Goal: Task Accomplishment & Management: Manage account settings

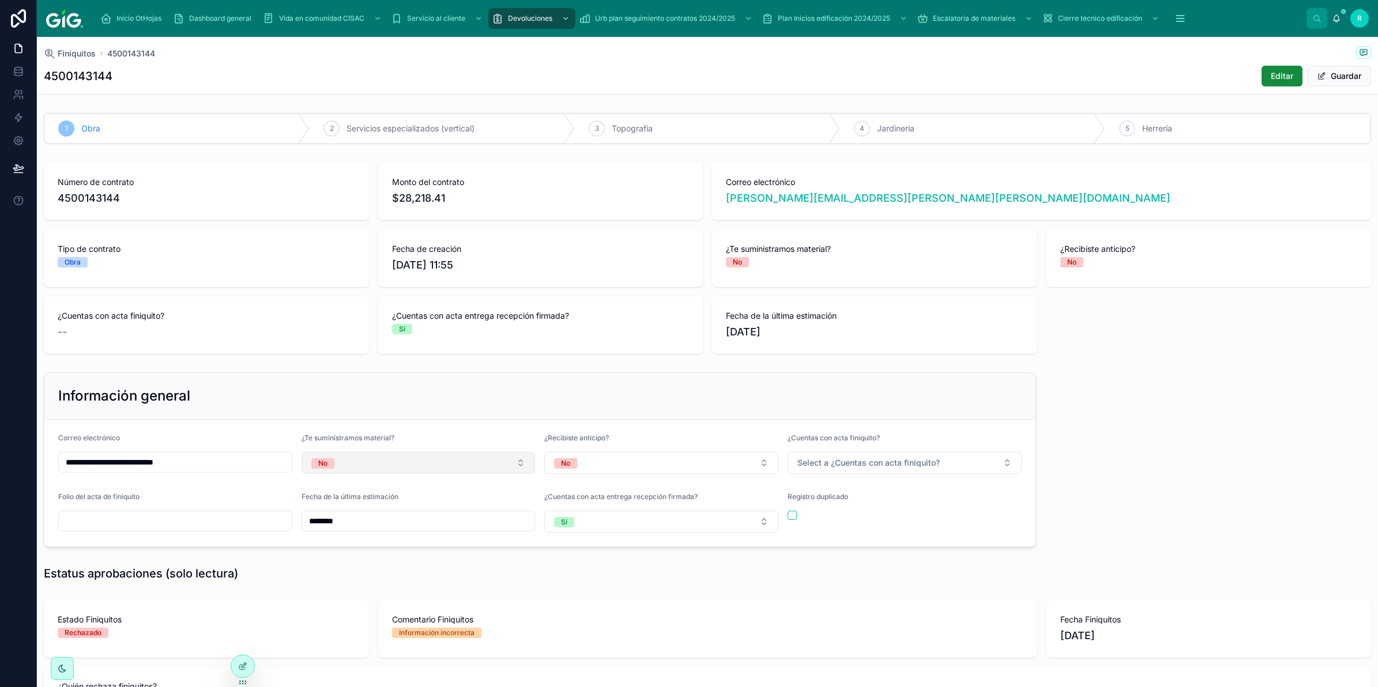
scroll to position [144, 0]
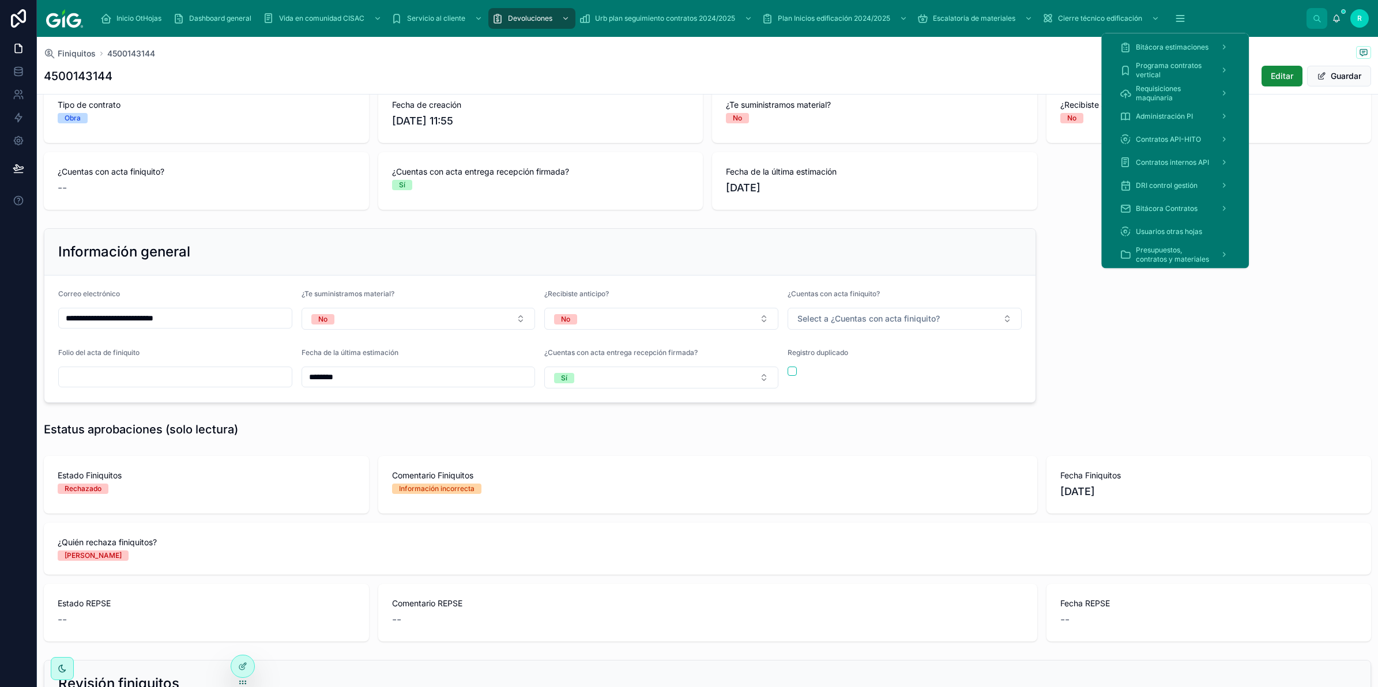
click at [1164, 251] on span "Presupuestos, contratos y materiales" at bounding box center [1173, 255] width 75 height 18
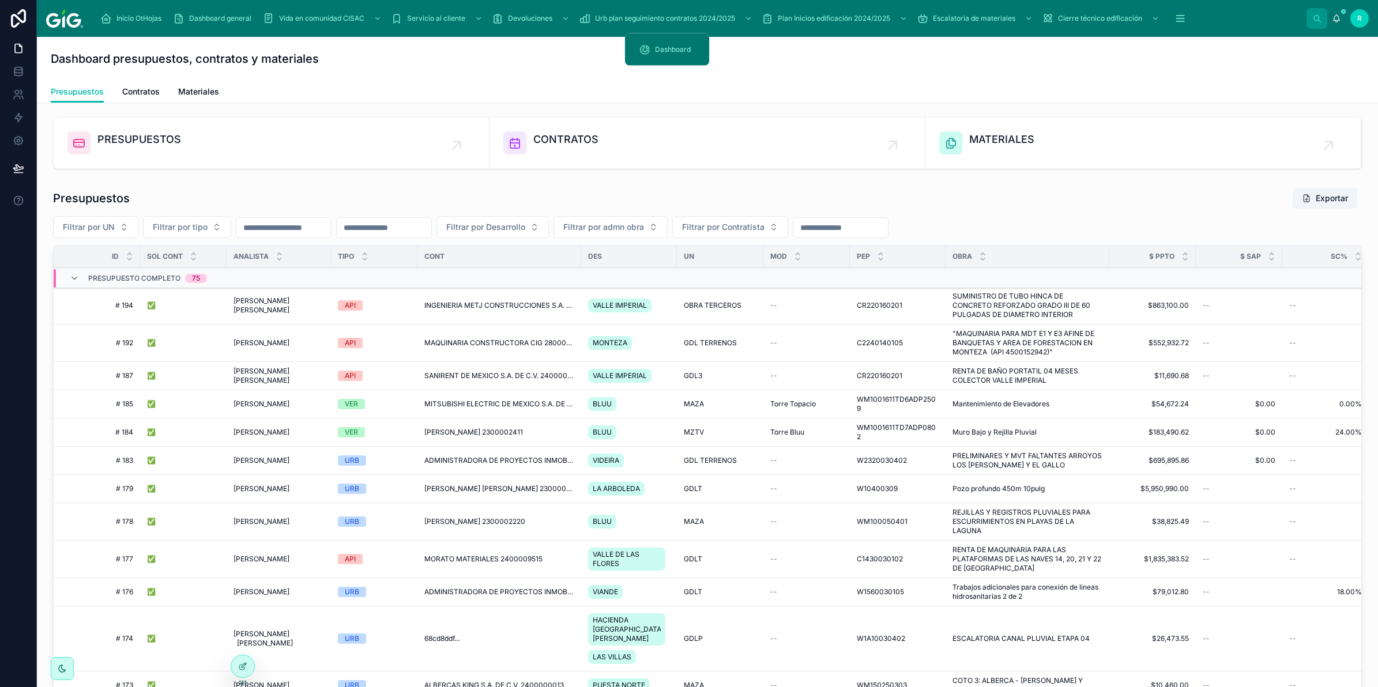
click at [747, 9] on div "scrollable content" at bounding box center [747, 18] width 15 height 18
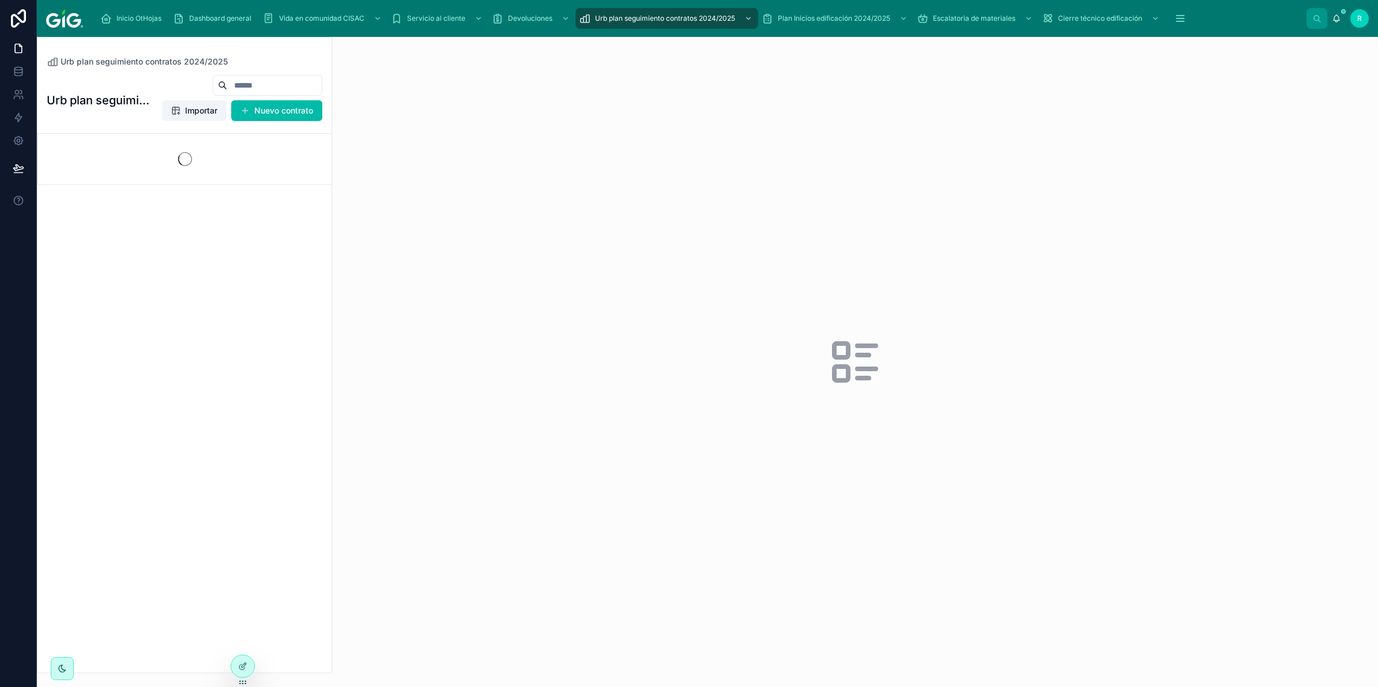
click at [1168, 251] on div at bounding box center [855, 362] width 1046 height 650
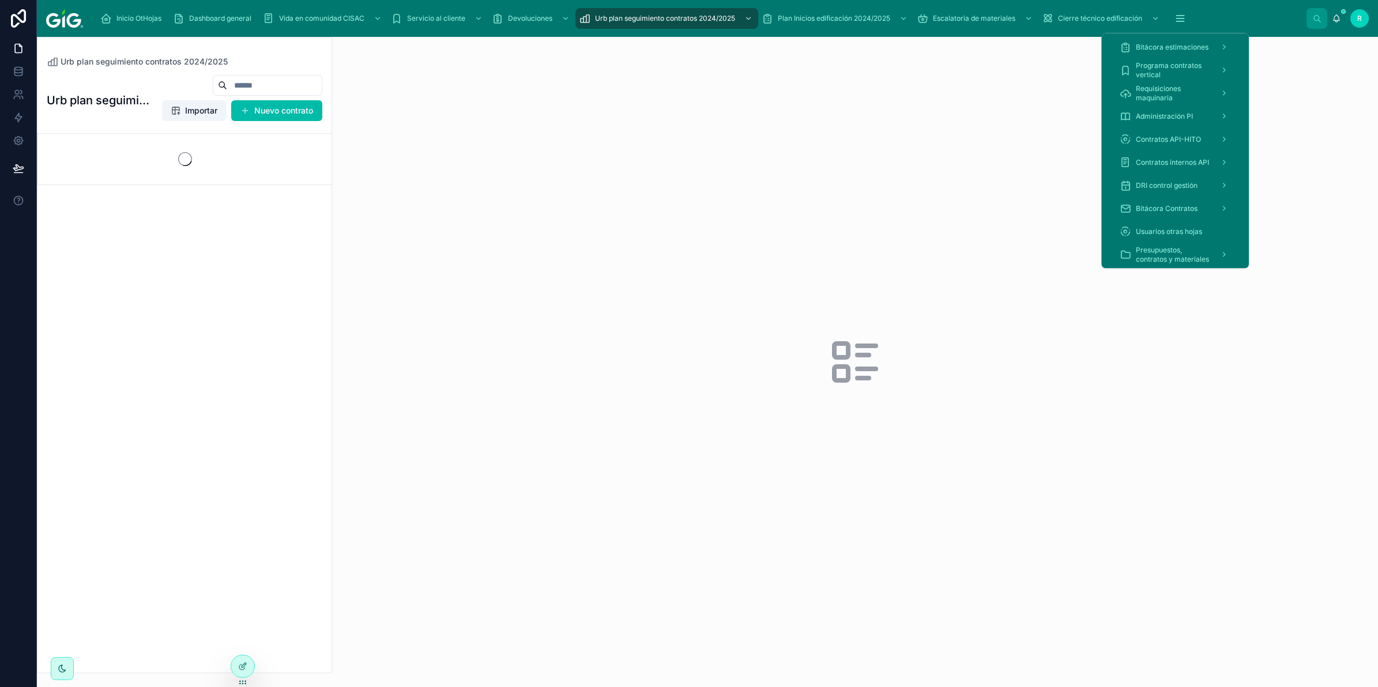
click at [1157, 250] on span "Presupuestos, contratos y materiales" at bounding box center [1173, 255] width 75 height 18
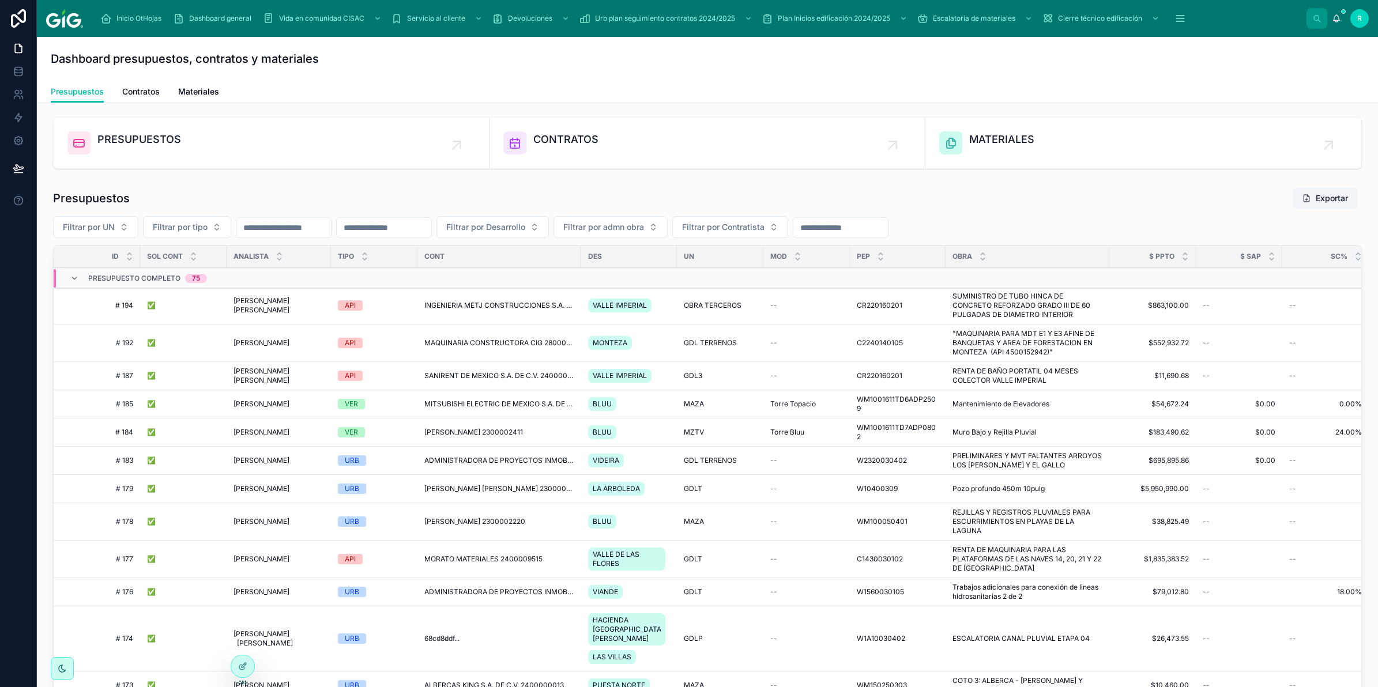
click at [642, 147] on div "CONTRATOS" at bounding box center [707, 142] width 408 height 23
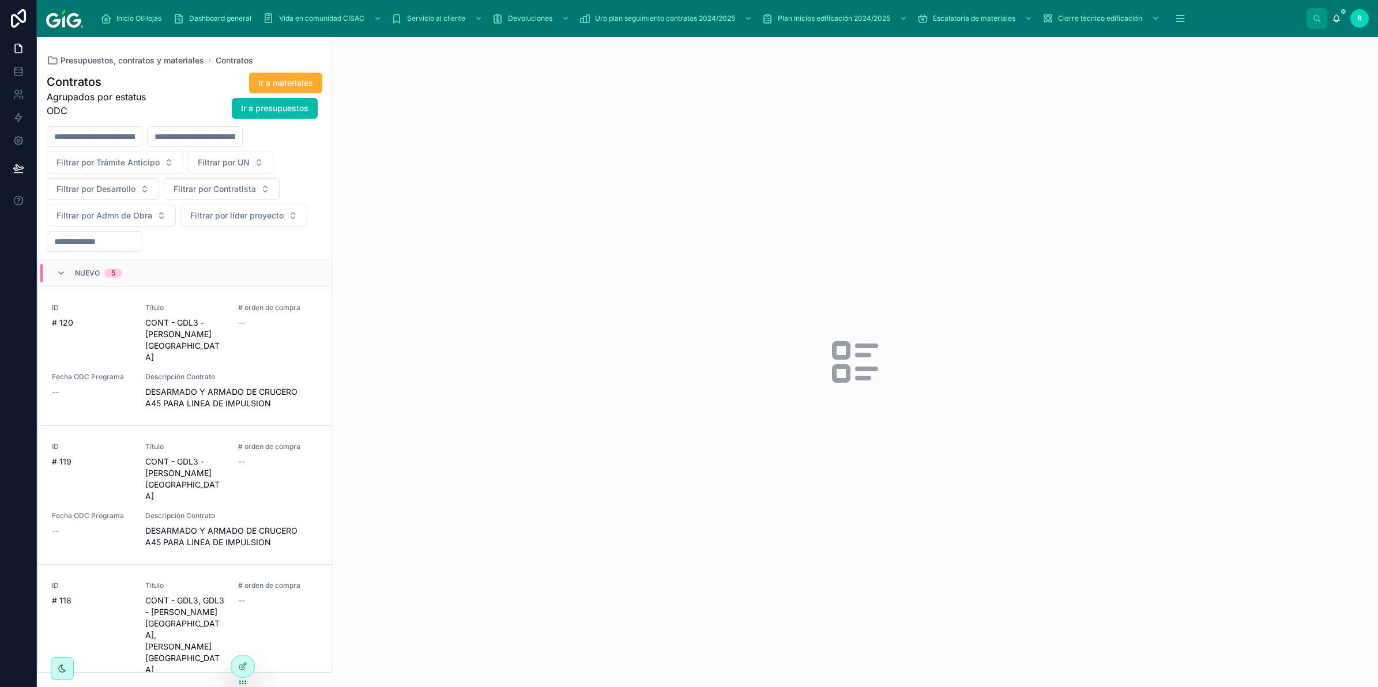
click at [264, 317] on div "# orden de compra --" at bounding box center [278, 315] width 80 height 25
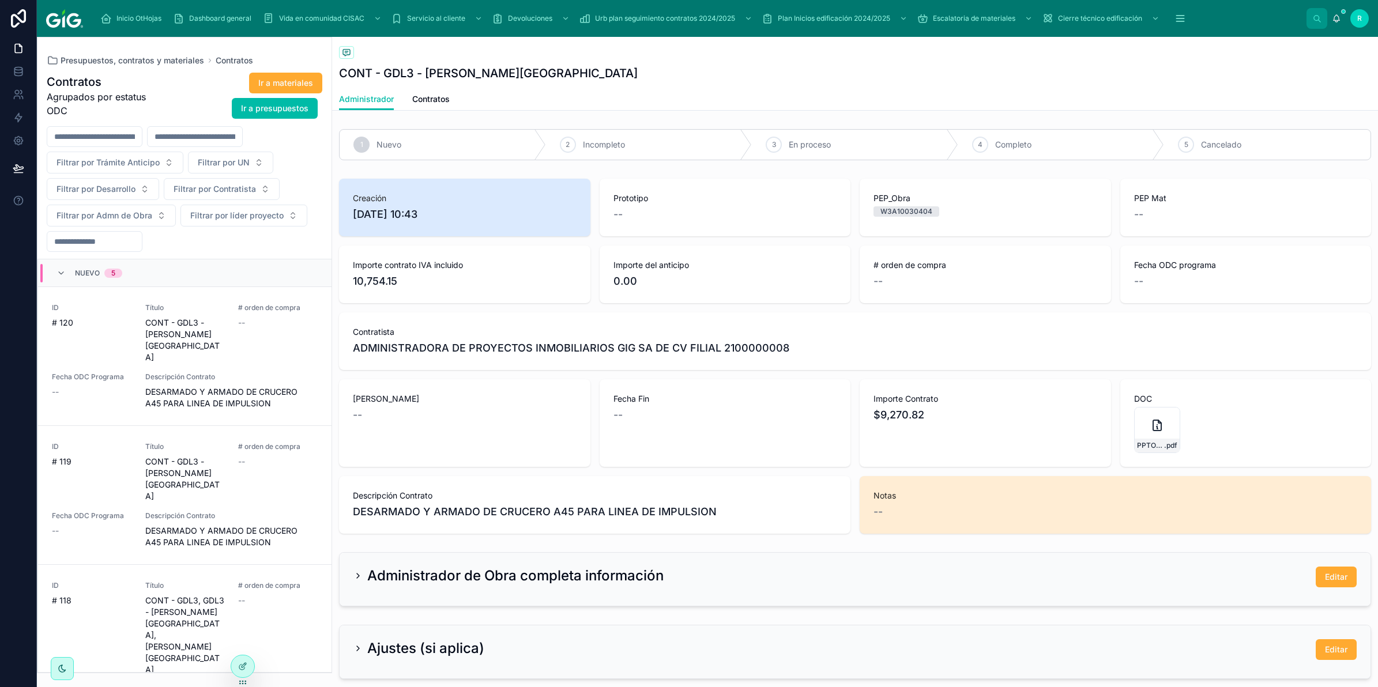
click at [442, 102] on span "Contratos" at bounding box center [430, 99] width 37 height 12
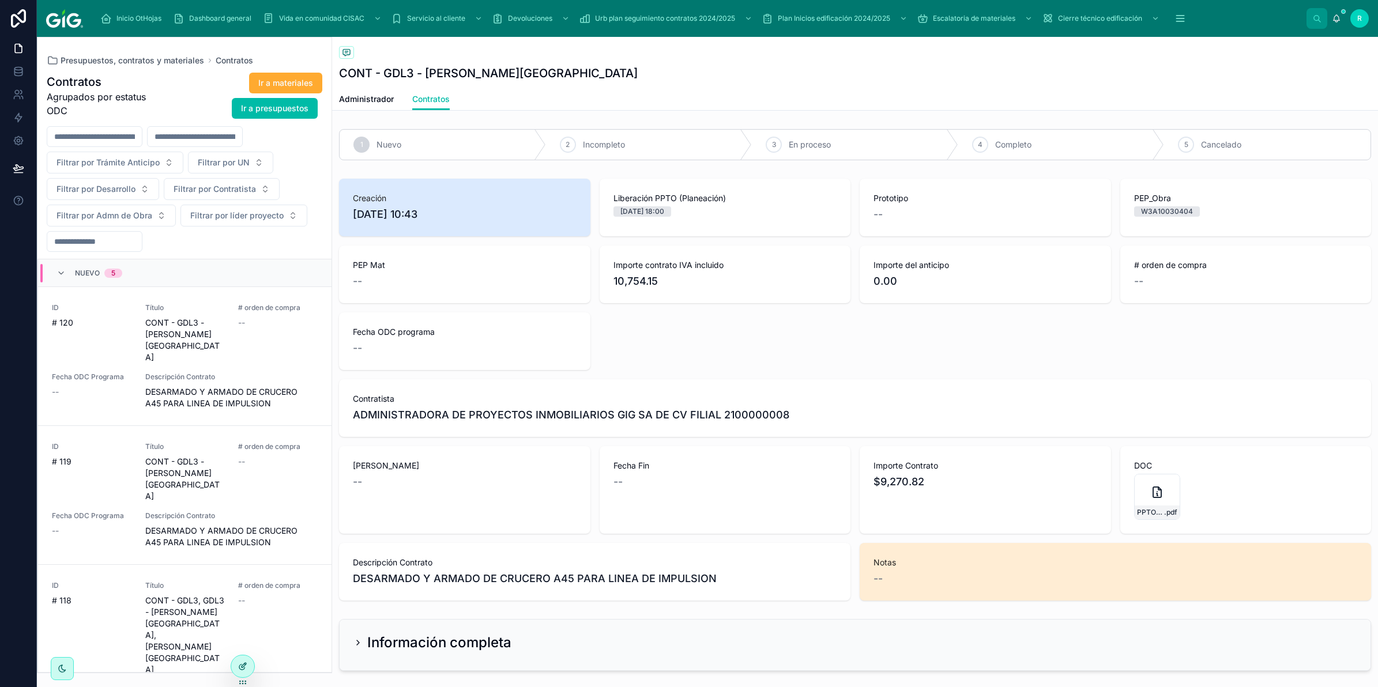
click at [238, 664] on icon at bounding box center [242, 666] width 9 height 9
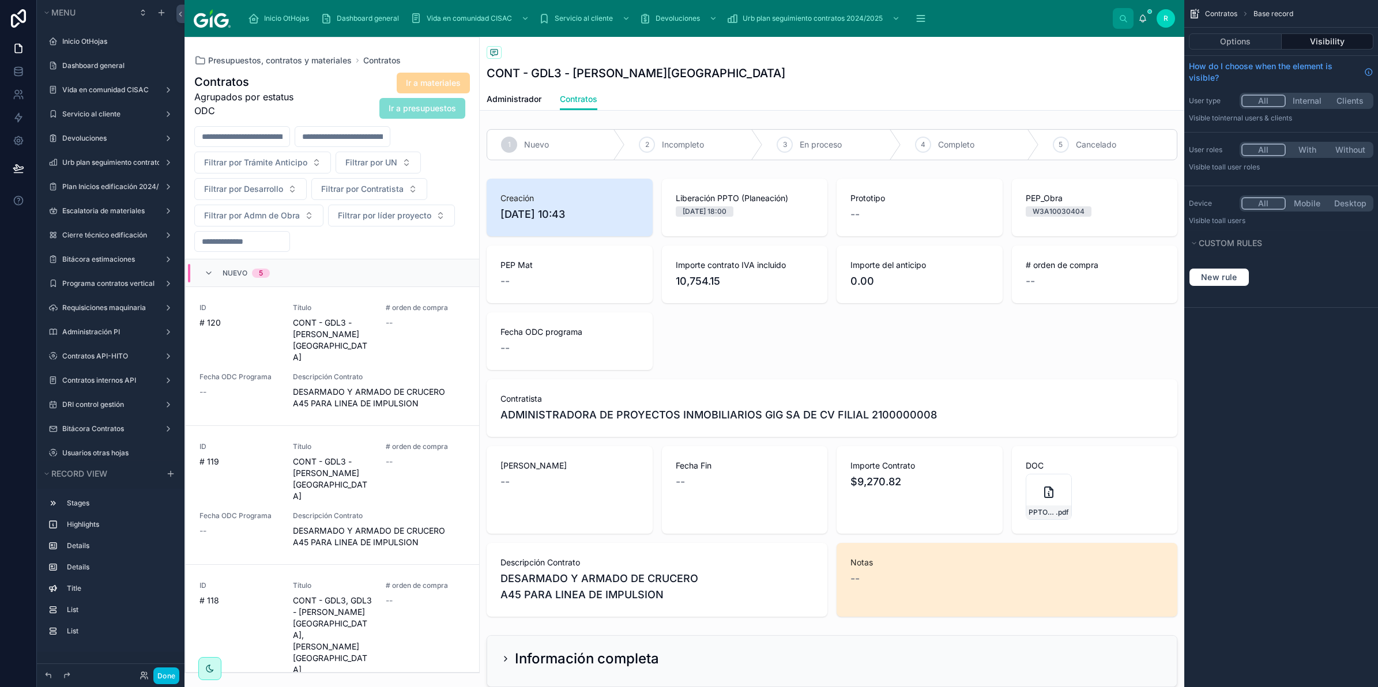
scroll to position [27, 0]
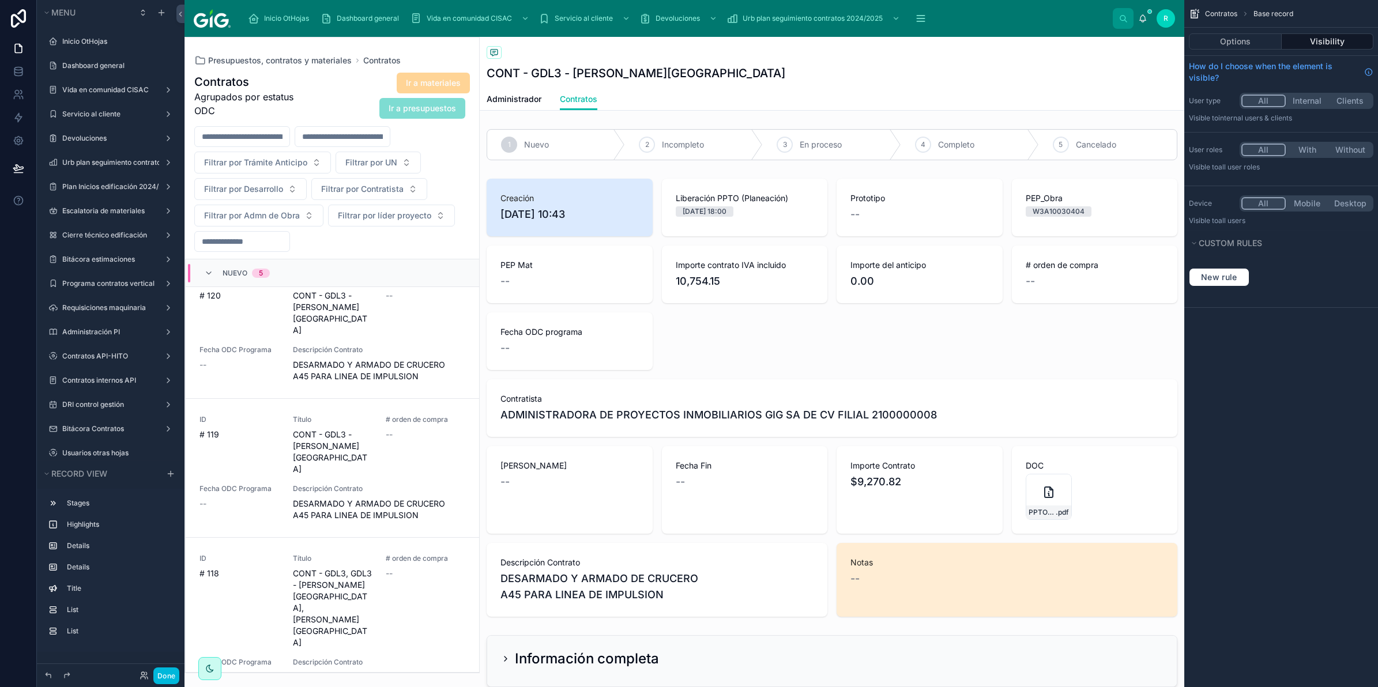
click at [742, 70] on div "CONT - GDL3 - [PERSON_NAME][GEOGRAPHIC_DATA]" at bounding box center [832, 73] width 691 height 16
click at [1251, 43] on button "Options" at bounding box center [1235, 41] width 93 height 16
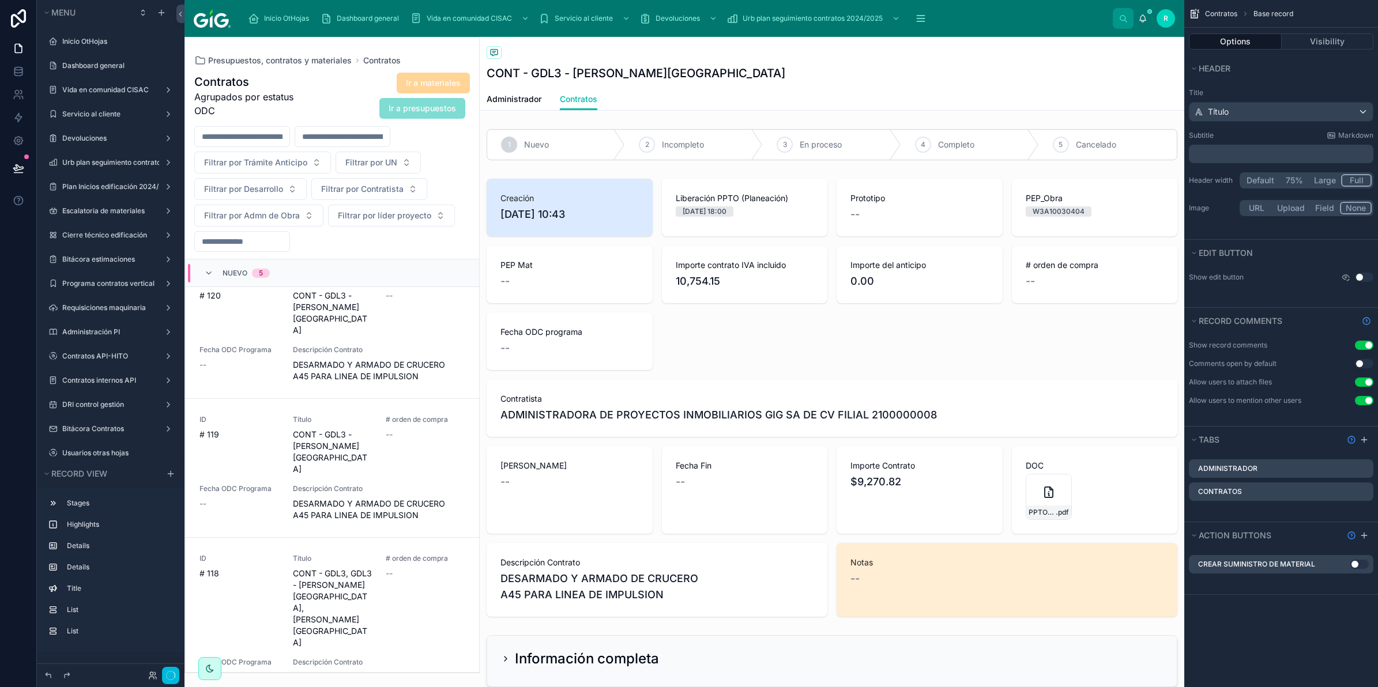
click at [0, 0] on icon "scrollable content" at bounding box center [0, 0] width 0 height 0
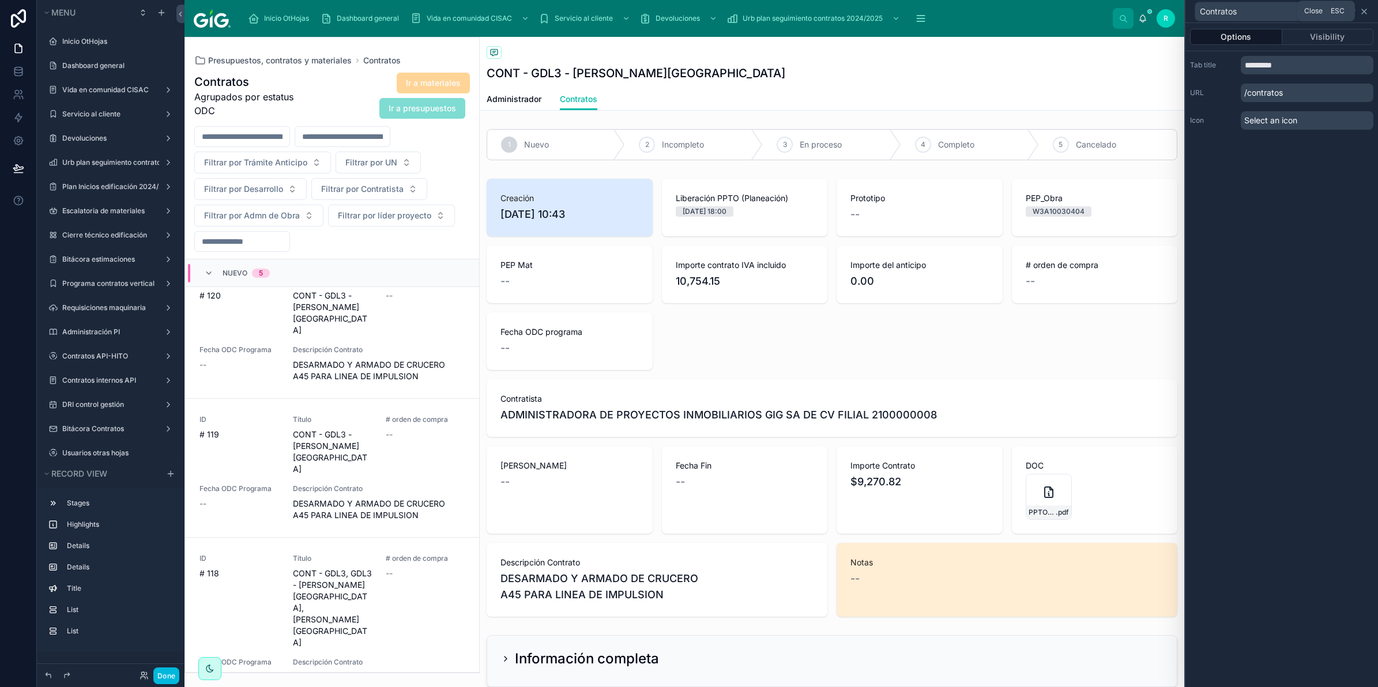
click at [1367, 13] on icon at bounding box center [1364, 11] width 5 height 5
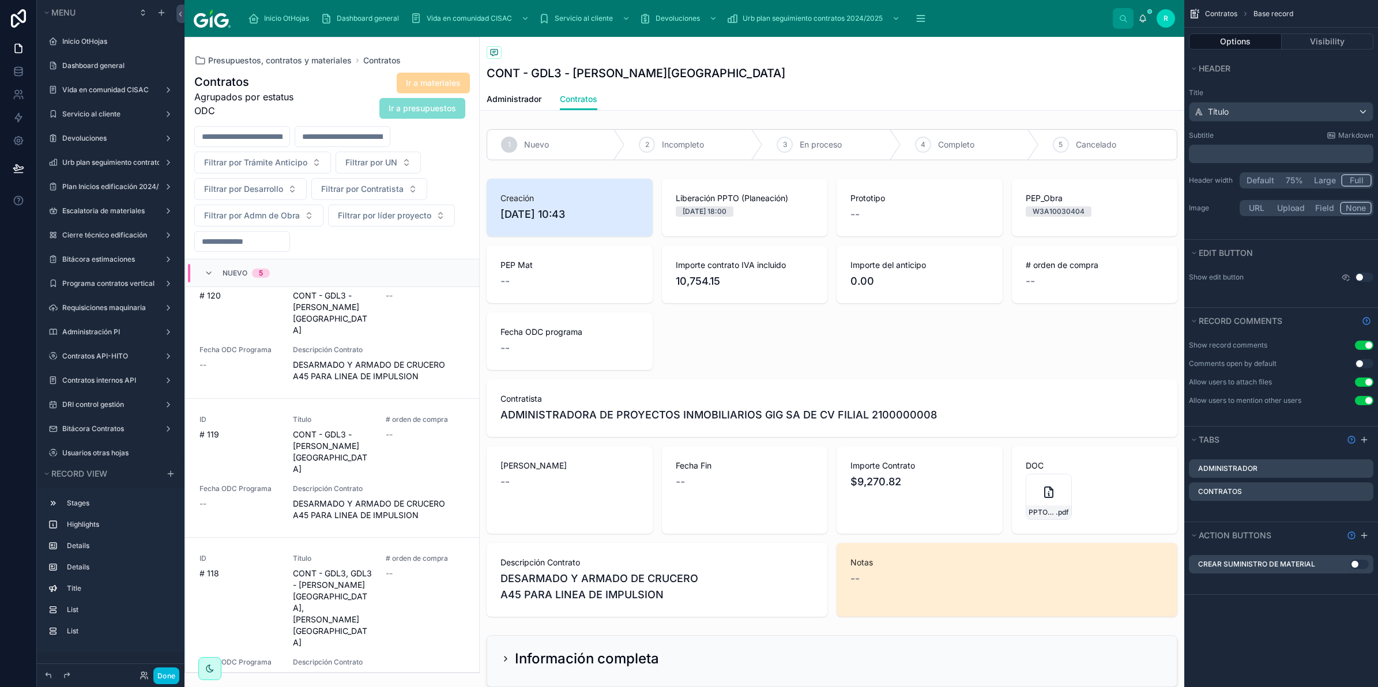
click at [0, 0] on icon "scrollable content" at bounding box center [0, 0] width 0 height 0
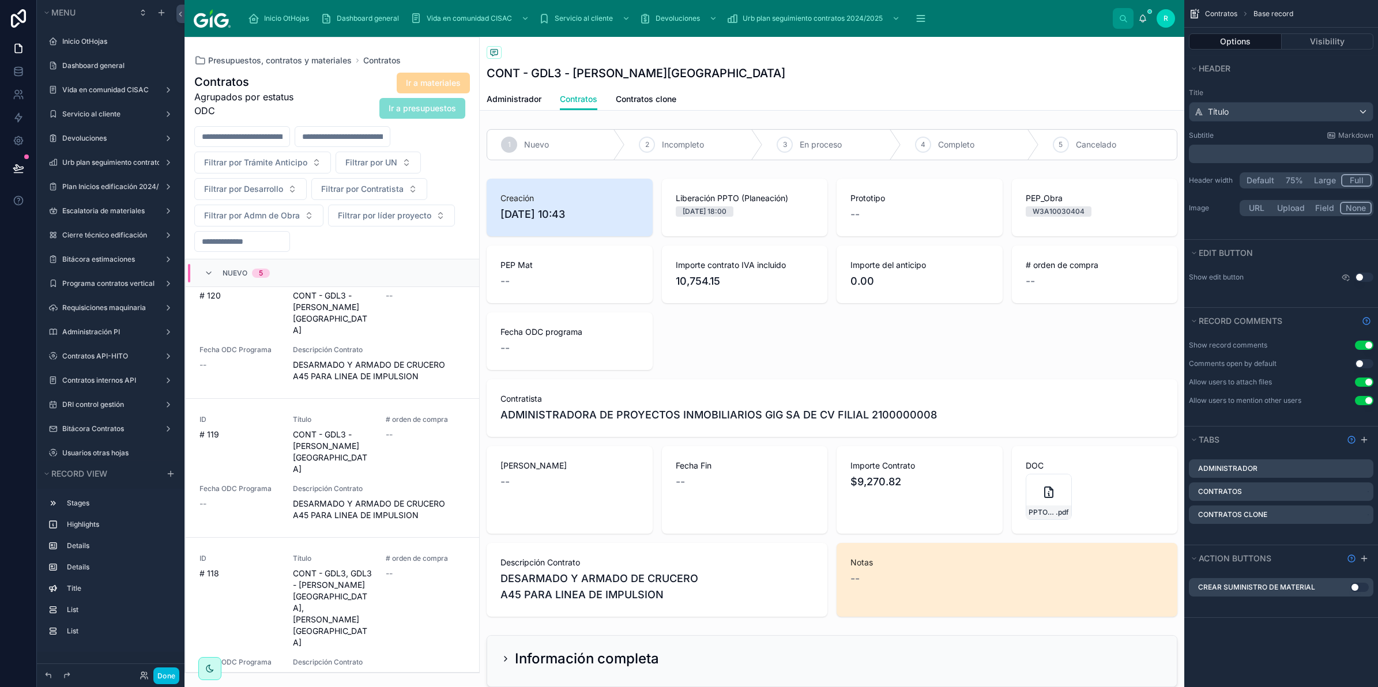
click at [0, 0] on icon "scrollable content" at bounding box center [0, 0] width 0 height 0
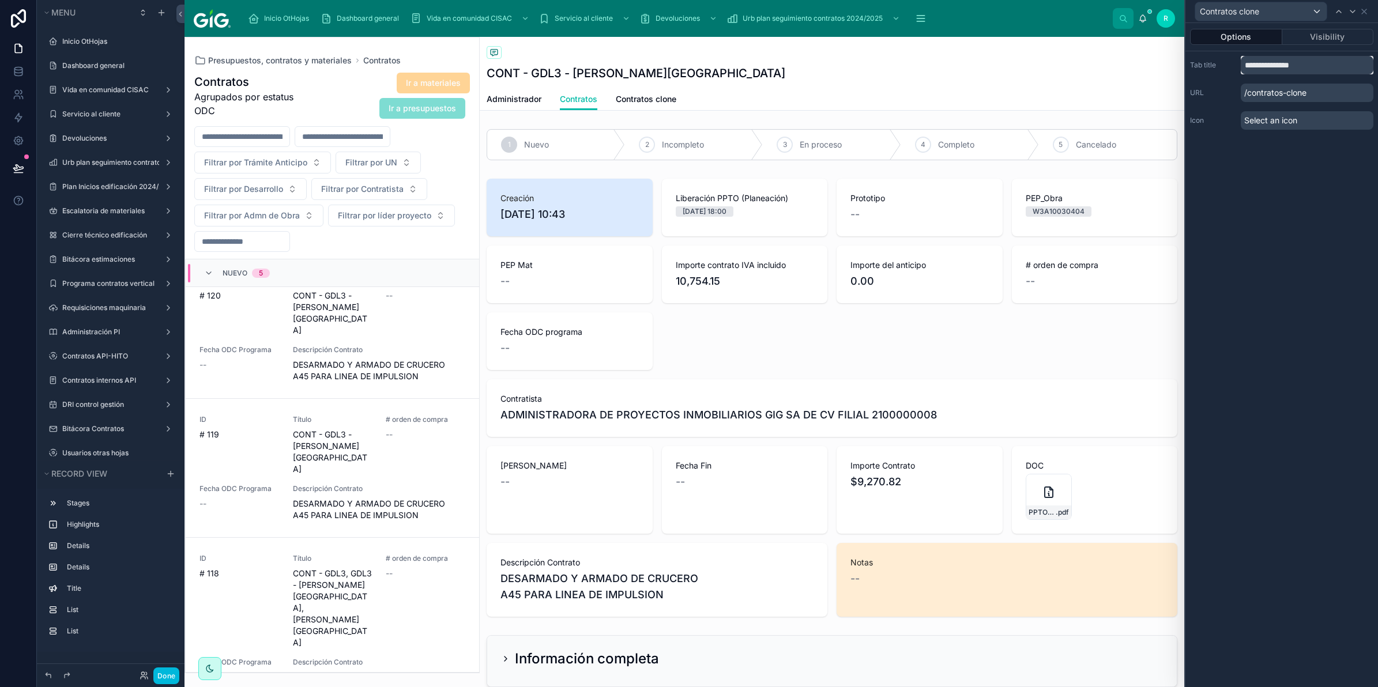
click at [1286, 65] on input "**********" at bounding box center [1307, 65] width 133 height 18
type input "**********"
click at [1290, 296] on div "**********" at bounding box center [1281, 355] width 193 height 664
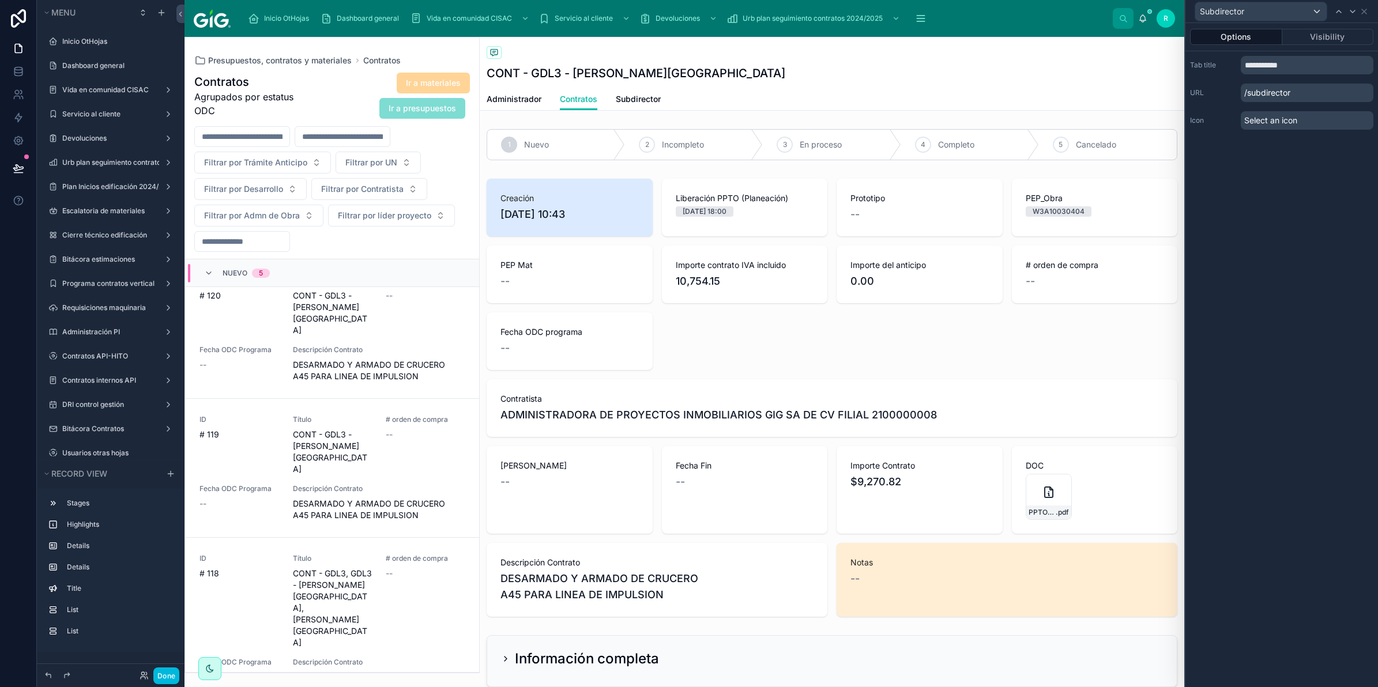
click at [638, 101] on span "Subdirector" at bounding box center [638, 99] width 45 height 12
click at [856, 363] on div at bounding box center [832, 397] width 705 height 447
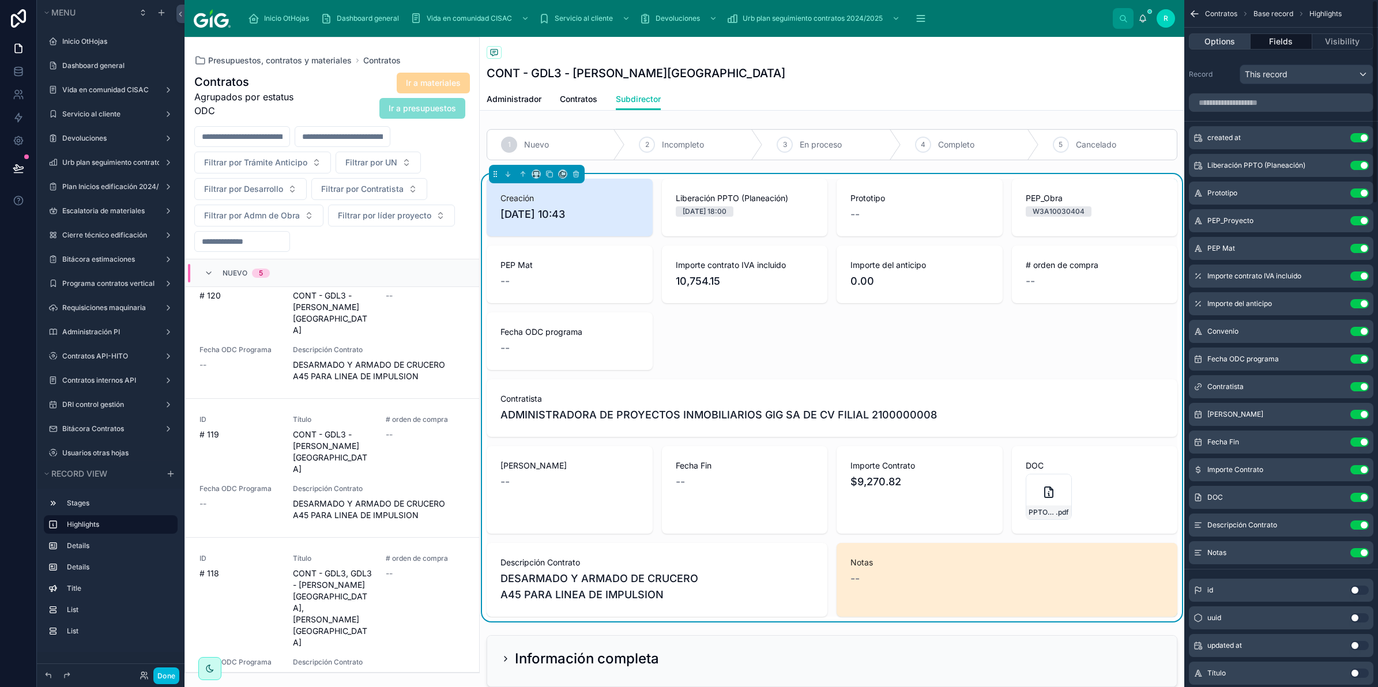
click at [1226, 40] on button "Options" at bounding box center [1220, 41] width 62 height 16
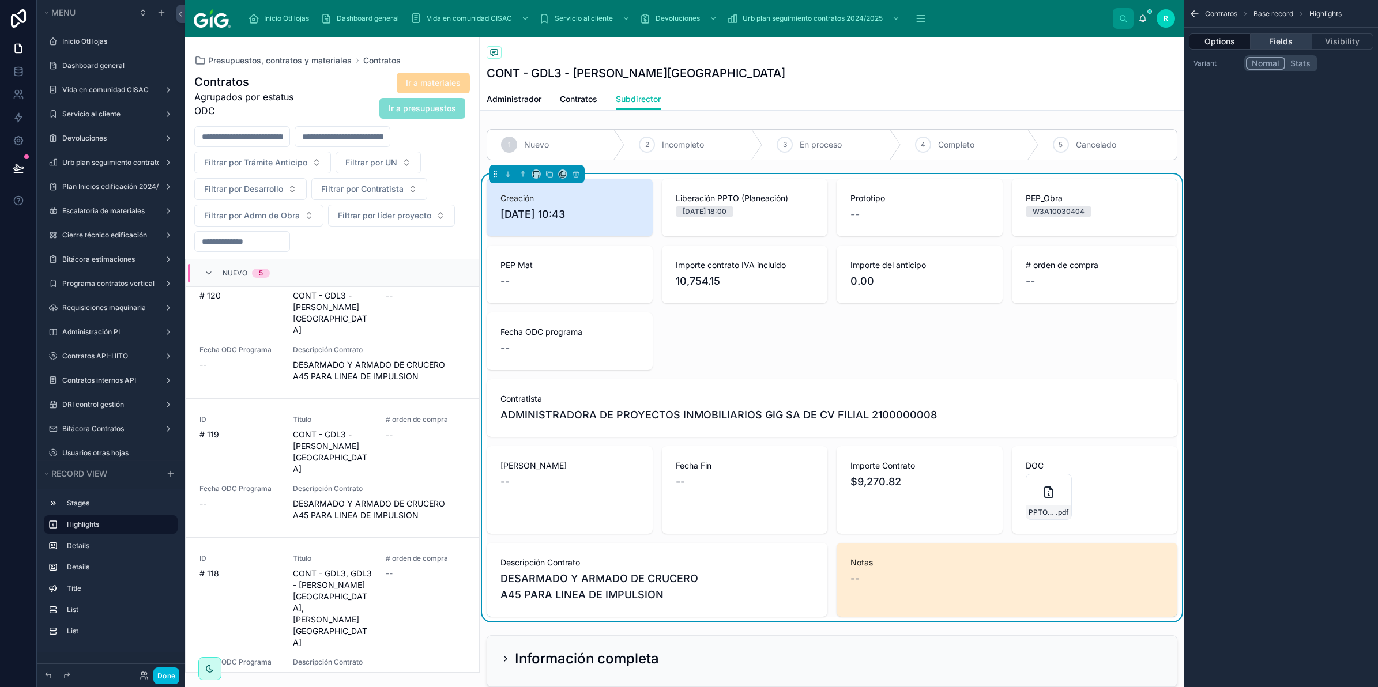
click at [1286, 45] on button "Fields" at bounding box center [1281, 41] width 61 height 16
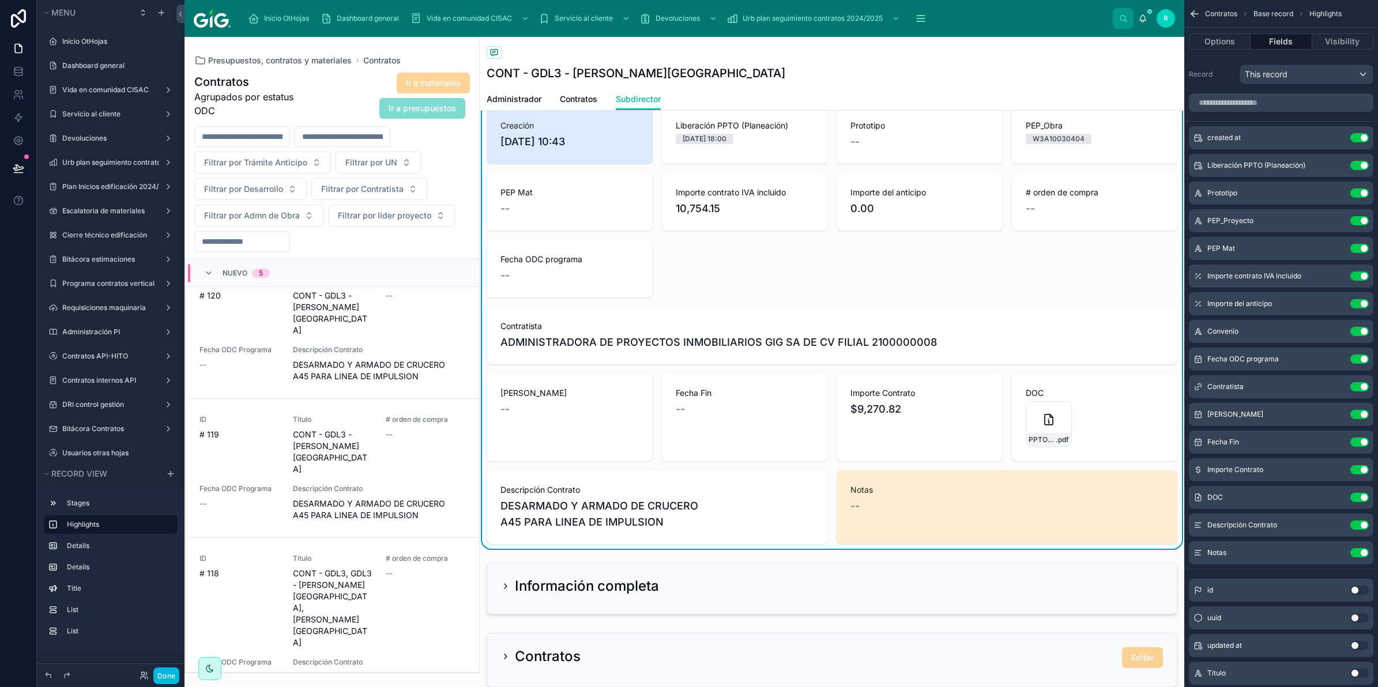
scroll to position [288, 0]
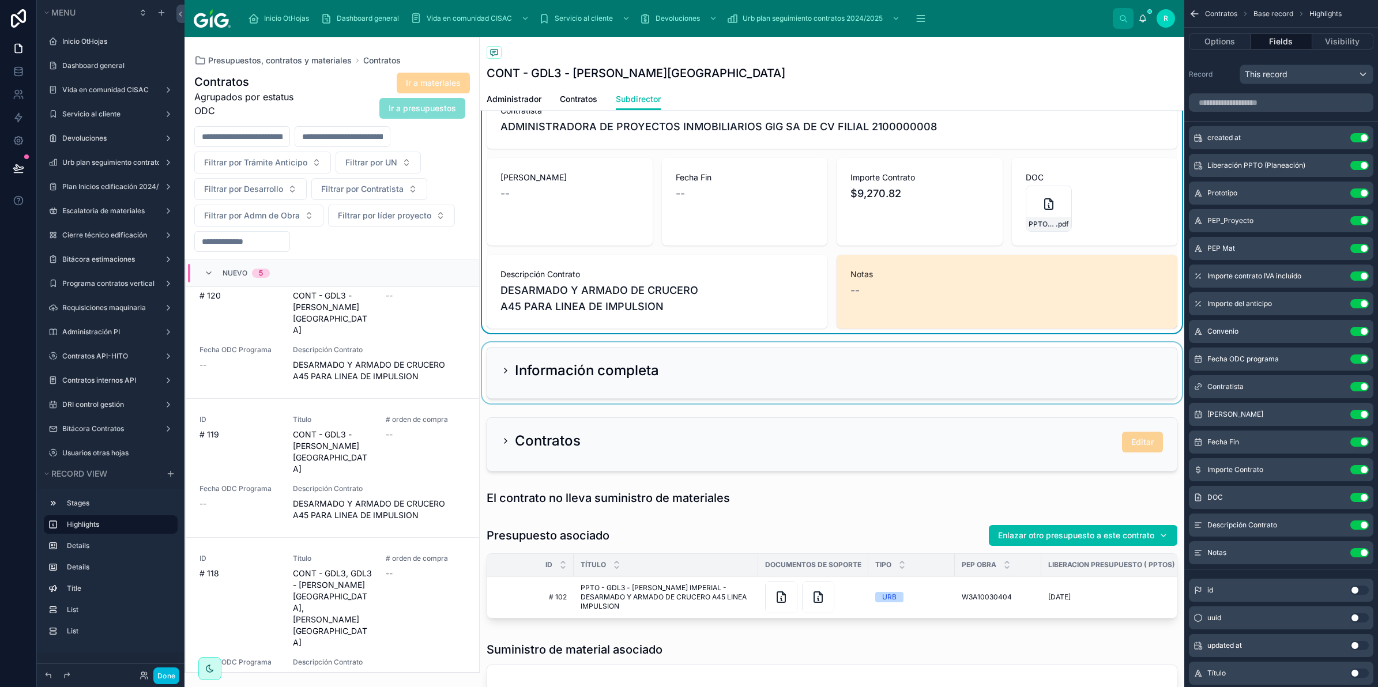
click at [704, 371] on div at bounding box center [832, 372] width 705 height 61
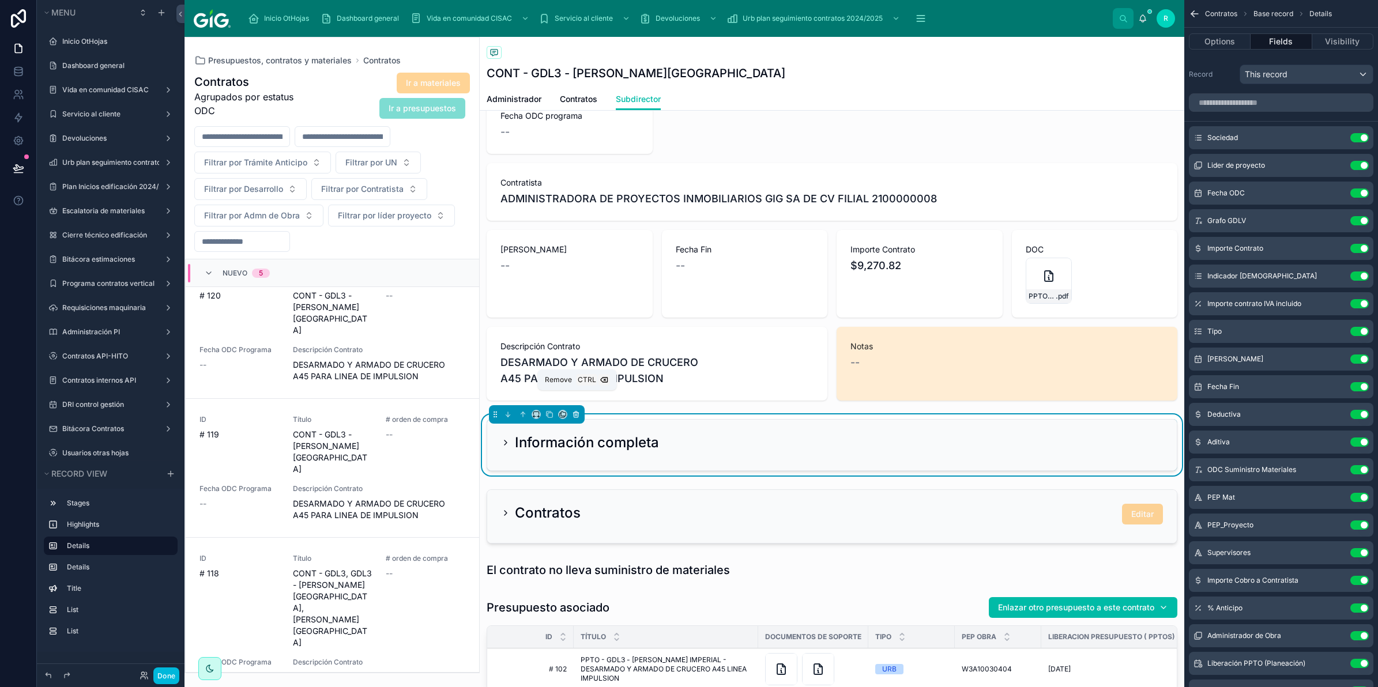
scroll to position [360, 0]
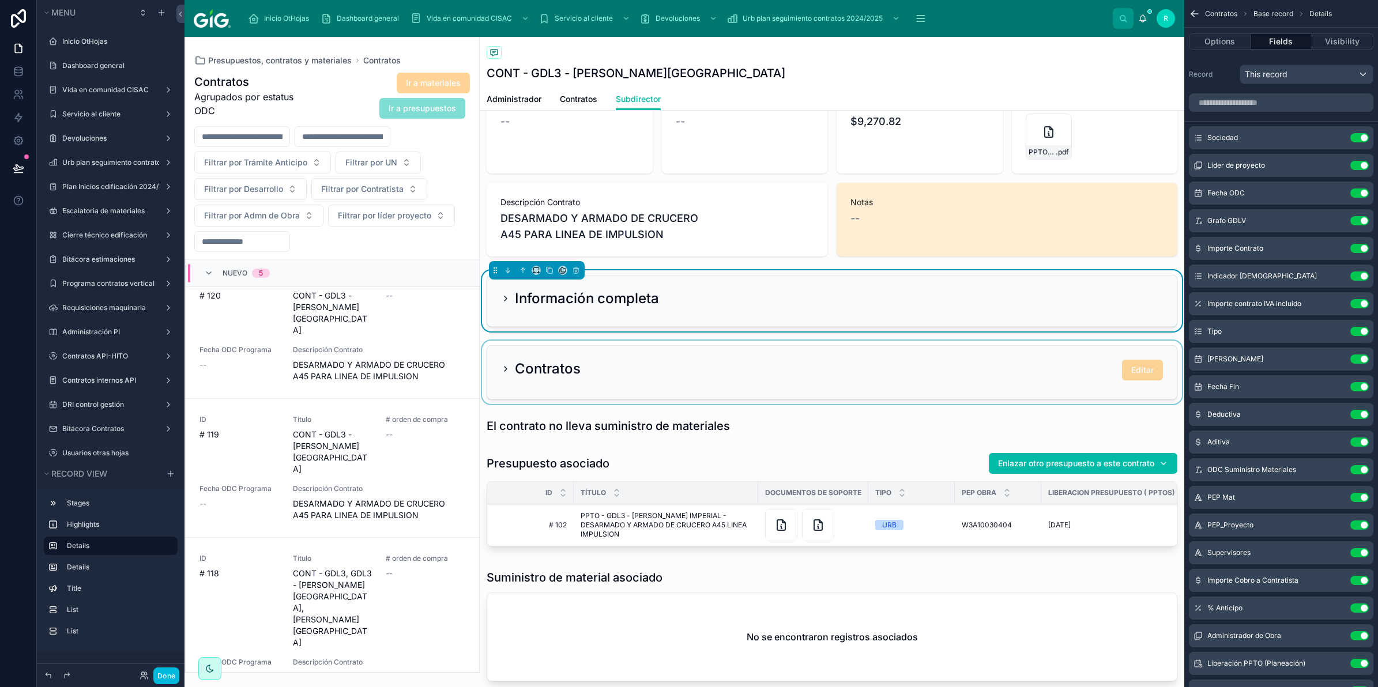
click at [707, 359] on div at bounding box center [832, 372] width 705 height 63
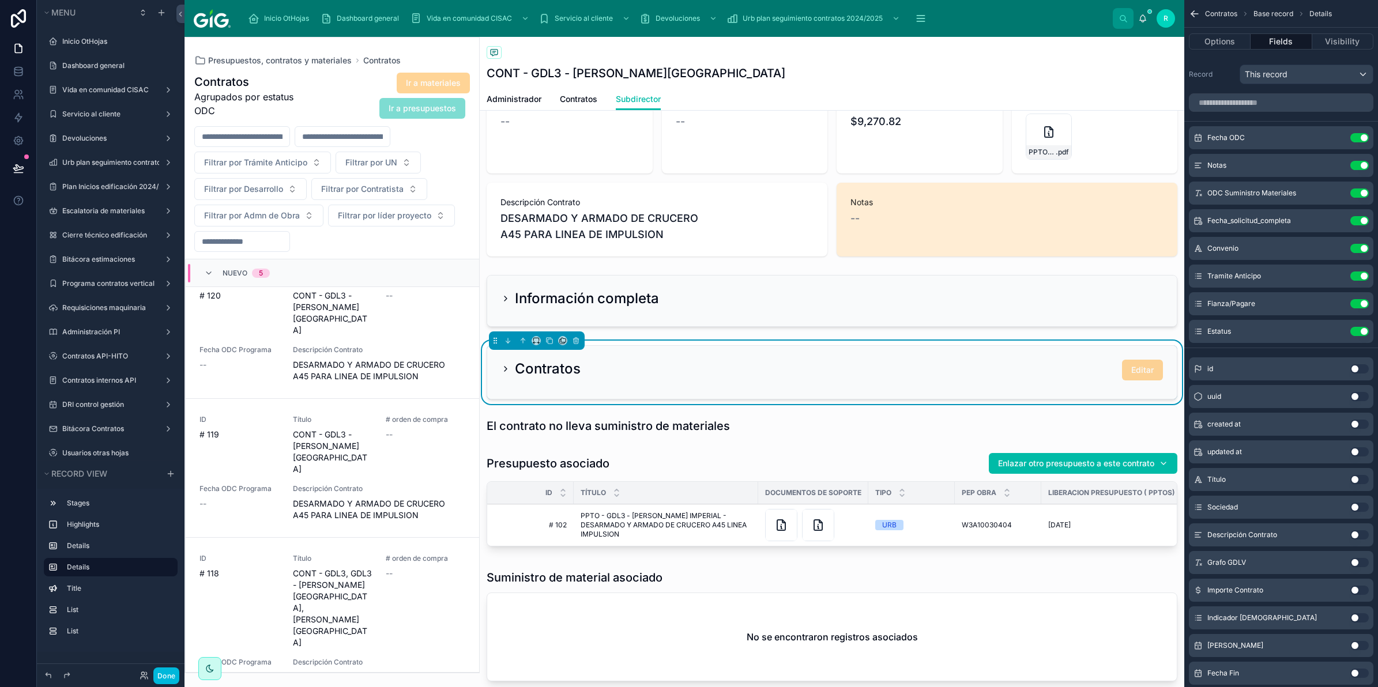
click at [1364, 139] on button "Use setting" at bounding box center [1359, 137] width 18 height 9
click at [1364, 161] on button "Use setting" at bounding box center [1359, 165] width 18 height 9
click at [1364, 189] on button "Use setting" at bounding box center [1359, 193] width 18 height 9
click at [1364, 216] on button "Use setting" at bounding box center [1359, 220] width 18 height 9
click at [1364, 244] on button "Use setting" at bounding box center [1359, 248] width 18 height 9
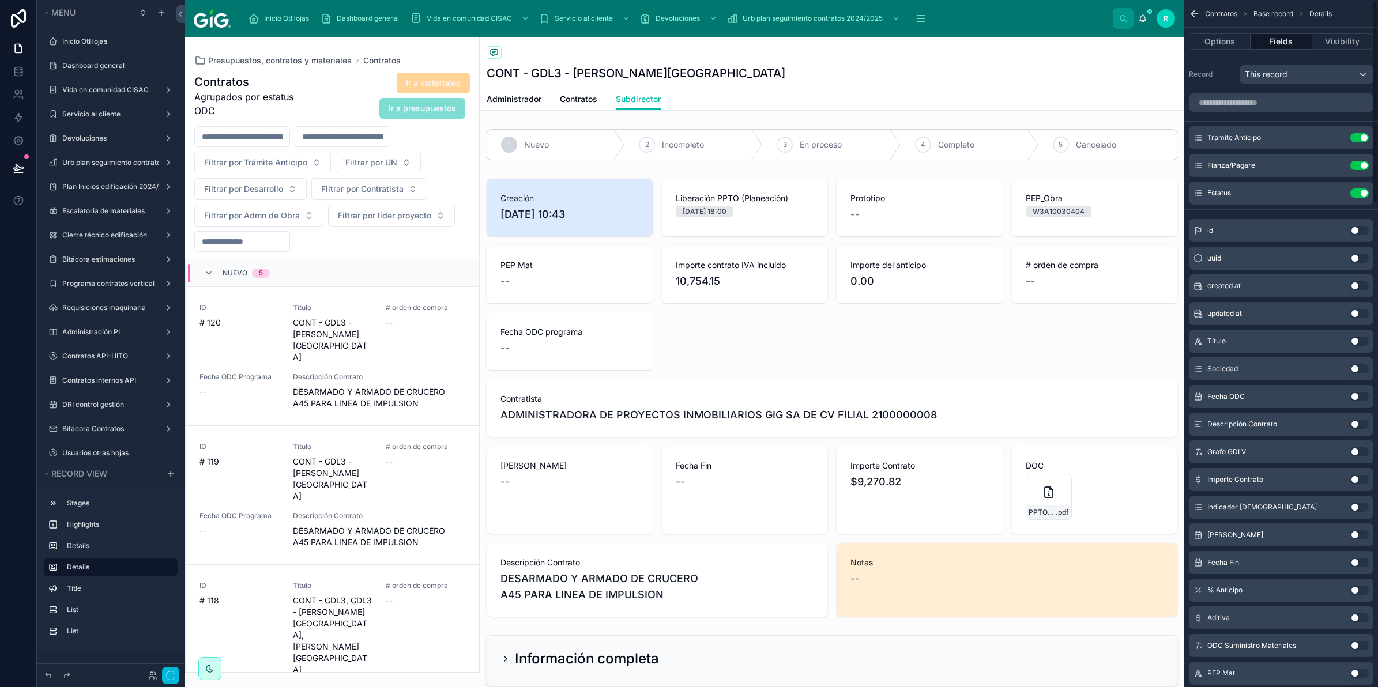
click at [1364, 139] on button "Use setting" at bounding box center [1359, 137] width 18 height 9
click at [1364, 161] on button "Use setting" at bounding box center [1359, 165] width 18 height 9
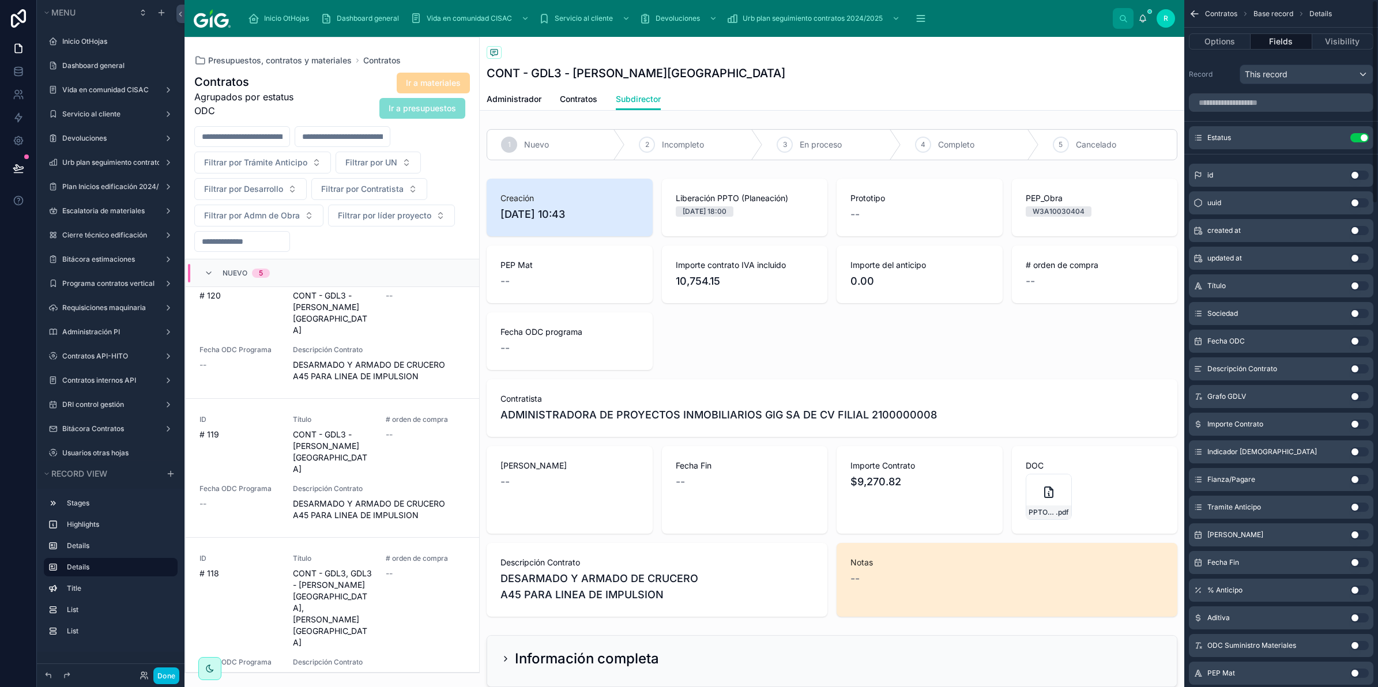
click at [1364, 139] on button "Use setting" at bounding box center [1359, 137] width 18 height 9
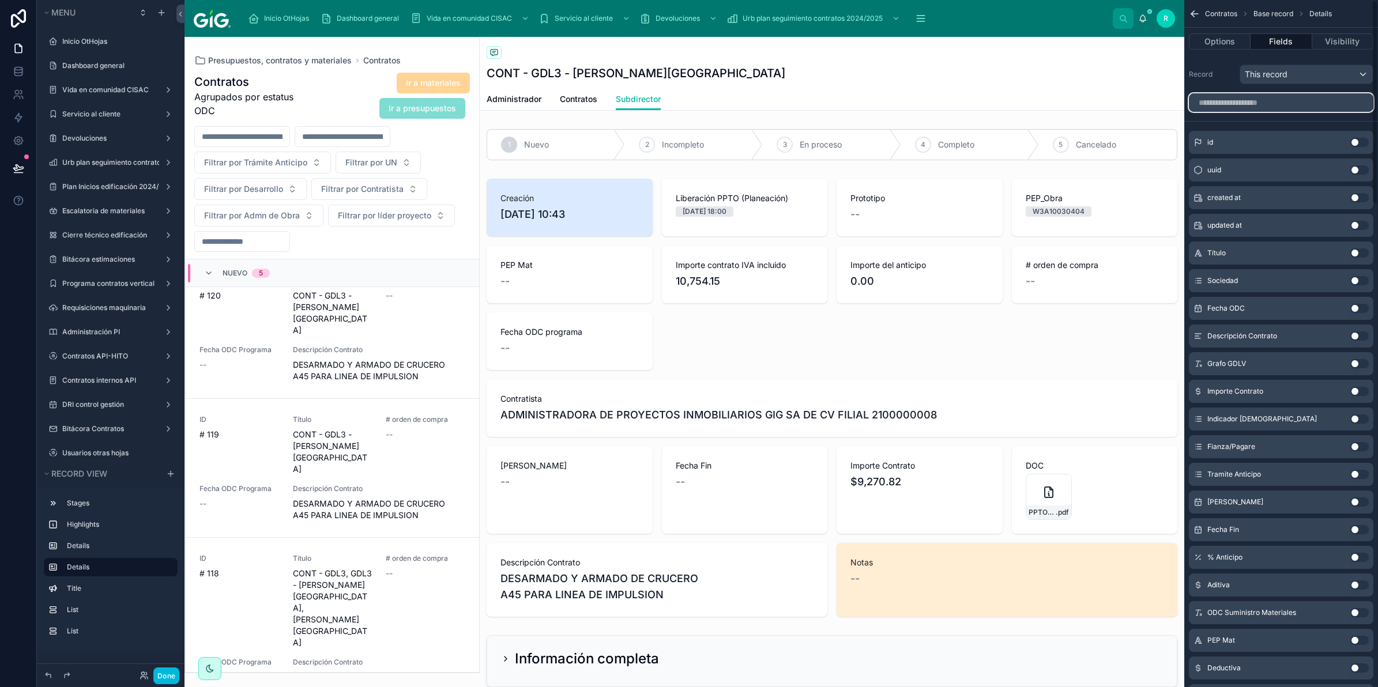
click at [1338, 108] on input "scrollable content" at bounding box center [1281, 102] width 185 height 18
click at [1227, 39] on button "Options" at bounding box center [1220, 41] width 62 height 16
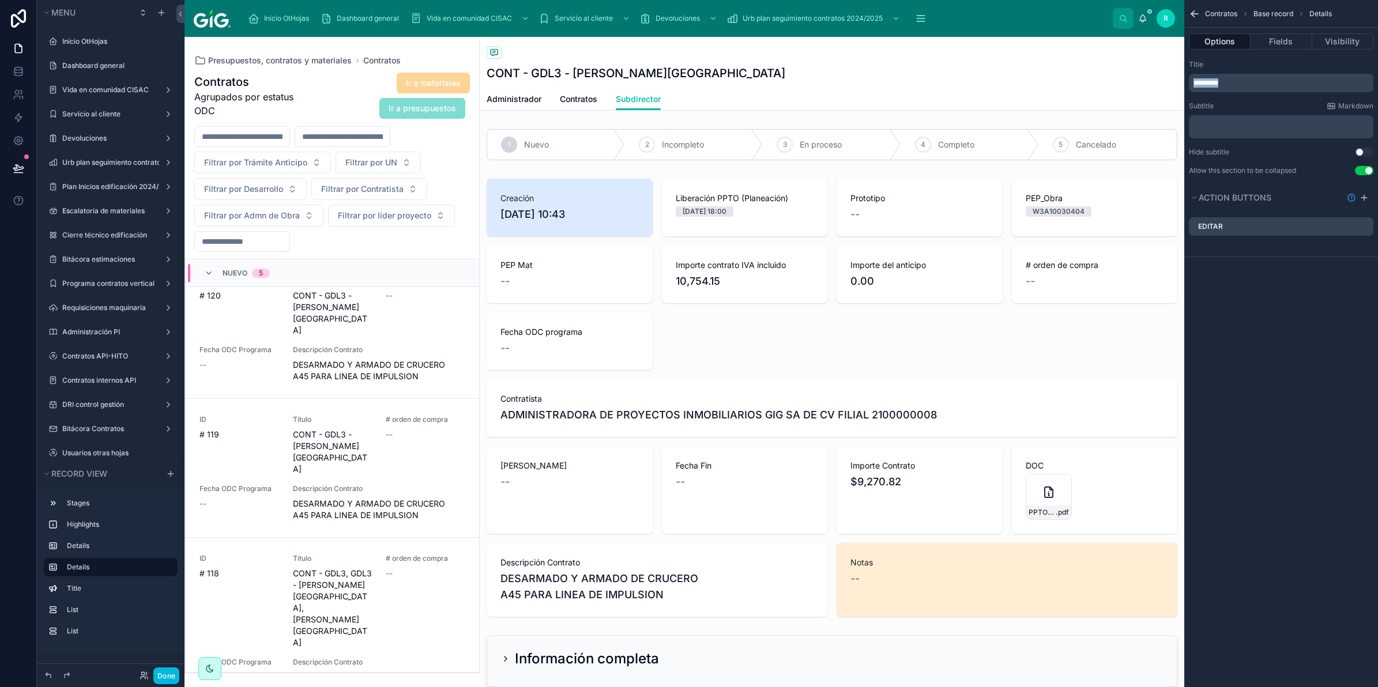
drag, startPoint x: 1234, startPoint y: 85, endPoint x: 1192, endPoint y: 85, distance: 42.1
click at [1194, 85] on p "*********" at bounding box center [1283, 82] width 178 height 9
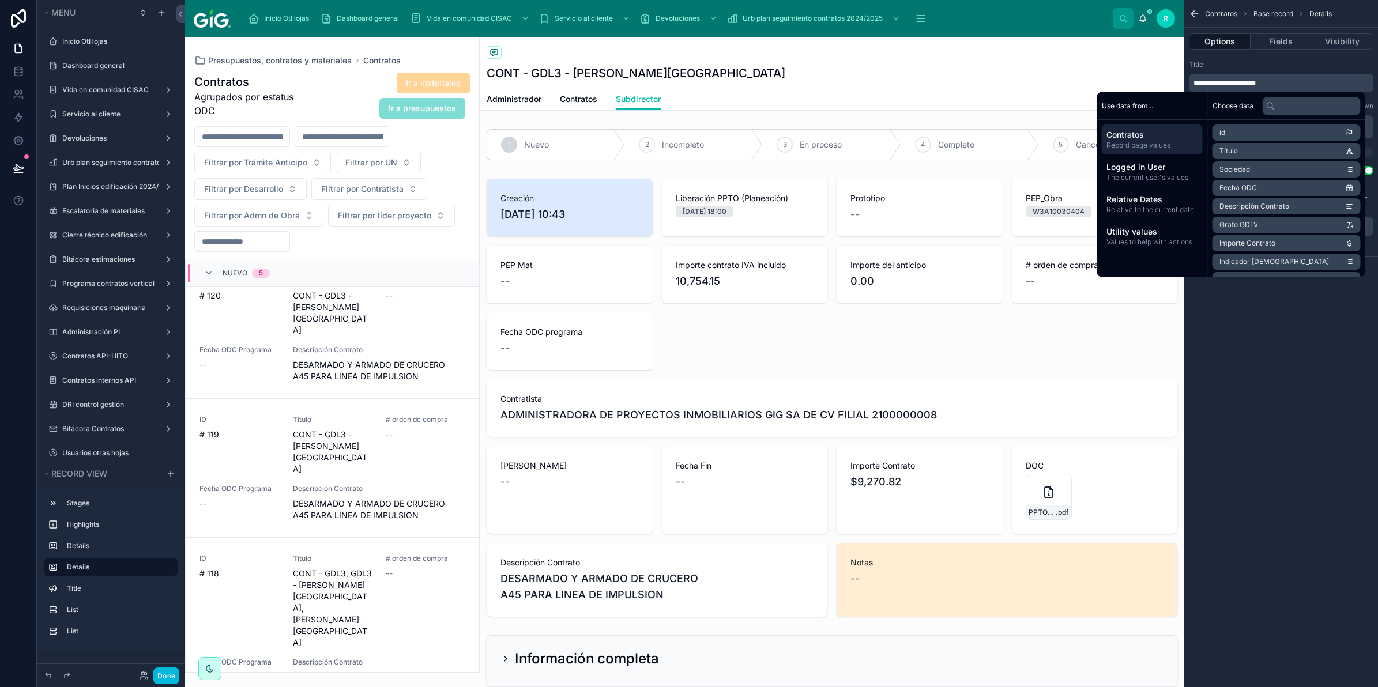
drag, startPoint x: 1232, startPoint y: 96, endPoint x: 1237, endPoint y: 91, distance: 6.9
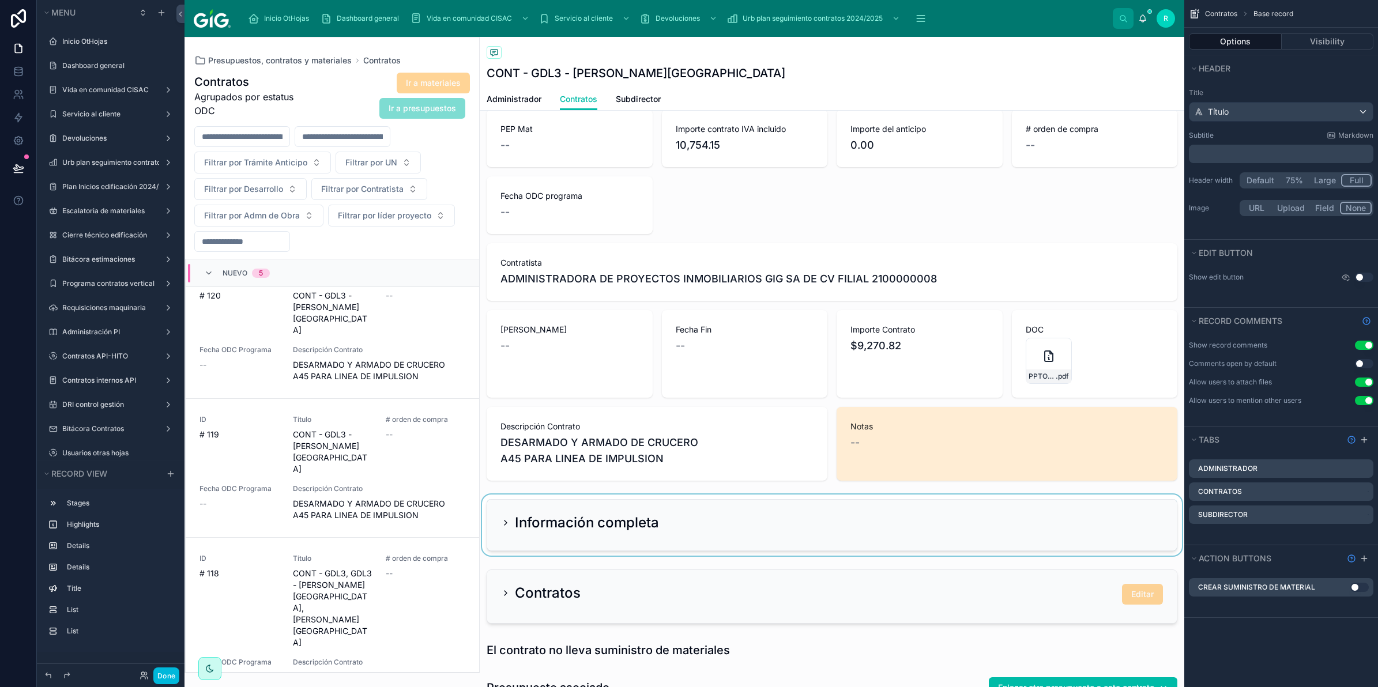
scroll to position [144, 0]
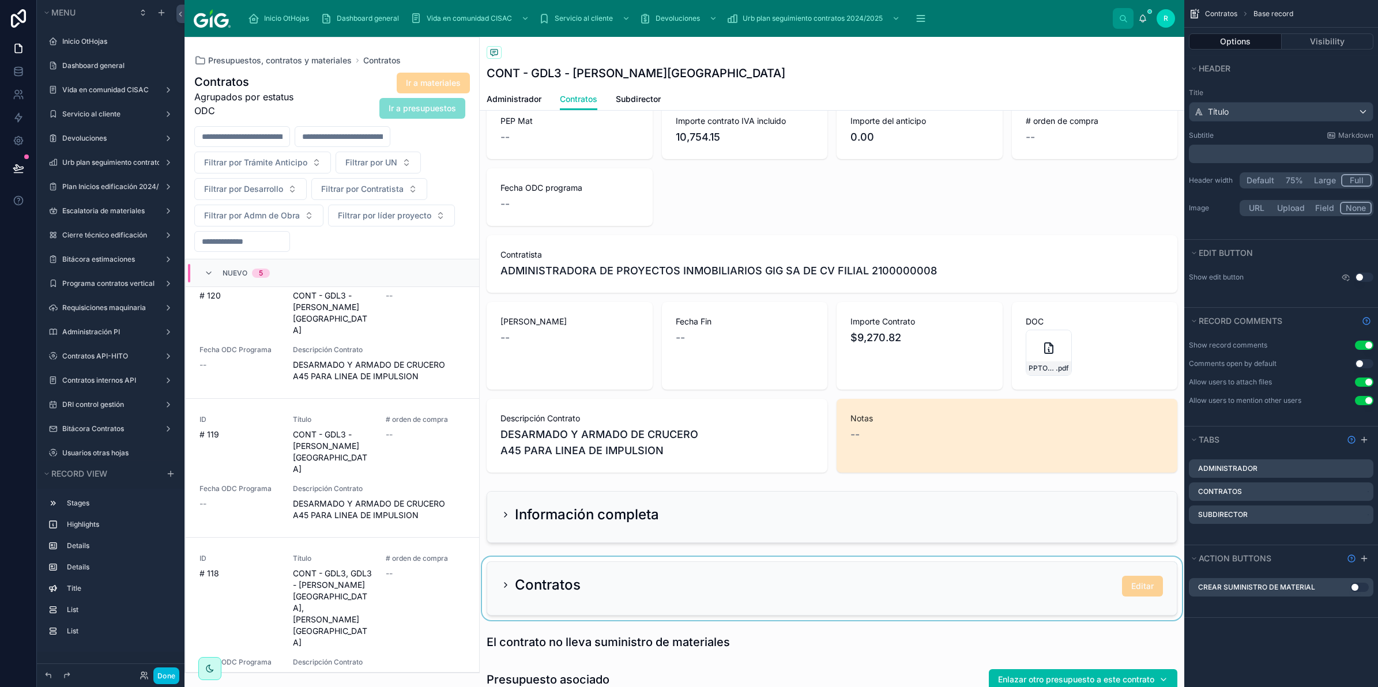
click at [752, 560] on div at bounding box center [832, 588] width 705 height 63
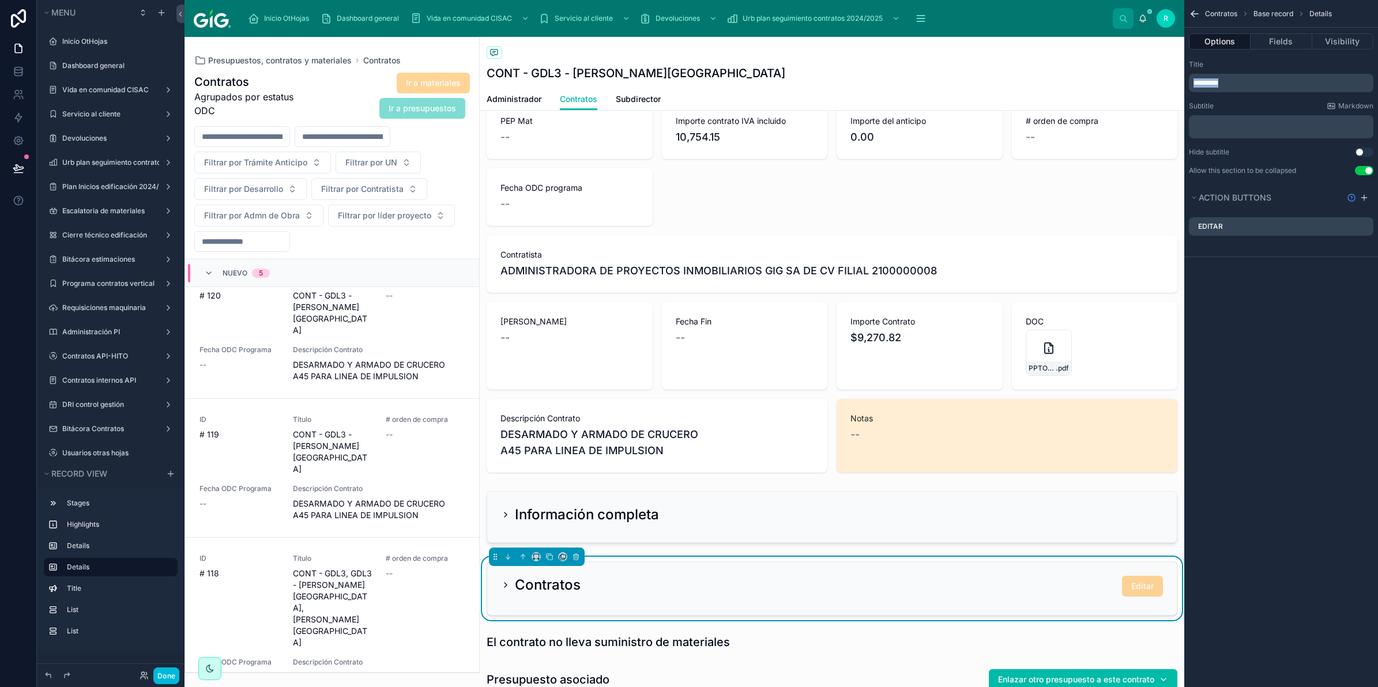
drag, startPoint x: 1245, startPoint y: 81, endPoint x: 1183, endPoint y: 73, distance: 62.8
click at [1183, 73] on div "Inicio OtHojas Dashboard general Vida en comunidad CISAC Servicio al cliente De…" at bounding box center [782, 343] width 1194 height 687
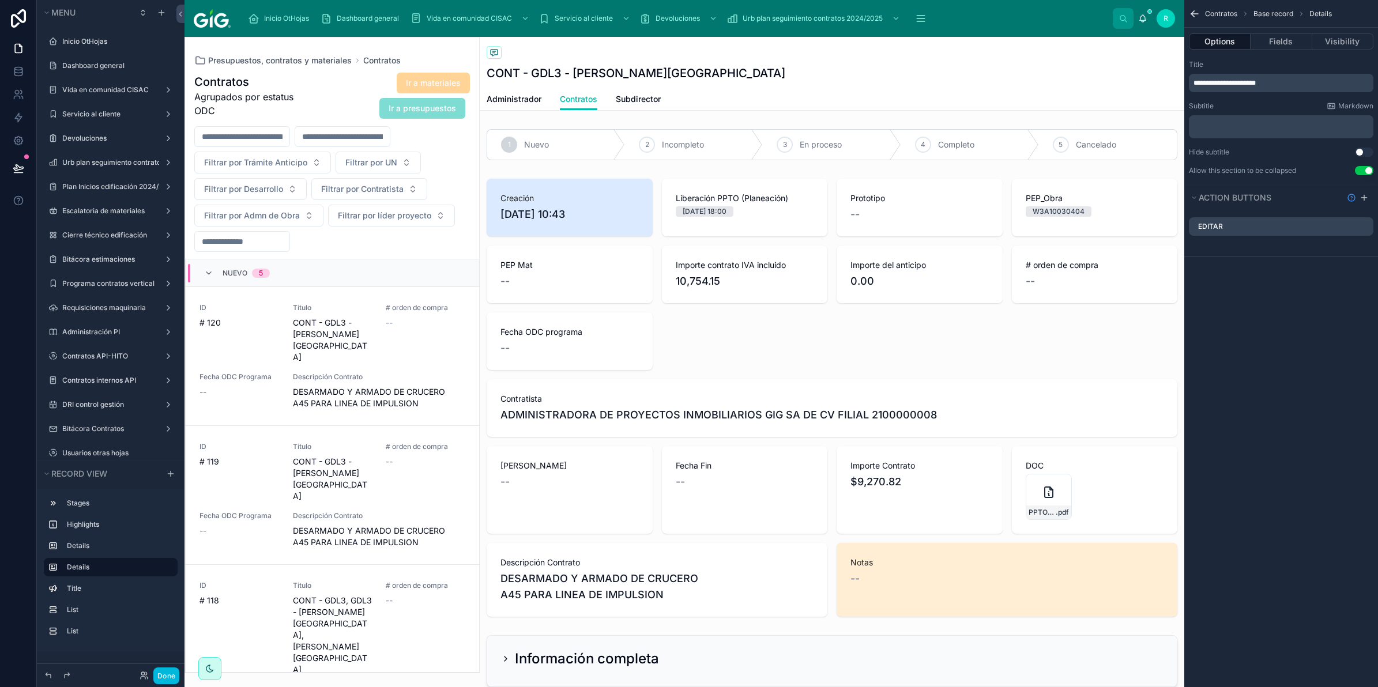
scroll to position [27, 0]
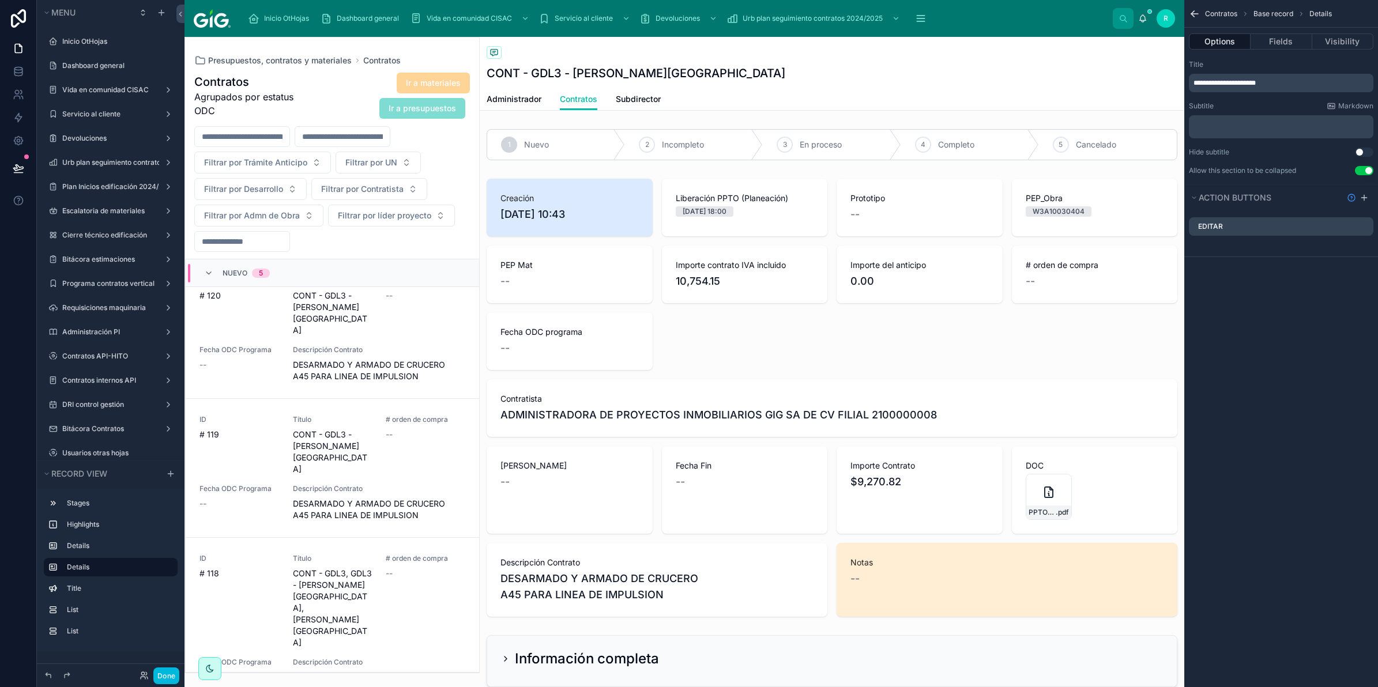
click at [1284, 374] on div "**********" at bounding box center [1281, 343] width 194 height 687
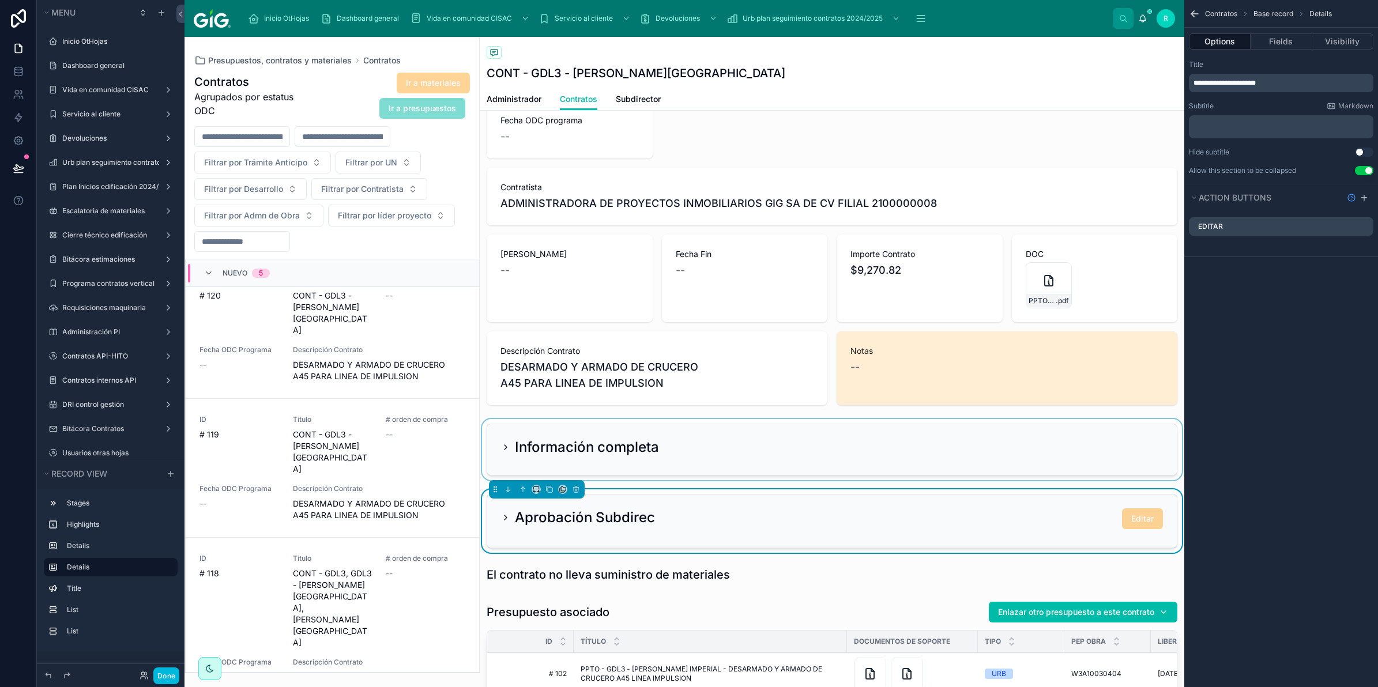
scroll to position [216, 0]
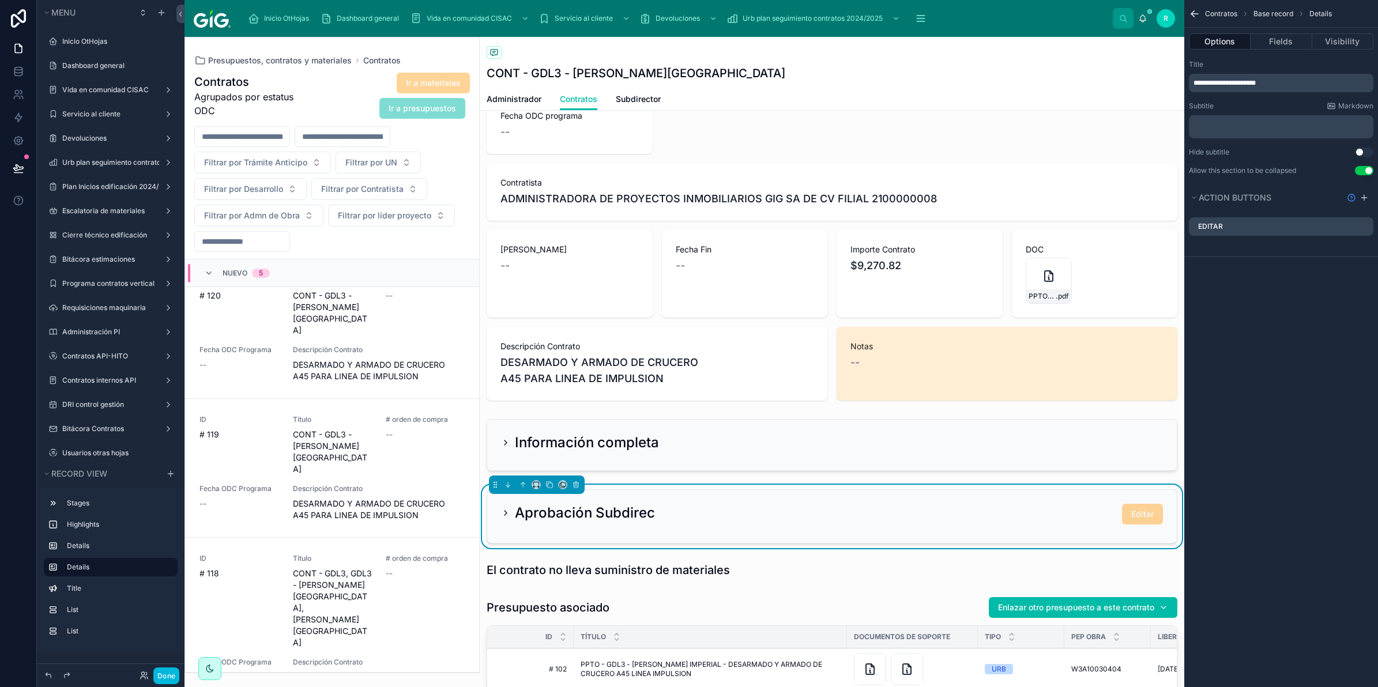
click at [626, 99] on span "Subdirector" at bounding box center [638, 99] width 45 height 12
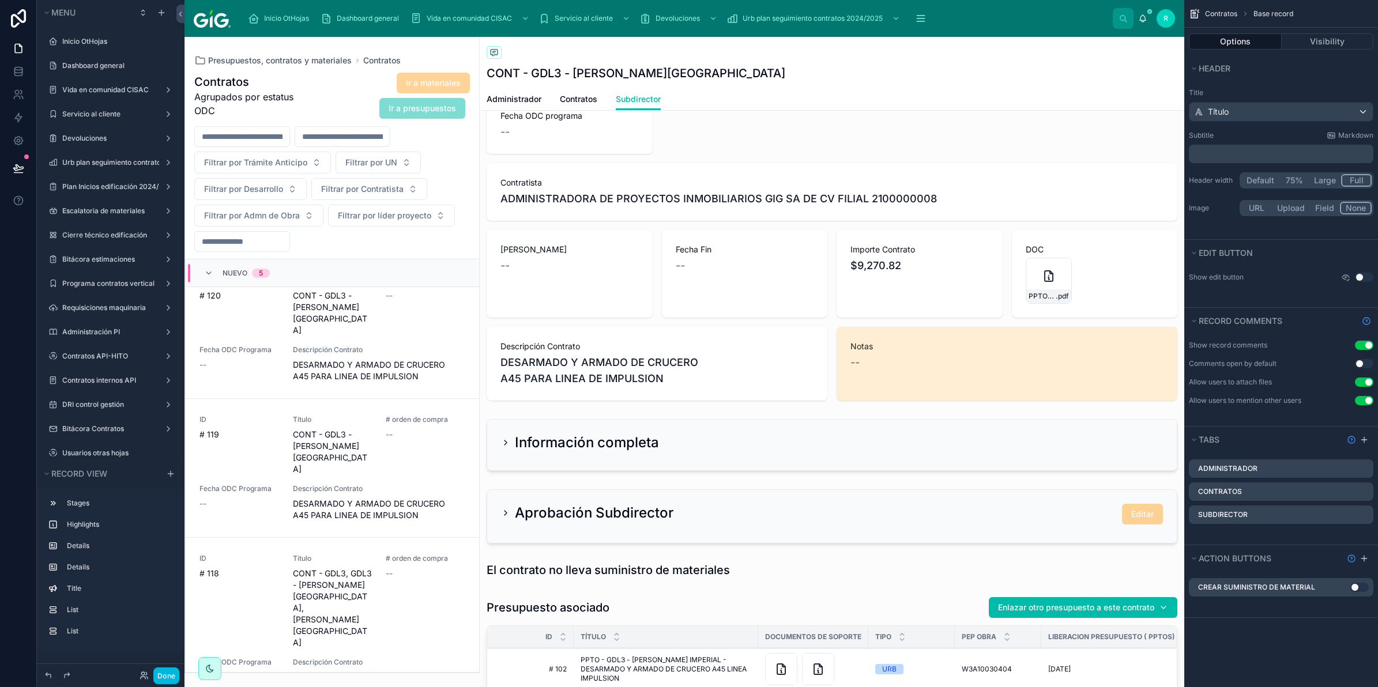
click at [577, 91] on link "Contratos" at bounding box center [578, 100] width 37 height 23
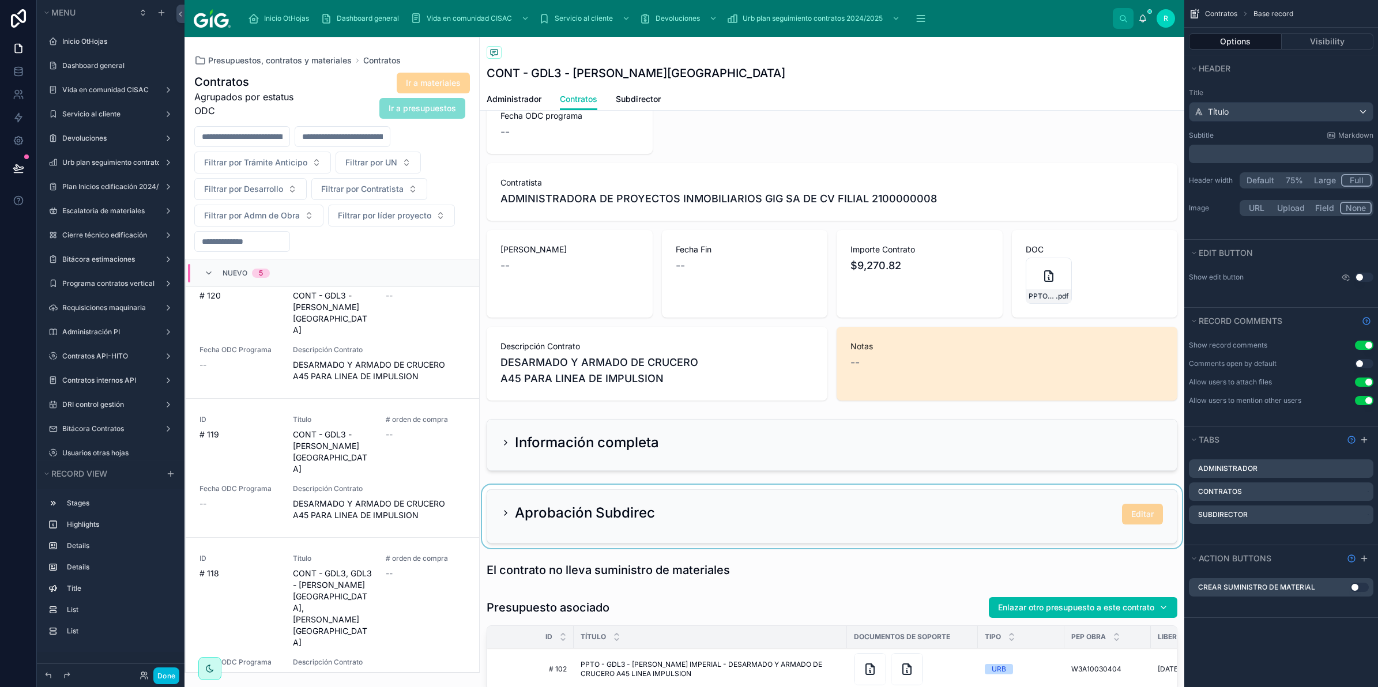
click at [643, 518] on div at bounding box center [832, 516] width 705 height 63
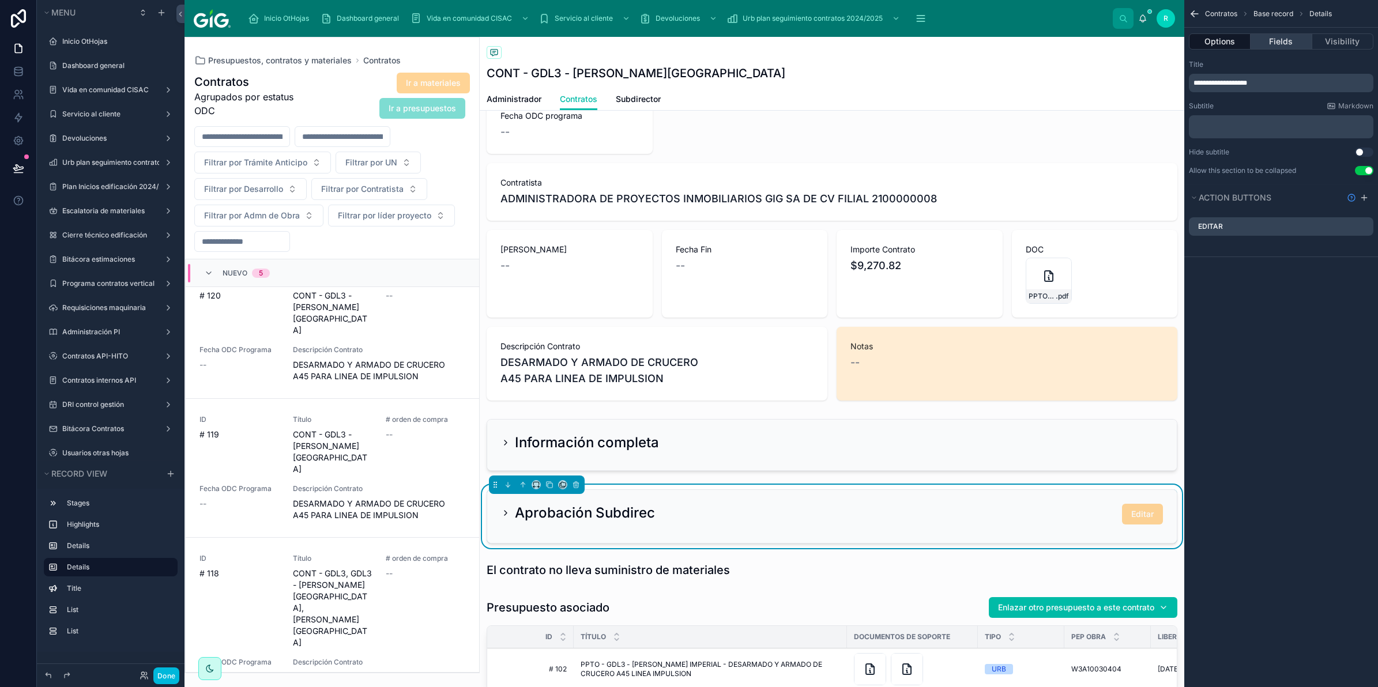
click at [1292, 39] on button "Fields" at bounding box center [1281, 41] width 61 height 16
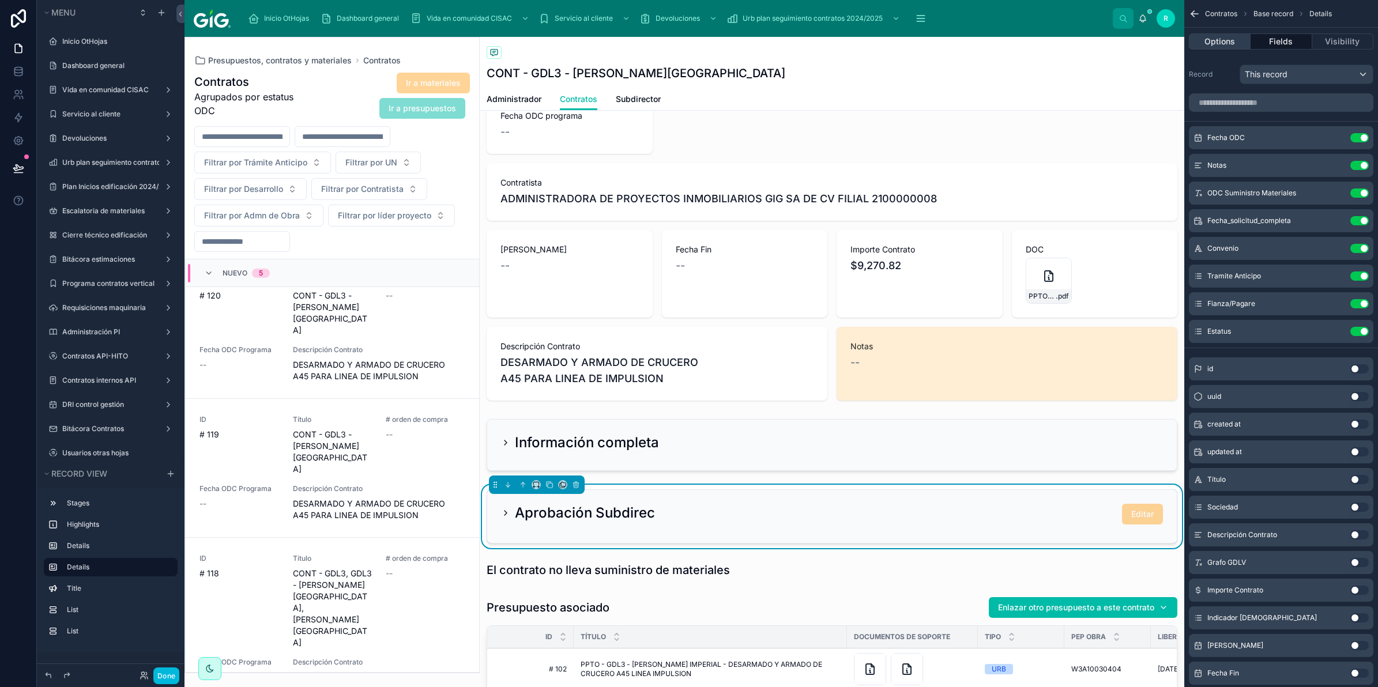
click at [1229, 37] on button "Options" at bounding box center [1220, 41] width 62 height 16
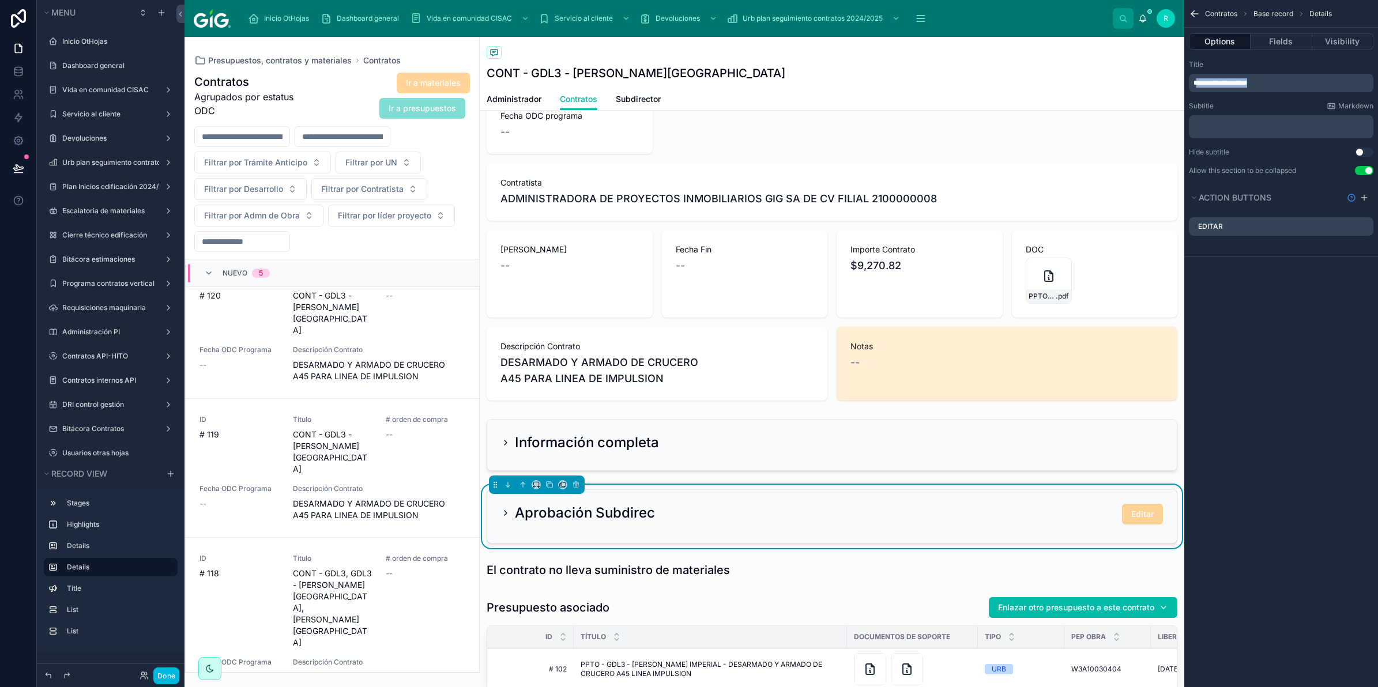
drag, startPoint x: 1268, startPoint y: 84, endPoint x: 1196, endPoint y: 80, distance: 72.2
click at [1196, 80] on p "**********" at bounding box center [1283, 82] width 178 height 9
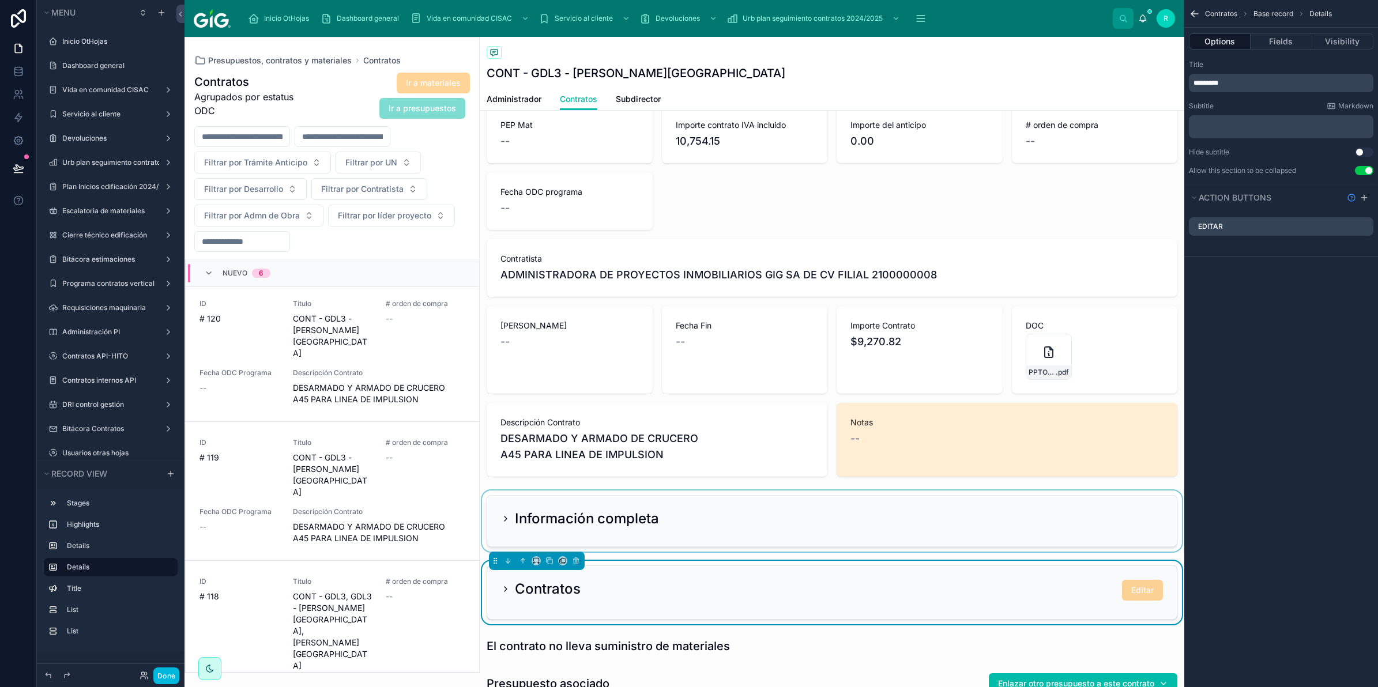
scroll to position [144, 0]
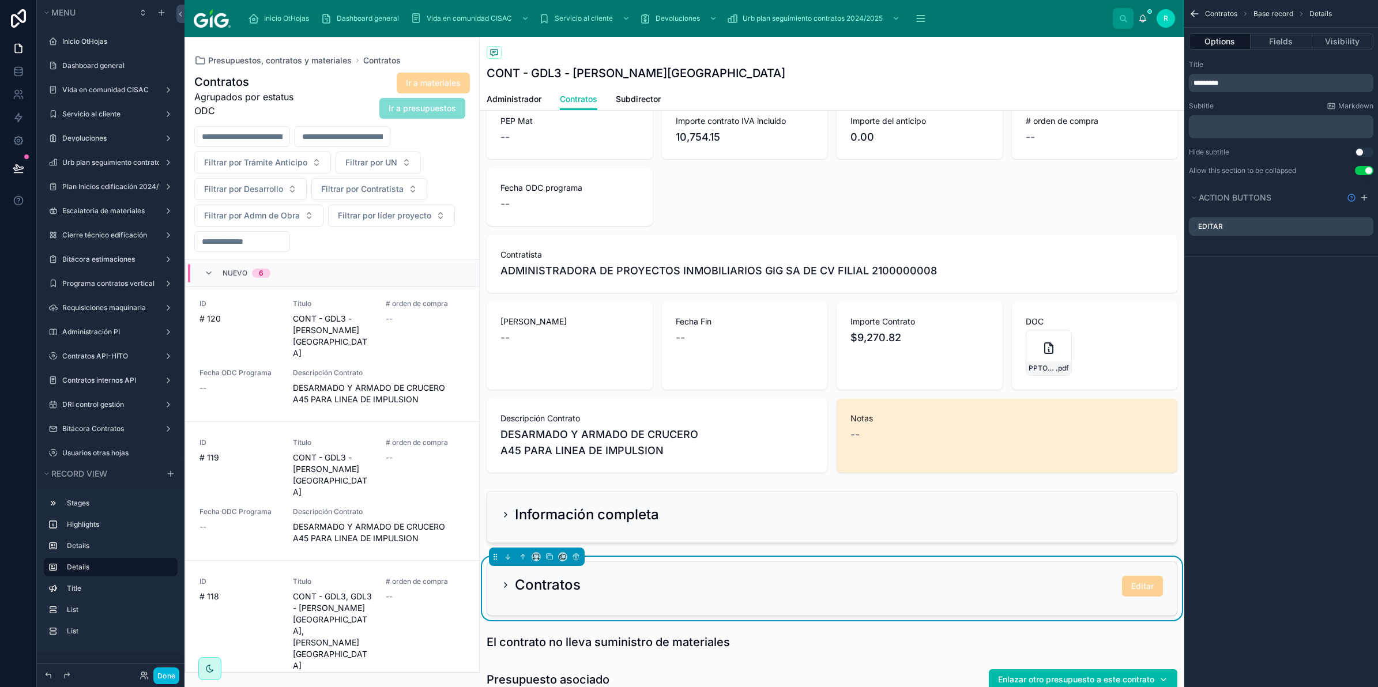
click at [632, 101] on span "Subdirector" at bounding box center [638, 99] width 45 height 12
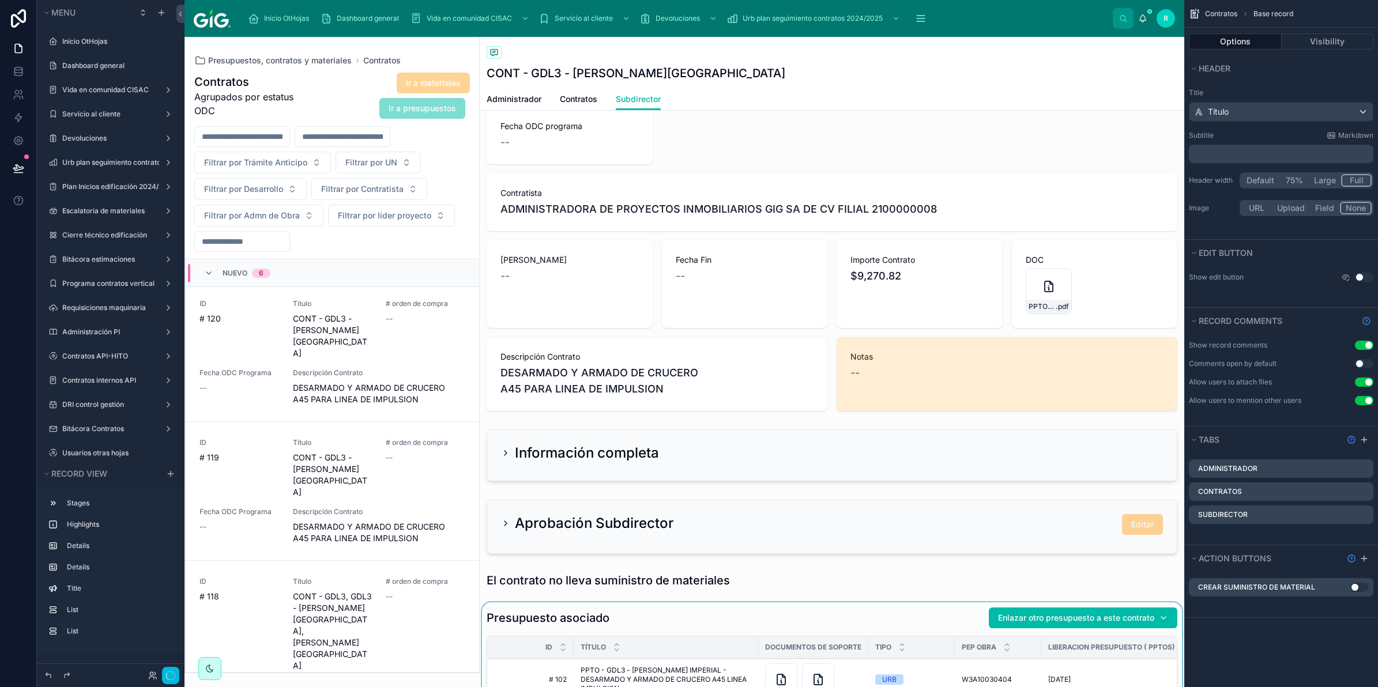
scroll to position [288, 0]
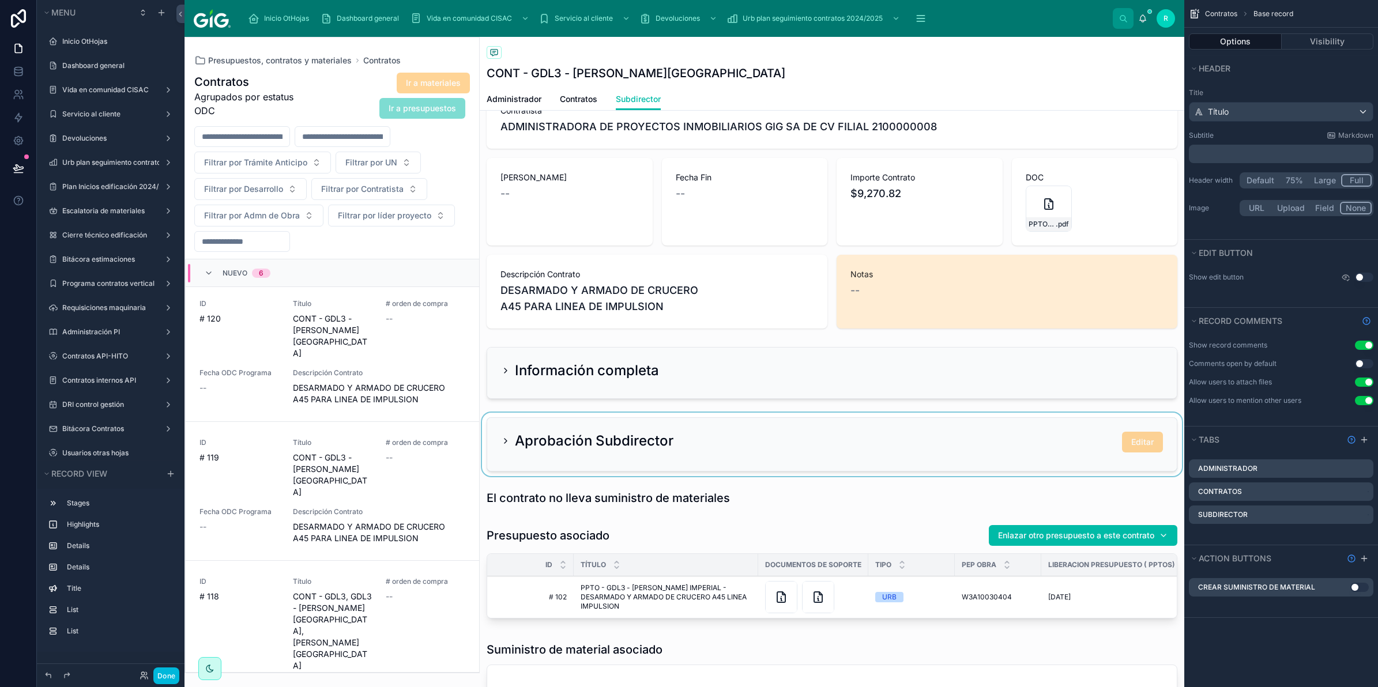
click at [863, 448] on div at bounding box center [832, 444] width 705 height 63
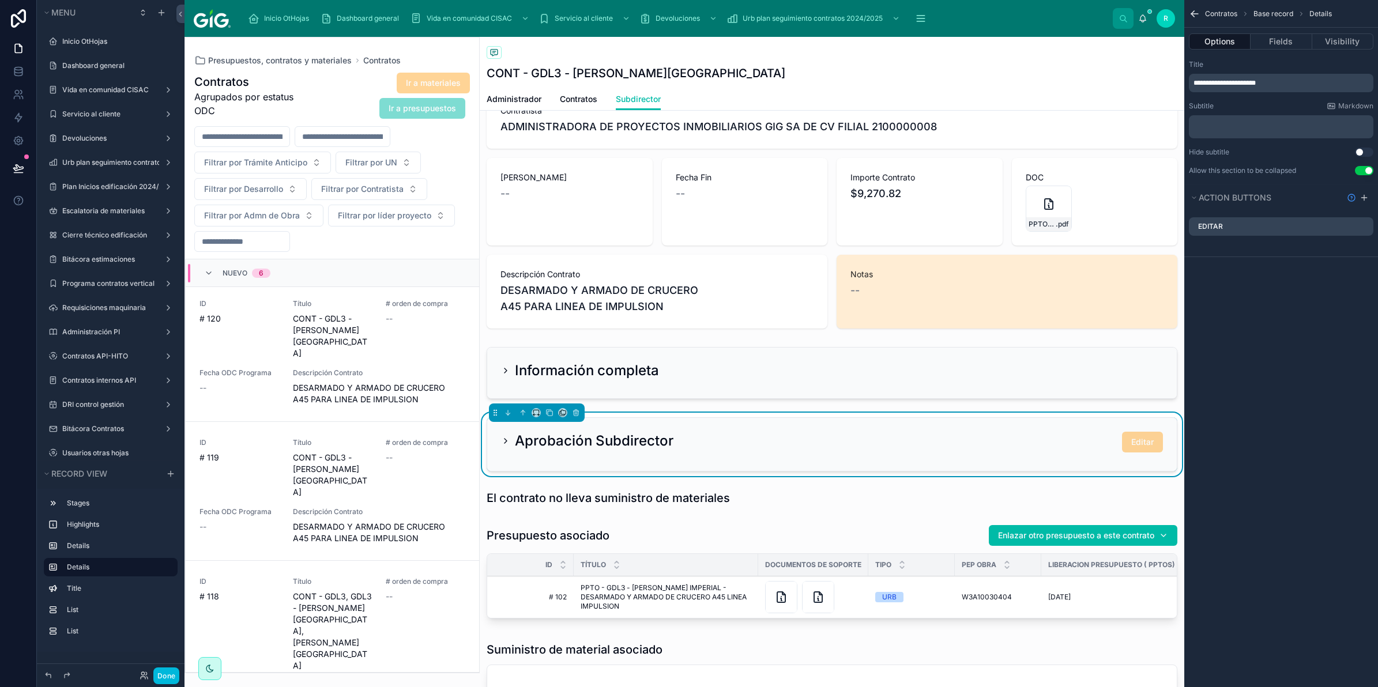
click at [0, 0] on icon "scrollable content" at bounding box center [0, 0] width 0 height 0
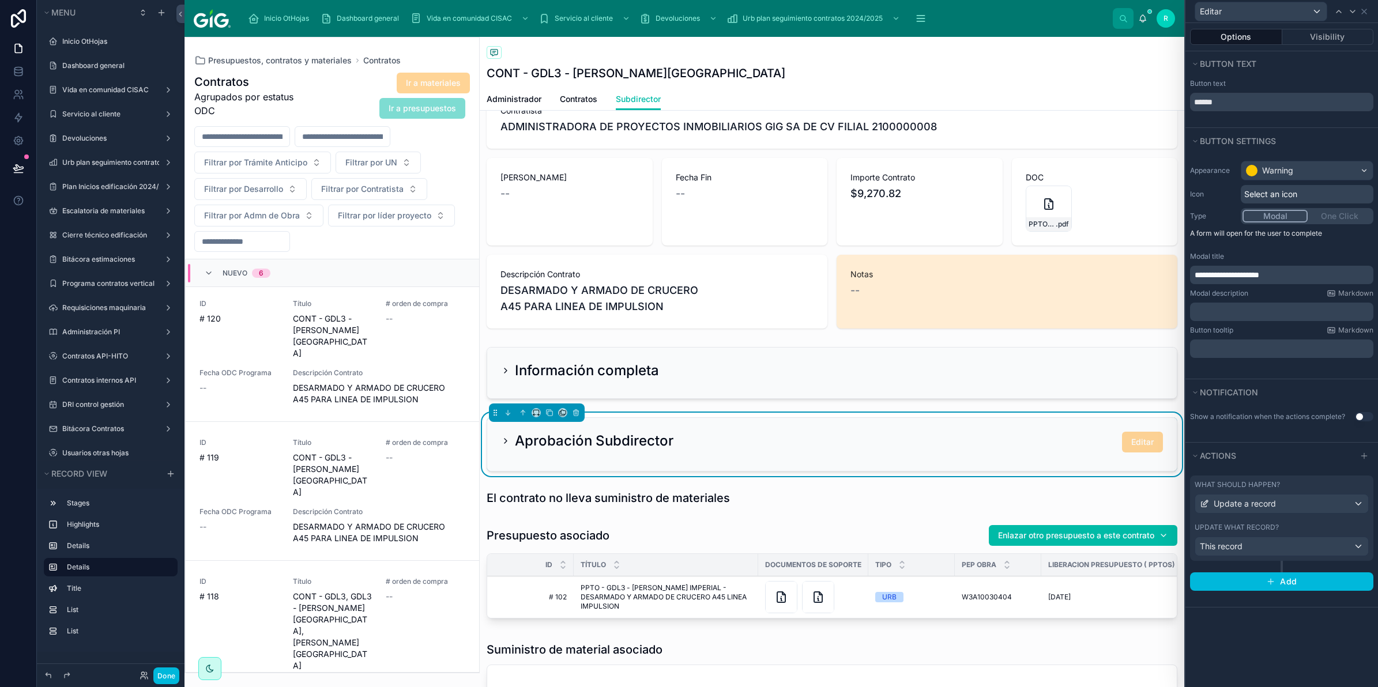
click at [1269, 530] on label "Update what record?" at bounding box center [1237, 527] width 84 height 9
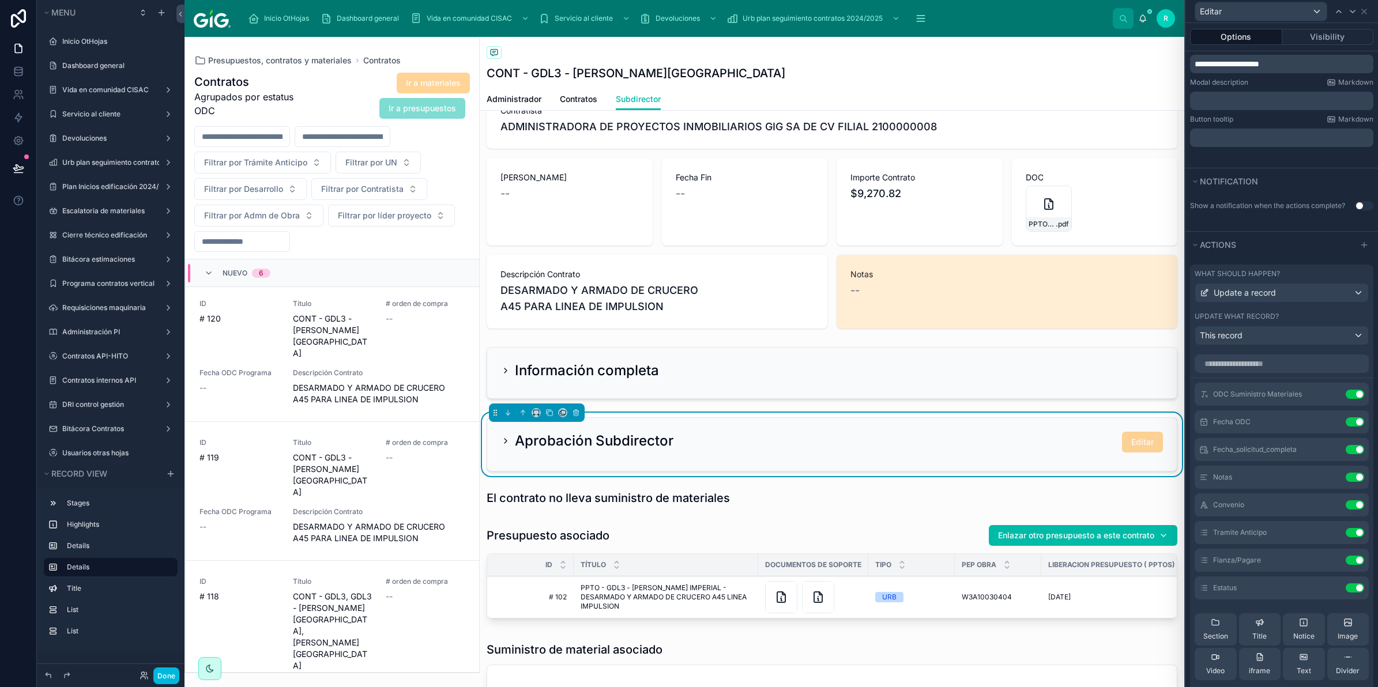
scroll to position [216, 0]
click at [1346, 394] on button "Use setting" at bounding box center [1355, 389] width 18 height 9
click at [1346, 412] on button "Use setting" at bounding box center [1355, 416] width 18 height 9
click at [1346, 440] on button "Use setting" at bounding box center [1355, 444] width 18 height 9
click at [1346, 468] on button "Use setting" at bounding box center [1355, 472] width 18 height 9
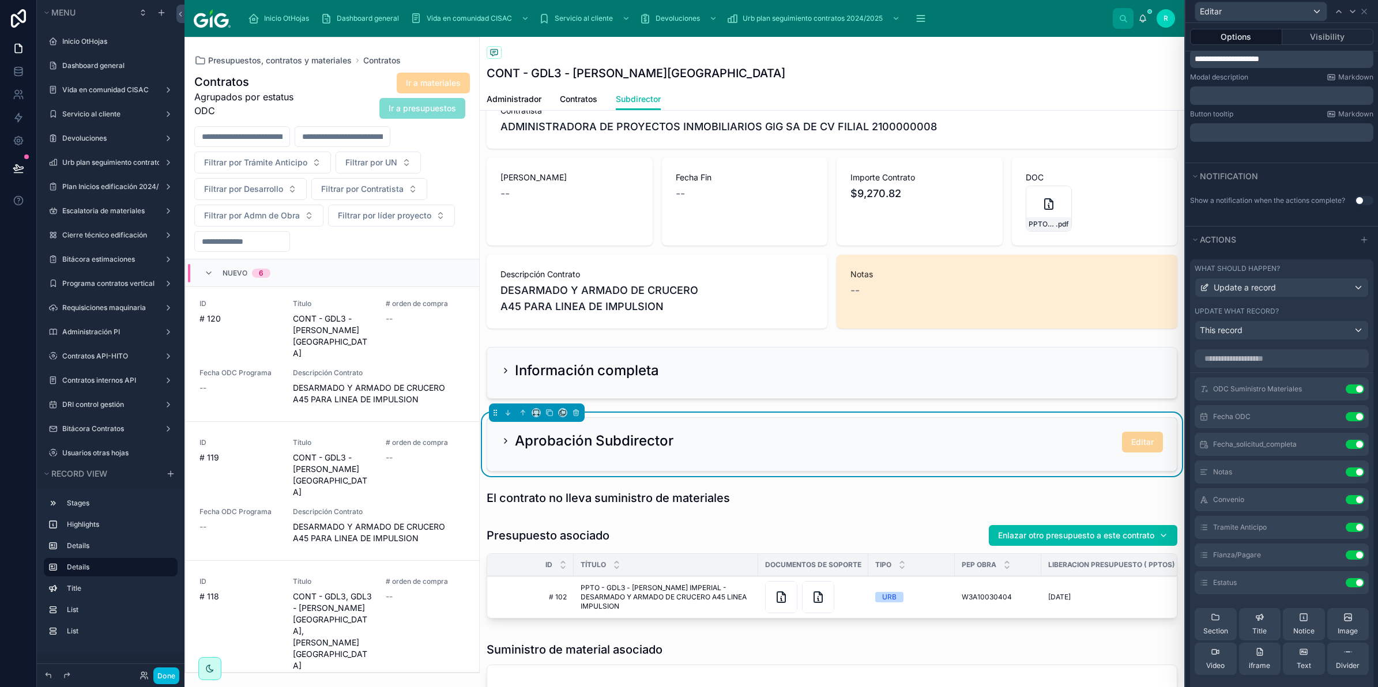
click at [1346, 495] on button "Use setting" at bounding box center [1355, 499] width 18 height 9
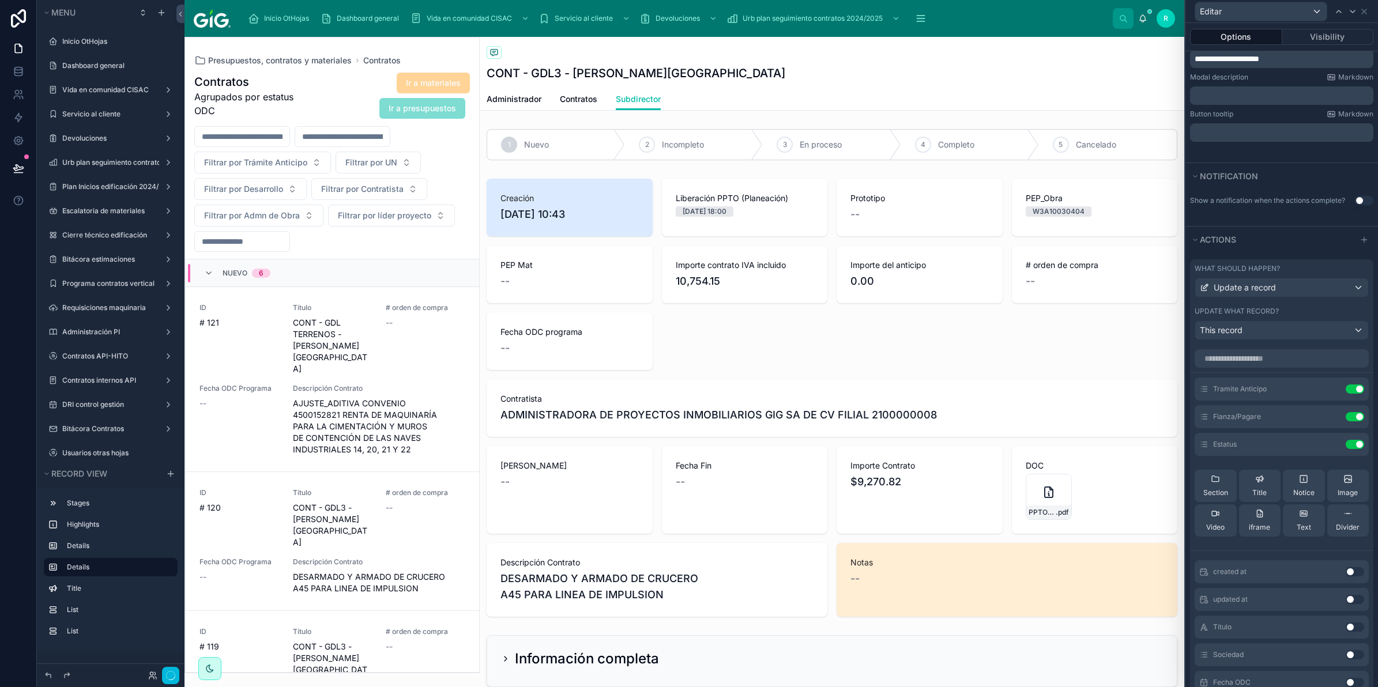
click at [1346, 394] on button "Use setting" at bounding box center [1355, 389] width 18 height 9
click at [1346, 412] on button "Use setting" at bounding box center [1355, 416] width 18 height 9
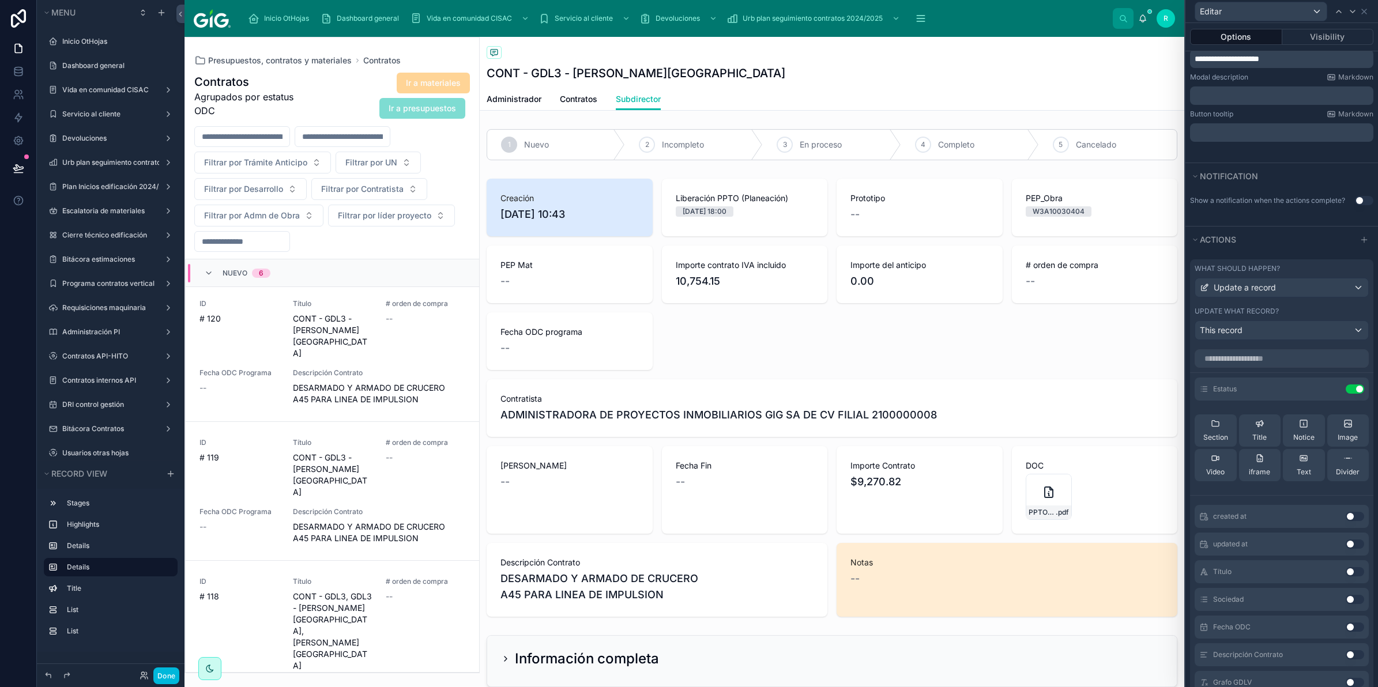
click at [1346, 394] on button "Use setting" at bounding box center [1355, 389] width 18 height 9
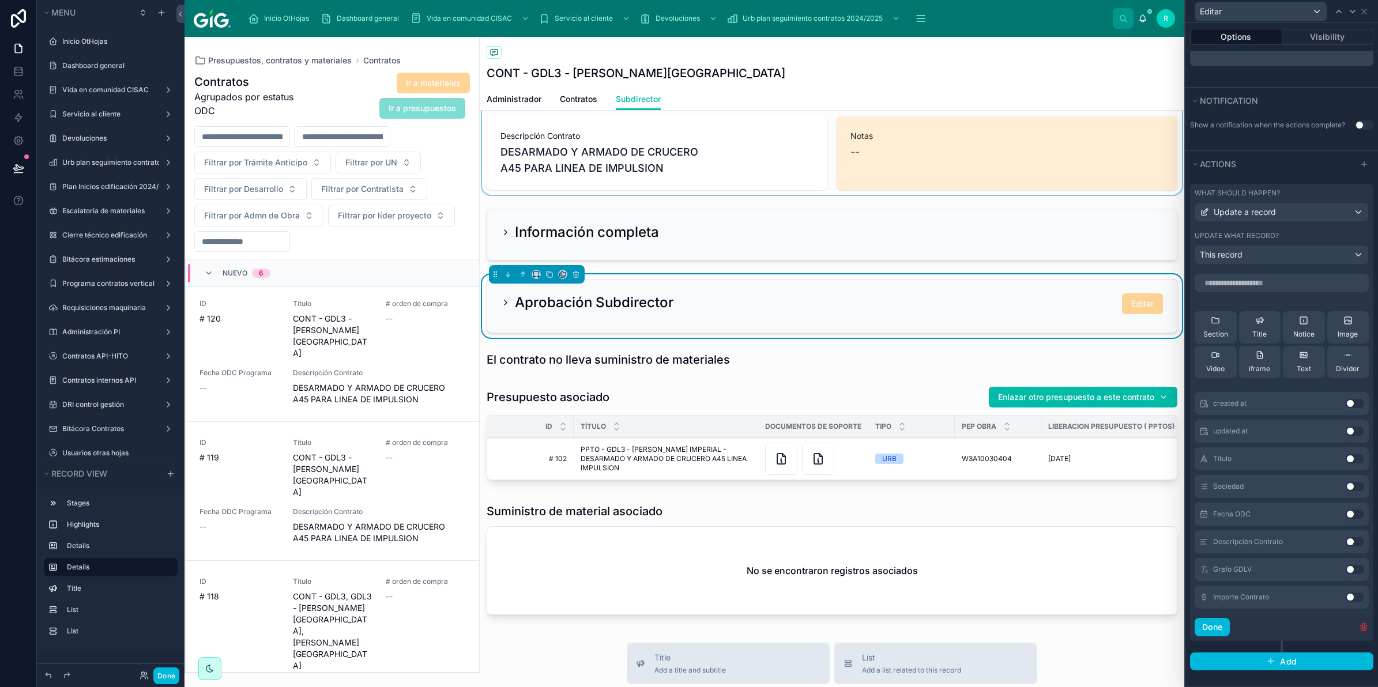
scroll to position [432, 0]
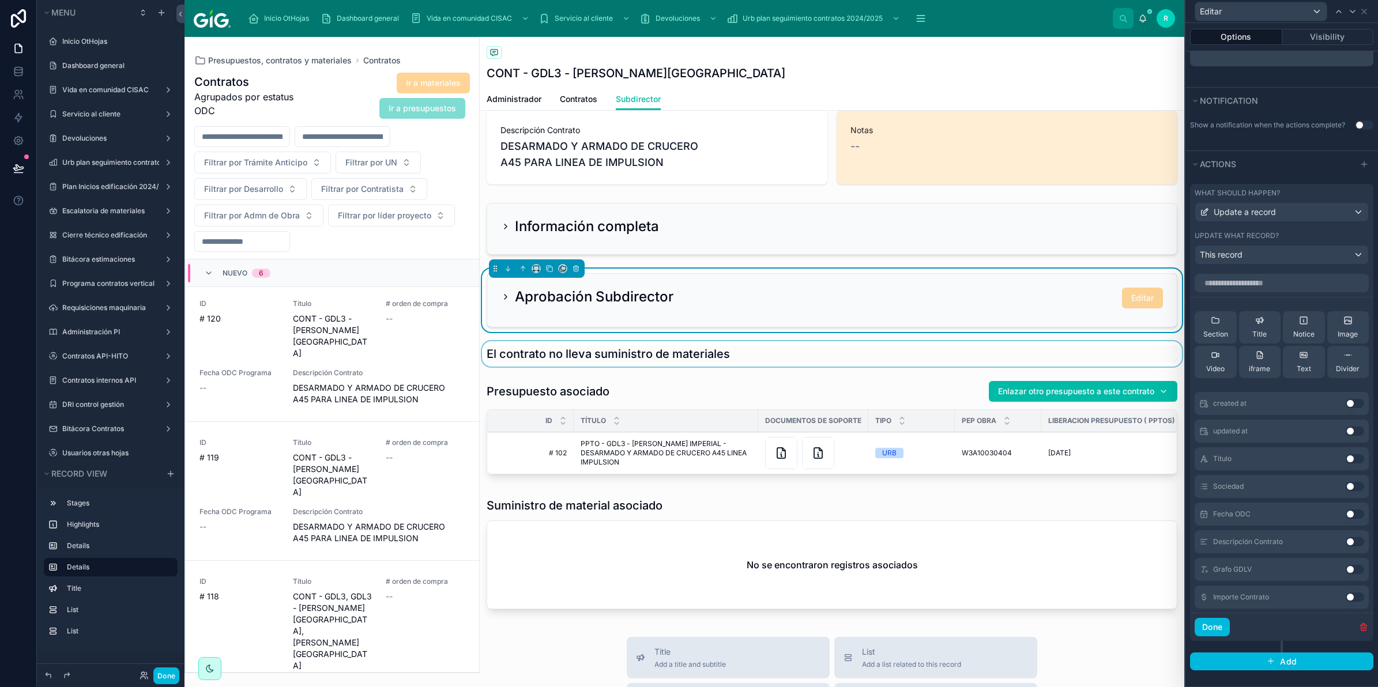
click at [914, 348] on div at bounding box center [832, 353] width 705 height 25
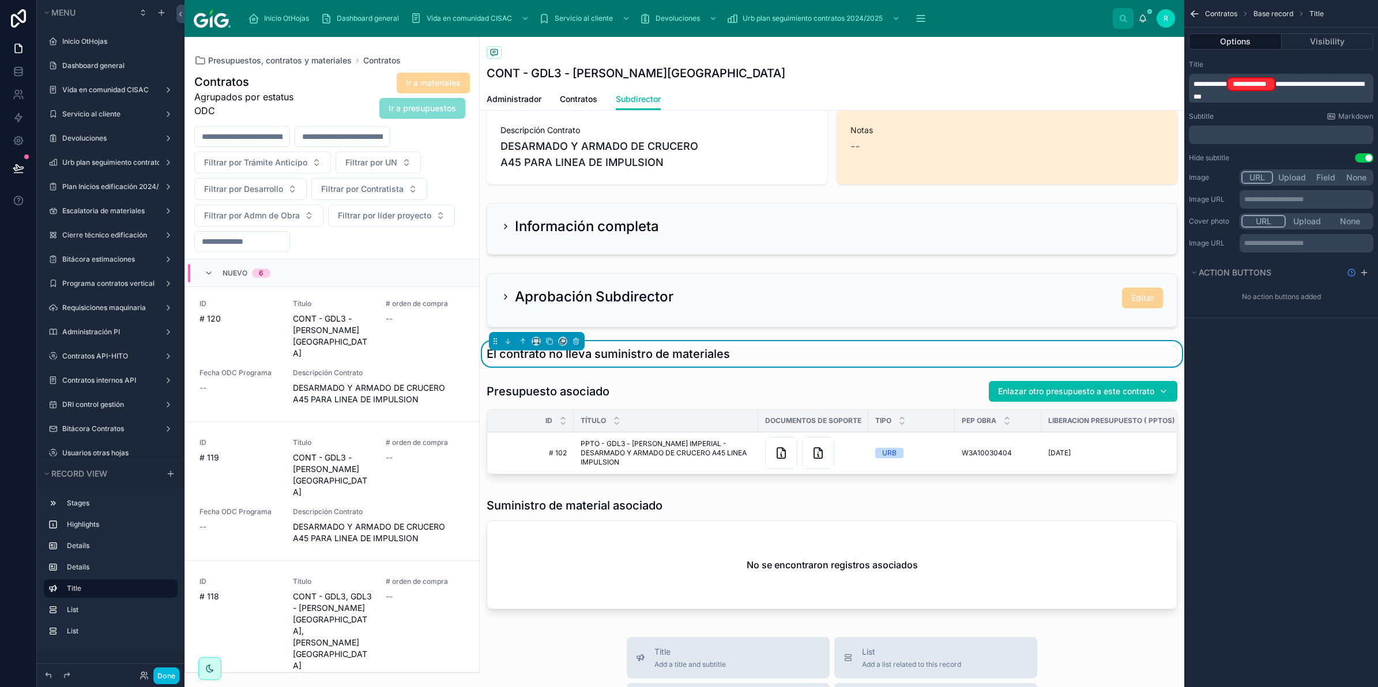
click at [1279, 84] on span "**********" at bounding box center [1279, 91] width 171 height 20
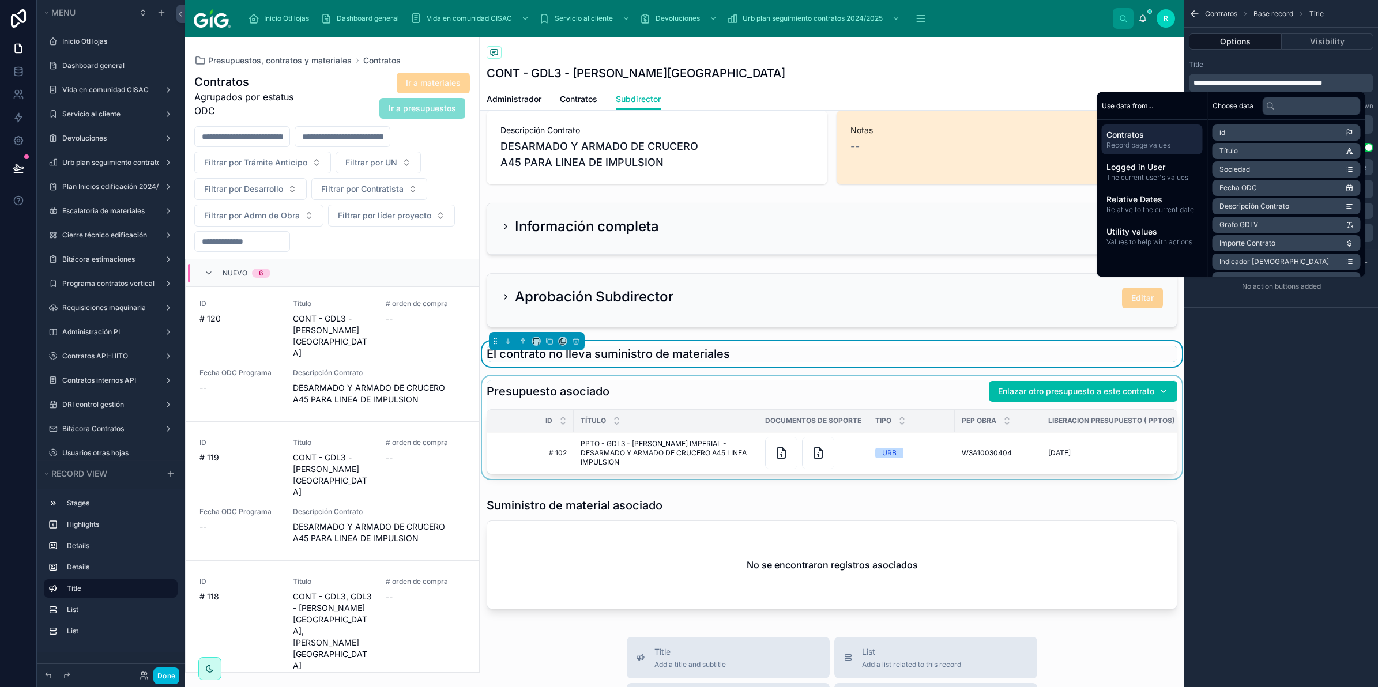
click at [747, 395] on div at bounding box center [832, 430] width 705 height 108
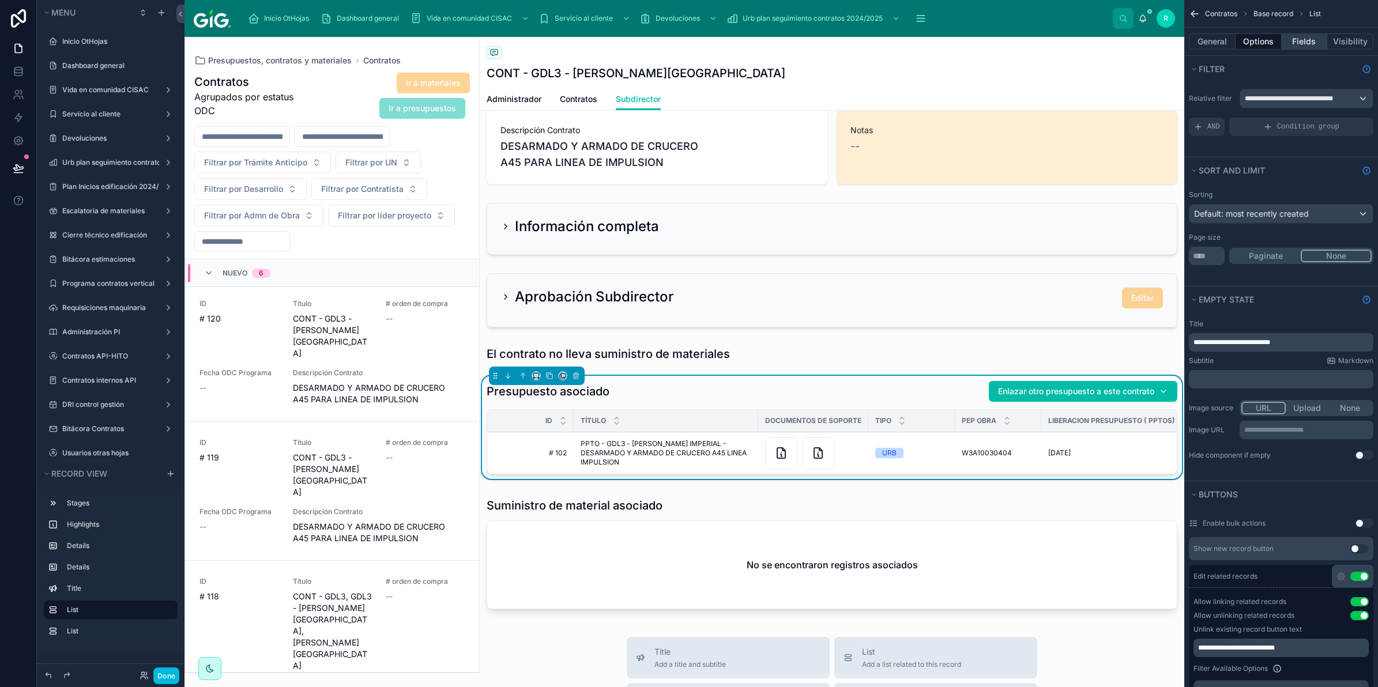
click at [1304, 42] on button "Fields" at bounding box center [1305, 41] width 46 height 16
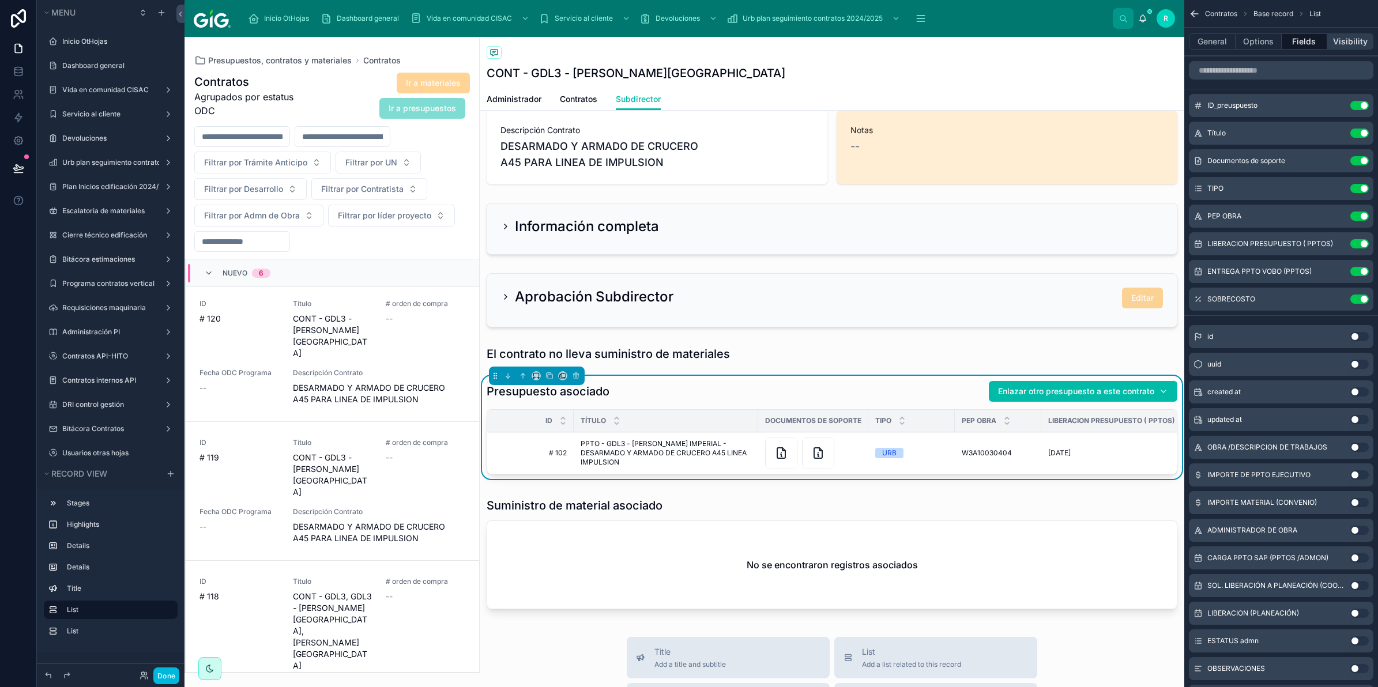
click at [1339, 40] on button "Visibility" at bounding box center [1350, 41] width 46 height 16
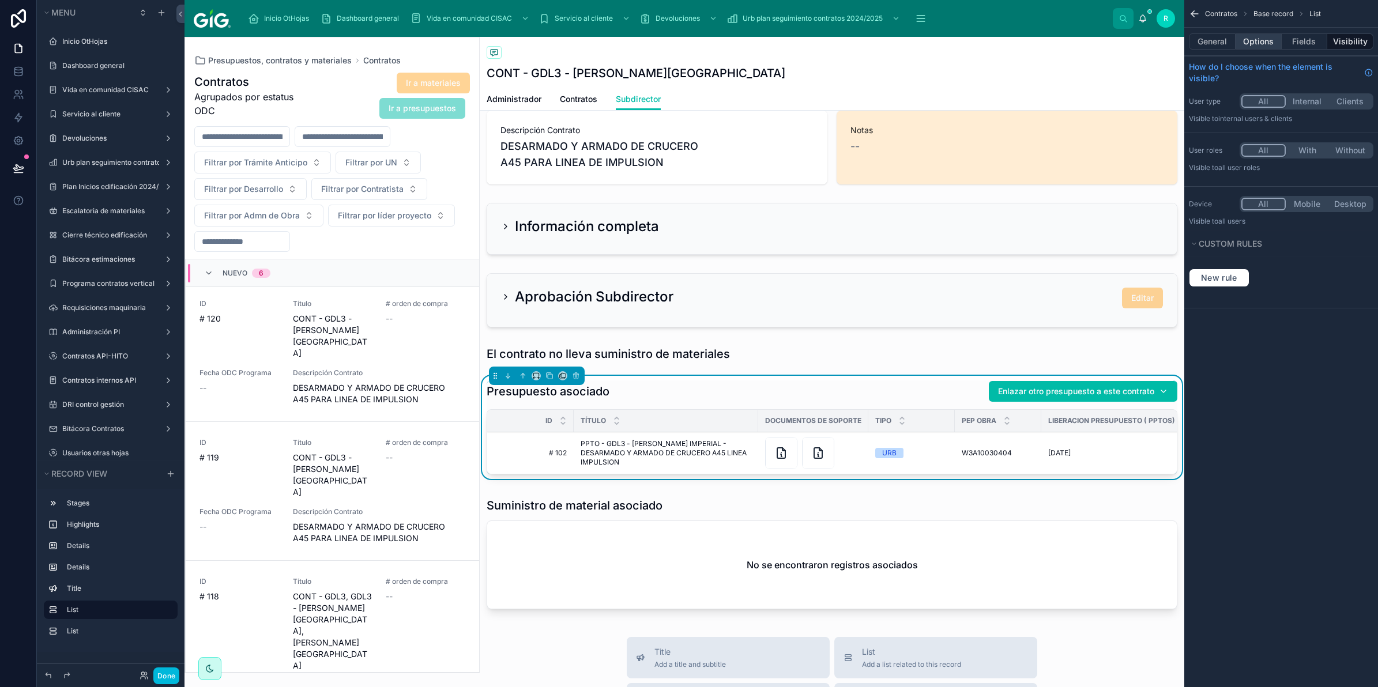
click at [1274, 36] on button "Options" at bounding box center [1259, 41] width 46 height 16
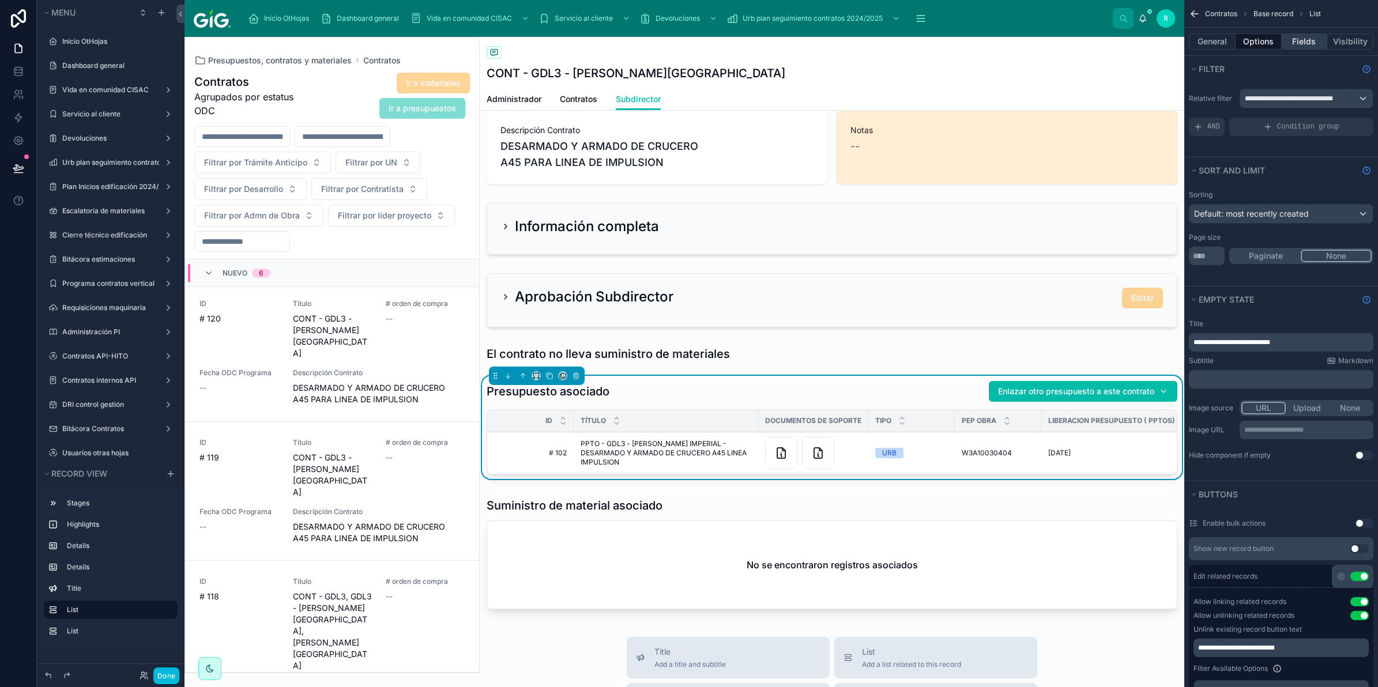
click at [1292, 36] on button "Fields" at bounding box center [1305, 41] width 46 height 16
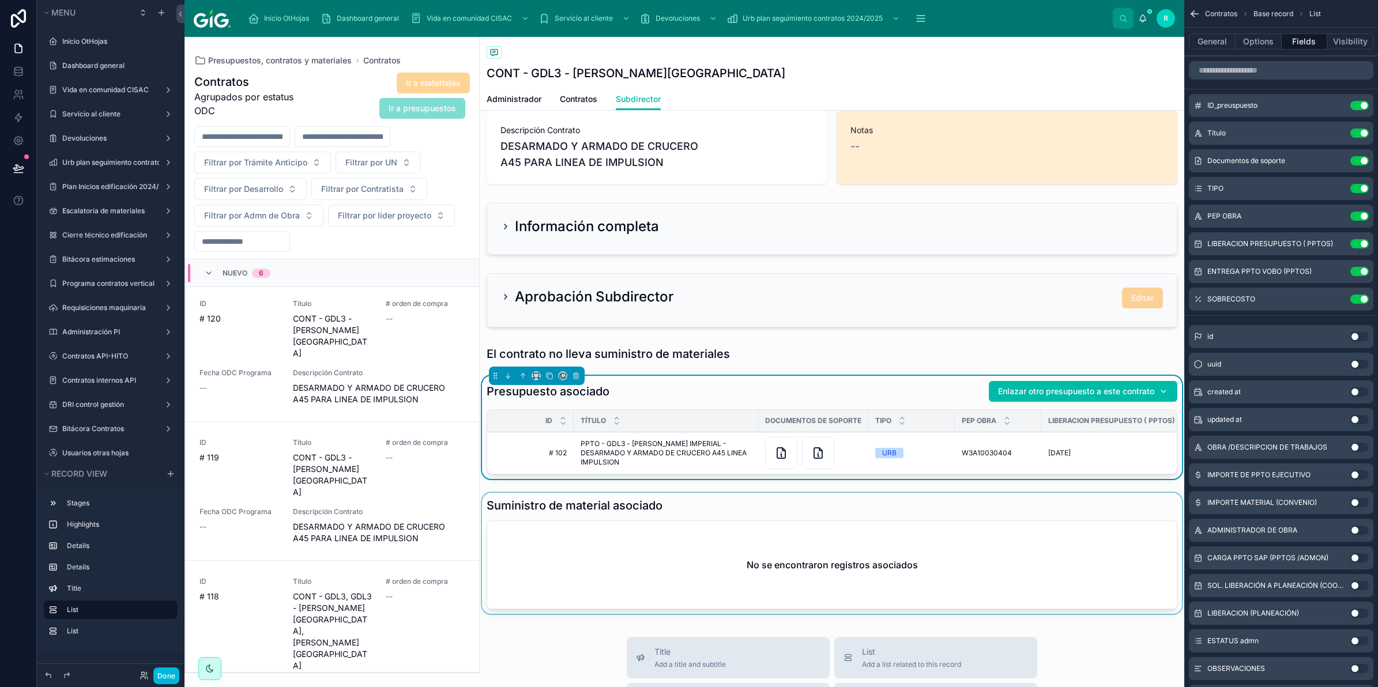
click at [675, 520] on div at bounding box center [832, 556] width 705 height 126
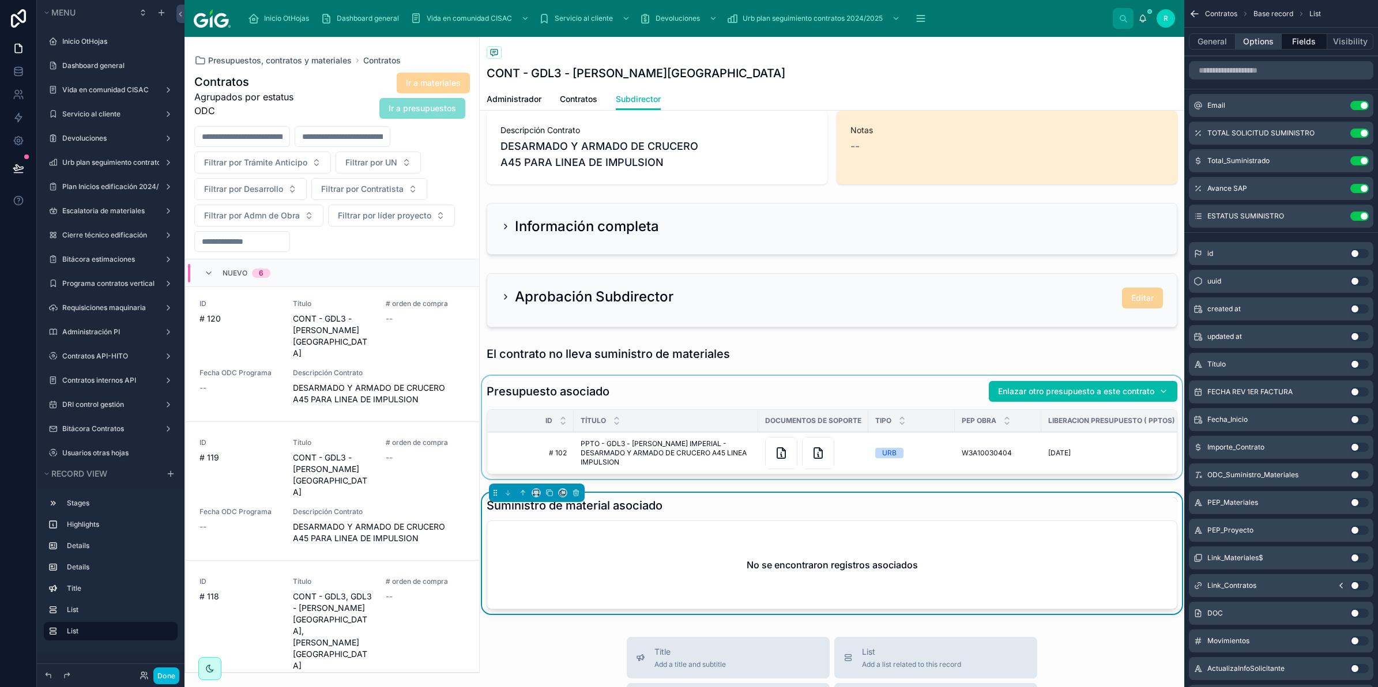
click at [1253, 46] on button "Options" at bounding box center [1259, 41] width 46 height 16
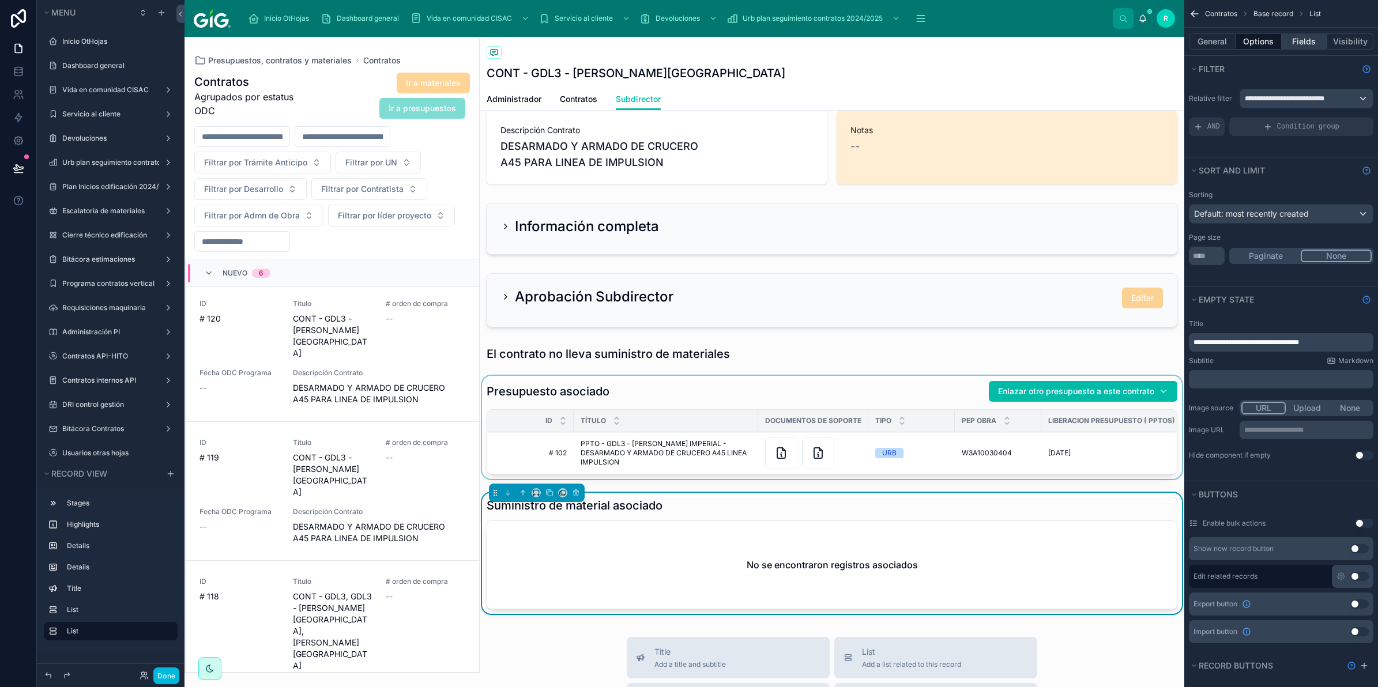
click at [1310, 42] on button "Fields" at bounding box center [1305, 41] width 46 height 16
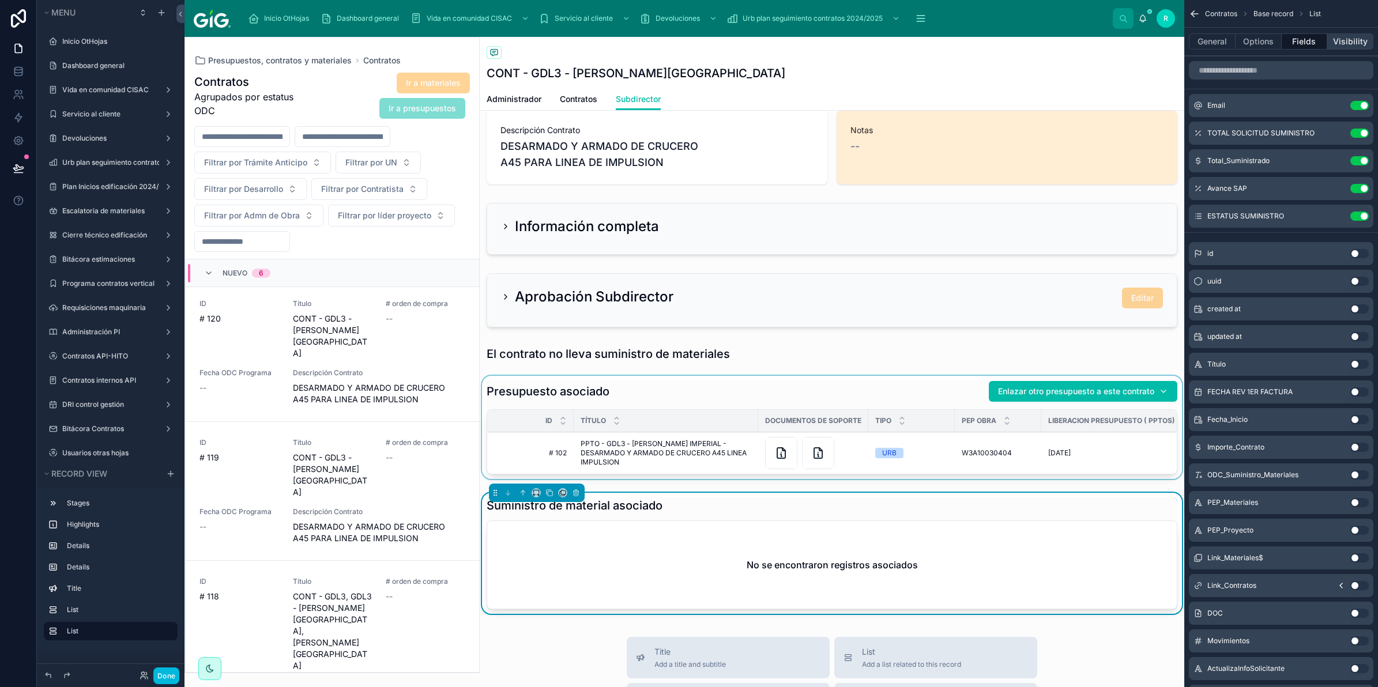
click at [1346, 39] on button "Visibility" at bounding box center [1350, 41] width 46 height 16
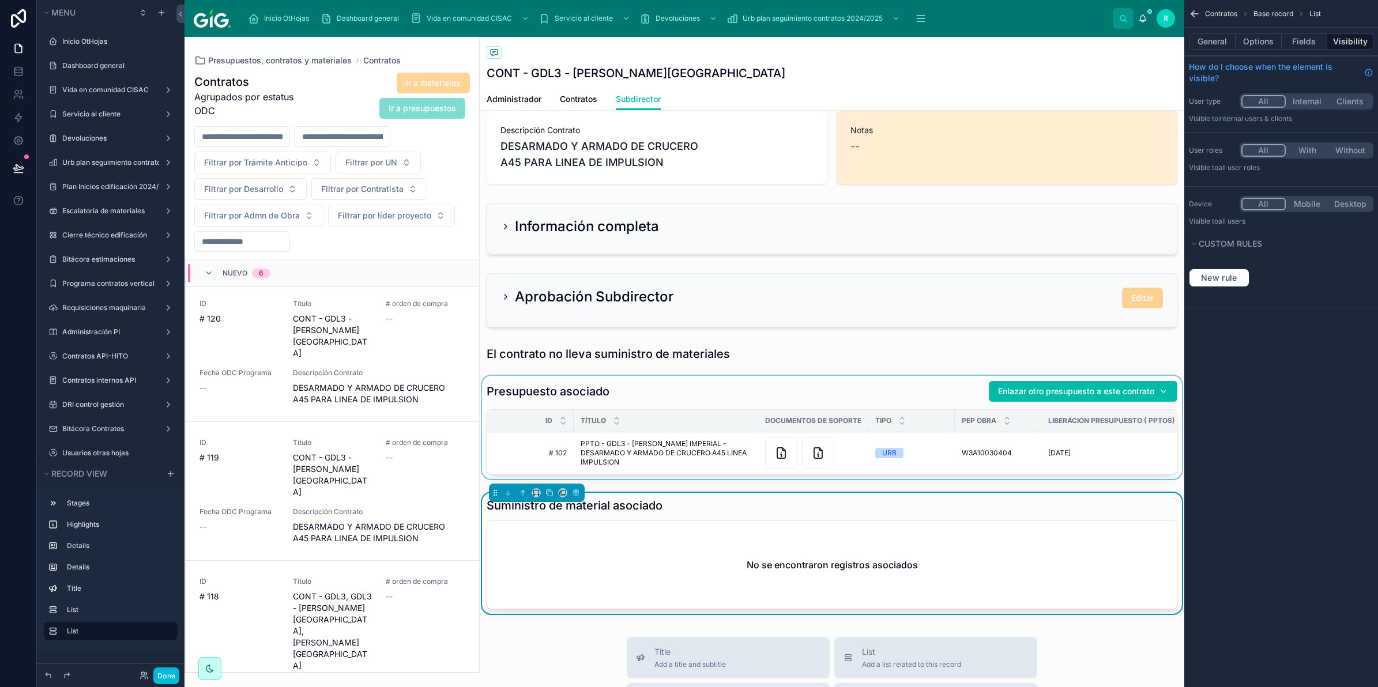
click at [586, 99] on span "Contratos" at bounding box center [578, 99] width 37 height 12
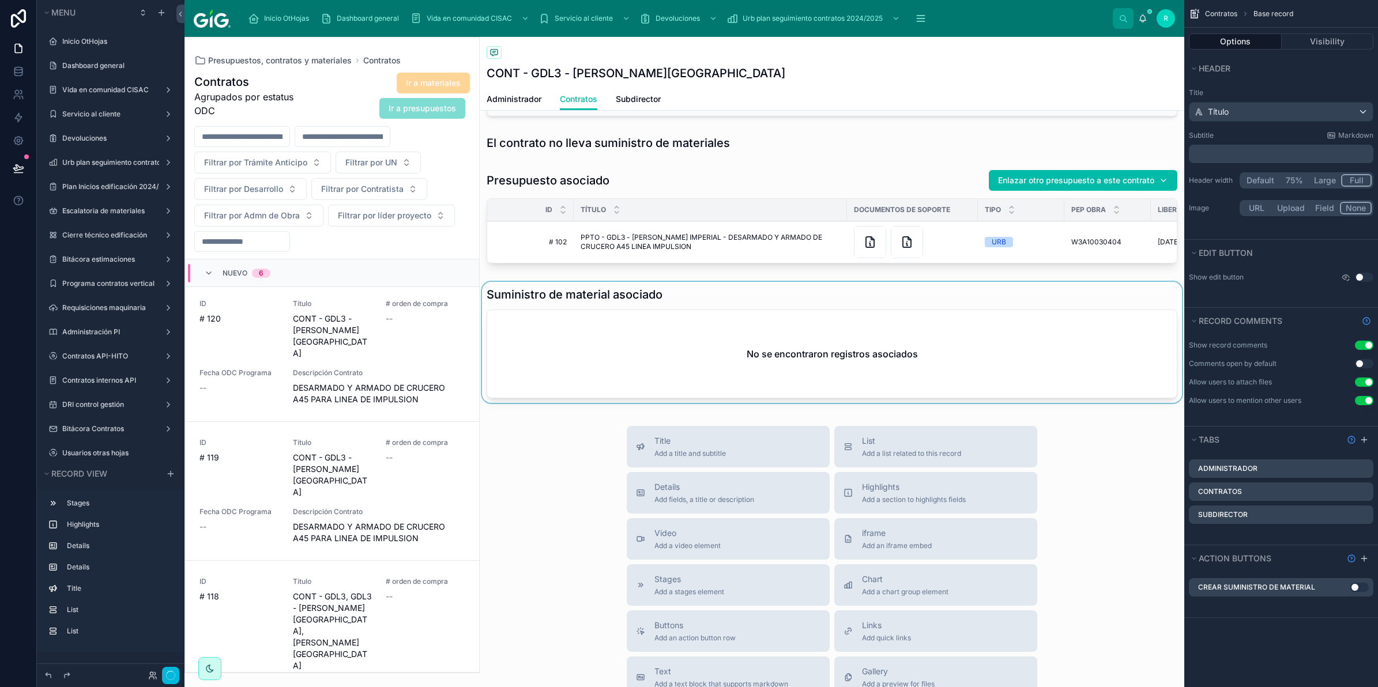
scroll to position [649, 0]
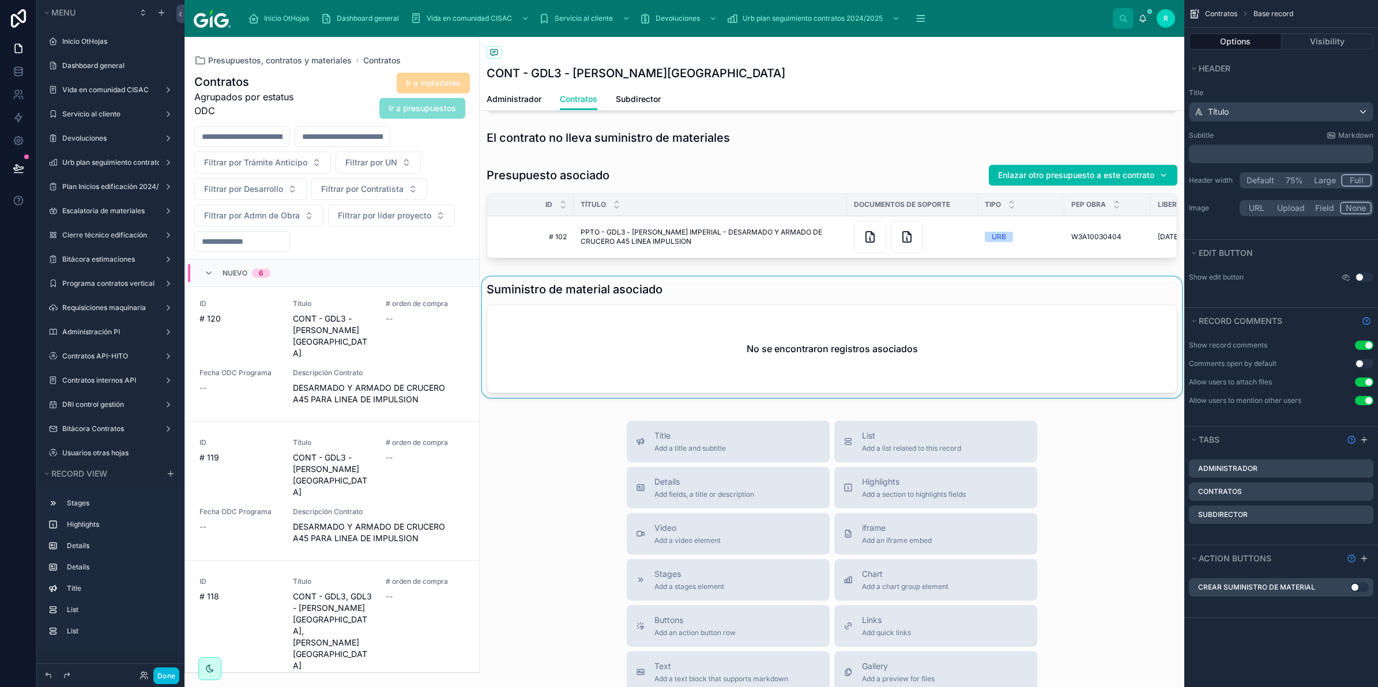
click at [678, 347] on div at bounding box center [832, 340] width 705 height 126
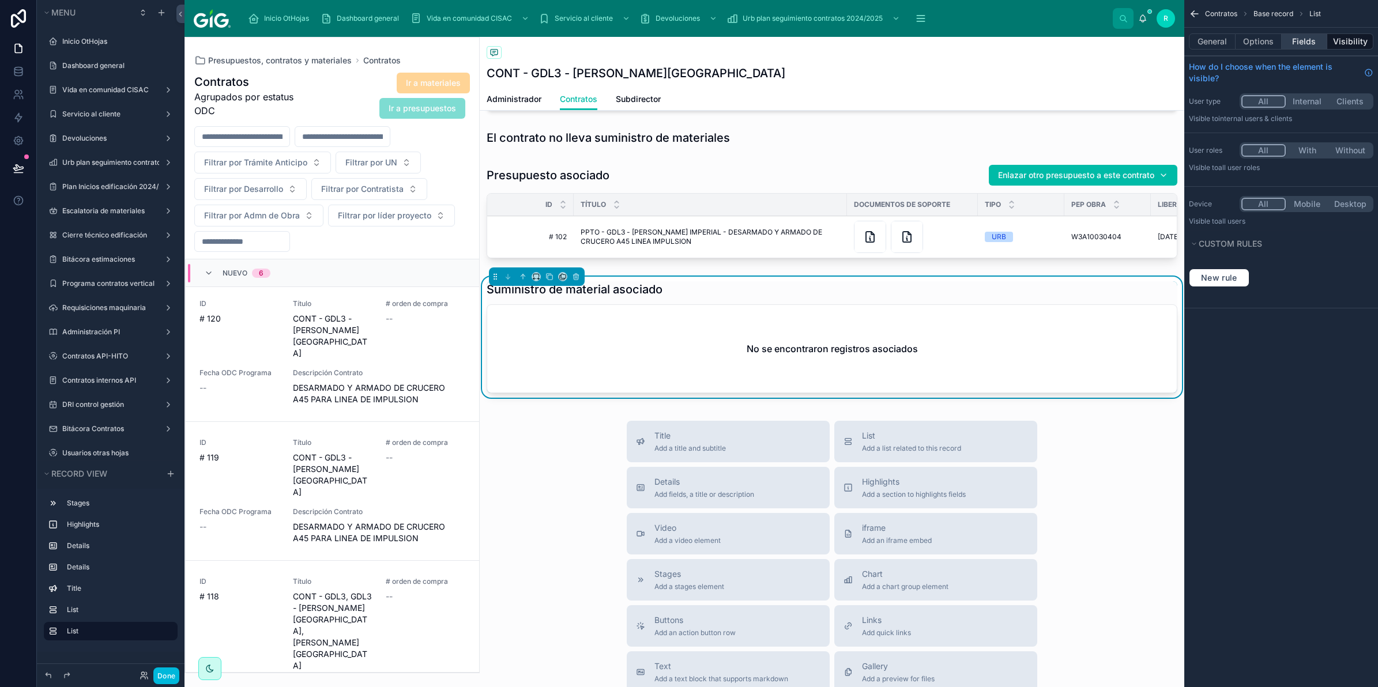
click at [1307, 39] on button "Fields" at bounding box center [1305, 41] width 46 height 16
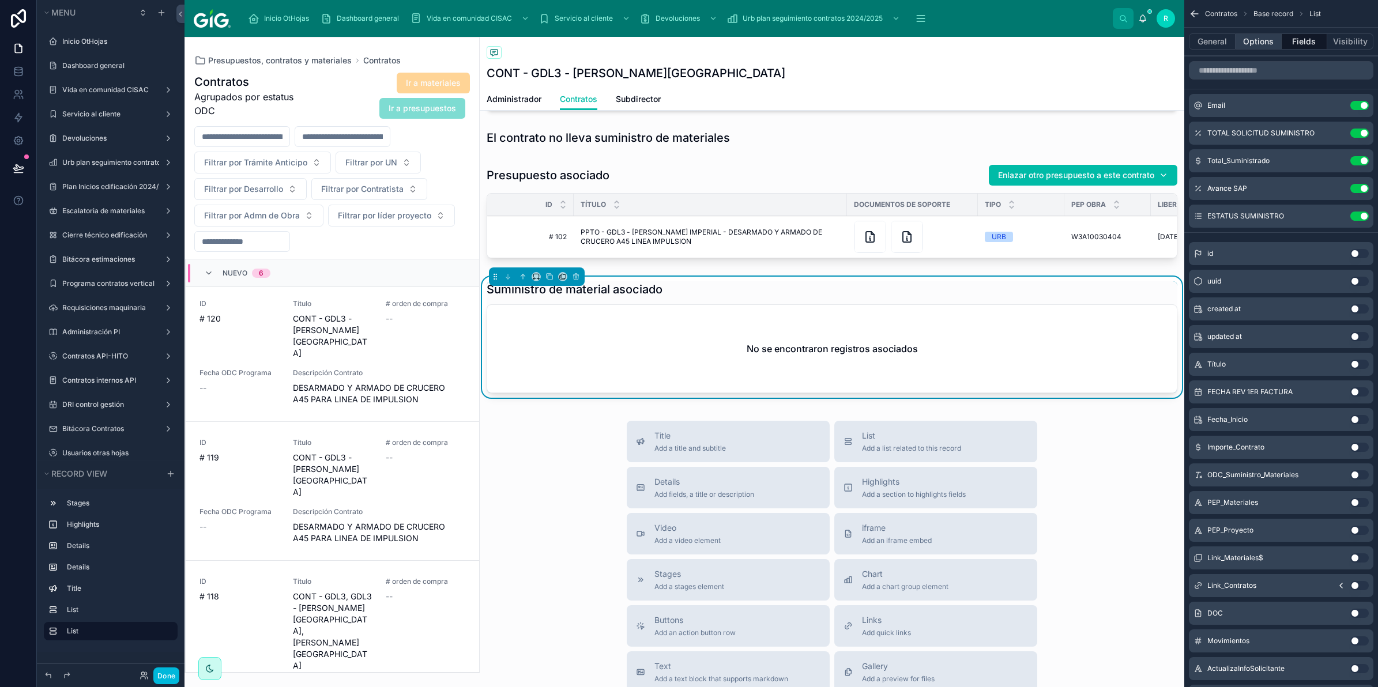
click at [1264, 36] on button "Options" at bounding box center [1259, 41] width 46 height 16
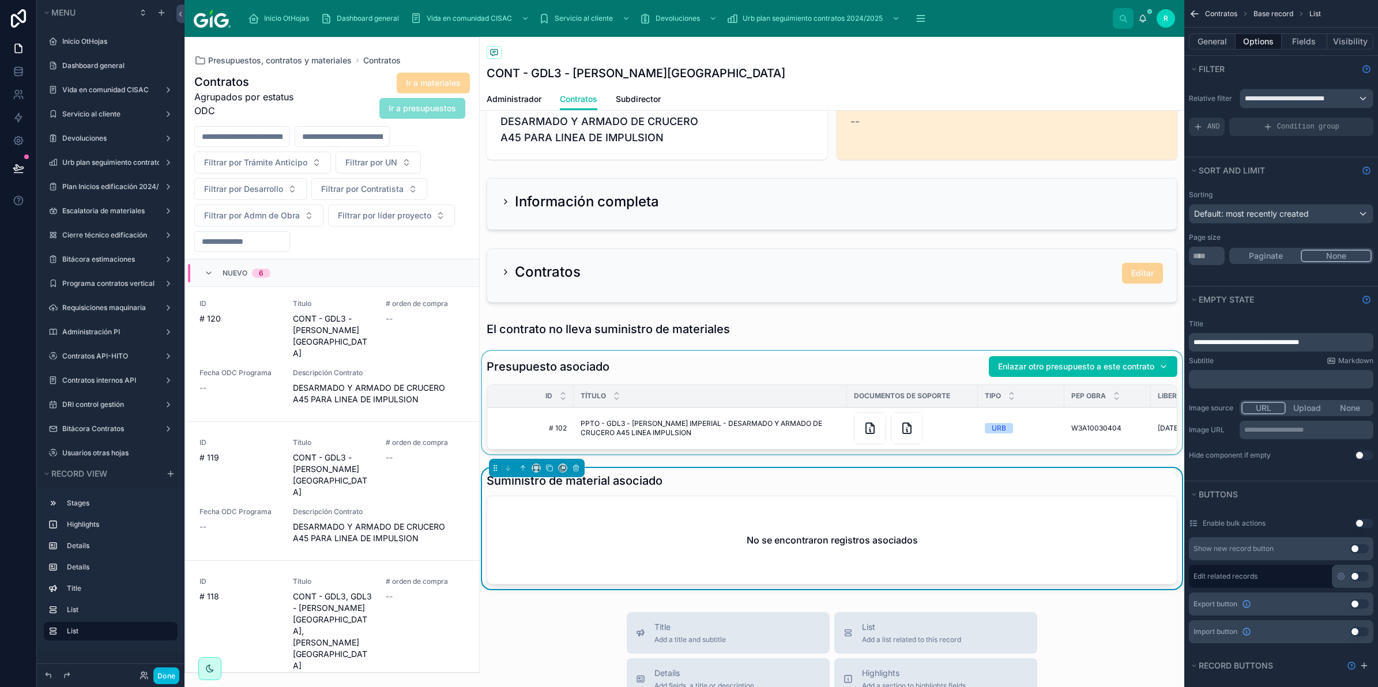
scroll to position [432, 0]
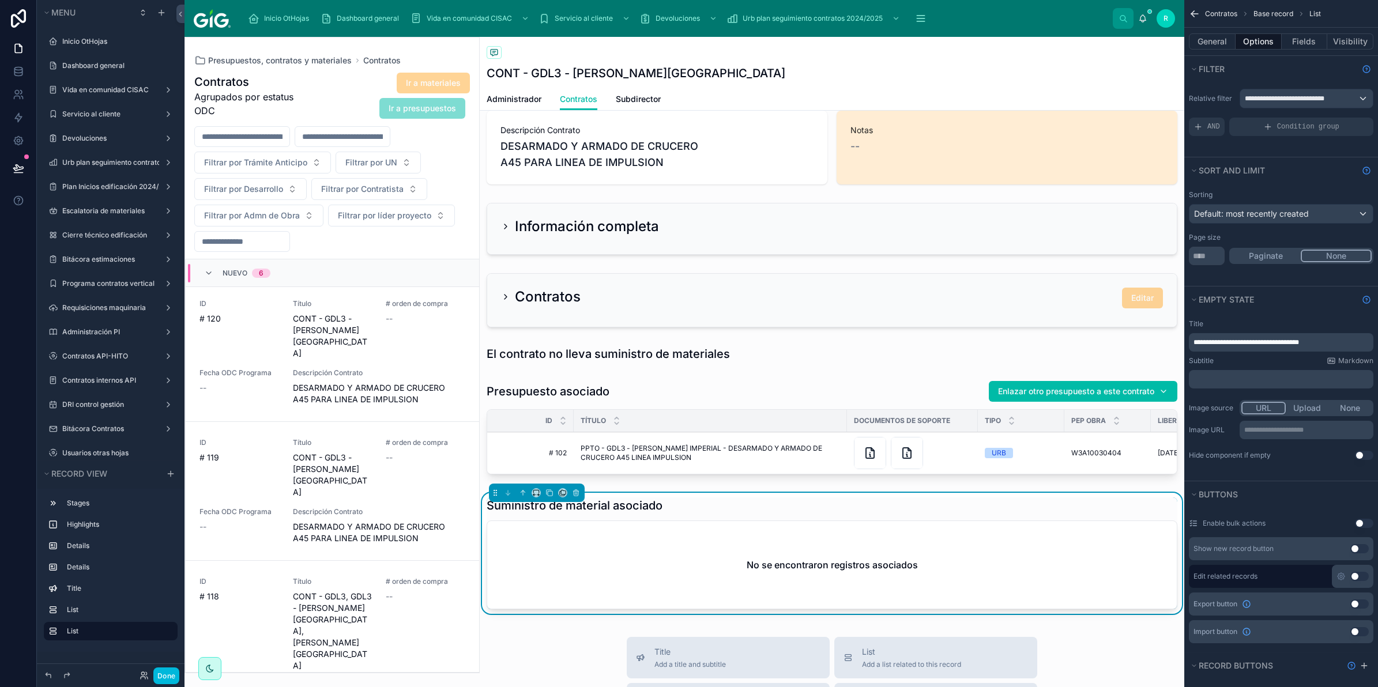
click at [522, 96] on span "Administrador" at bounding box center [514, 99] width 55 height 12
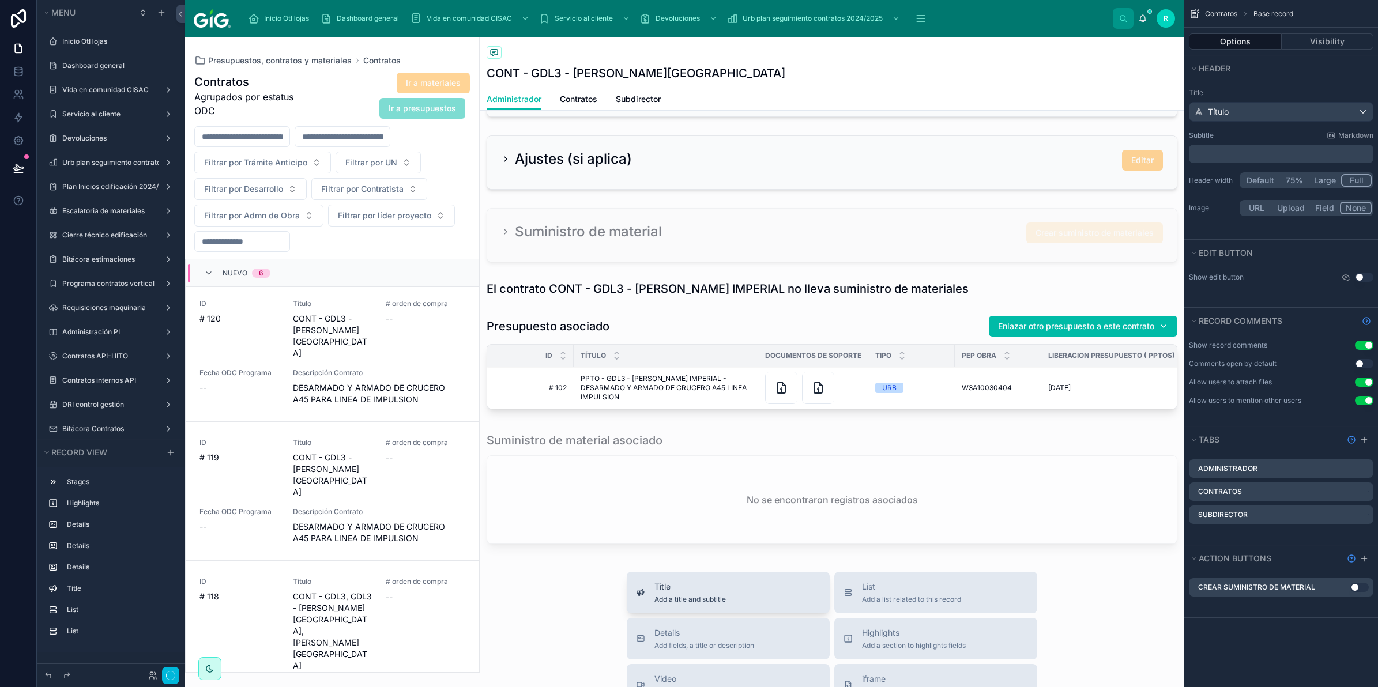
scroll to position [649, 0]
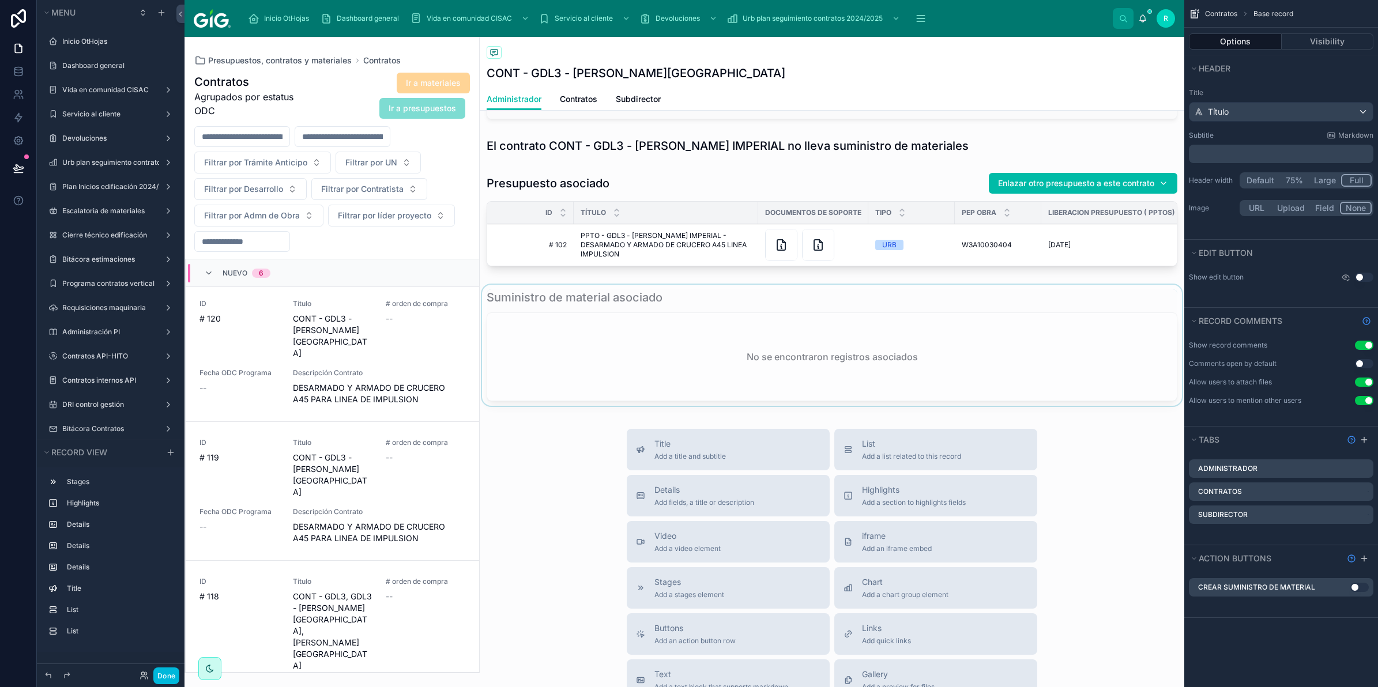
click at [751, 329] on div at bounding box center [832, 348] width 705 height 126
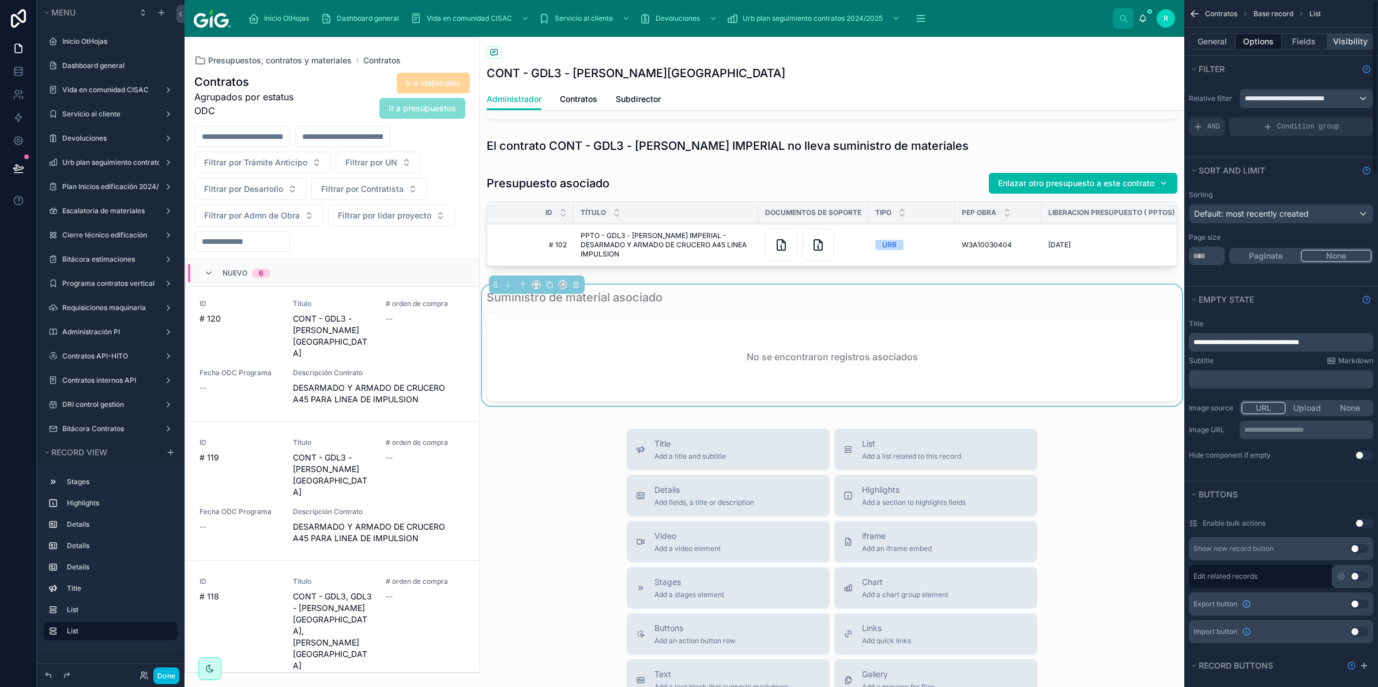
click at [1348, 36] on button "Visibility" at bounding box center [1350, 41] width 46 height 16
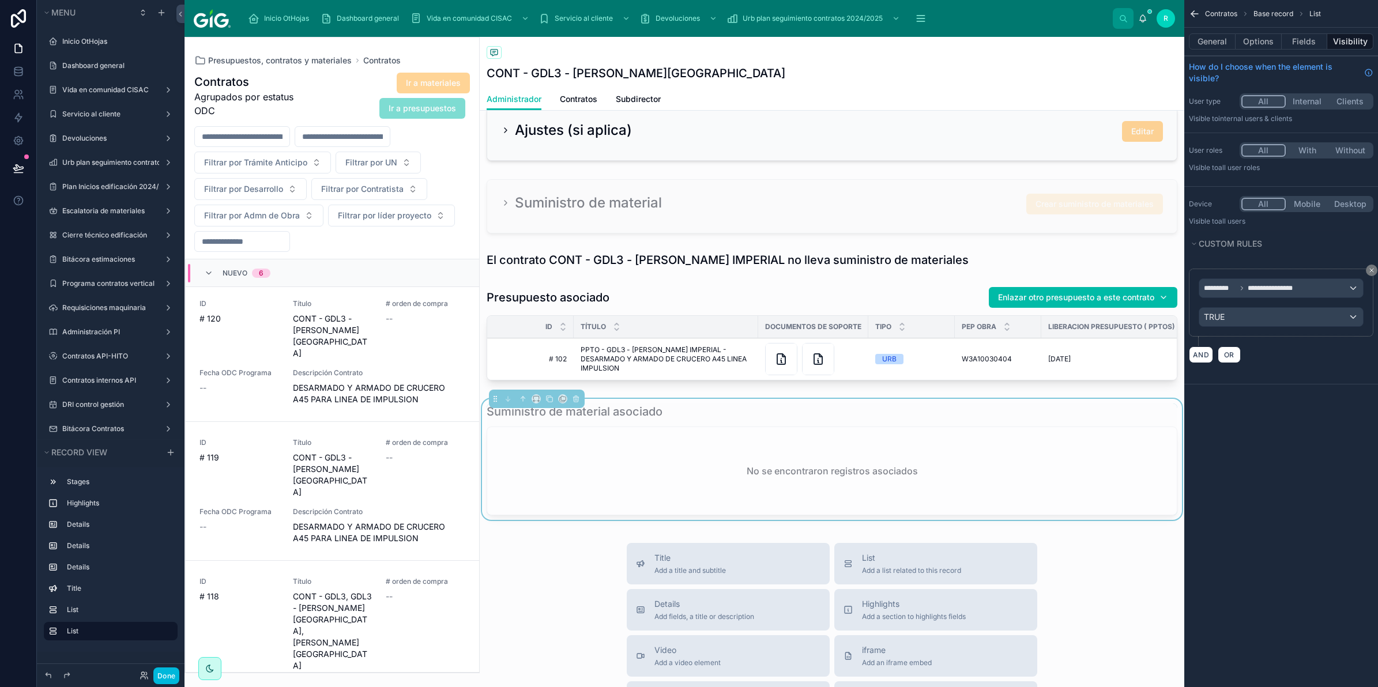
scroll to position [505, 0]
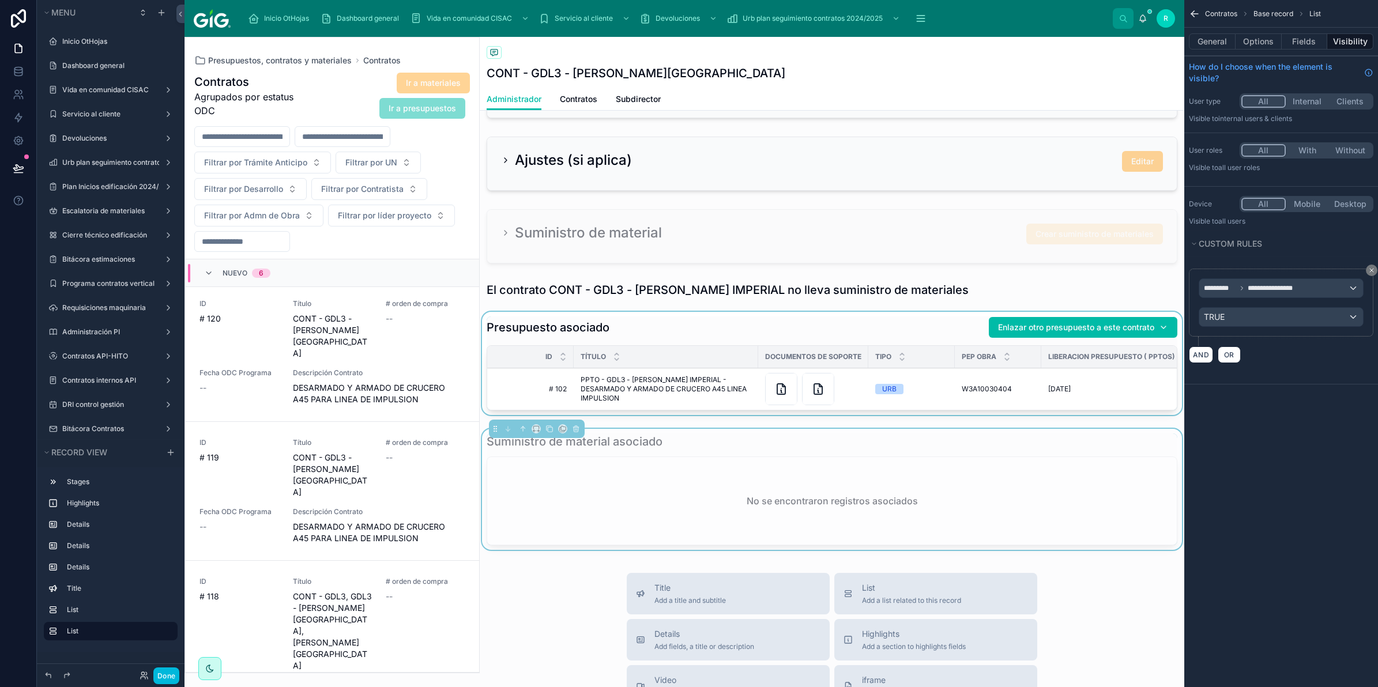
click at [665, 333] on div at bounding box center [832, 366] width 705 height 108
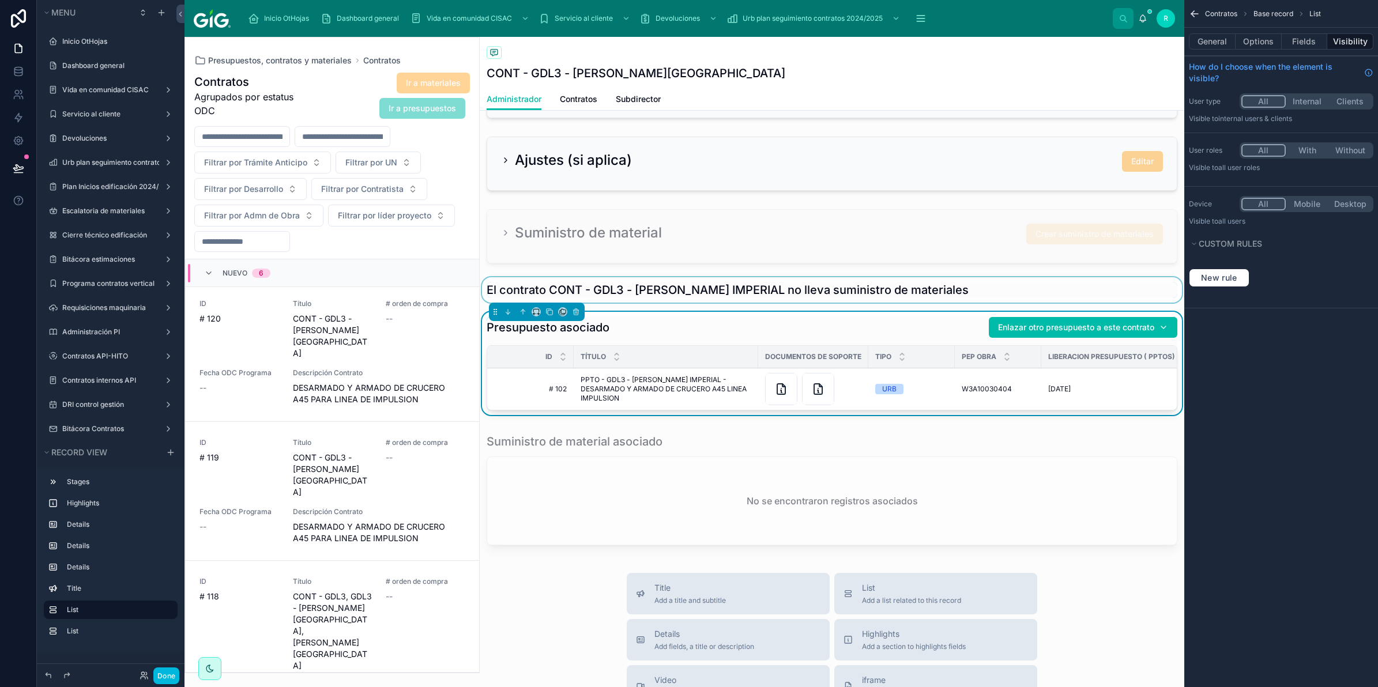
click at [596, 290] on div at bounding box center [832, 289] width 705 height 25
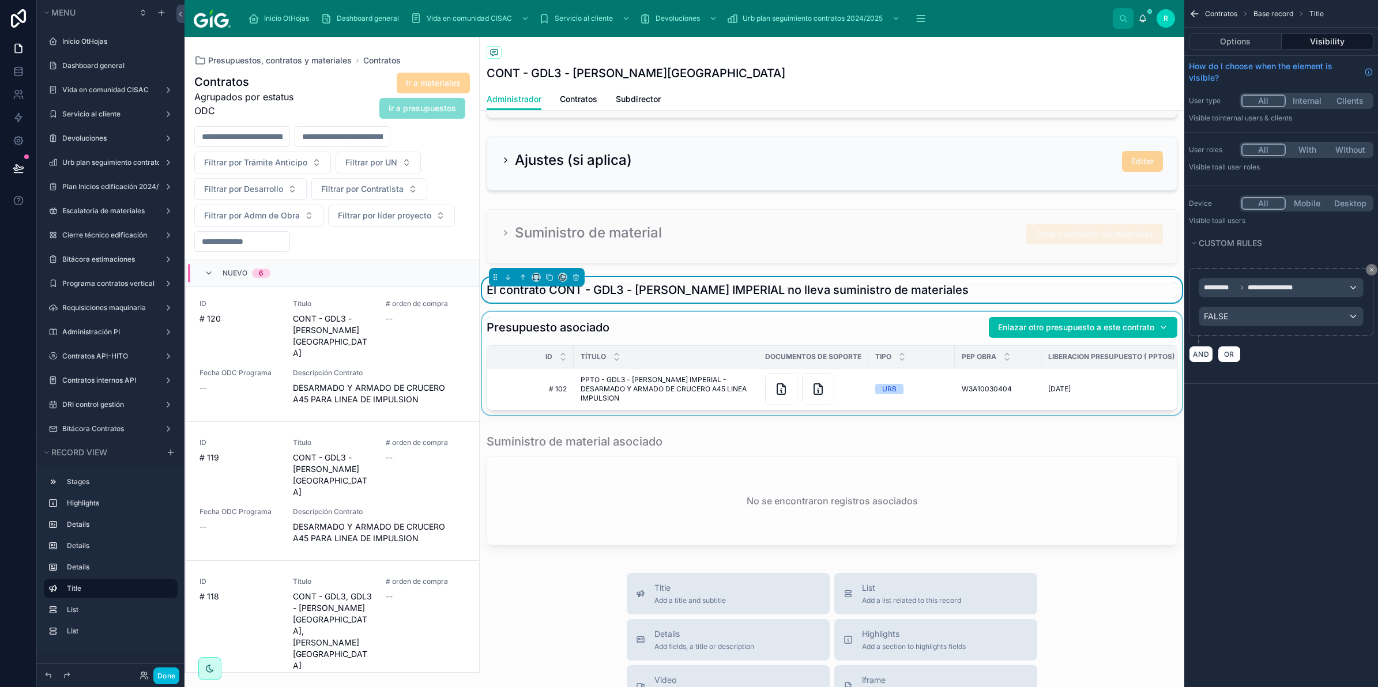
click at [583, 104] on span "Contratos" at bounding box center [578, 99] width 37 height 12
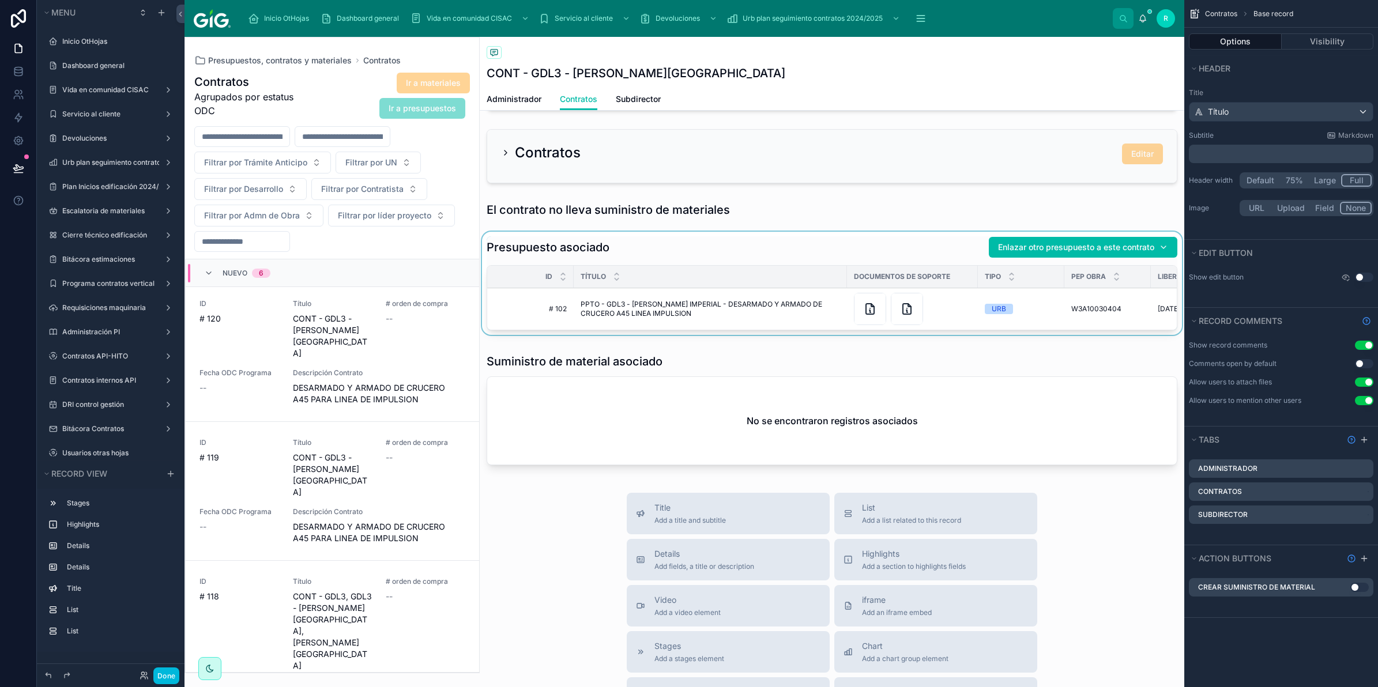
scroll to position [505, 0]
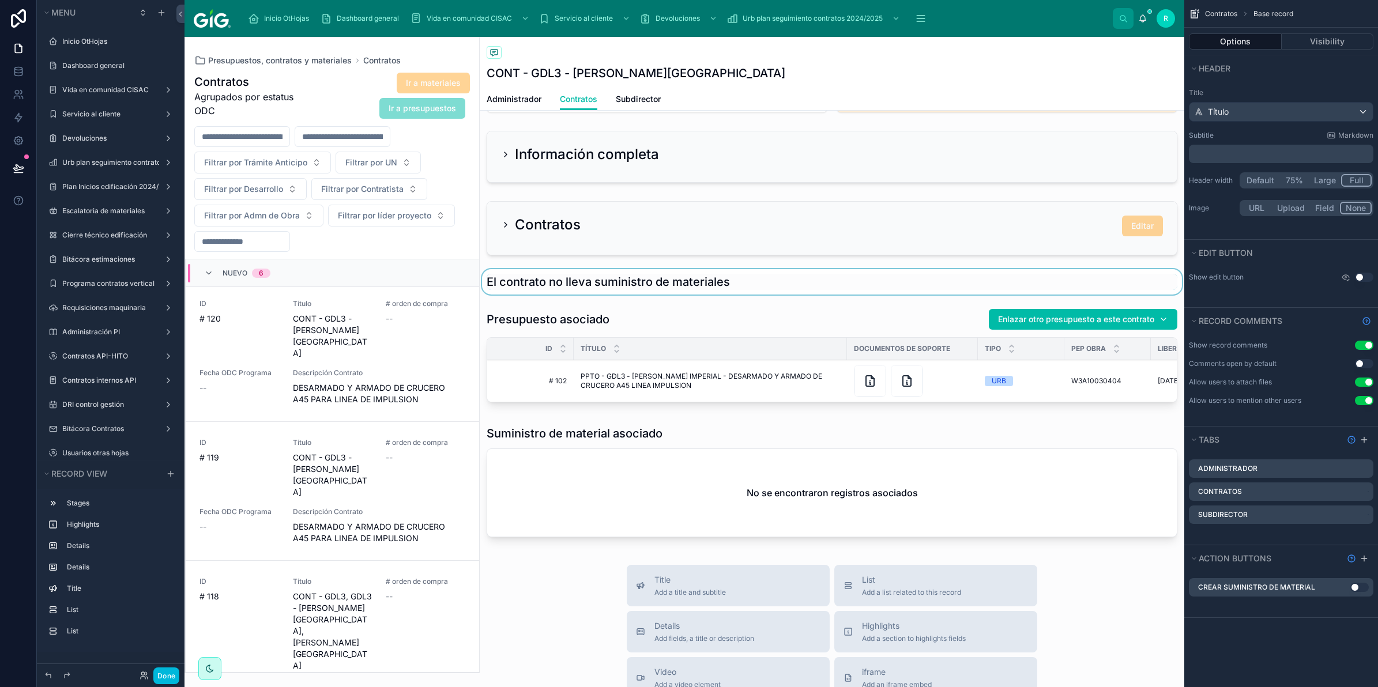
click at [725, 281] on div at bounding box center [832, 281] width 705 height 25
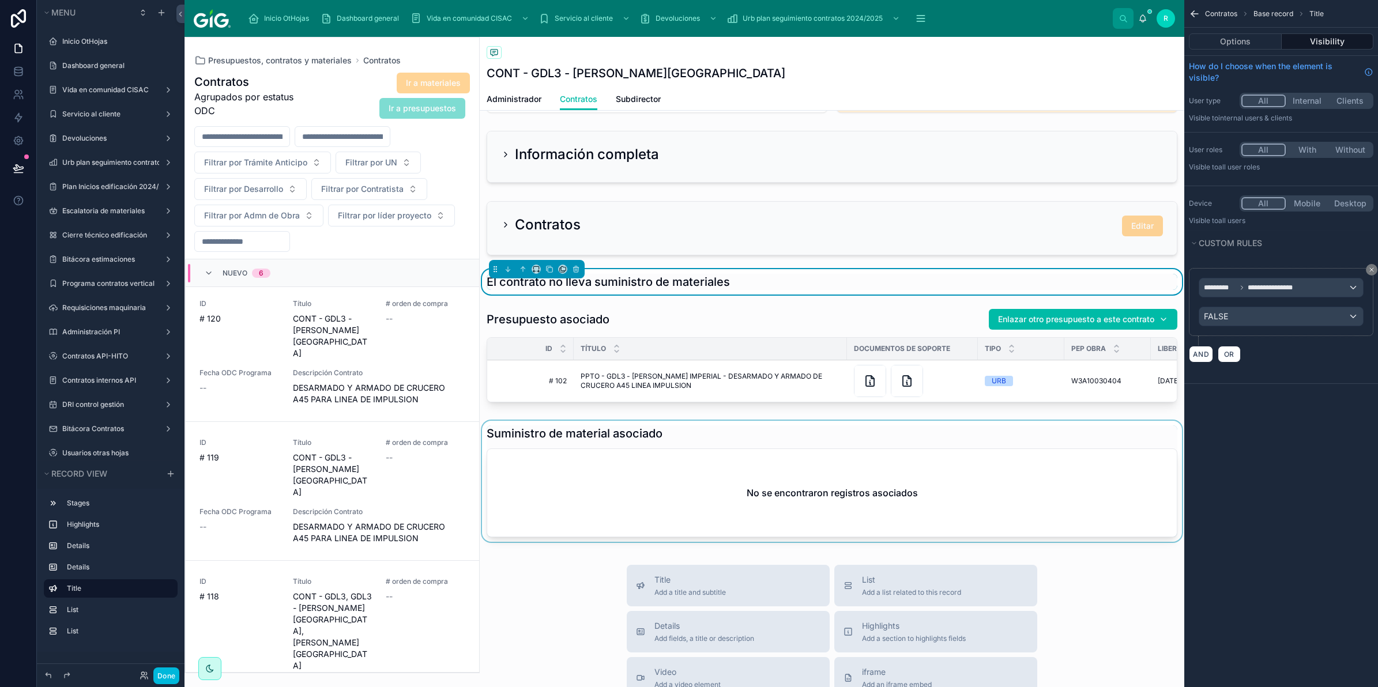
click at [699, 459] on div at bounding box center [832, 484] width 705 height 126
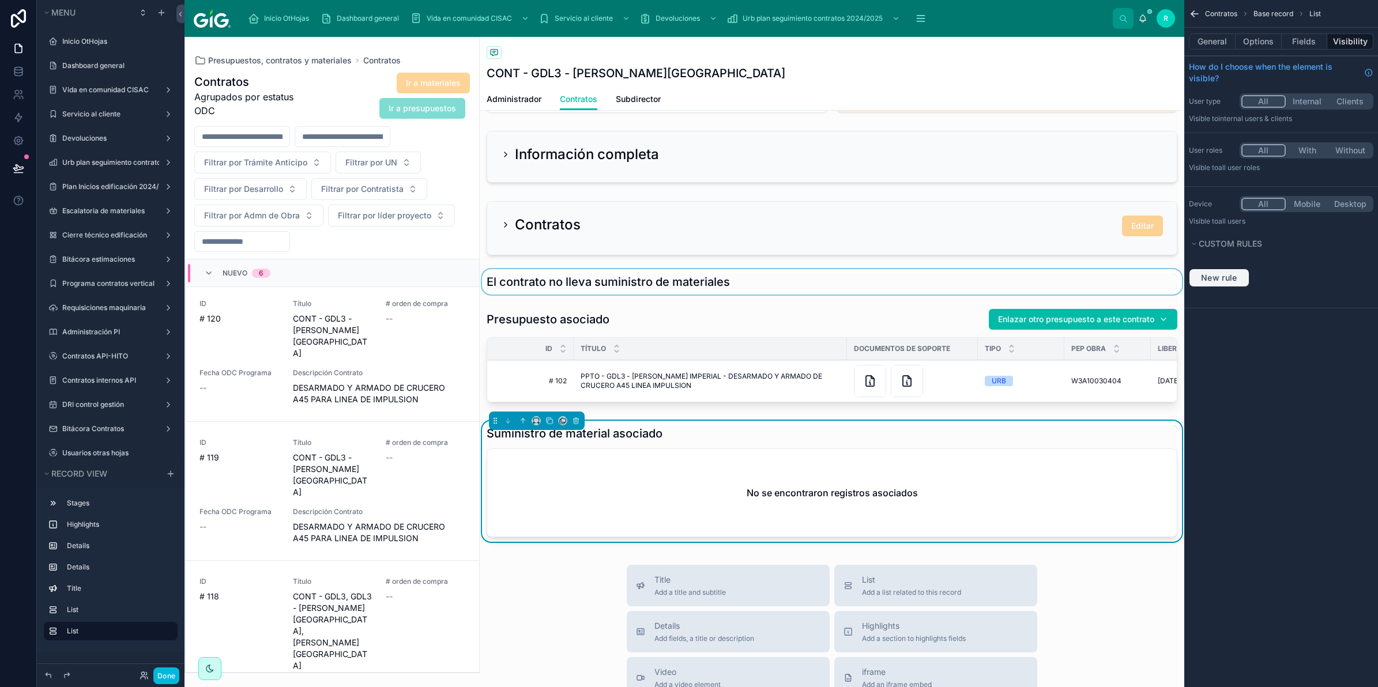
click at [1230, 284] on button "New rule" at bounding box center [1219, 278] width 61 height 18
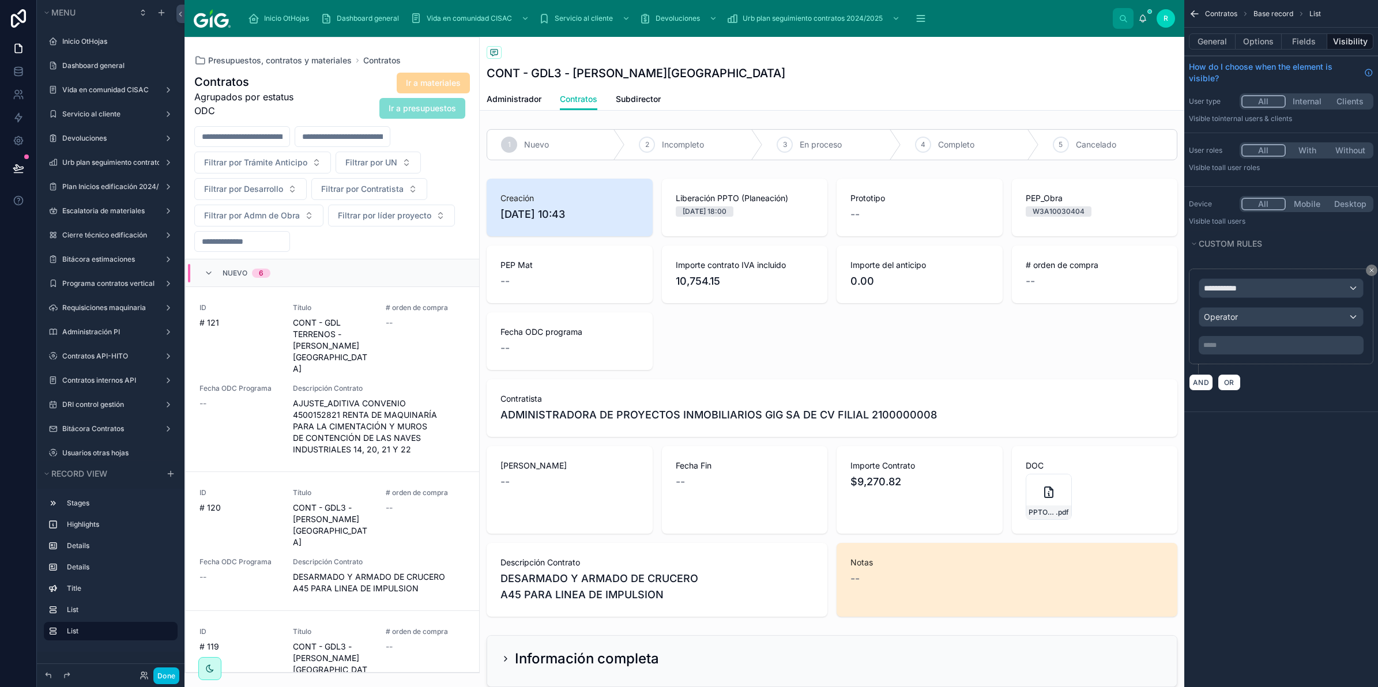
scroll to position [189, 0]
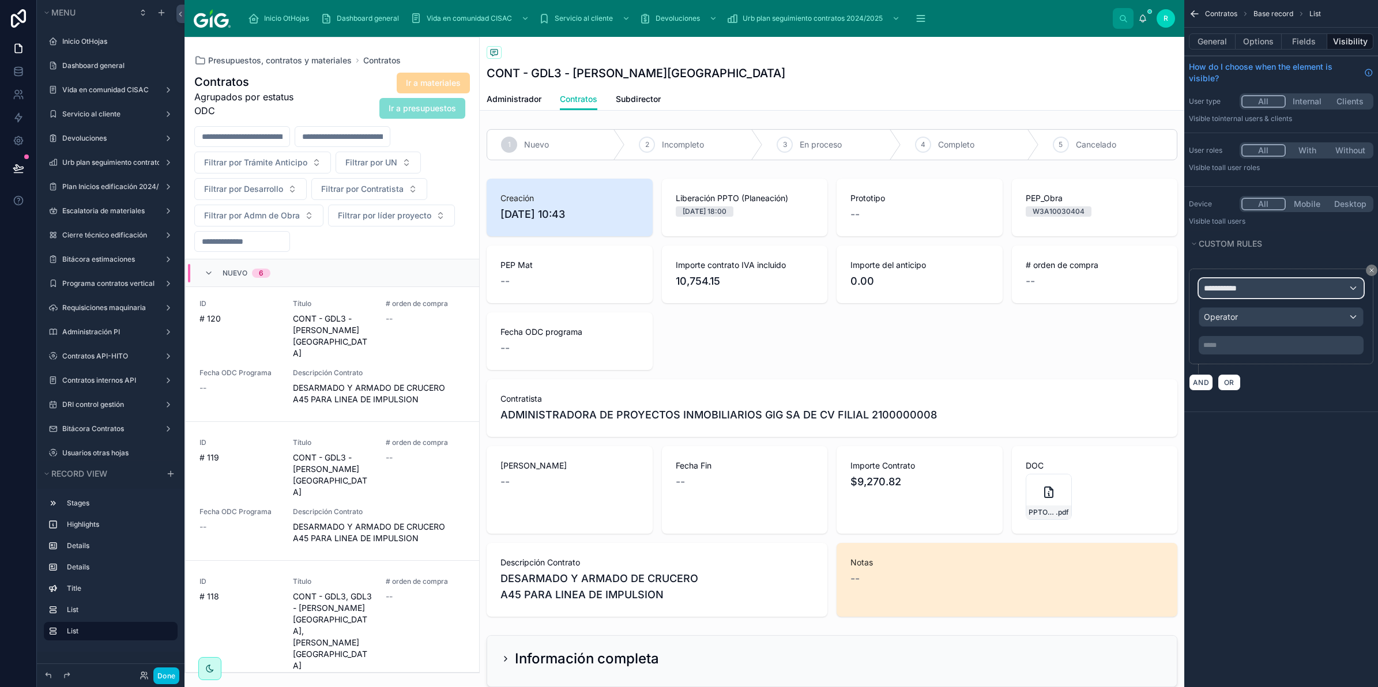
click at [1249, 284] on div "**********" at bounding box center [1281, 288] width 164 height 18
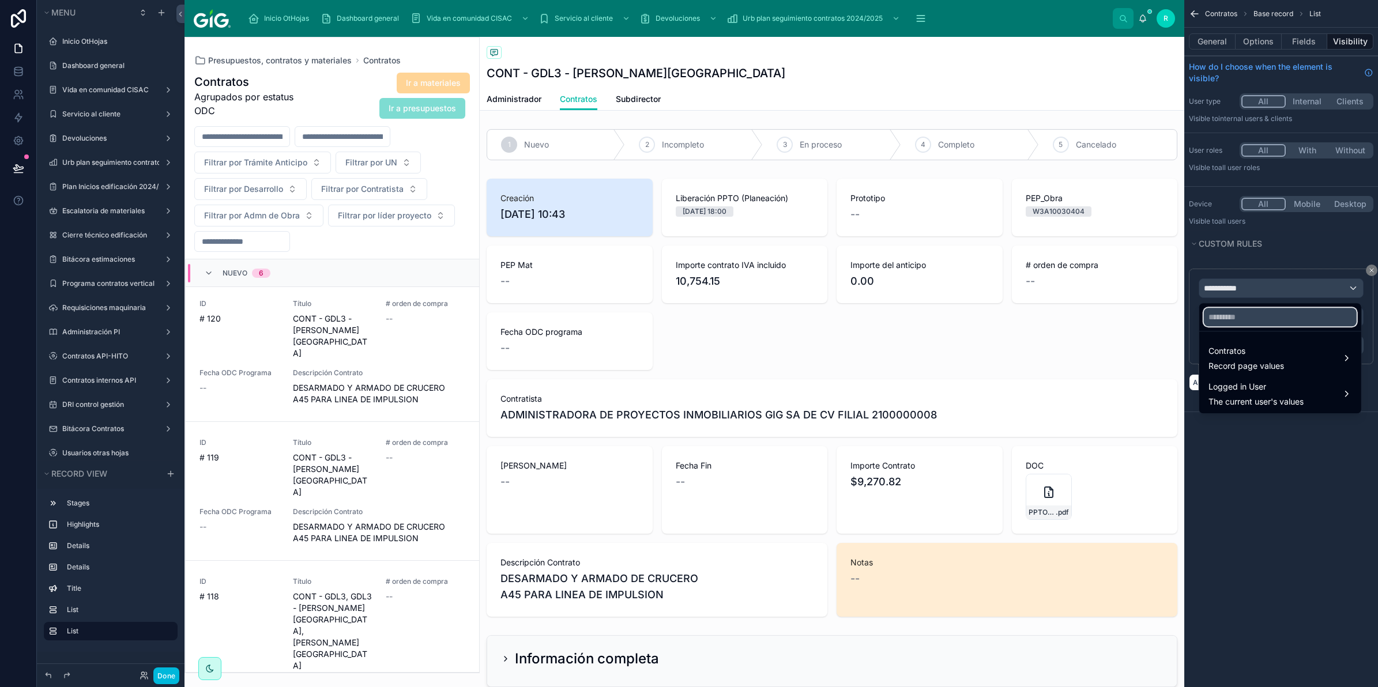
click at [1257, 316] on input "text" at bounding box center [1280, 317] width 153 height 18
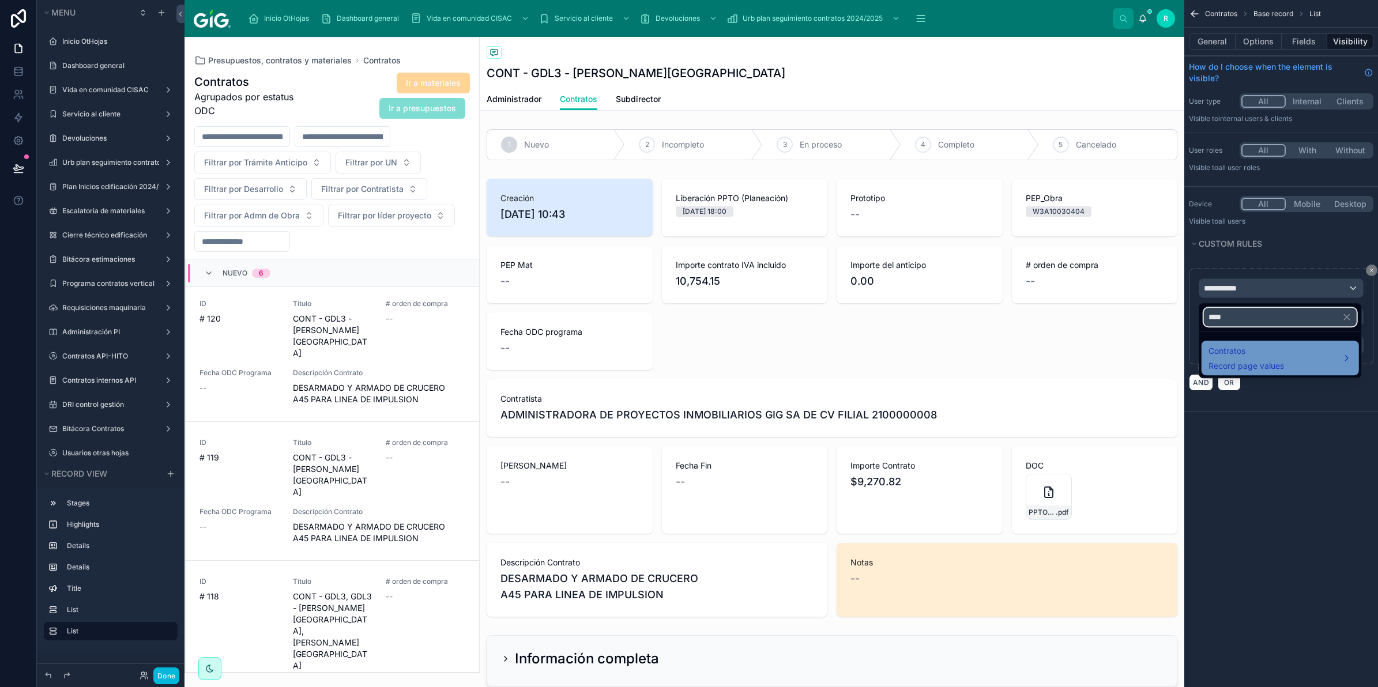
type input "****"
click at [1284, 362] on div "Contratos Record page values" at bounding box center [1281, 358] width 144 height 28
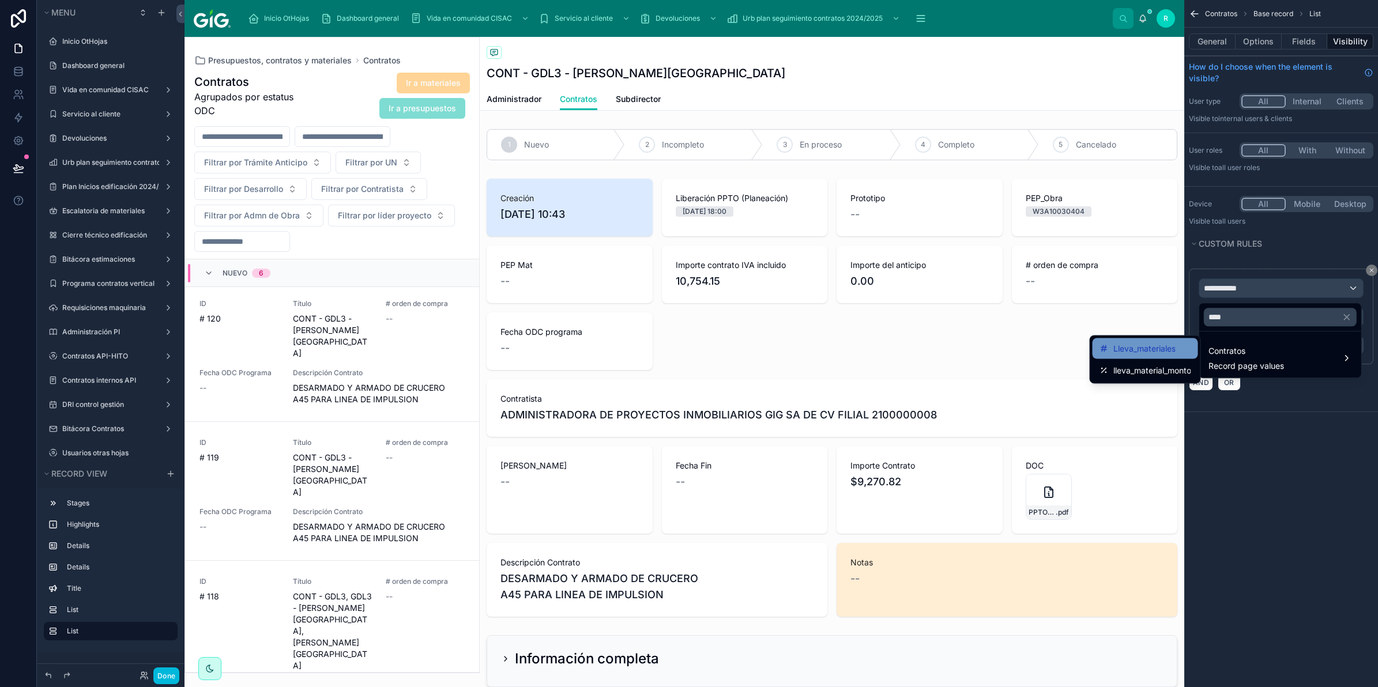
click at [1150, 355] on span "Lleva_materiales" at bounding box center [1144, 349] width 62 height 14
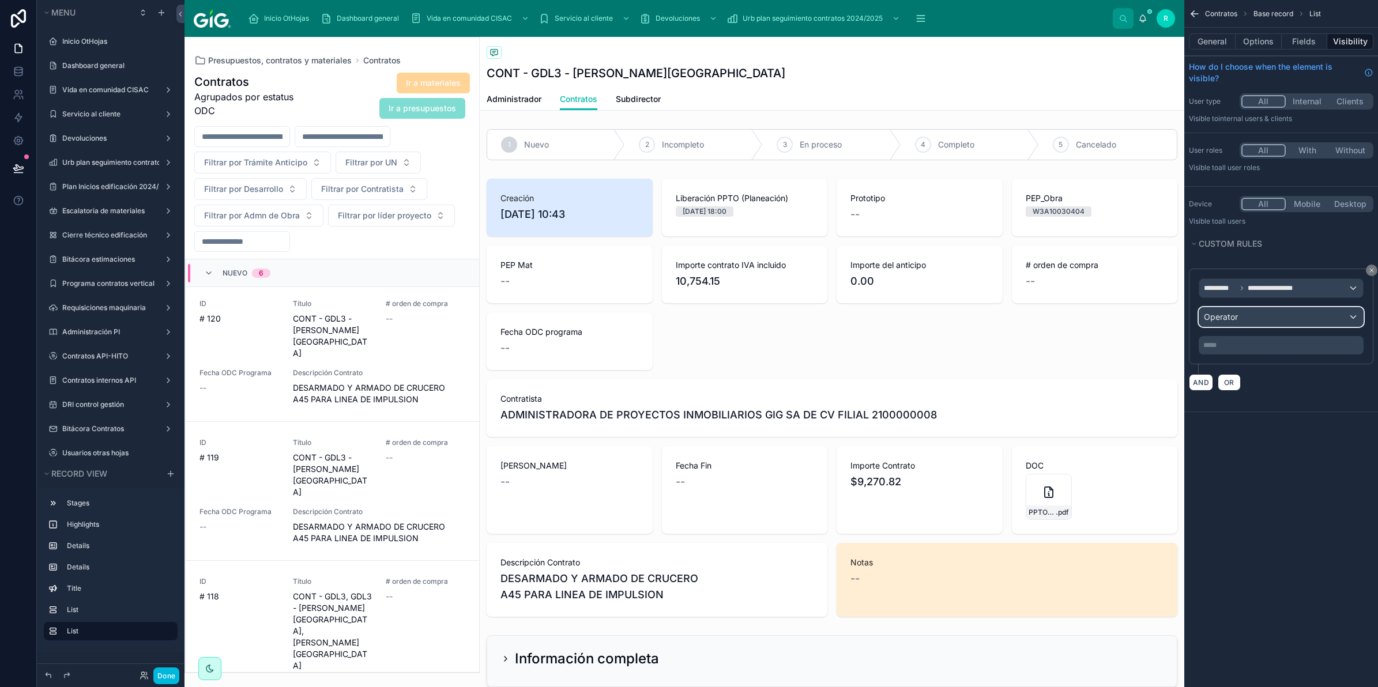
click at [1270, 325] on div "Operator" at bounding box center [1281, 317] width 164 height 18
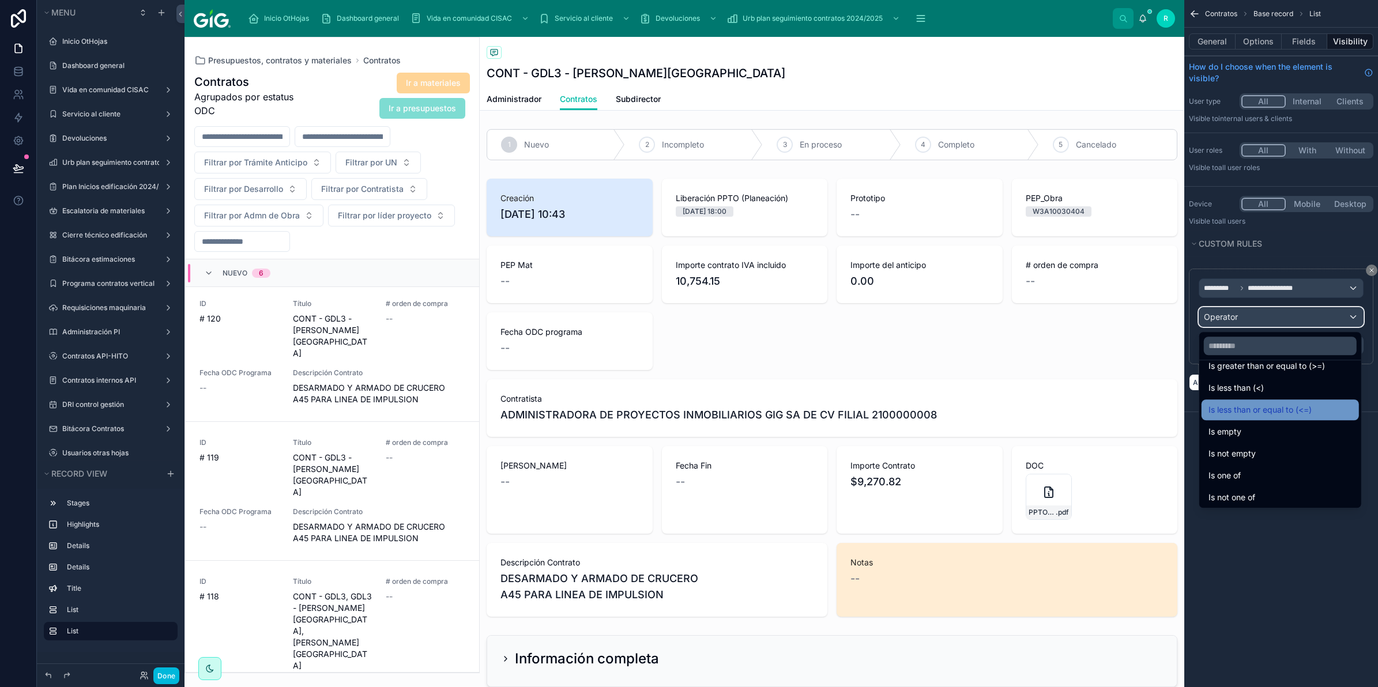
scroll to position [81, 0]
click at [1264, 561] on div "scrollable content" at bounding box center [689, 343] width 1378 height 687
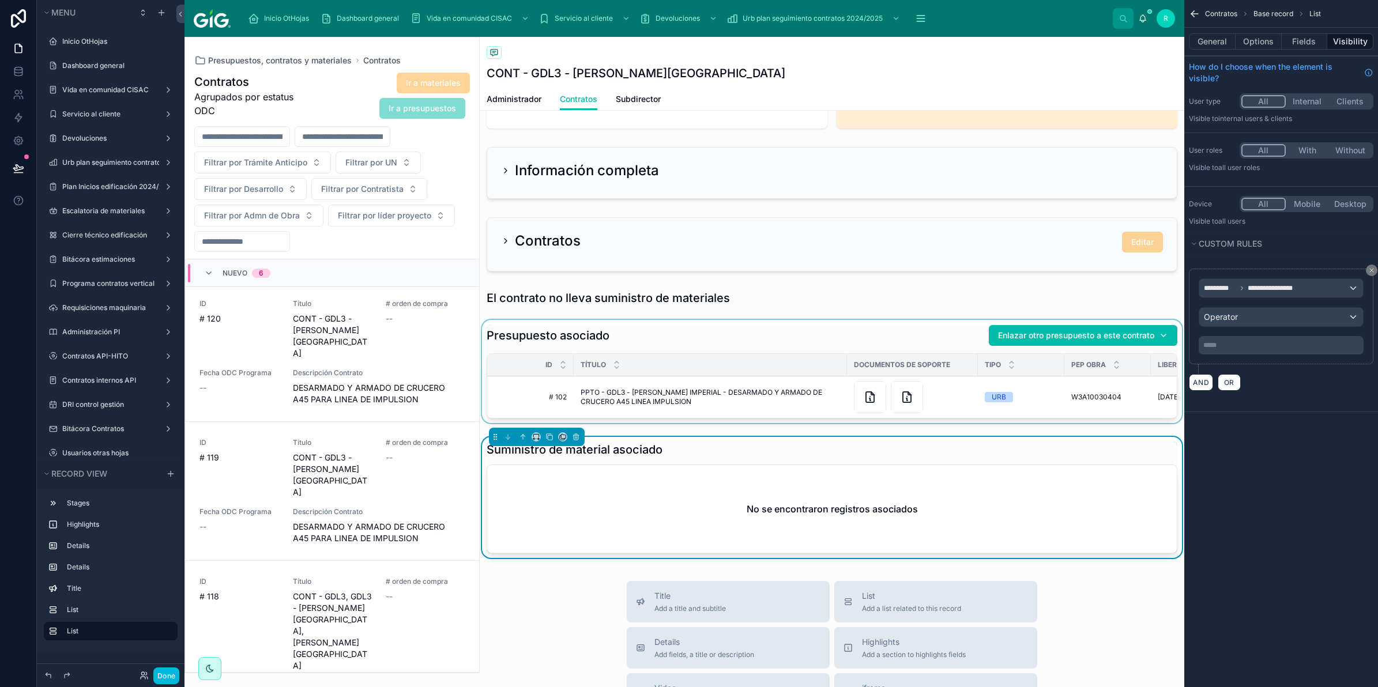
scroll to position [505, 0]
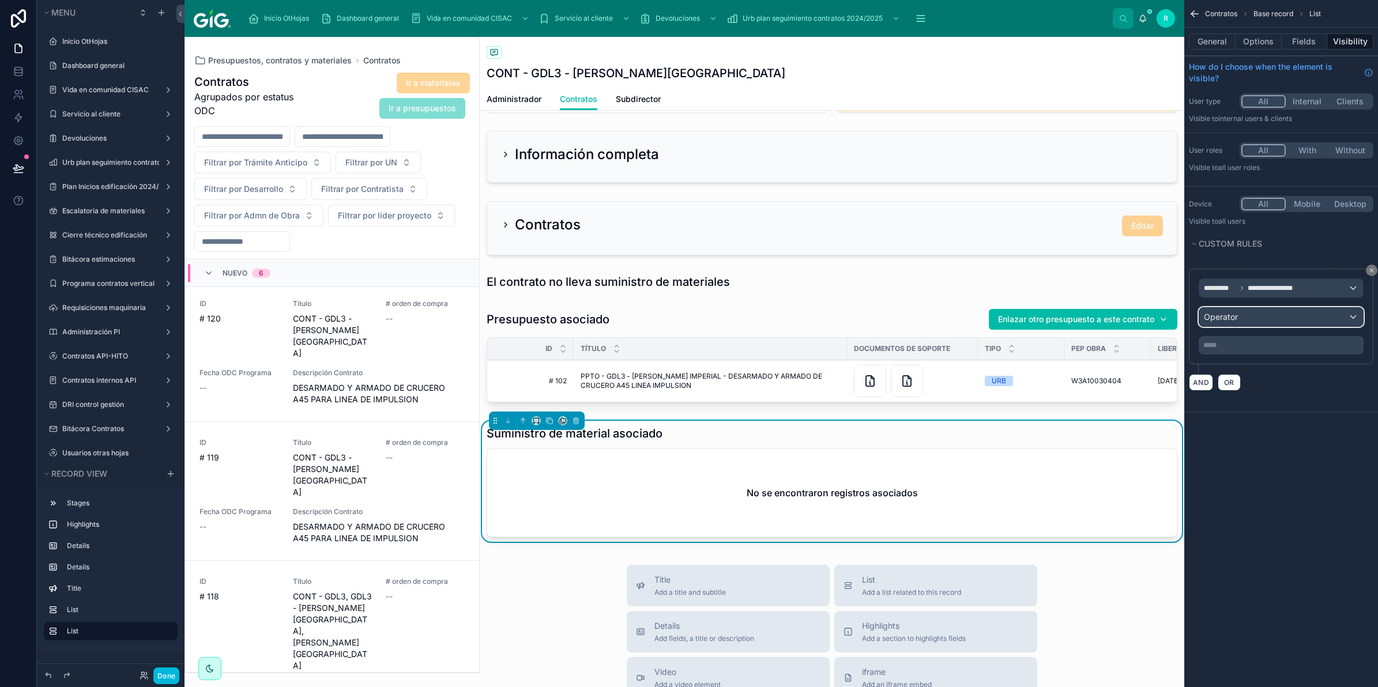
click at [1330, 318] on div "Operator" at bounding box center [1281, 317] width 164 height 18
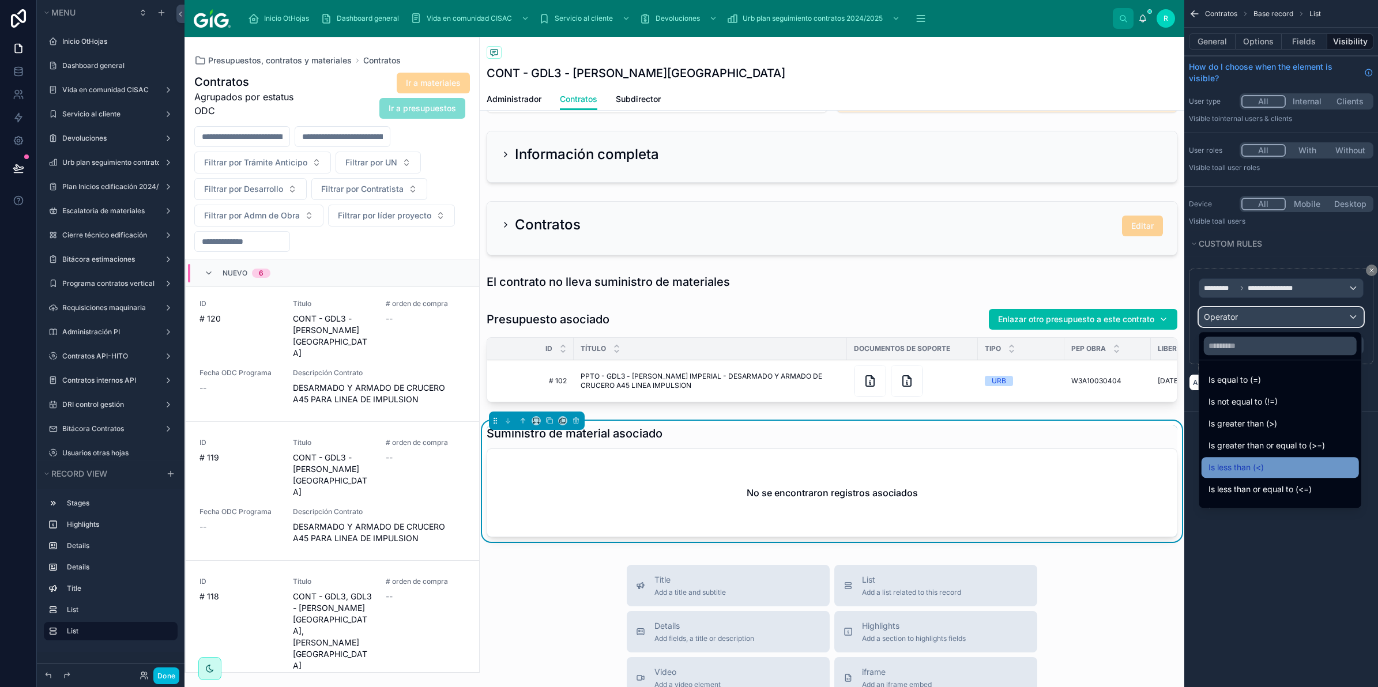
scroll to position [81, 0]
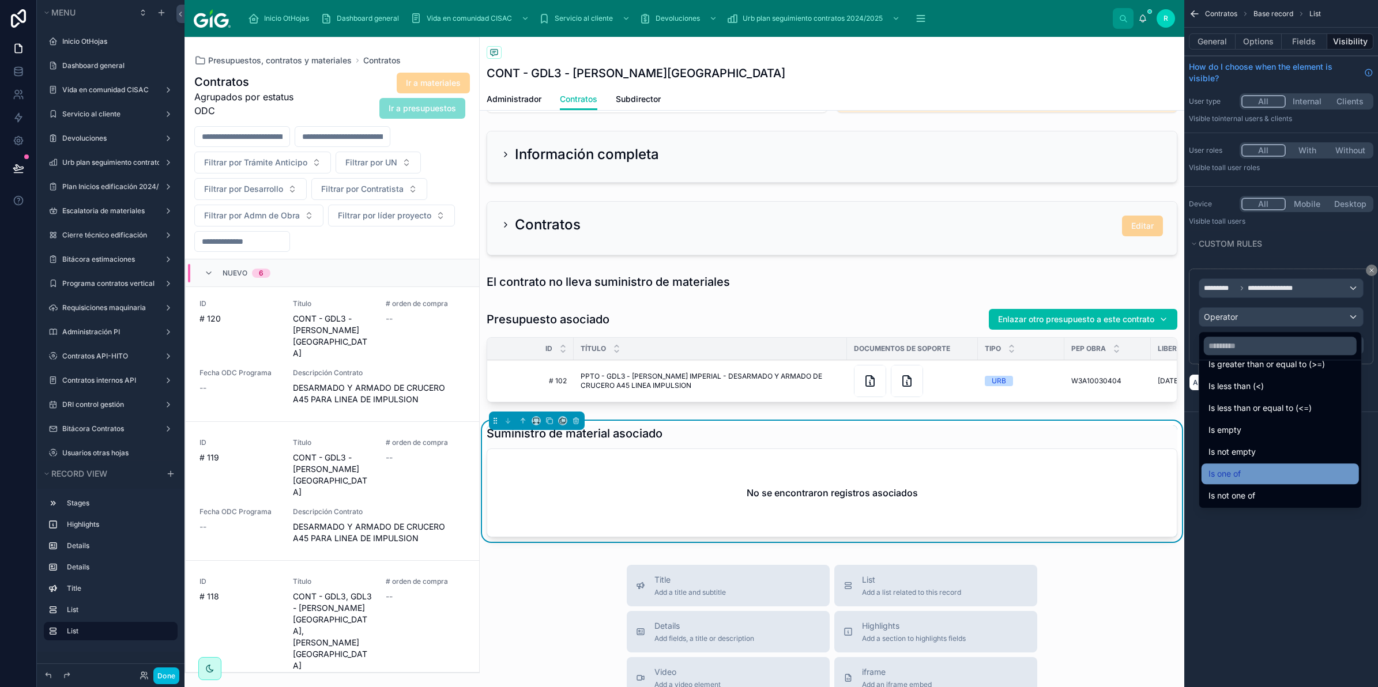
click at [1286, 465] on div "Is one of" at bounding box center [1280, 474] width 157 height 21
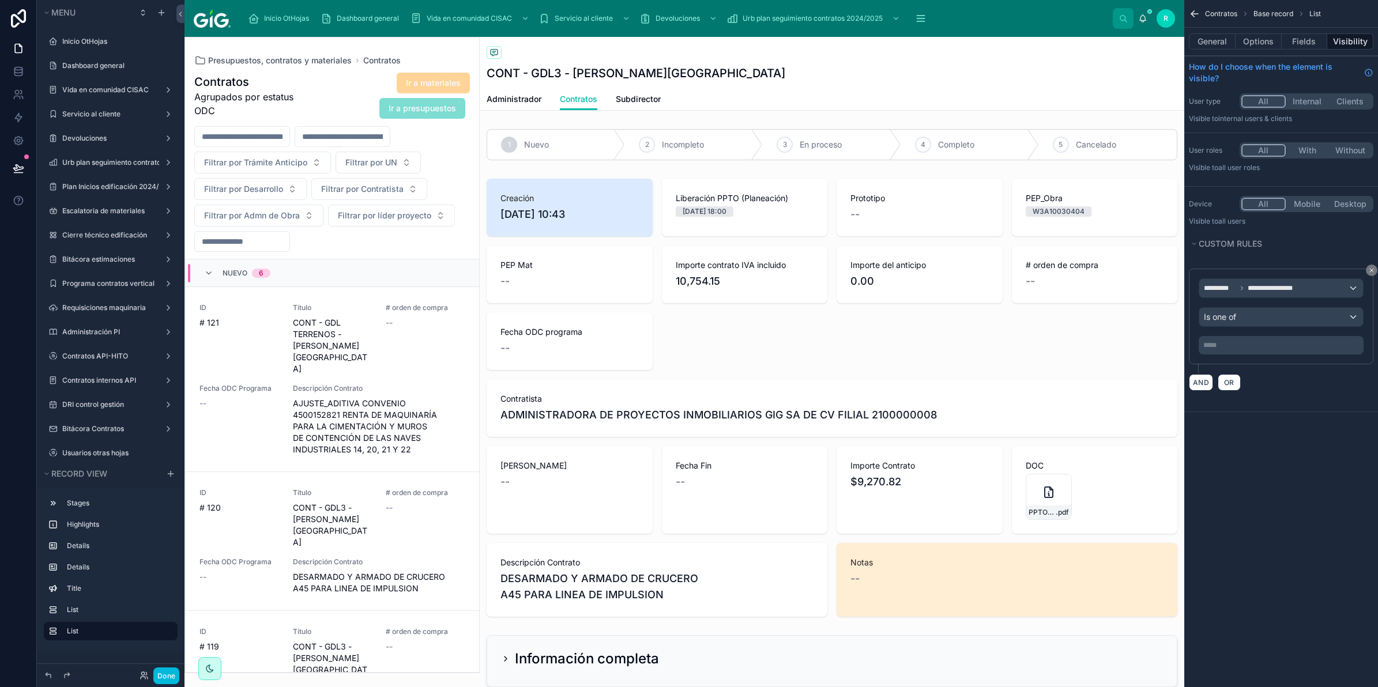
scroll to position [189, 0]
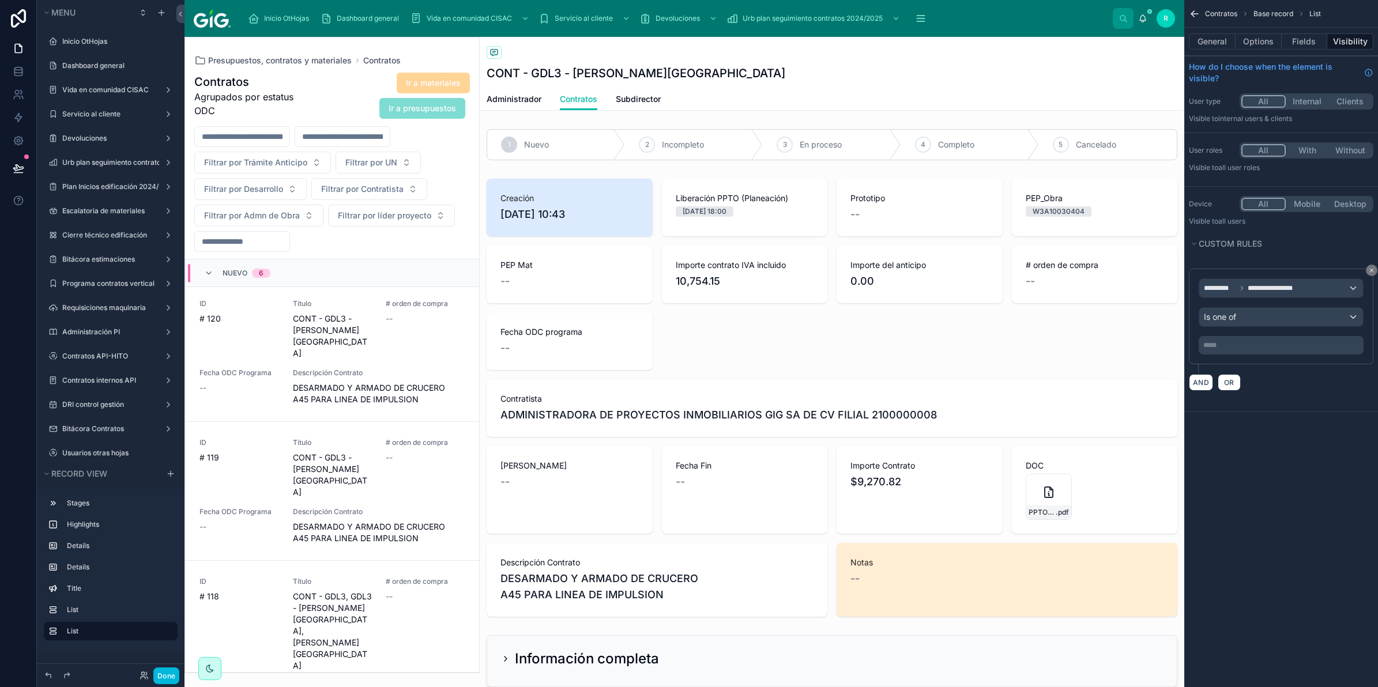
click at [1260, 349] on p "***** ﻿" at bounding box center [1282, 345] width 158 height 9
drag, startPoint x: 1305, startPoint y: 533, endPoint x: 1305, endPoint y: 525, distance: 8.6
click at [1307, 533] on div "**********" at bounding box center [1281, 343] width 194 height 687
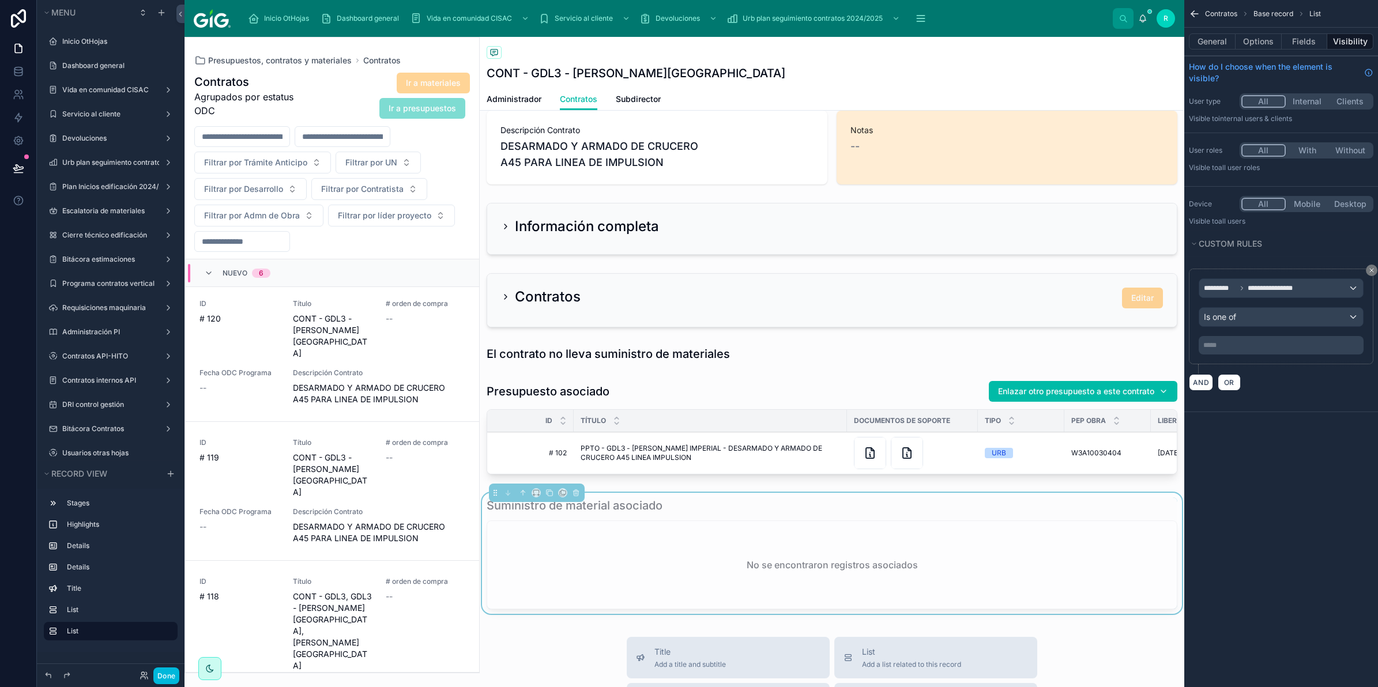
click at [703, 542] on div "No se encontraron registros asociados" at bounding box center [832, 565] width 690 height 88
click at [1272, 314] on div "Is one of" at bounding box center [1281, 317] width 164 height 18
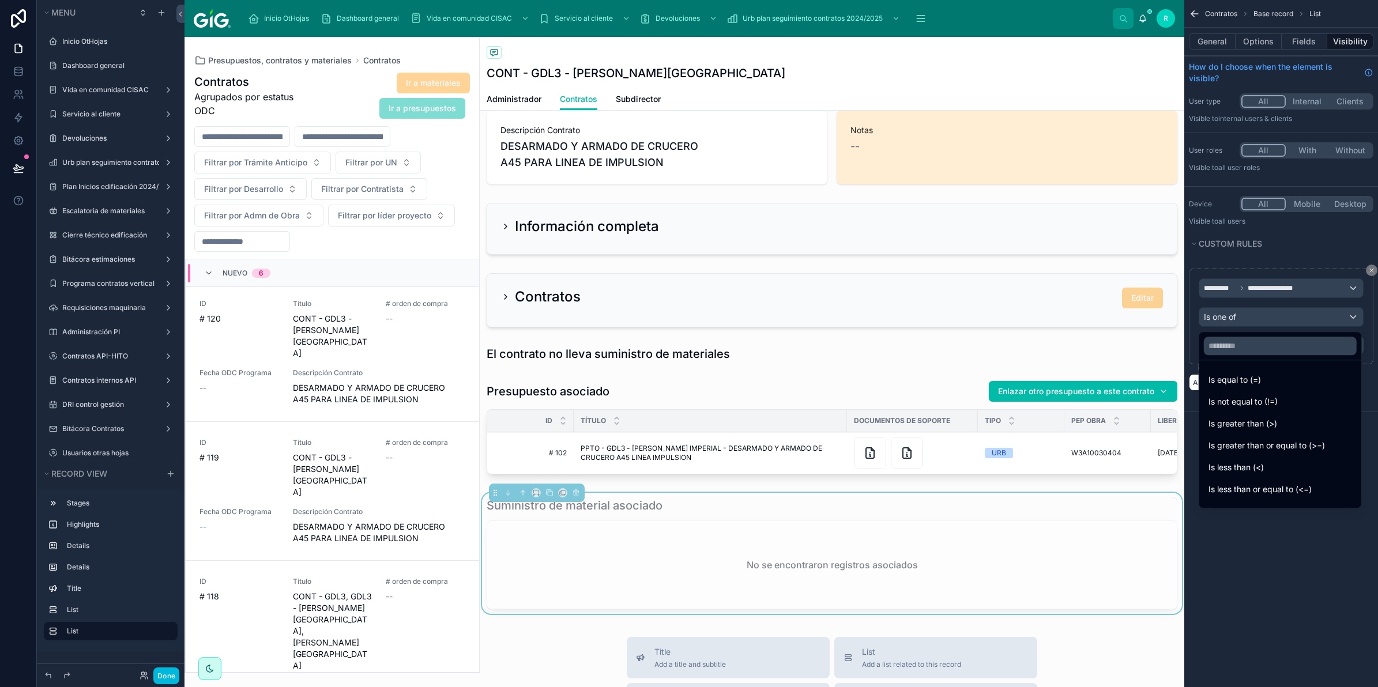
click at [1368, 271] on div "scrollable content" at bounding box center [689, 343] width 1378 height 687
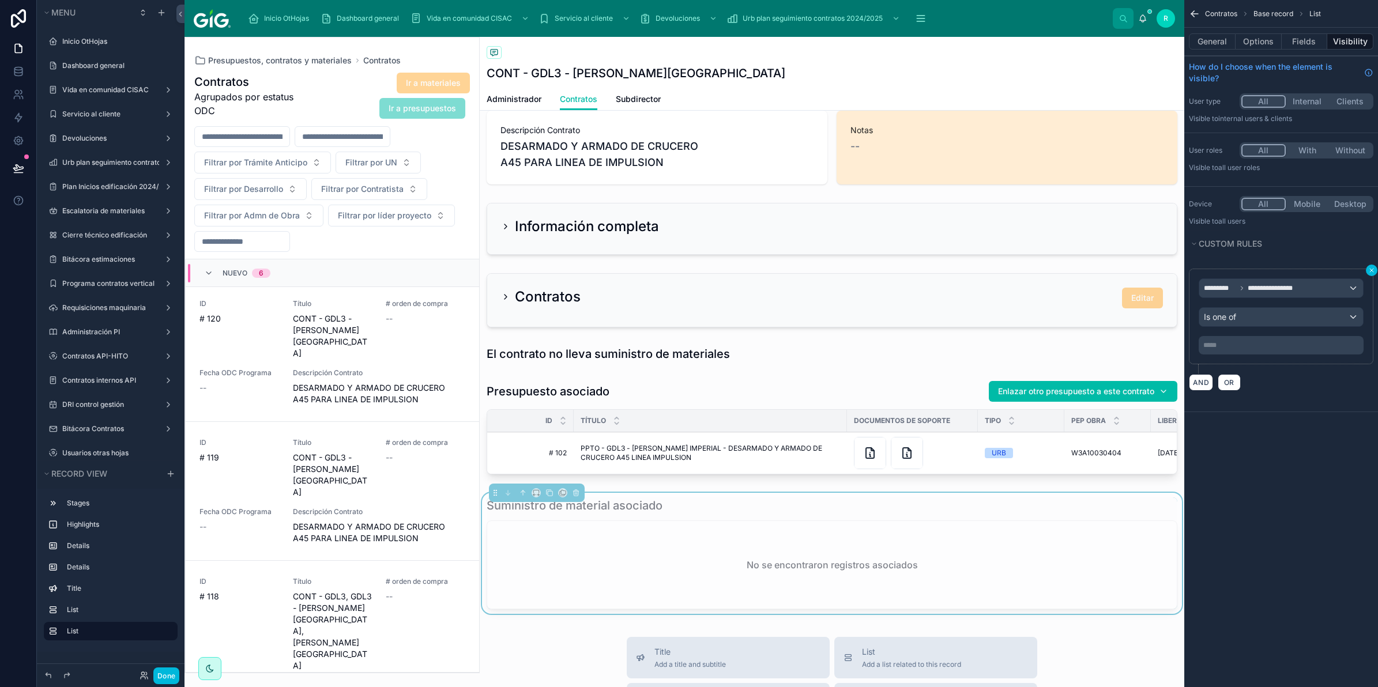
click at [1371, 276] on button "scrollable content" at bounding box center [1372, 271] width 12 height 12
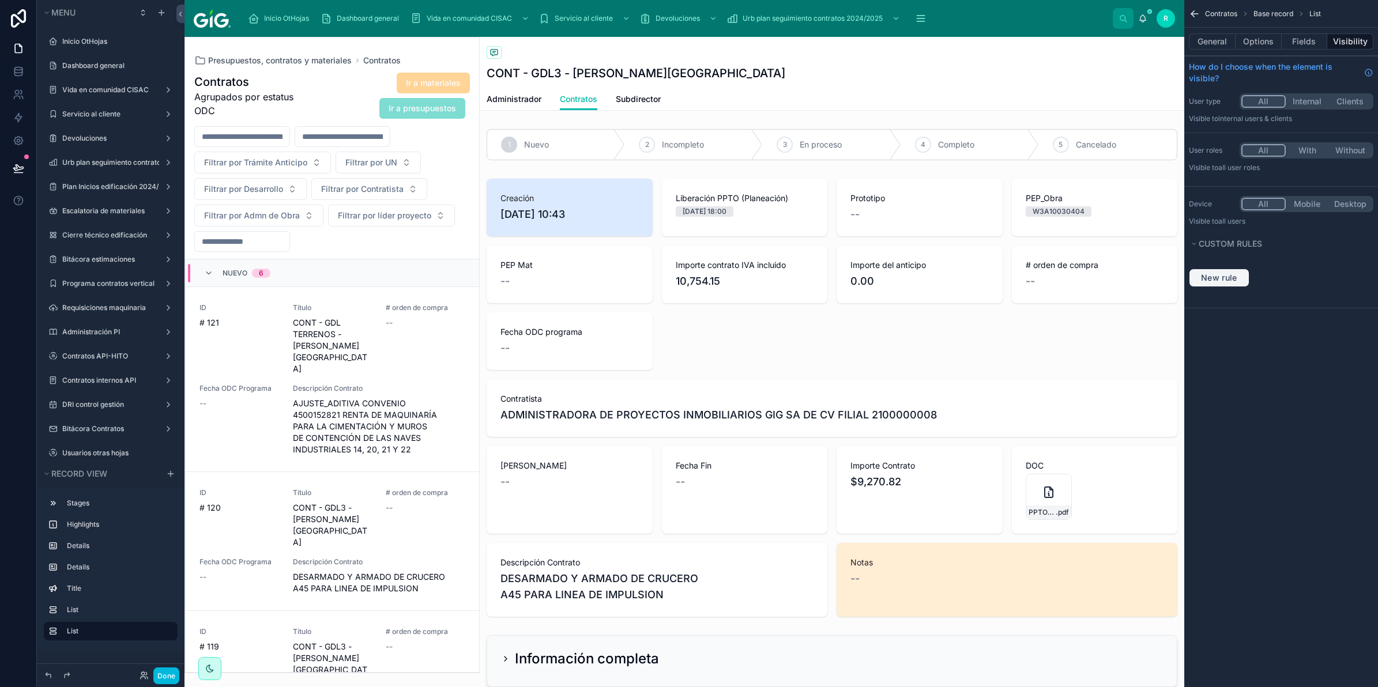
scroll to position [189, 0]
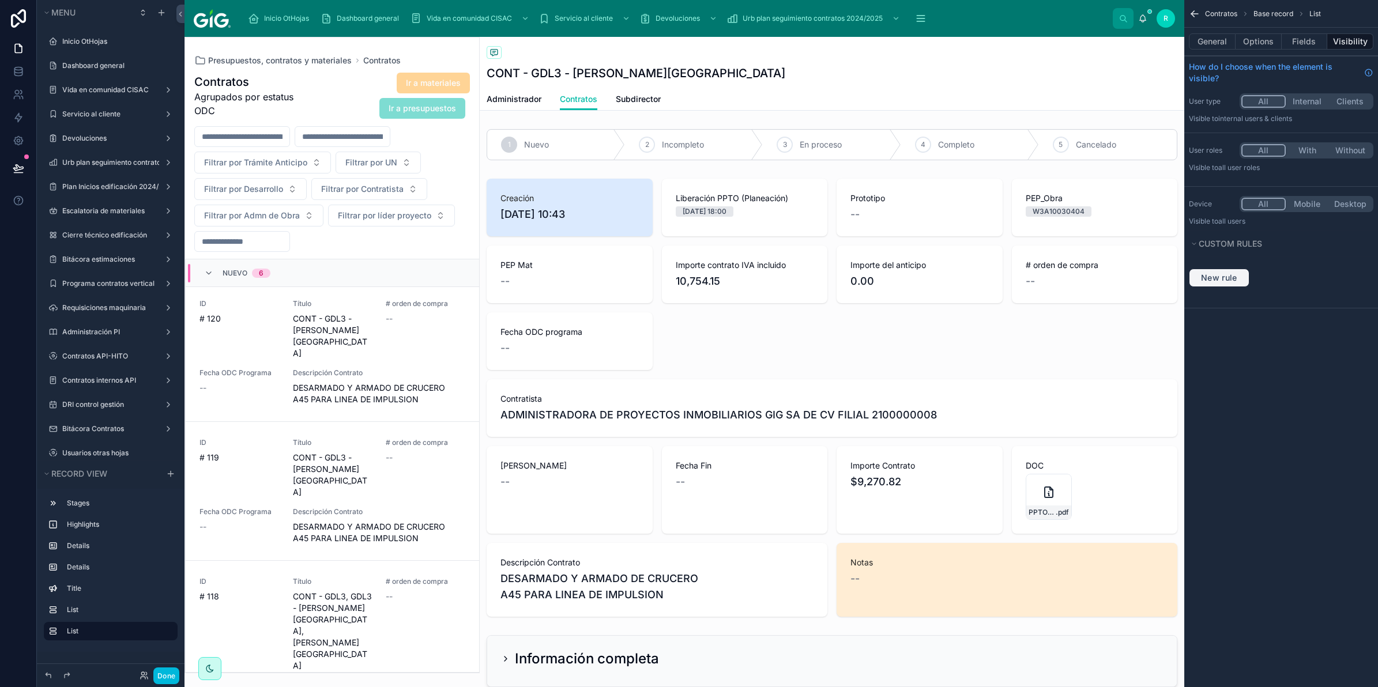
click at [1224, 273] on span "New rule" at bounding box center [1219, 278] width 46 height 10
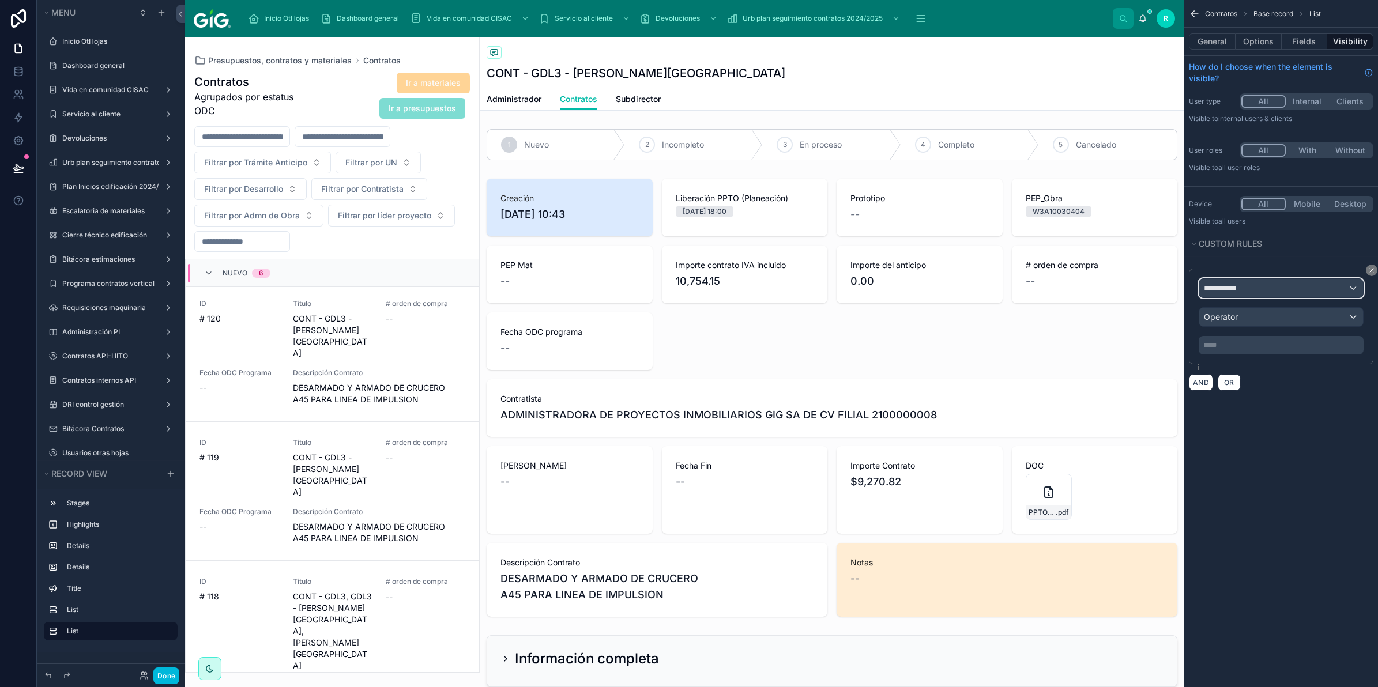
click at [1251, 295] on div "**********" at bounding box center [1281, 288] width 164 height 18
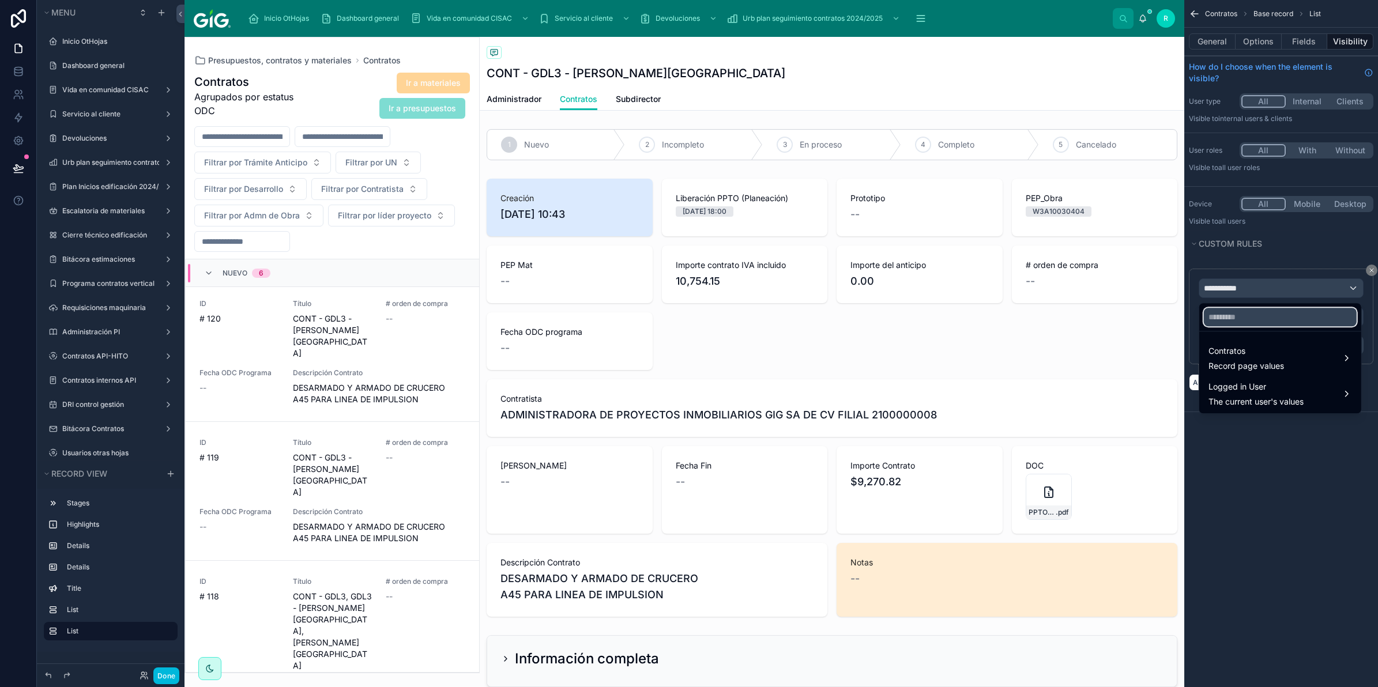
click at [1245, 318] on input "text" at bounding box center [1280, 317] width 153 height 18
type input "*****"
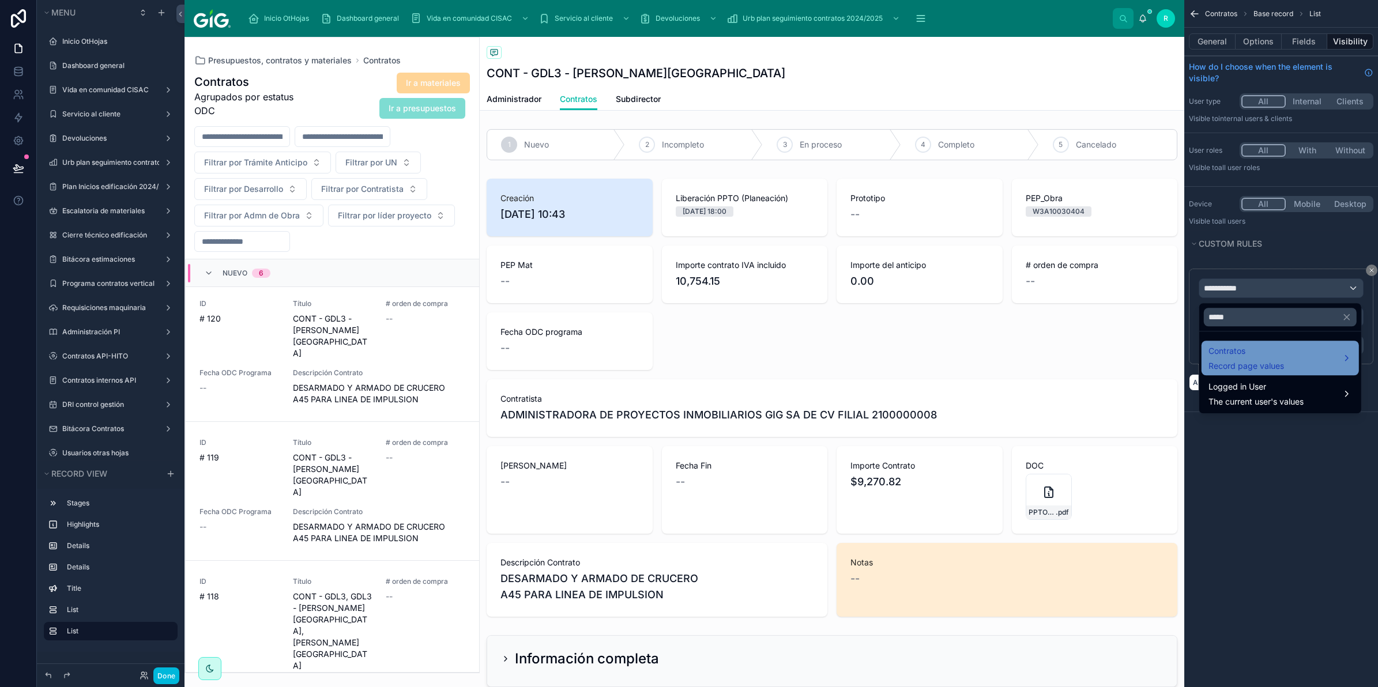
click at [1255, 358] on span "Contratos" at bounding box center [1247, 351] width 76 height 14
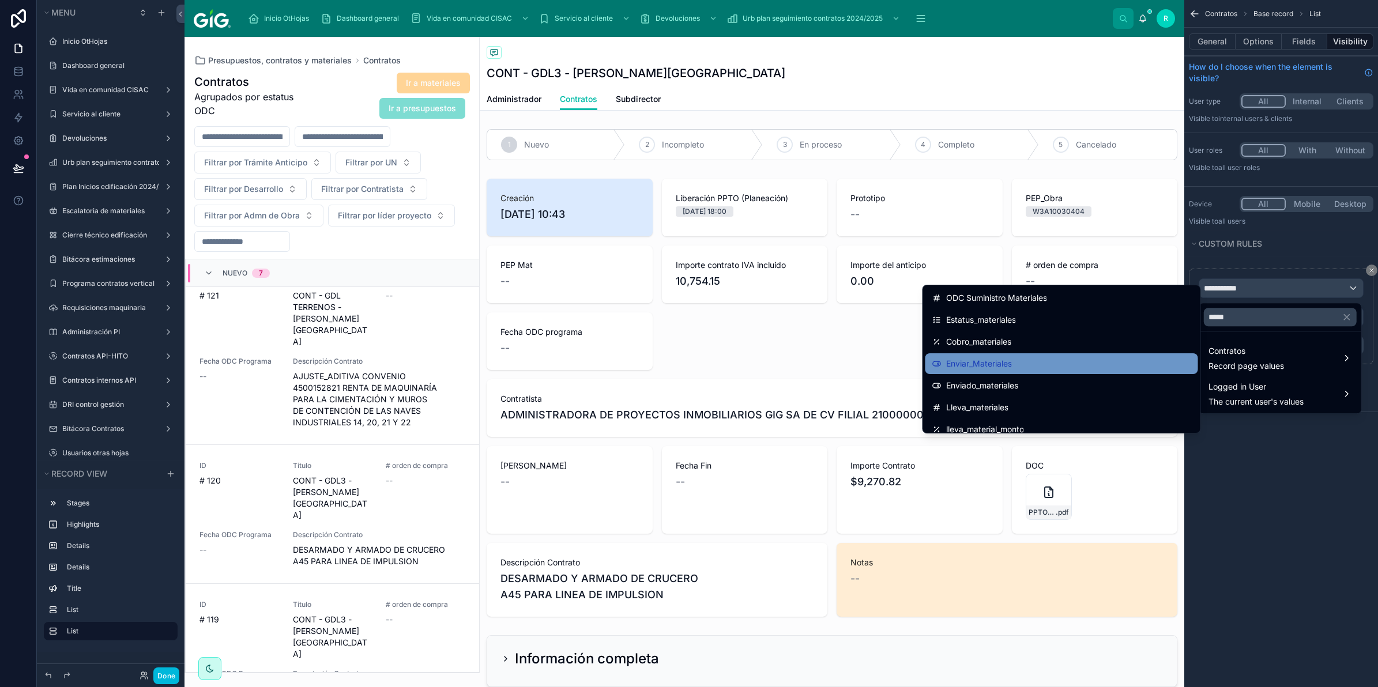
scroll to position [72, 0]
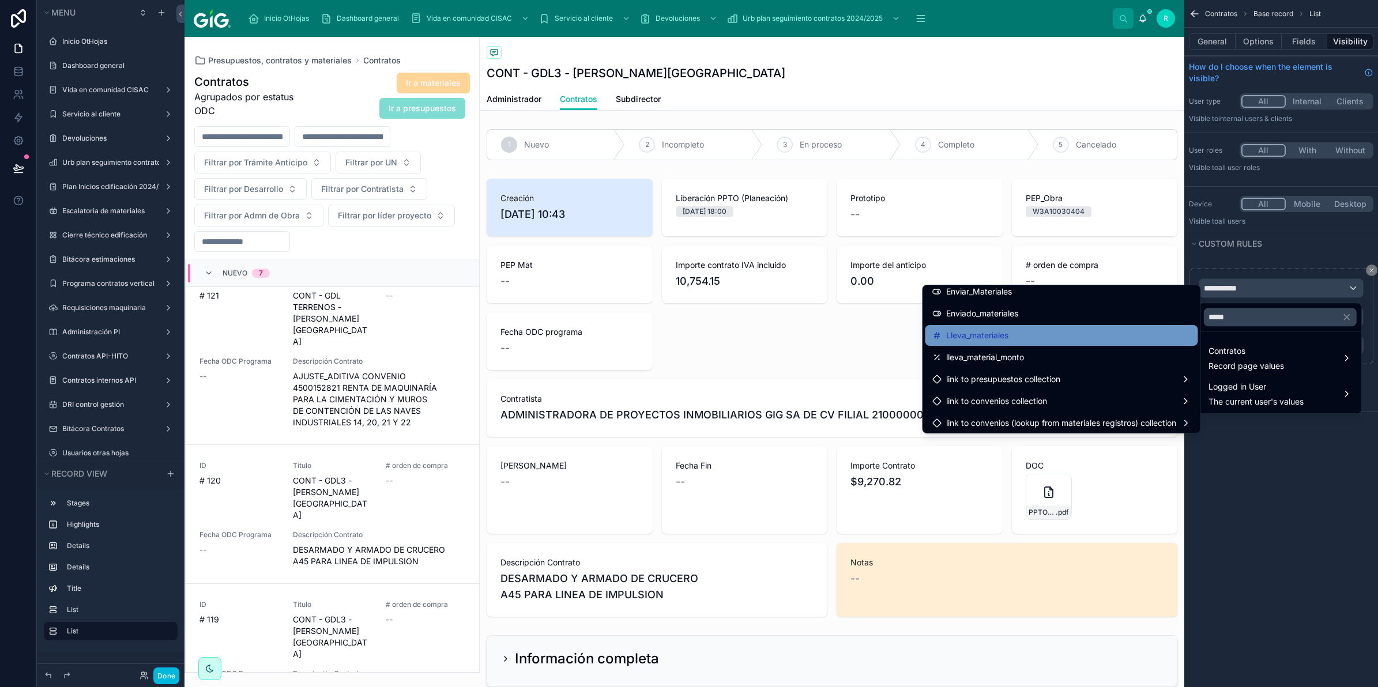
click at [1056, 343] on div "Lleva_materiales" at bounding box center [1061, 335] width 273 height 21
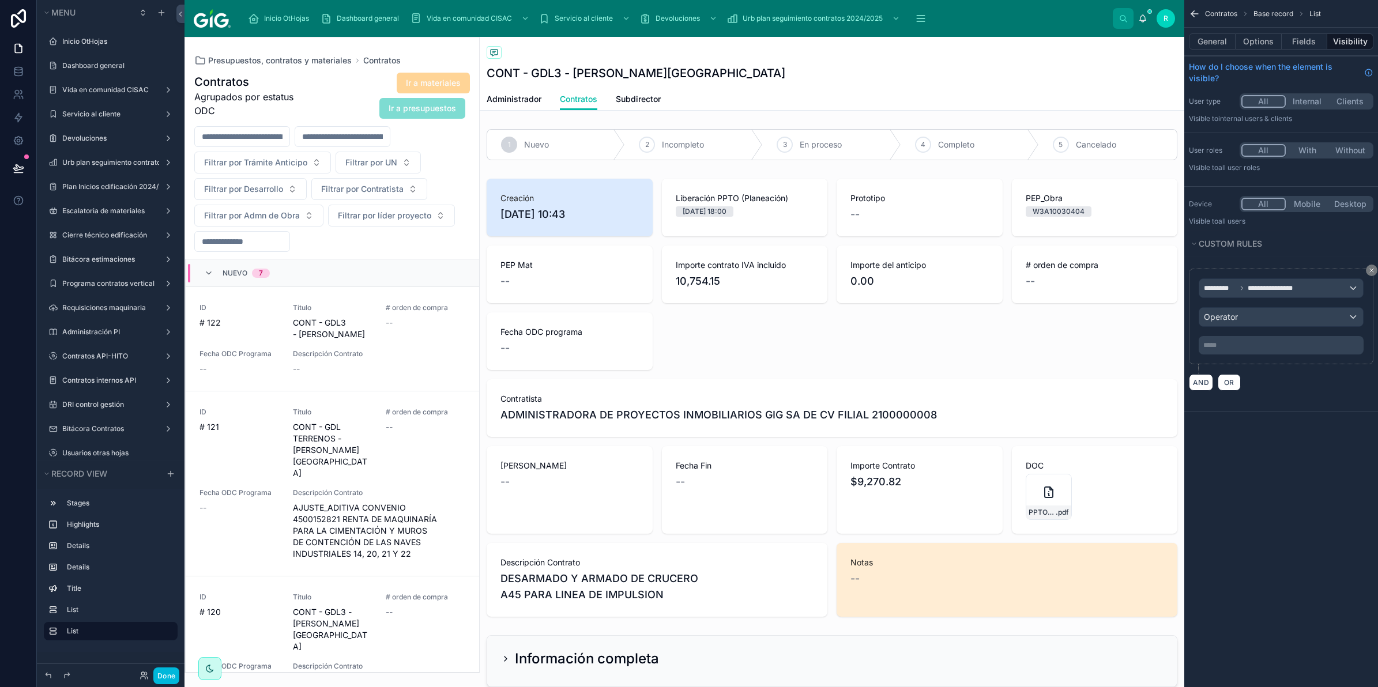
scroll to position [294, 0]
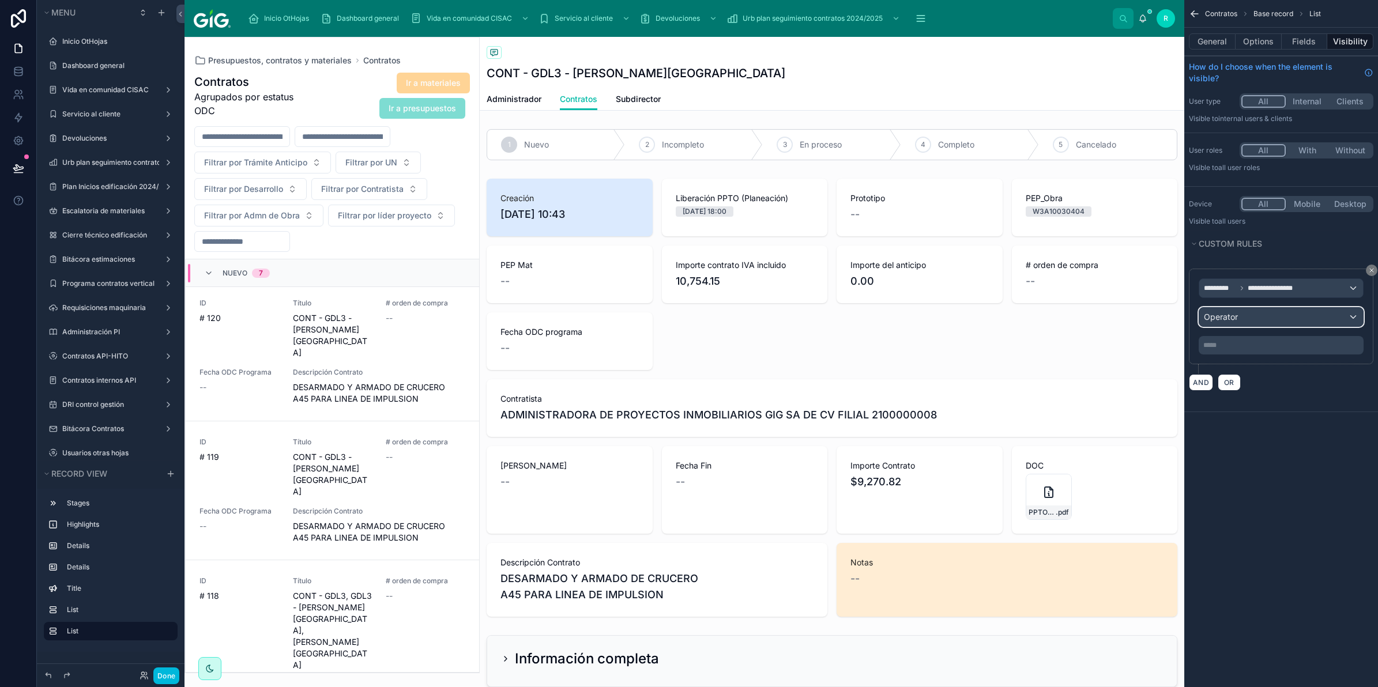
click at [1296, 310] on div "Operator" at bounding box center [1281, 317] width 164 height 18
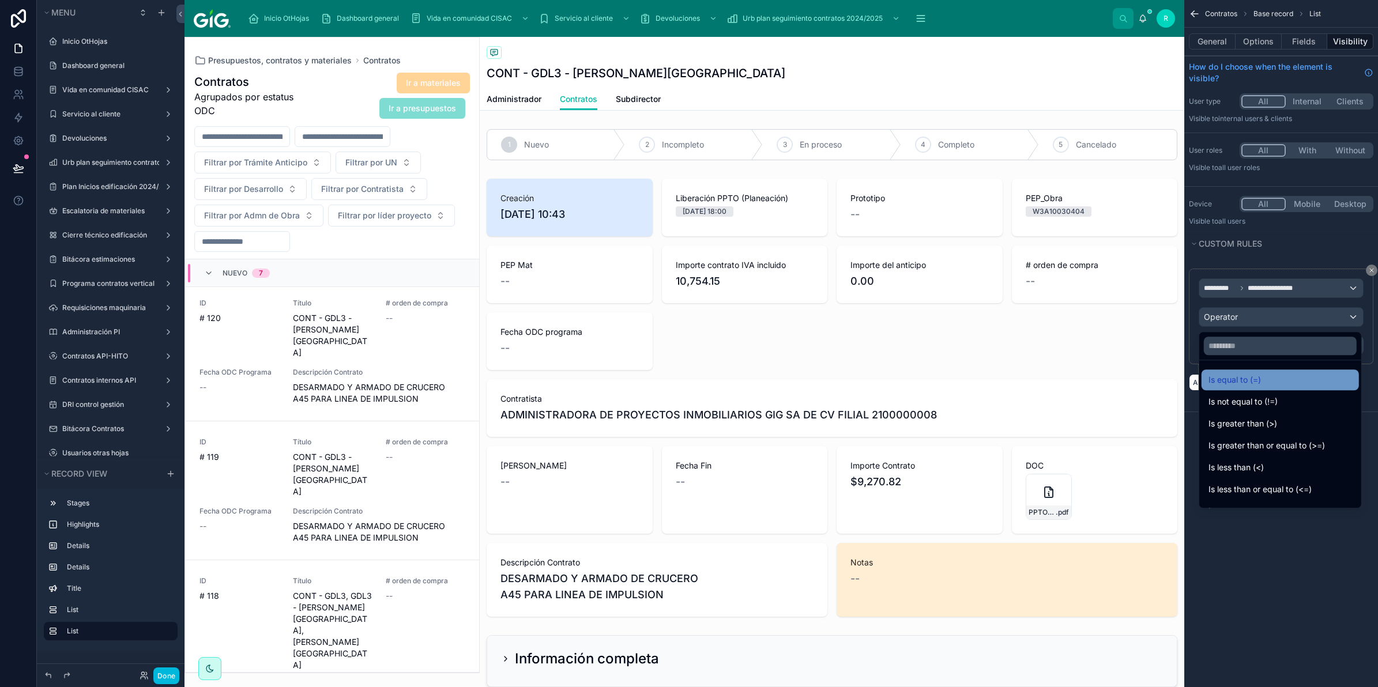
click at [1268, 383] on div "Is equal to (=)" at bounding box center [1281, 380] width 144 height 14
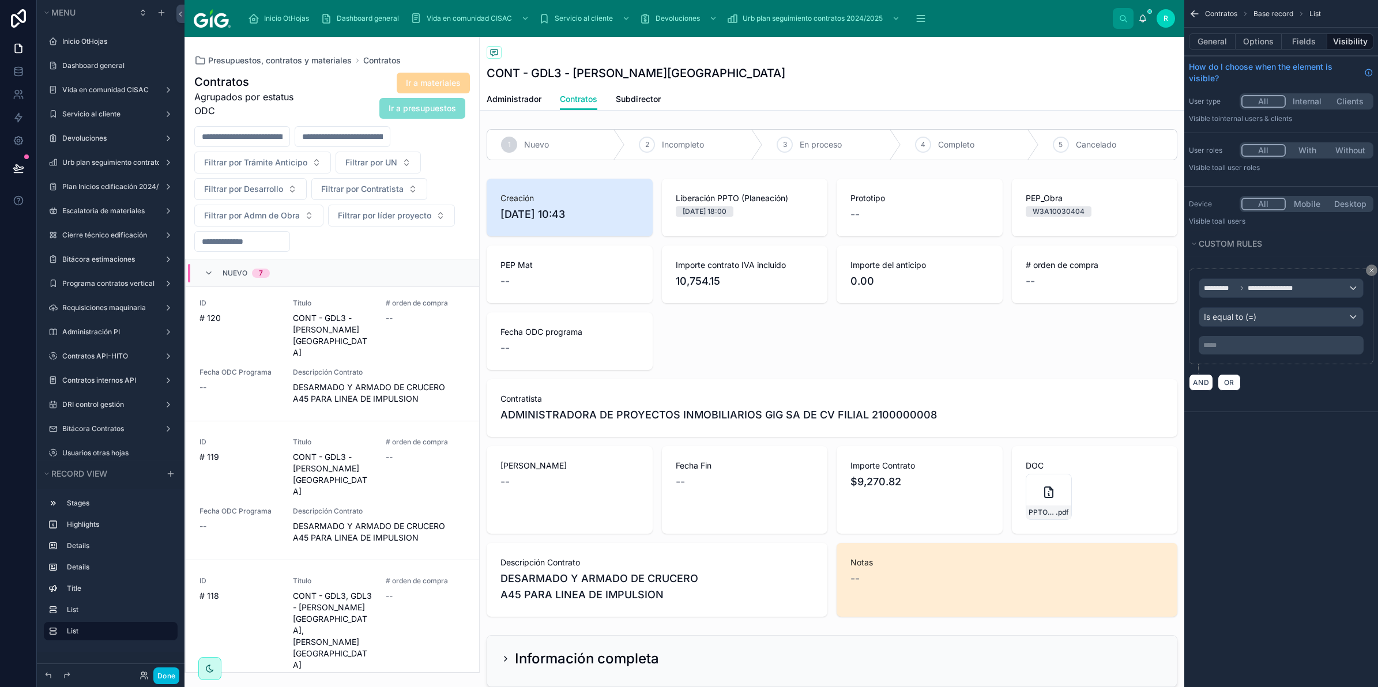
click at [1262, 338] on div "***** ﻿" at bounding box center [1281, 345] width 165 height 18
click at [1266, 347] on p "***** ﻿" at bounding box center [1282, 345] width 158 height 9
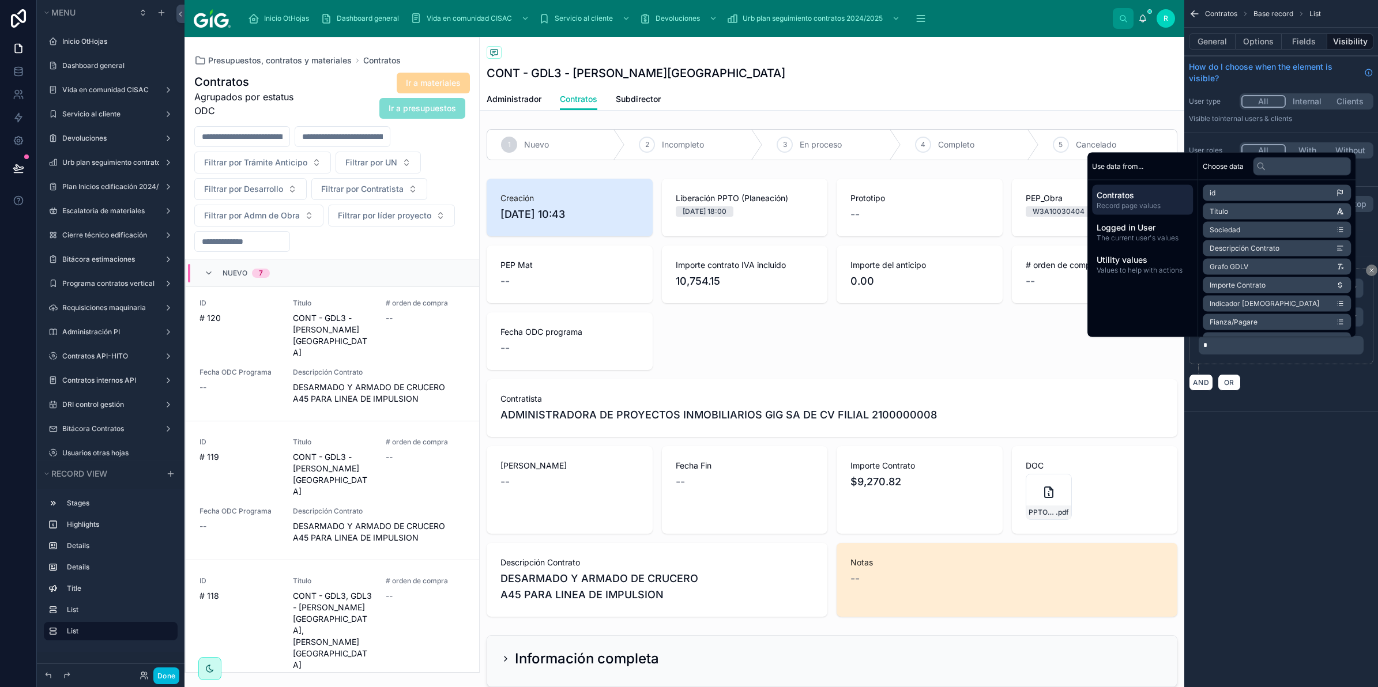
click at [1324, 496] on div "**********" at bounding box center [1281, 343] width 194 height 687
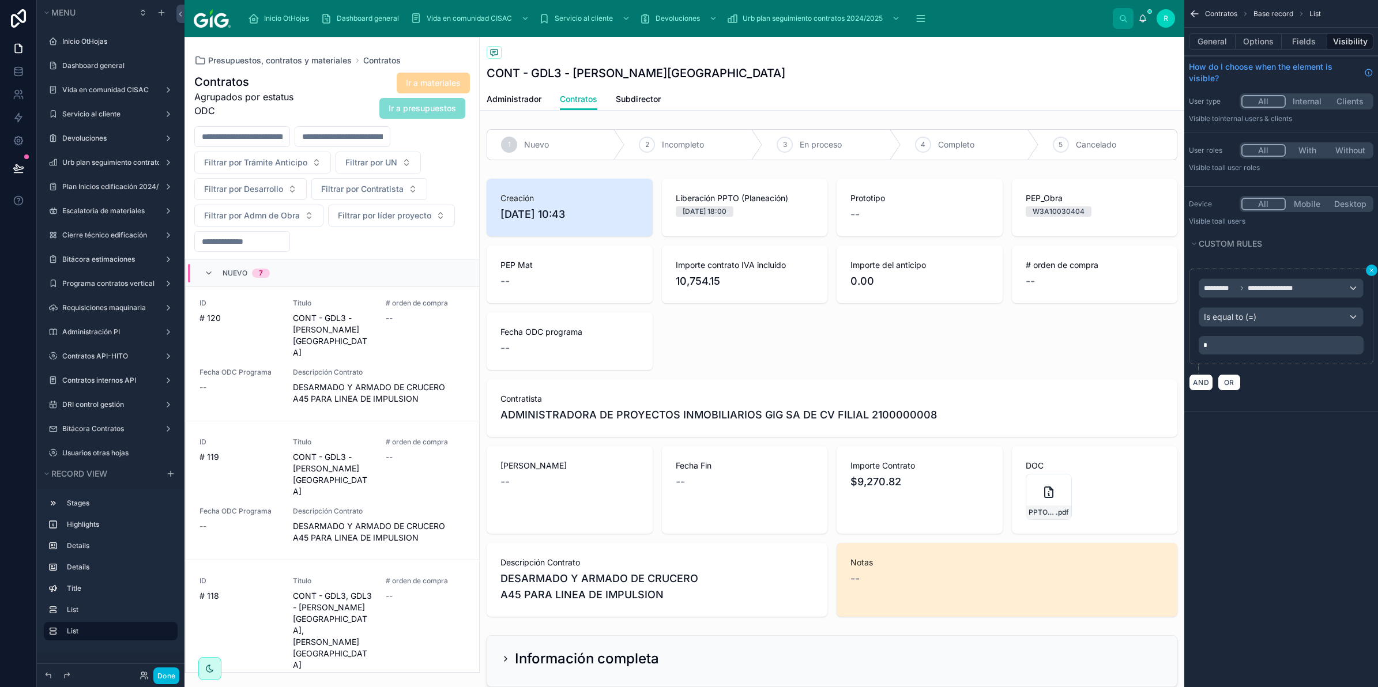
click at [1369, 273] on icon "scrollable content" at bounding box center [1371, 270] width 7 height 7
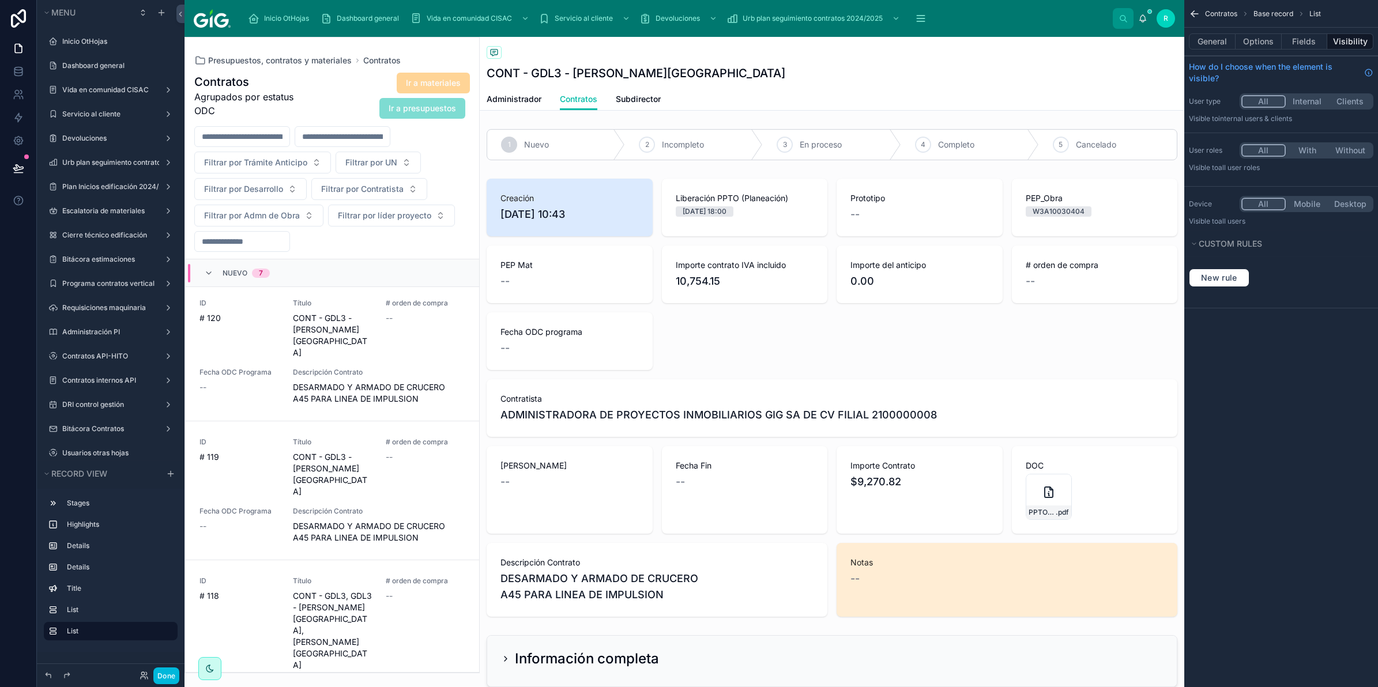
click at [641, 98] on span "Subdirector" at bounding box center [638, 99] width 45 height 12
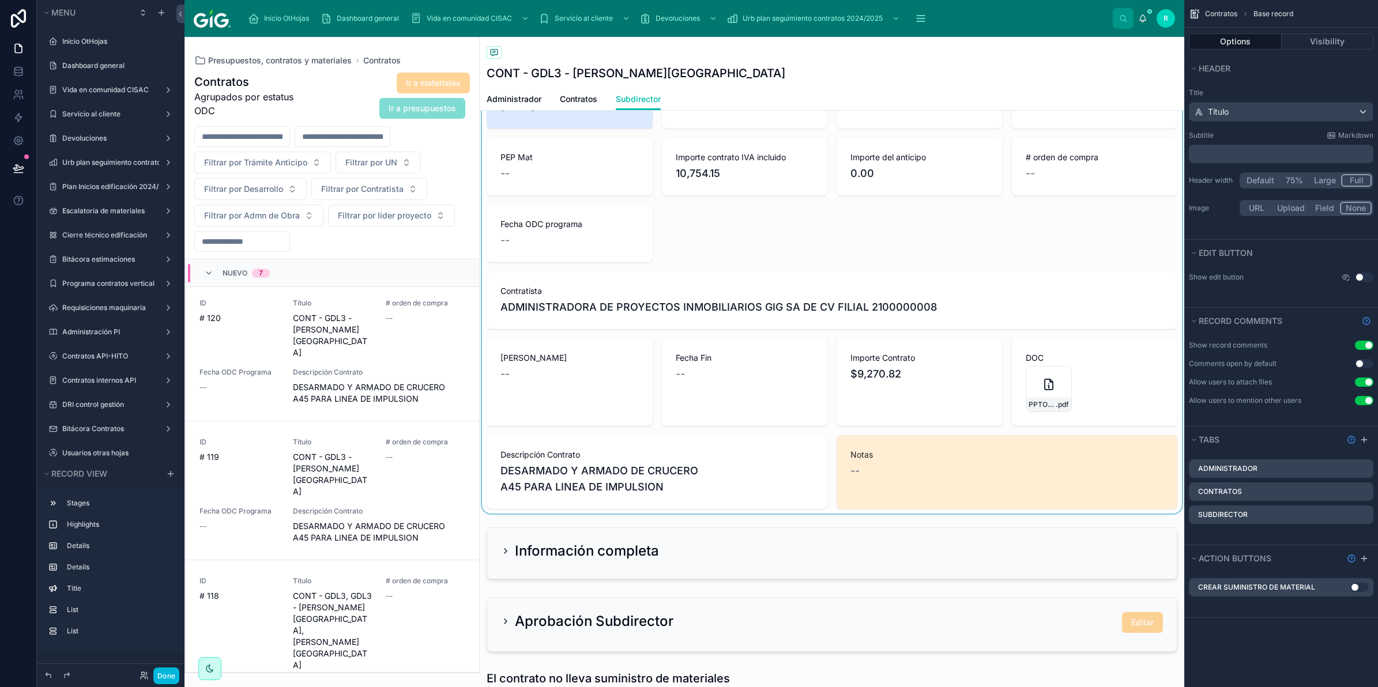
scroll to position [288, 0]
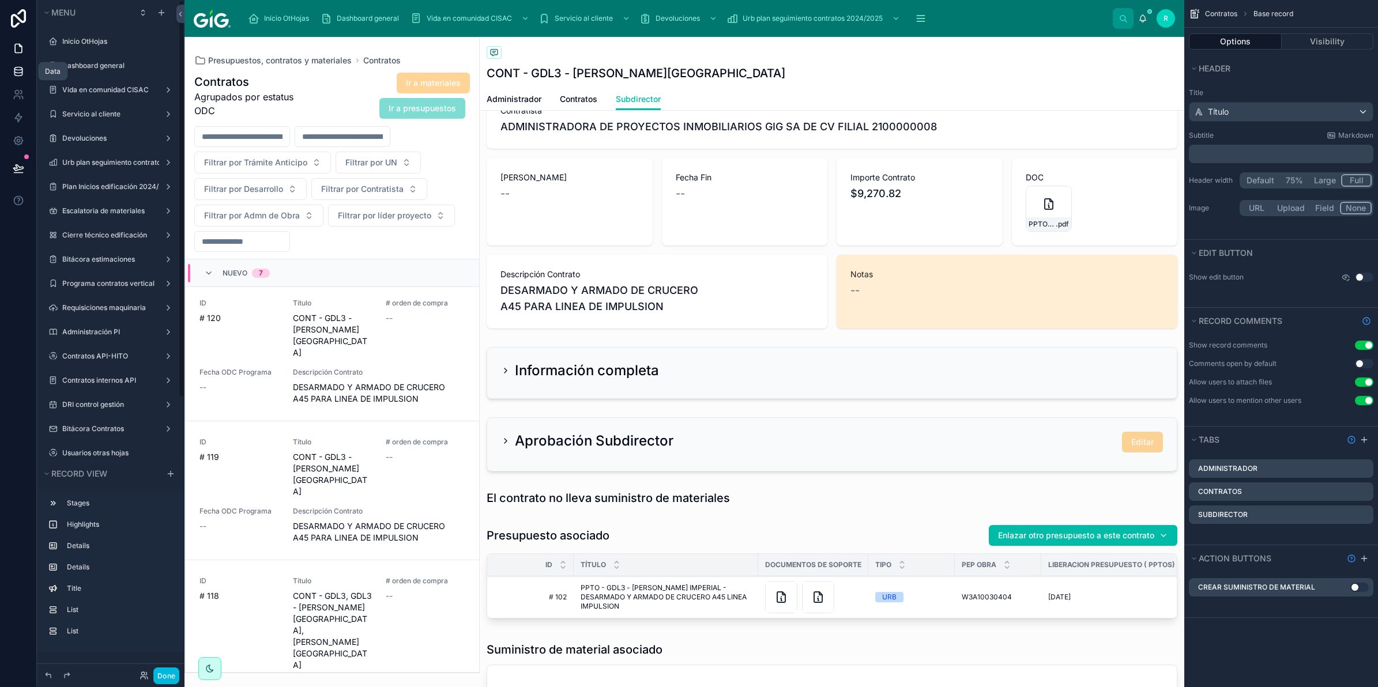
click at [16, 64] on link at bounding box center [18, 71] width 36 height 23
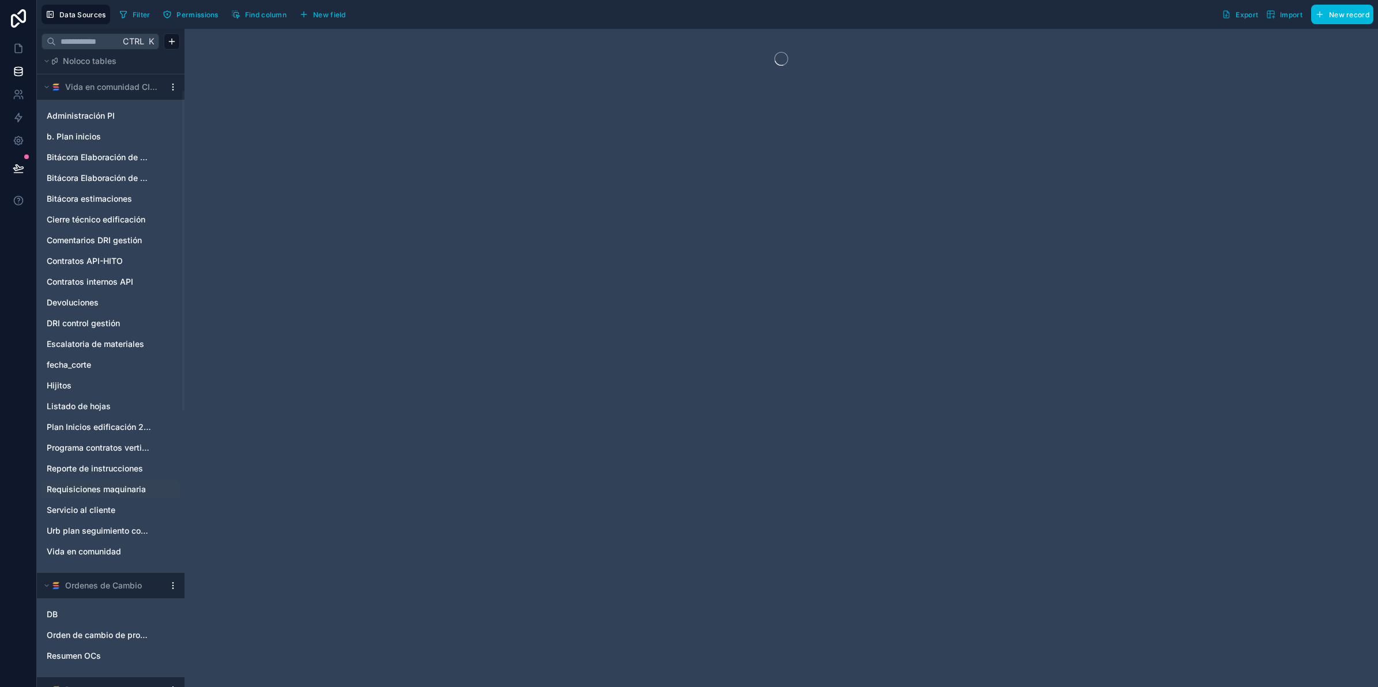
scroll to position [72, 0]
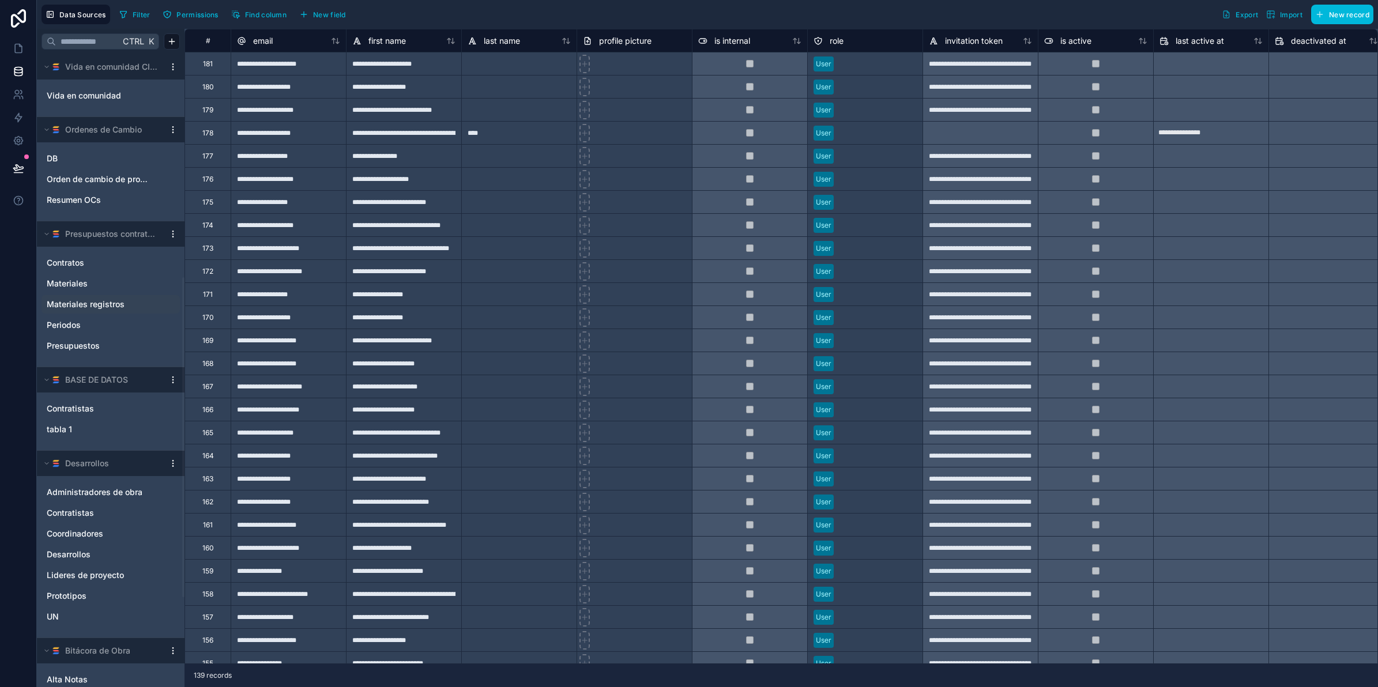
scroll to position [505, 0]
click at [101, 264] on link "Contratos" at bounding box center [99, 261] width 105 height 12
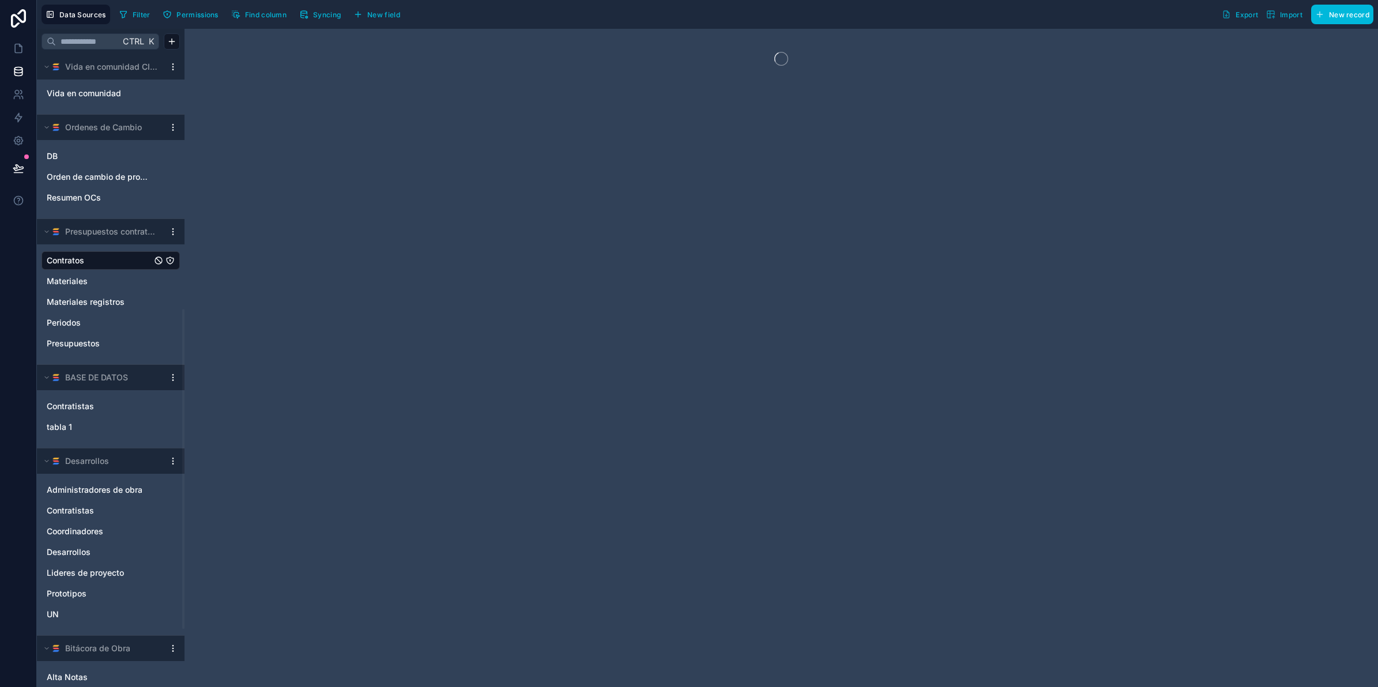
click at [322, 16] on span "Syncing" at bounding box center [327, 14] width 28 height 9
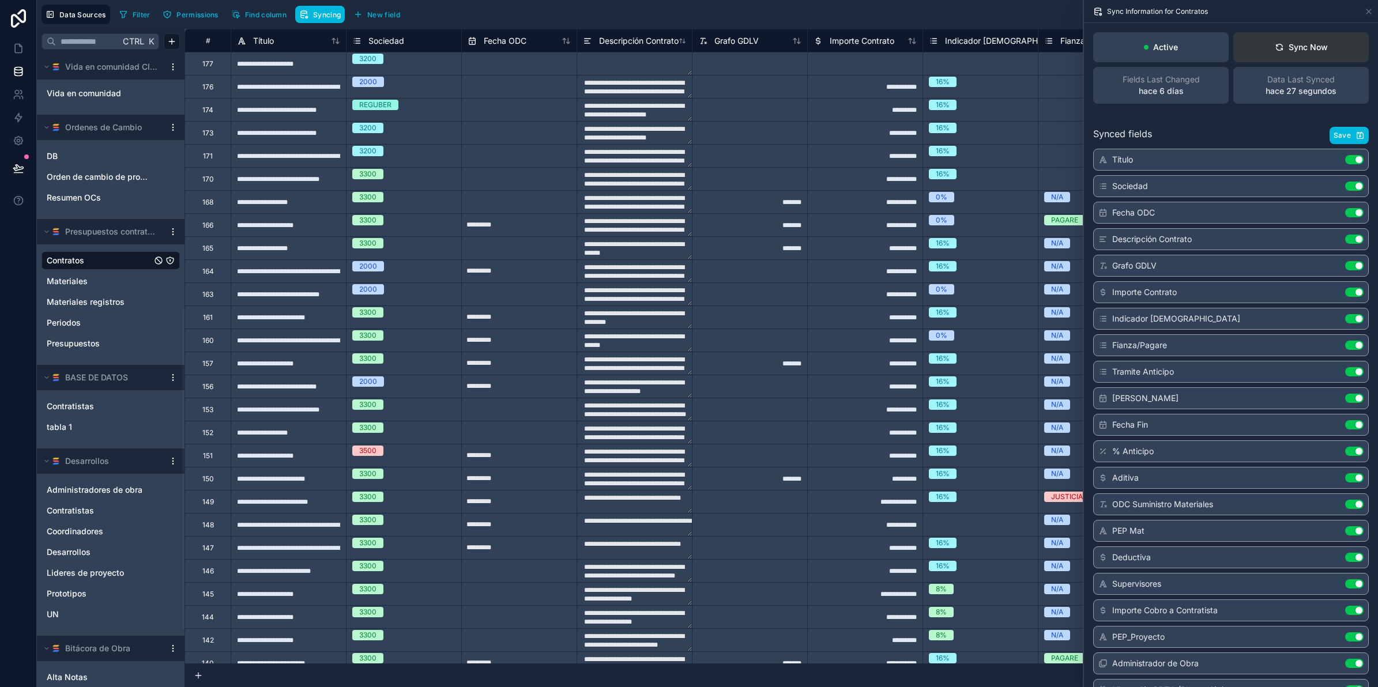
click at [1306, 45] on div "Sync Now" at bounding box center [1301, 48] width 53 height 12
click at [23, 49] on icon at bounding box center [19, 49] width 12 height 12
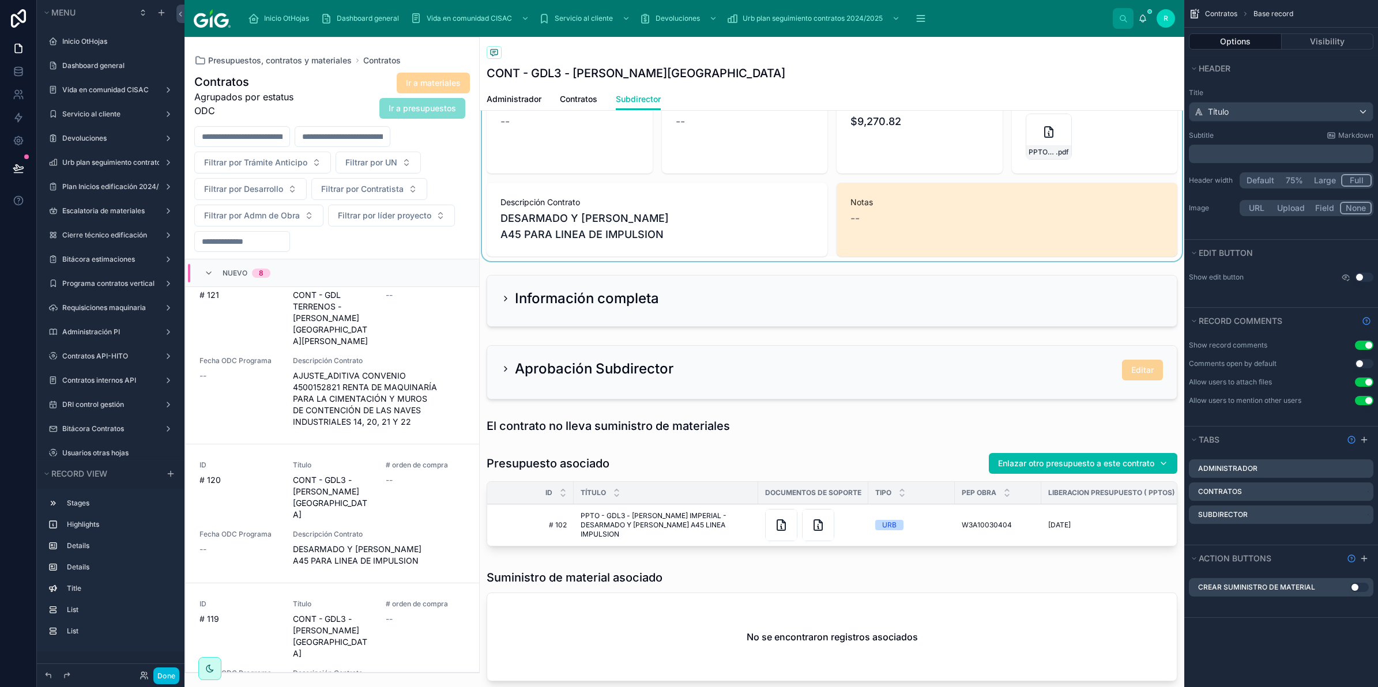
scroll to position [398, 0]
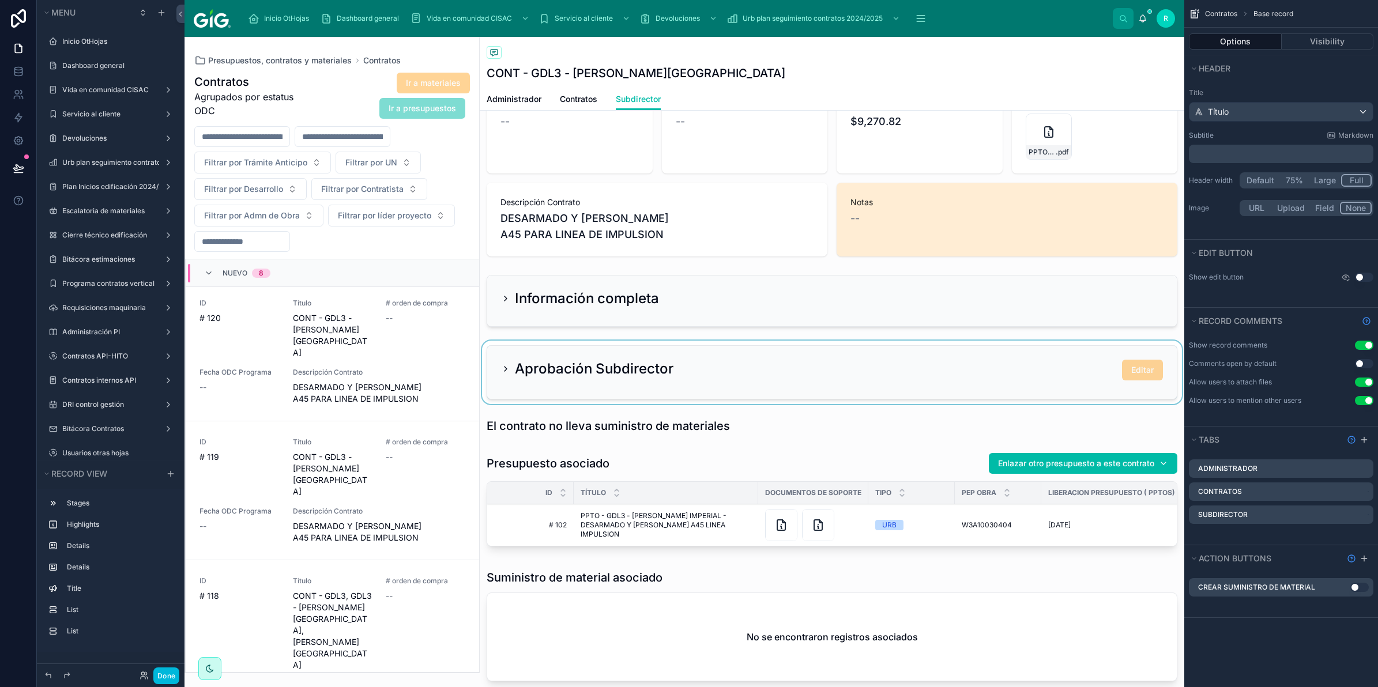
click at [923, 364] on div at bounding box center [832, 372] width 705 height 63
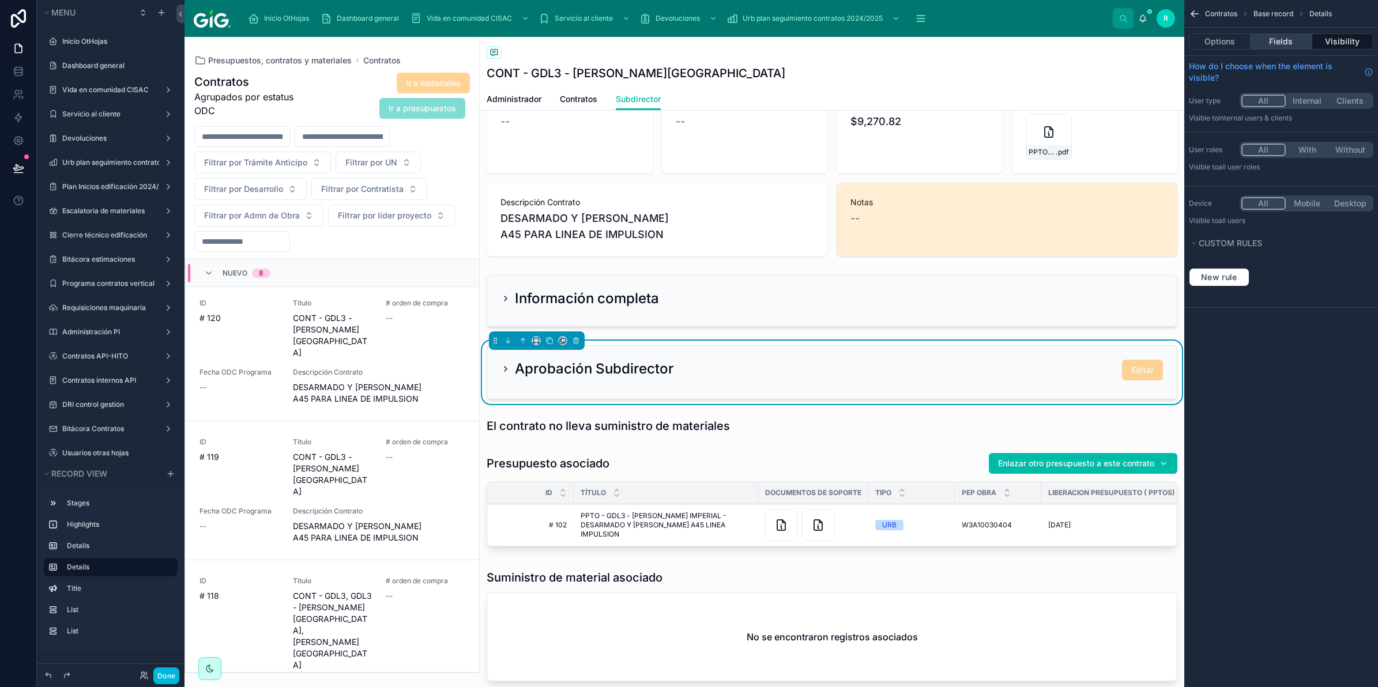
click at [1287, 43] on button "Fields" at bounding box center [1281, 41] width 61 height 16
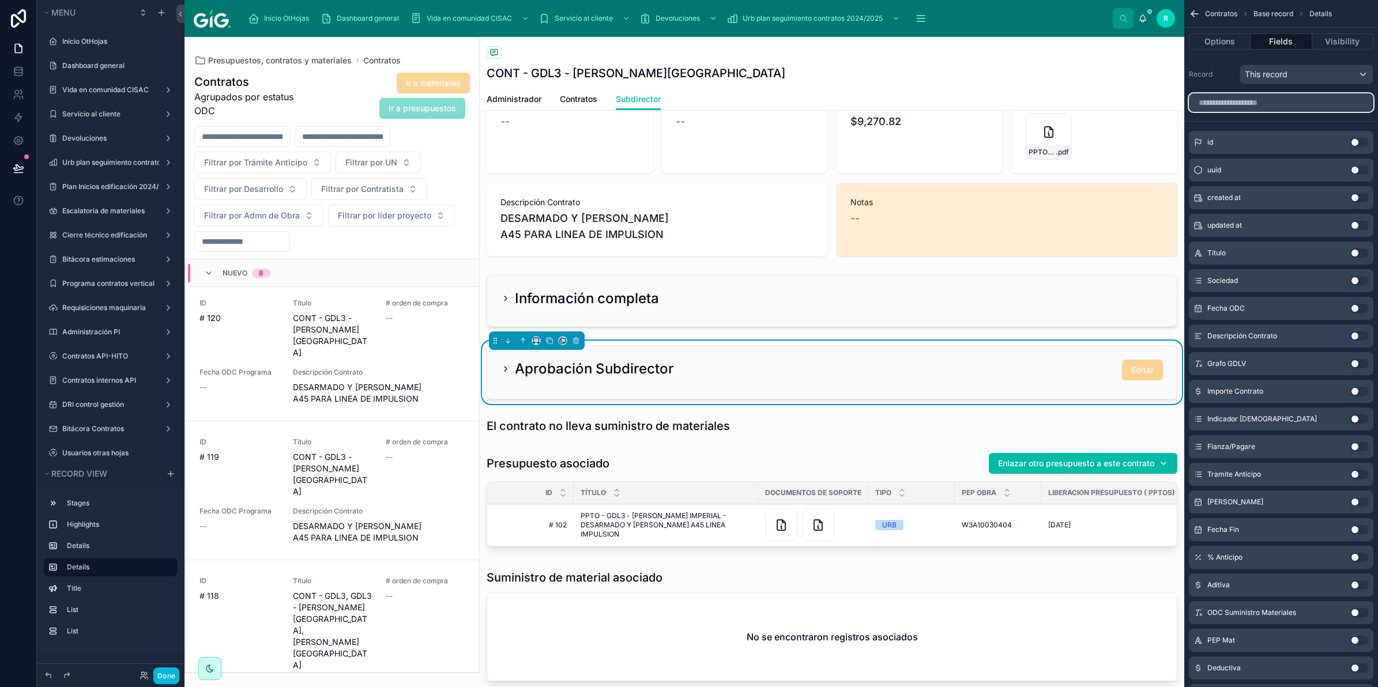
click at [1296, 105] on input "scrollable content" at bounding box center [1281, 102] width 185 height 18
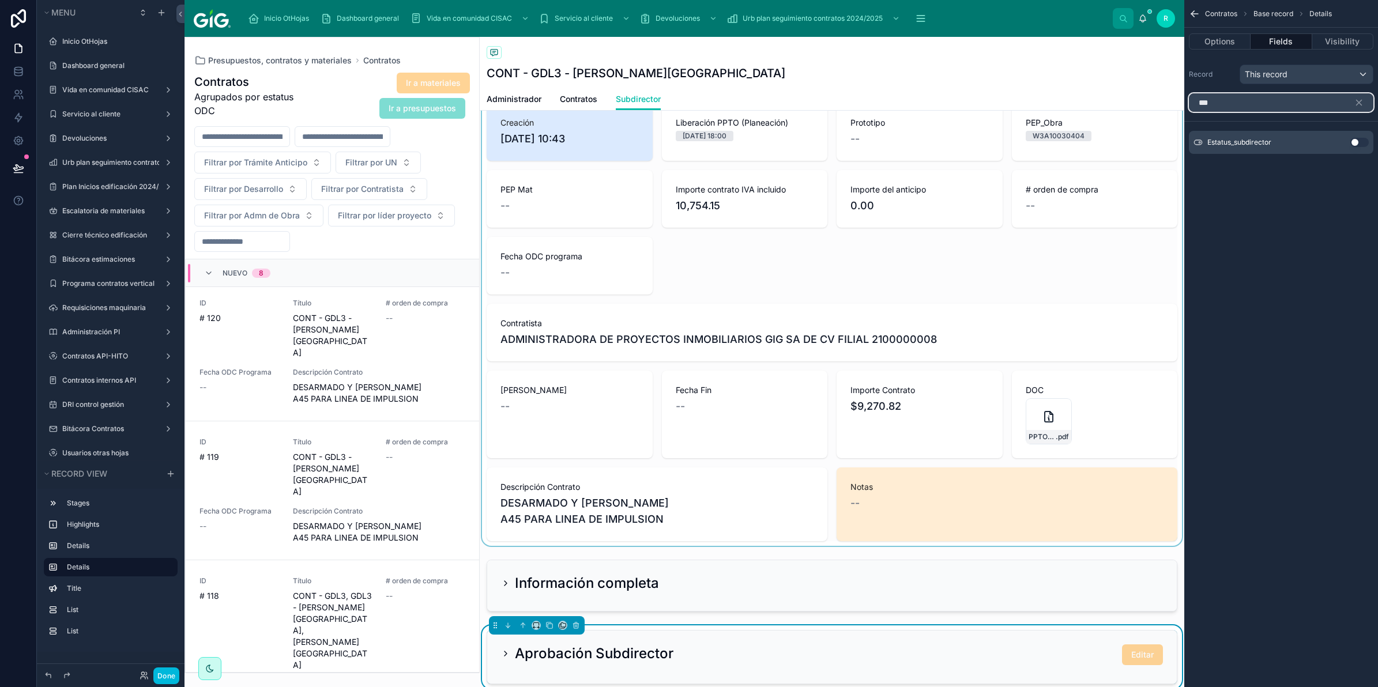
scroll to position [144, 0]
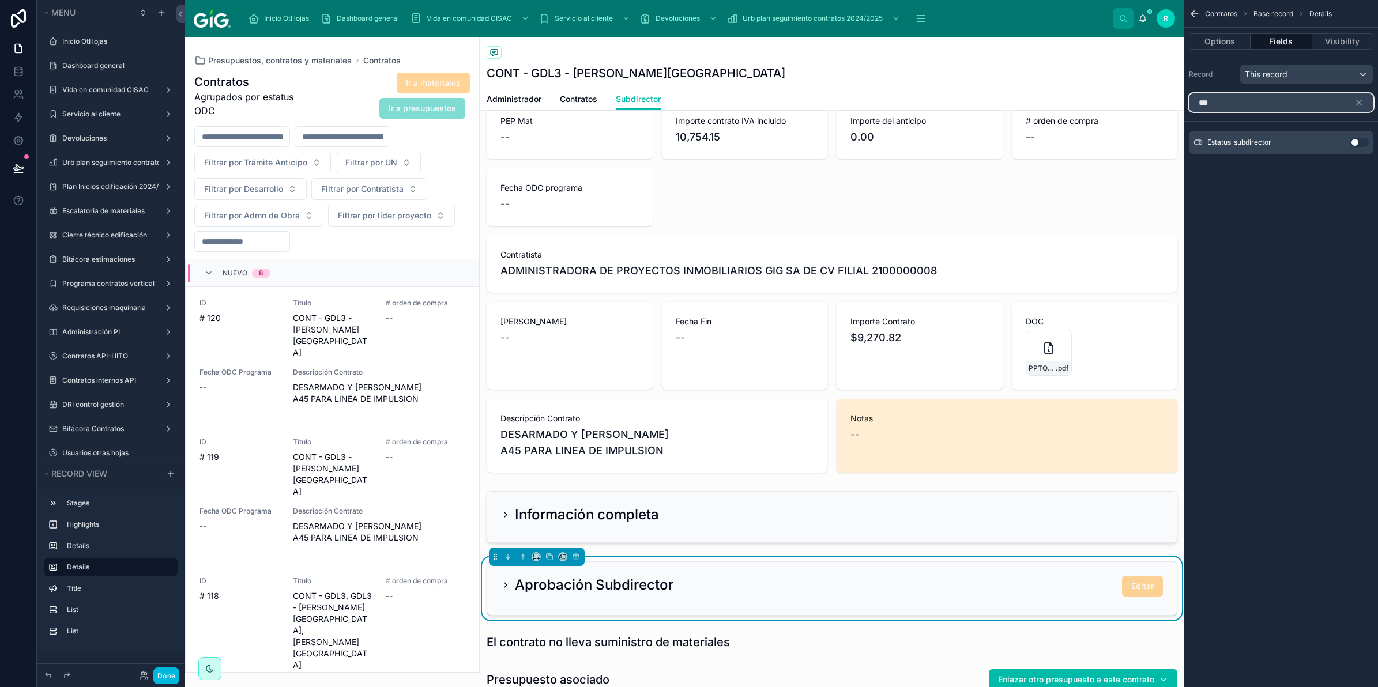
type input "***"
click at [1362, 142] on button "Use setting" at bounding box center [1359, 142] width 18 height 9
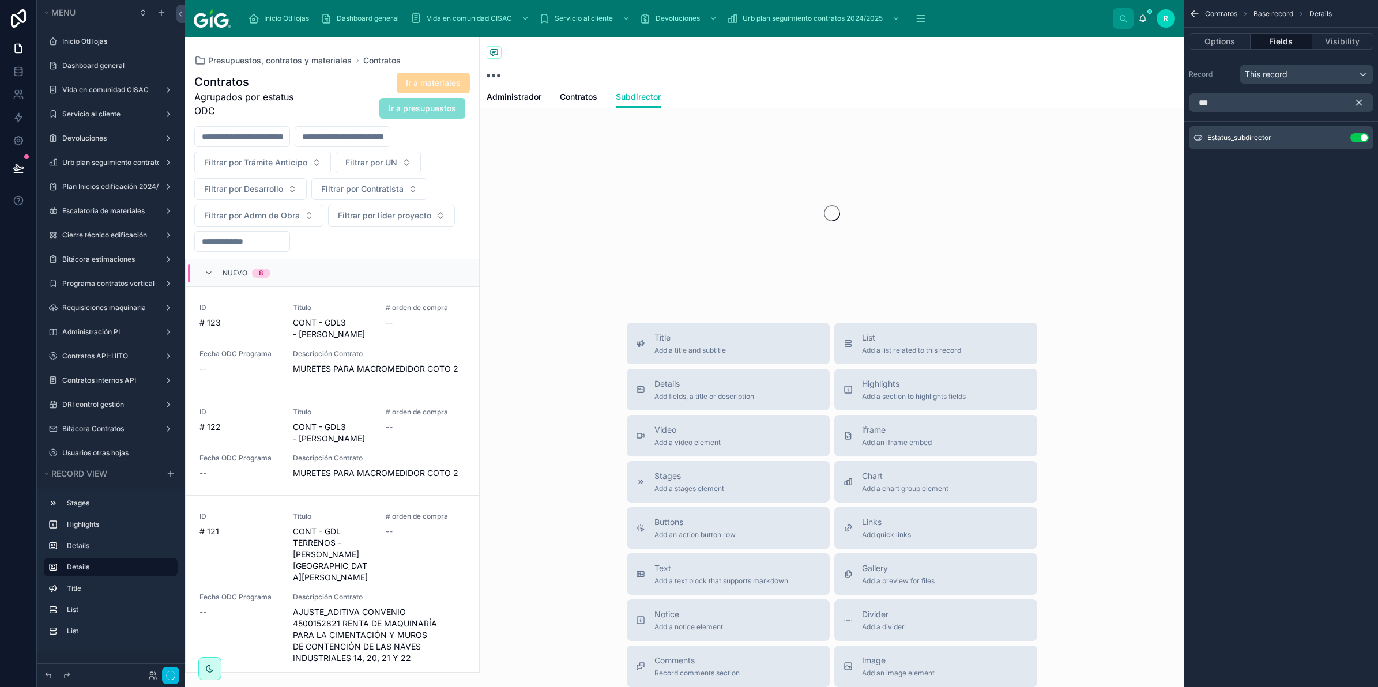
click at [1356, 99] on icon "scrollable content" at bounding box center [1359, 102] width 10 height 10
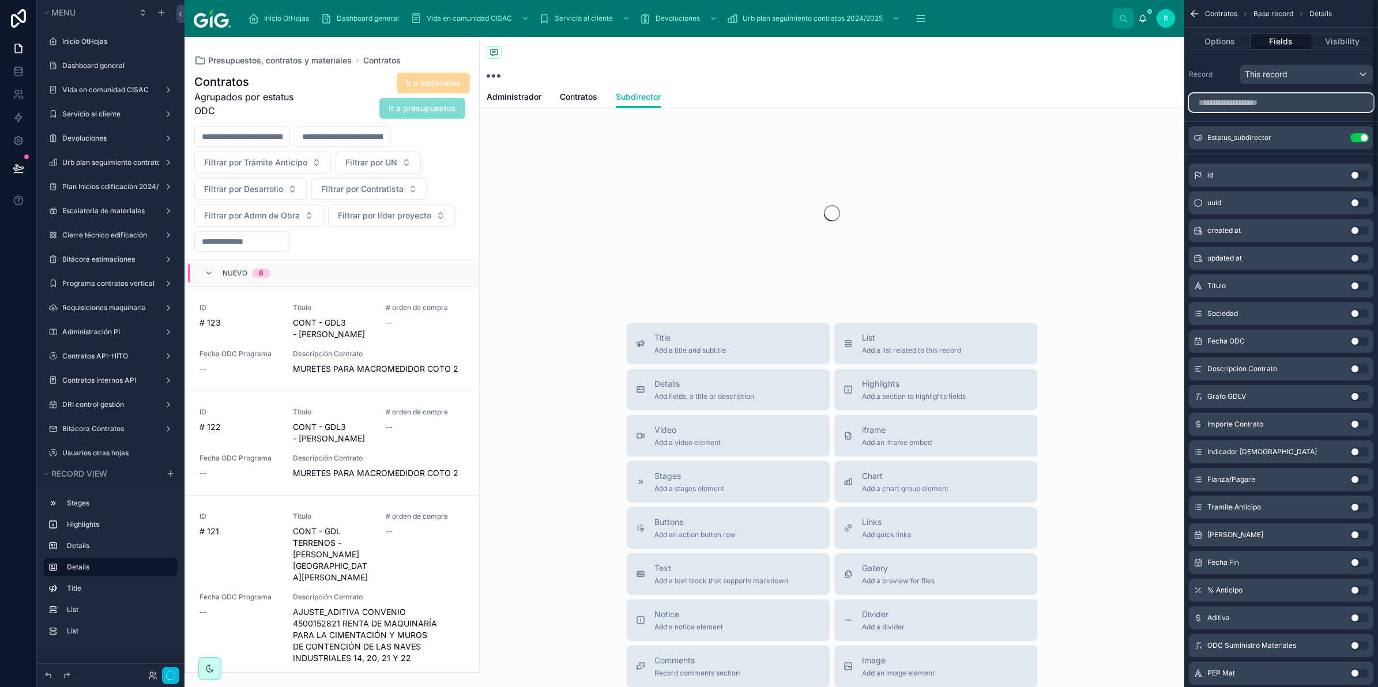
click at [1298, 99] on input "scrollable content" at bounding box center [1281, 102] width 185 height 18
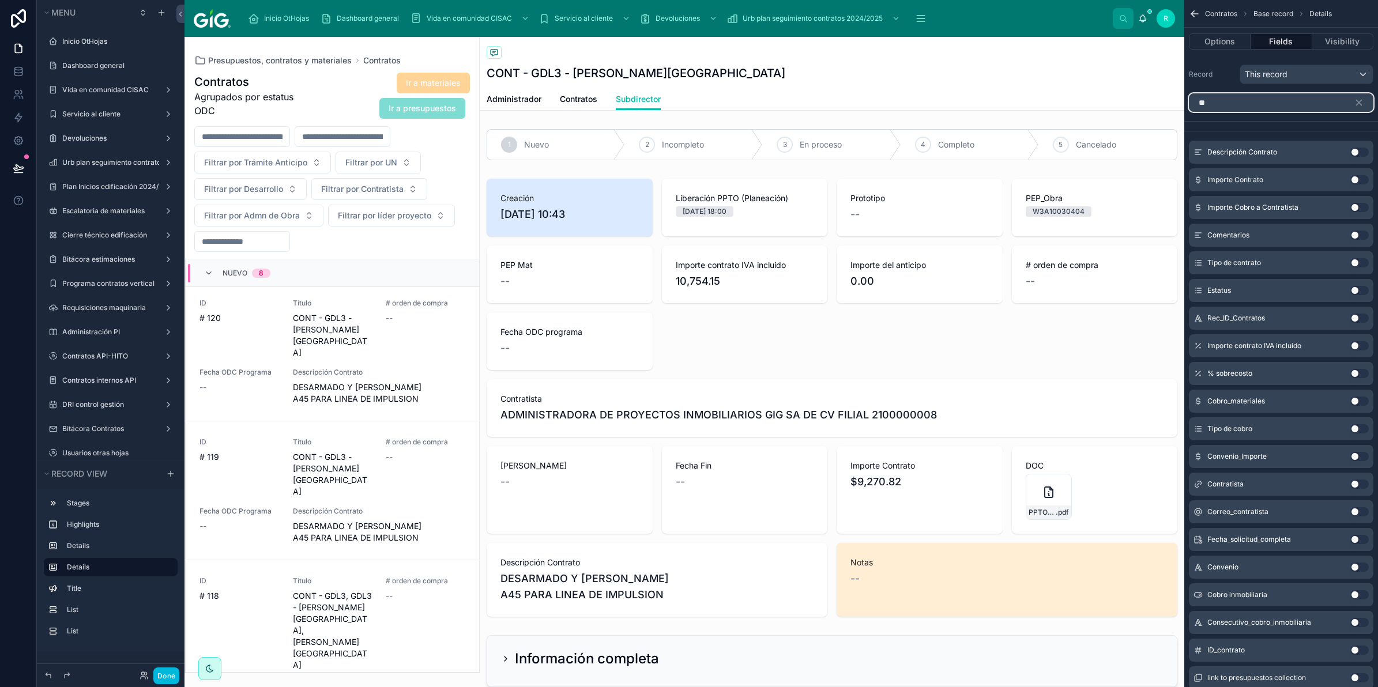
type input "*"
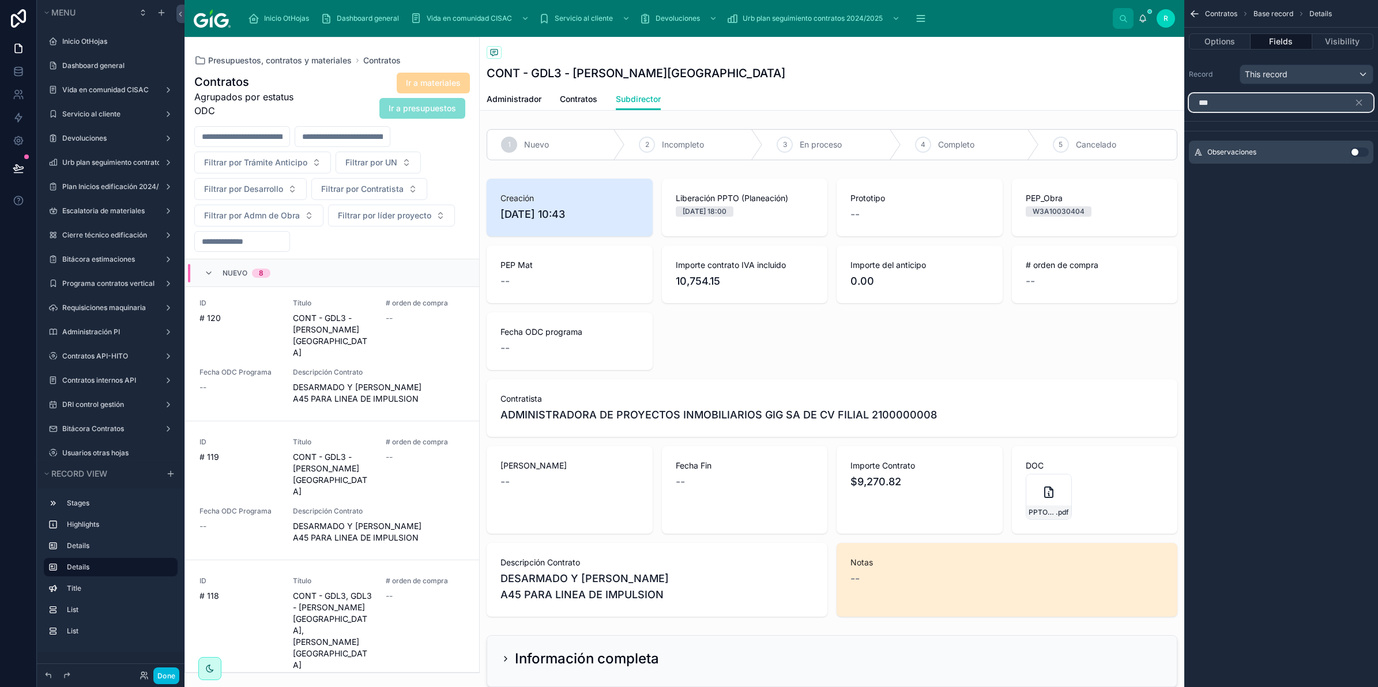
type input "***"
click at [1360, 148] on button "Use setting" at bounding box center [1359, 152] width 18 height 9
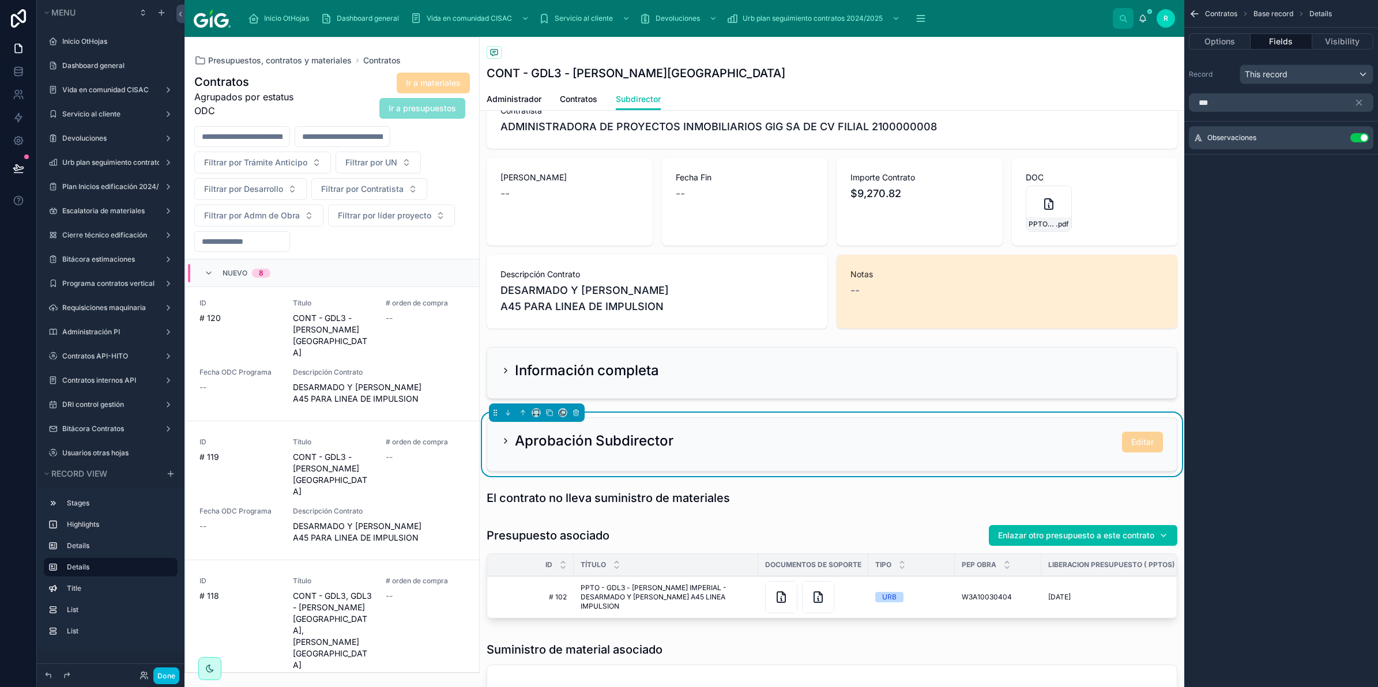
scroll to position [360, 0]
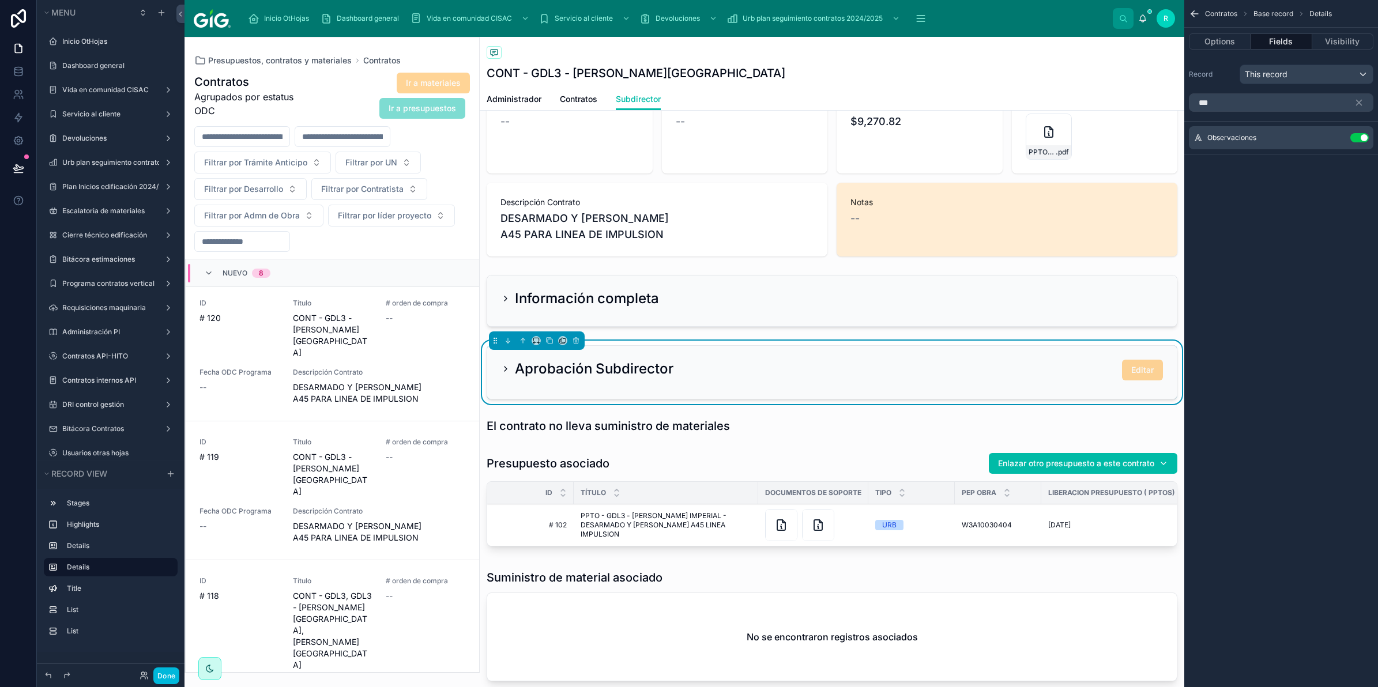
click at [499, 369] on div "Aprobación Subdirector Editar" at bounding box center [832, 372] width 690 height 53
click at [506, 369] on icon at bounding box center [506, 369] width 2 height 5
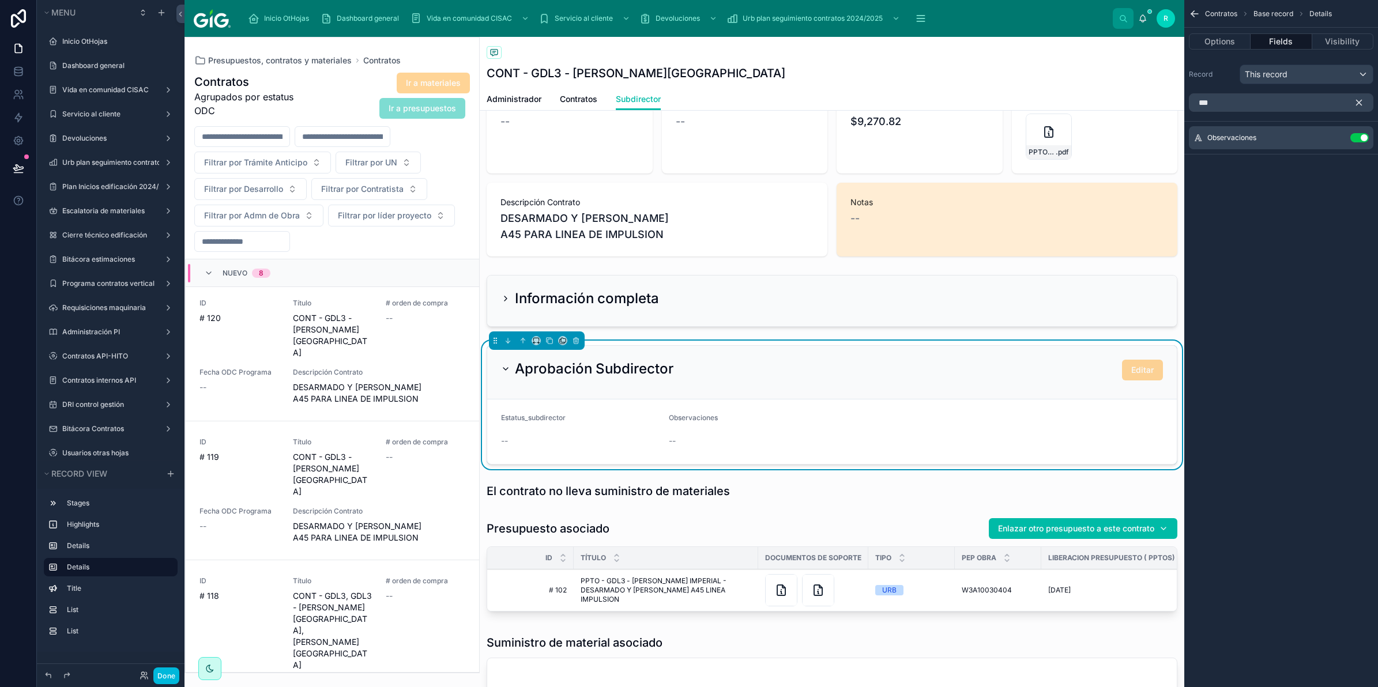
click at [1360, 102] on icon "scrollable content" at bounding box center [1359, 102] width 5 height 5
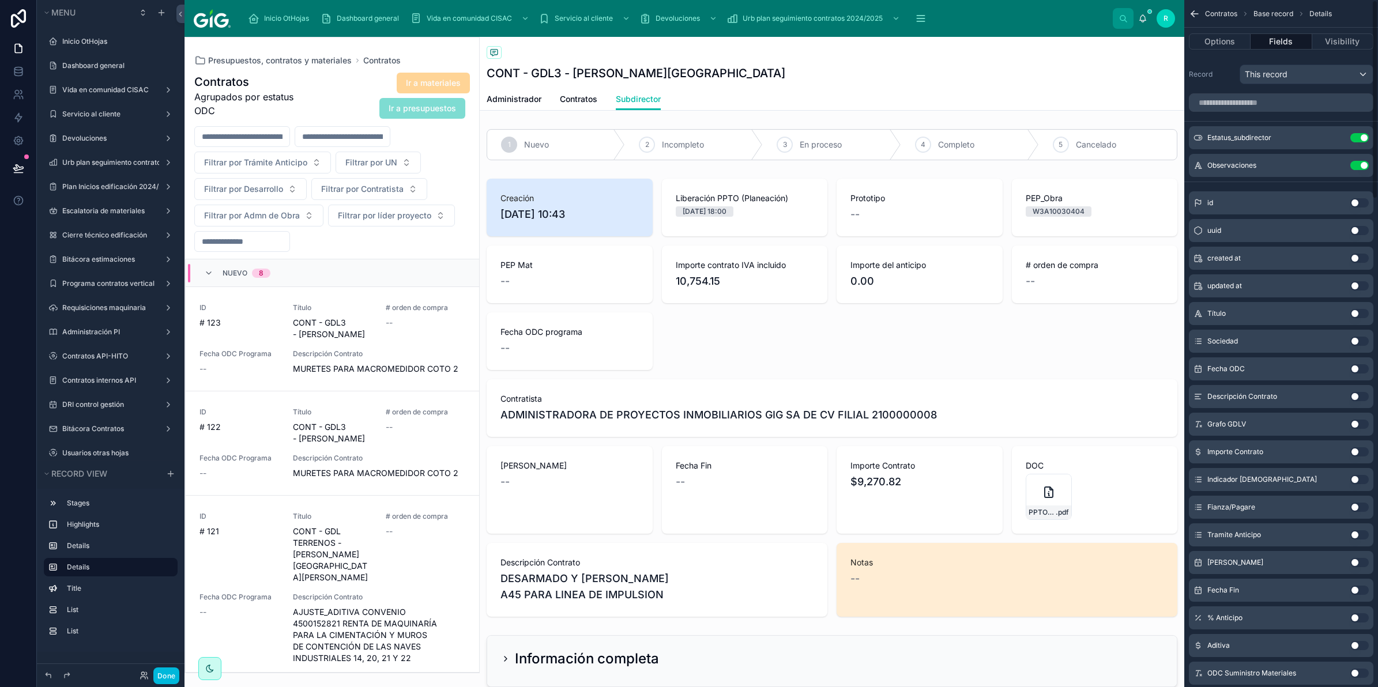
scroll to position [398, 0]
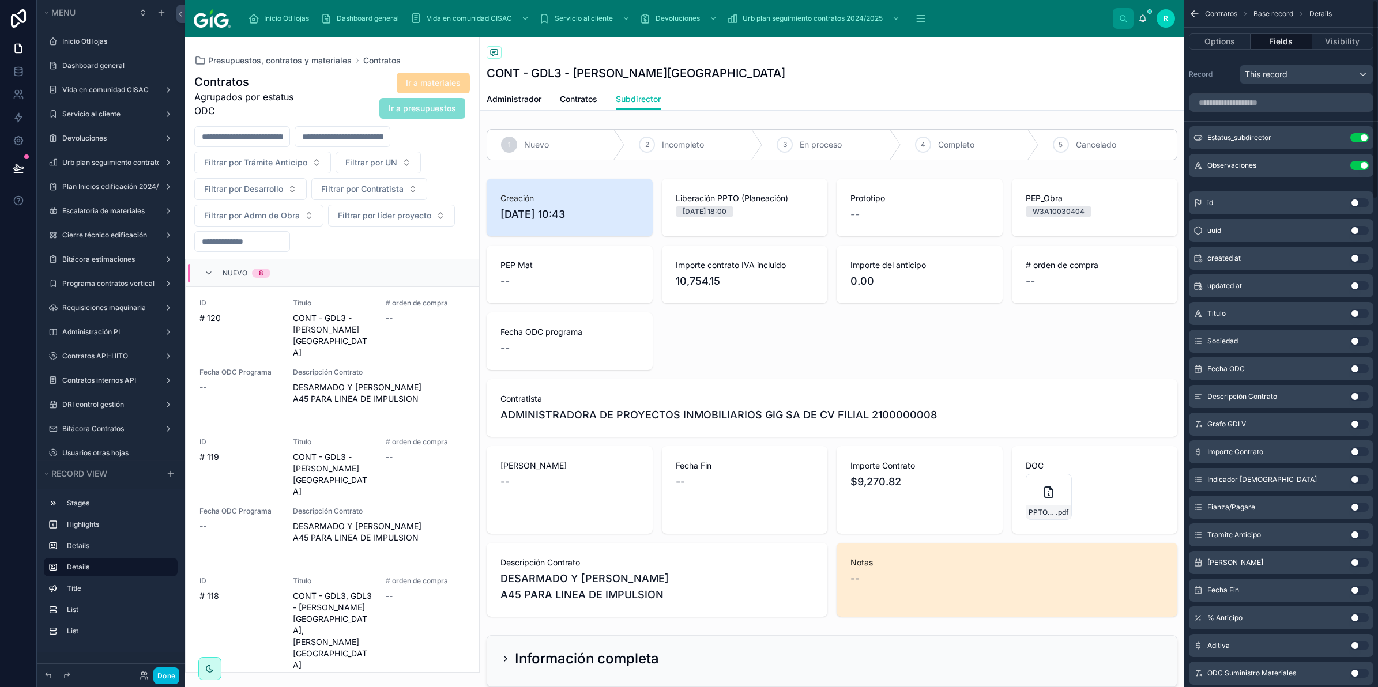
click at [0, 0] on icon "scrollable content" at bounding box center [0, 0] width 0 height 0
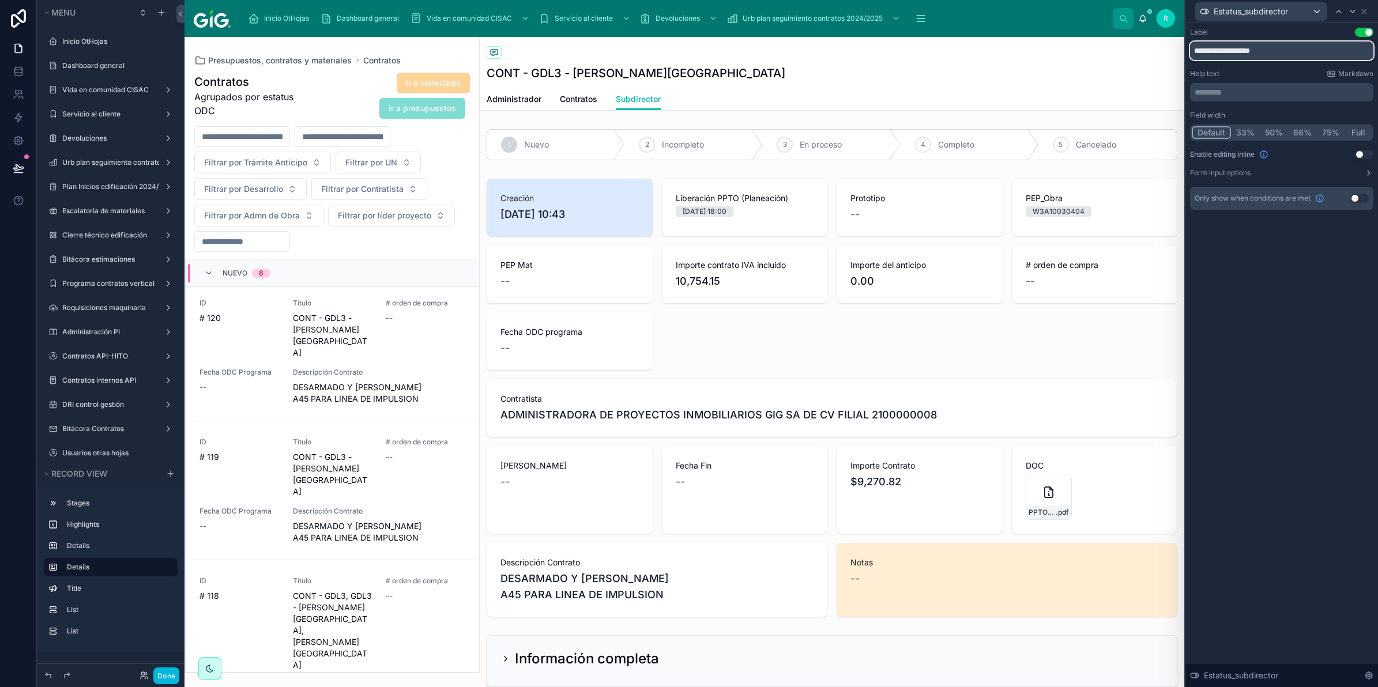
click at [1231, 48] on input "**********" at bounding box center [1281, 51] width 183 height 18
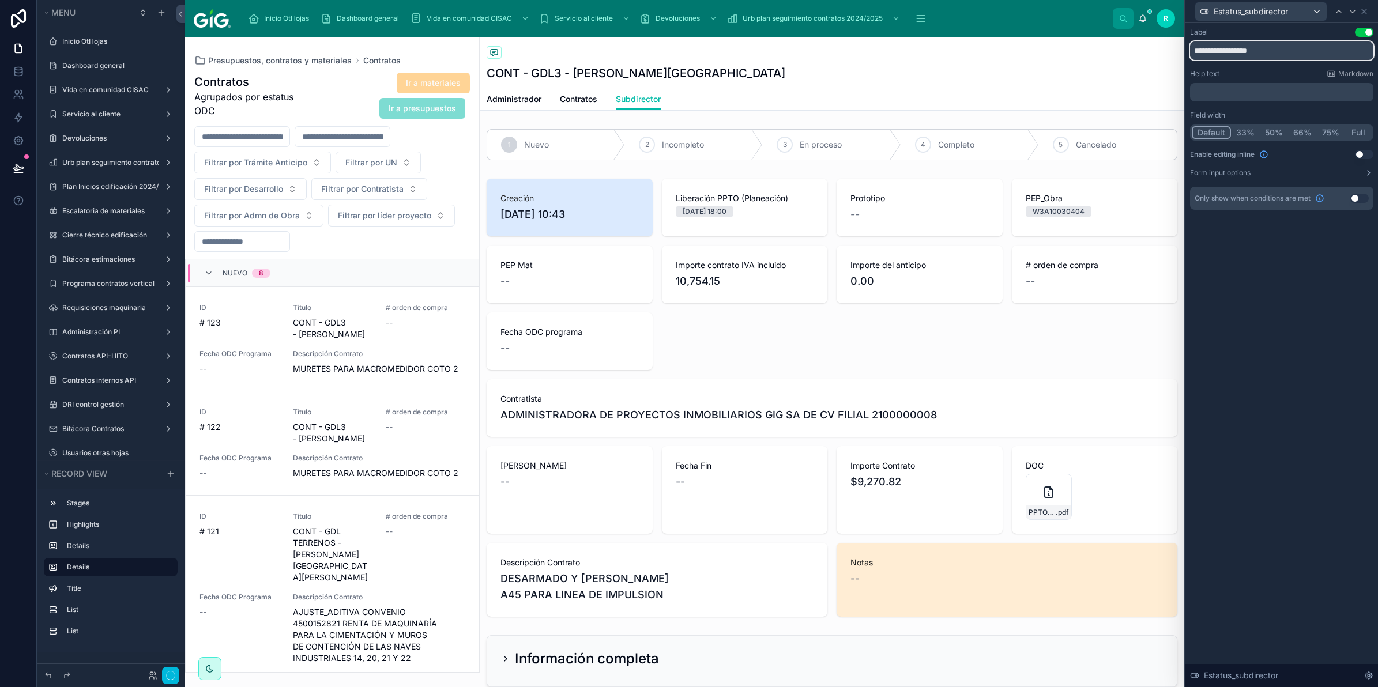
type input "**********"
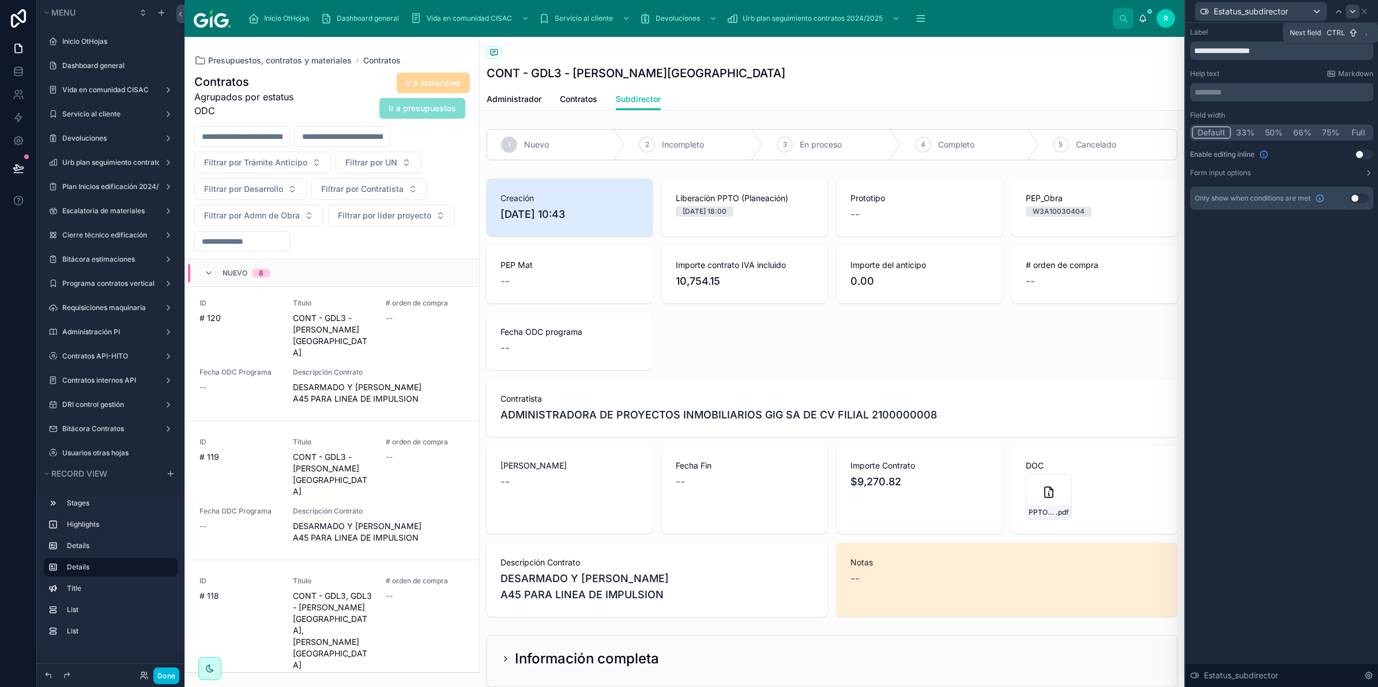
click at [1356, 9] on icon at bounding box center [1352, 11] width 9 height 9
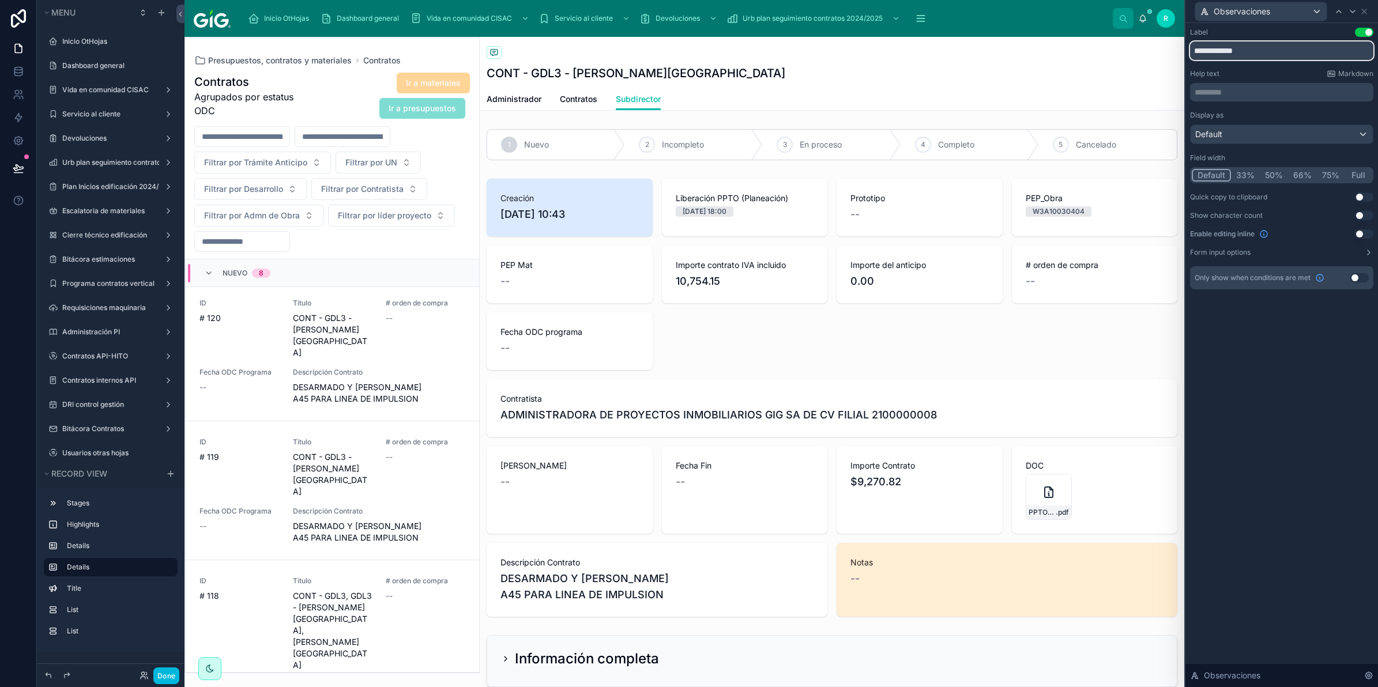
click at [1276, 48] on input "**********" at bounding box center [1281, 51] width 183 height 18
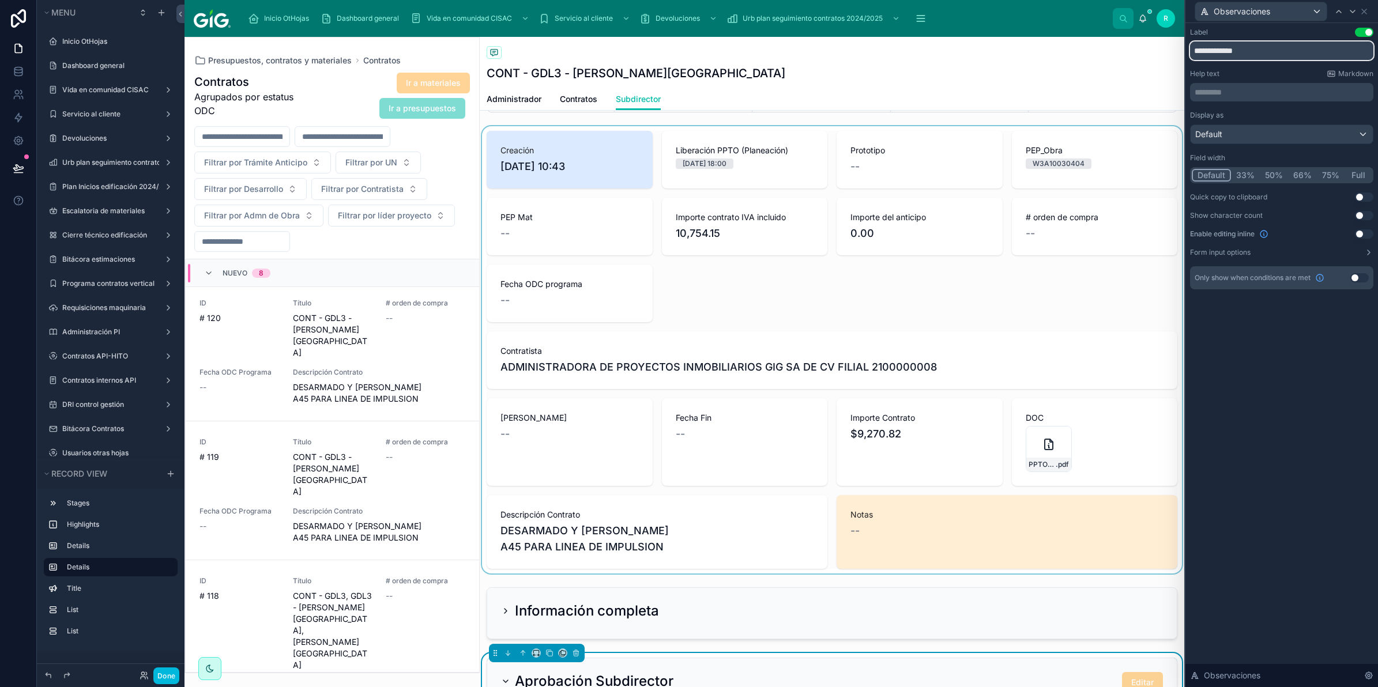
scroll to position [72, 0]
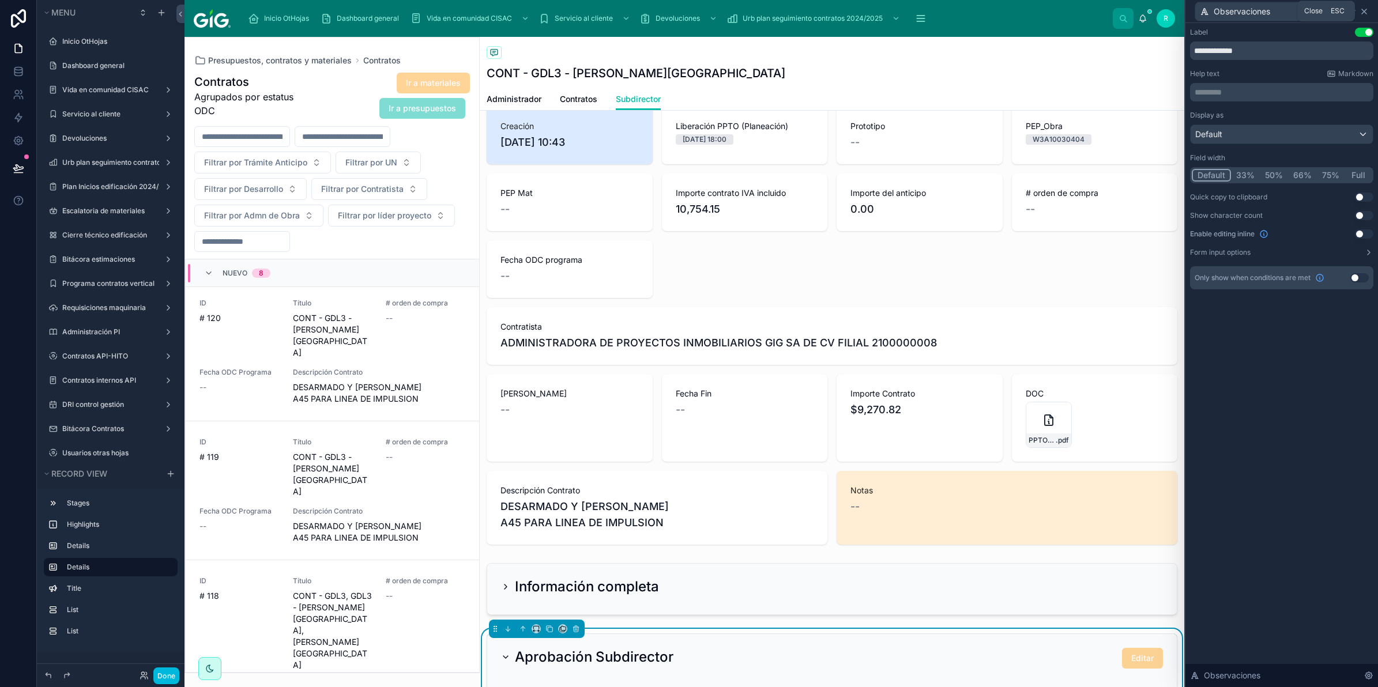
click at [1364, 10] on icon at bounding box center [1364, 11] width 5 height 5
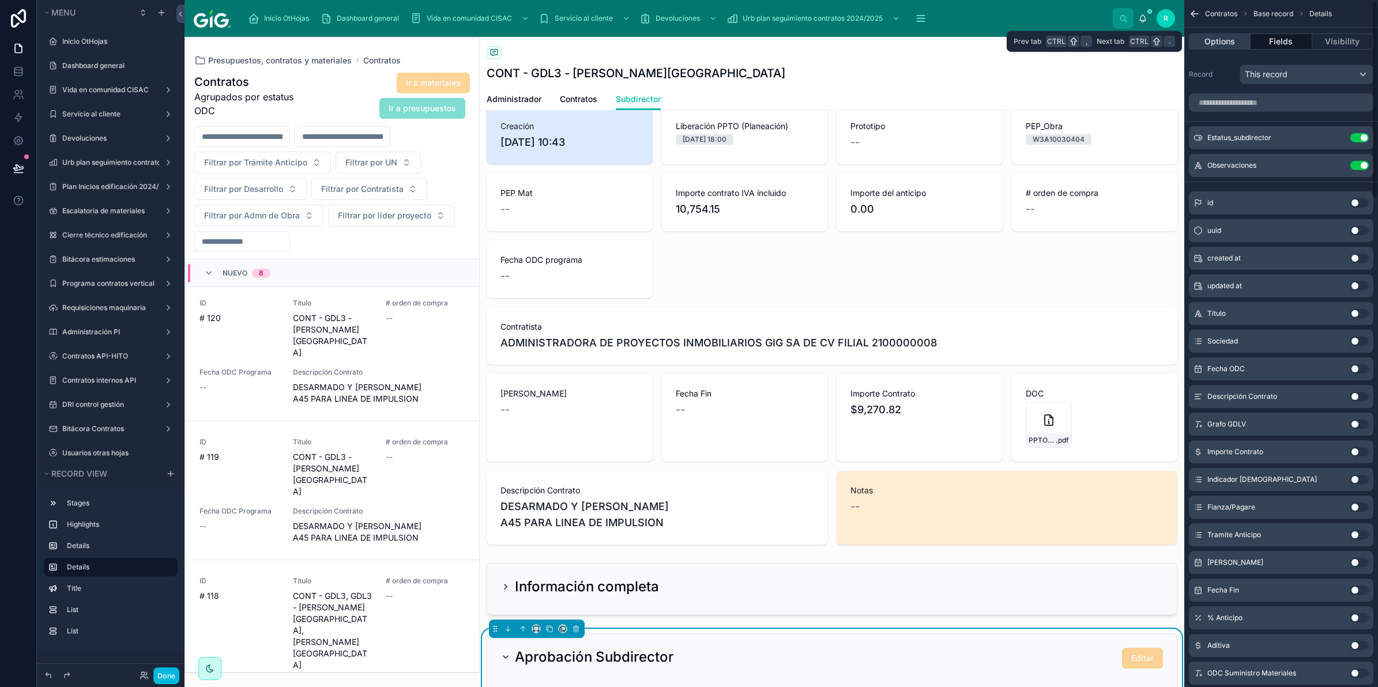
click at [1223, 37] on button "Options" at bounding box center [1220, 41] width 62 height 16
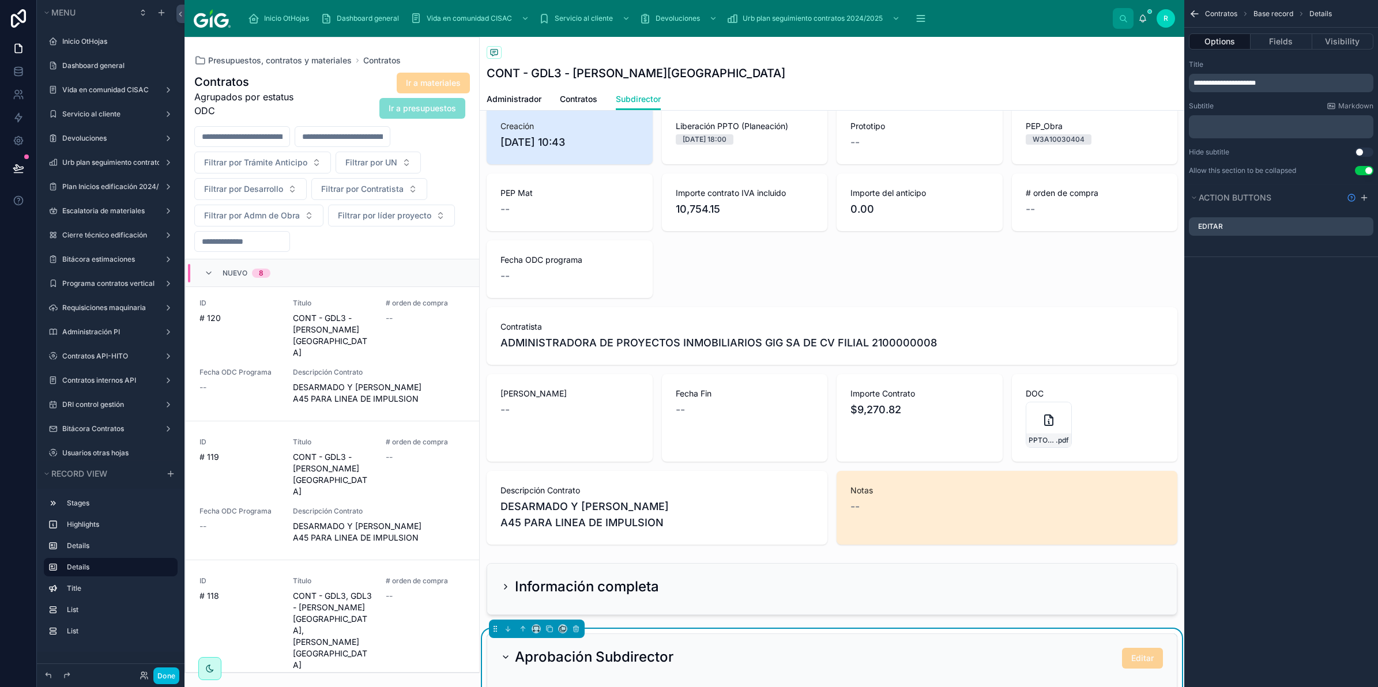
click at [0, 0] on icon "scrollable content" at bounding box center [0, 0] width 0 height 0
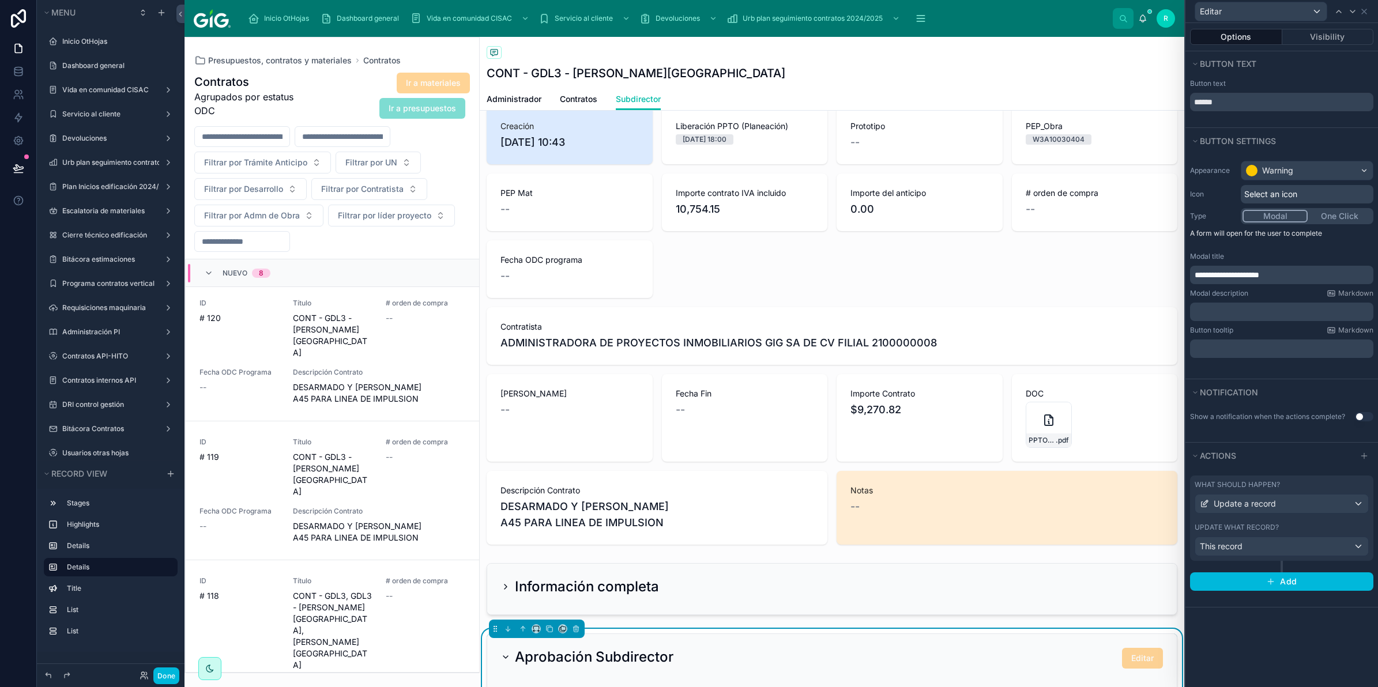
click at [1290, 525] on div "Update what record?" at bounding box center [1282, 527] width 174 height 9
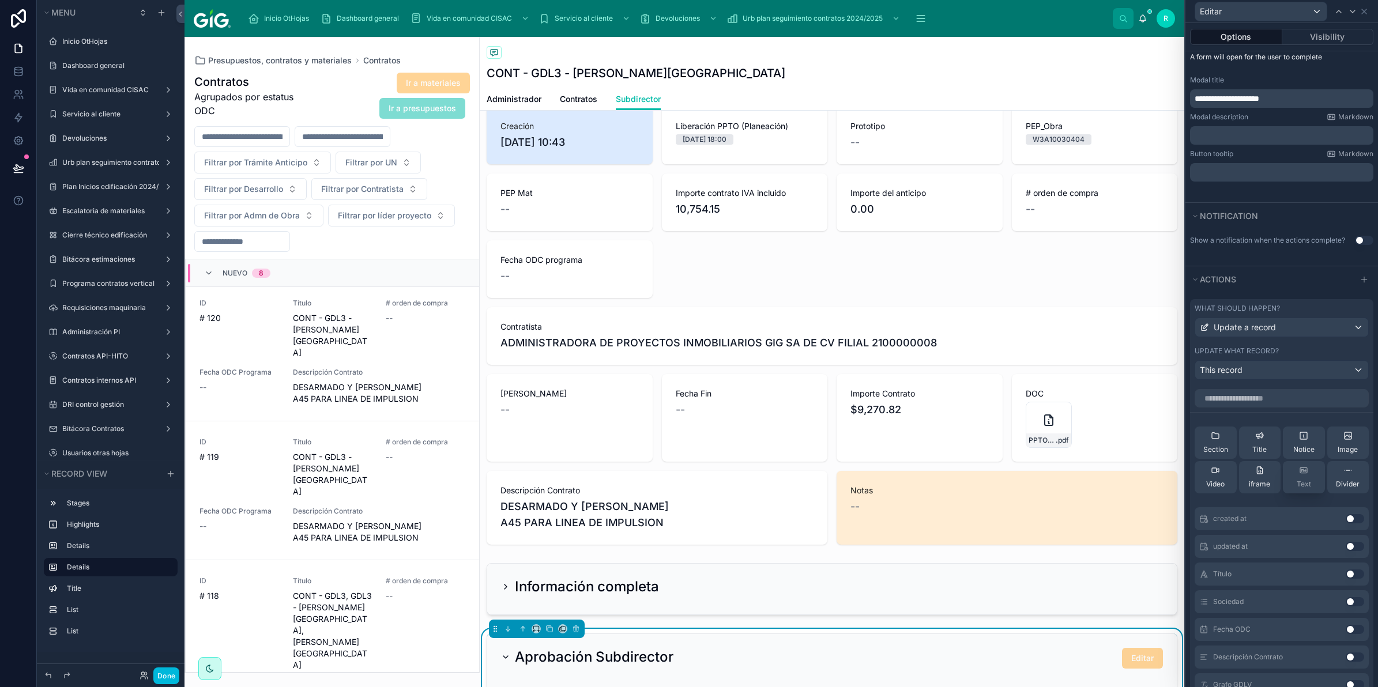
scroll to position [216, 0]
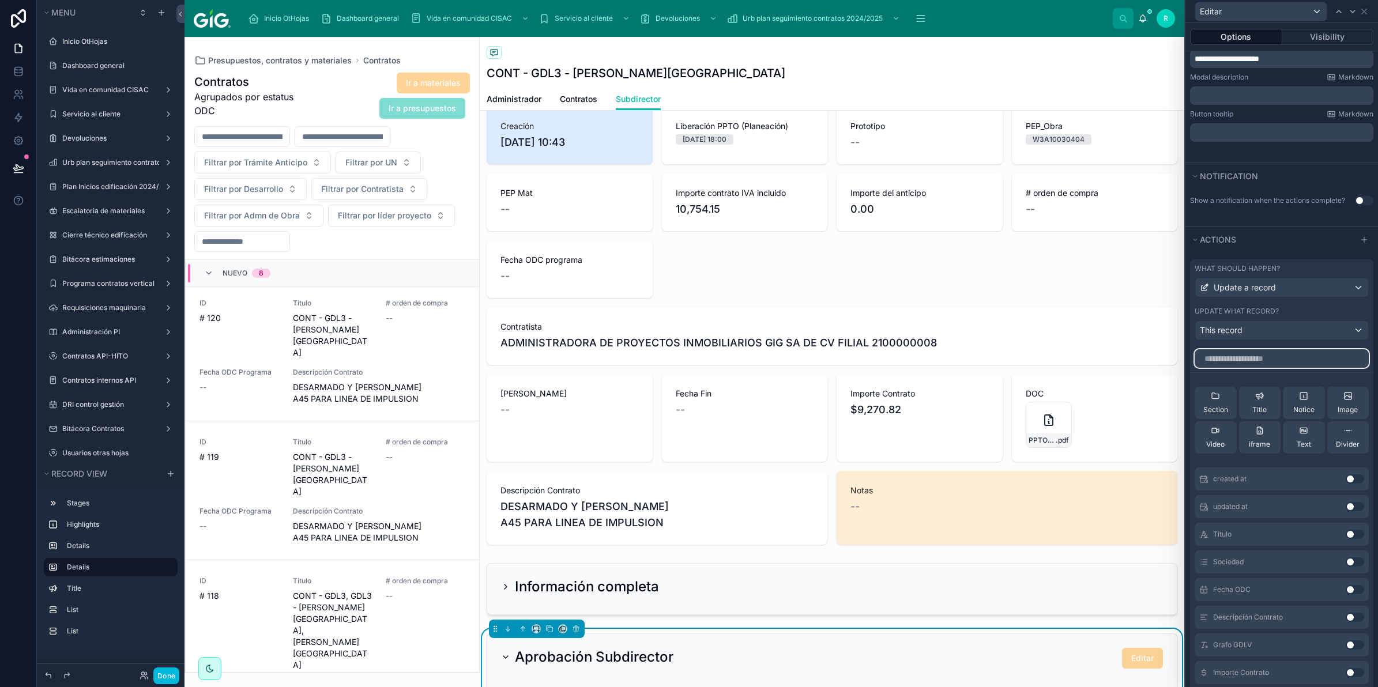
click at [1283, 364] on input "text" at bounding box center [1282, 358] width 174 height 18
type input "*"
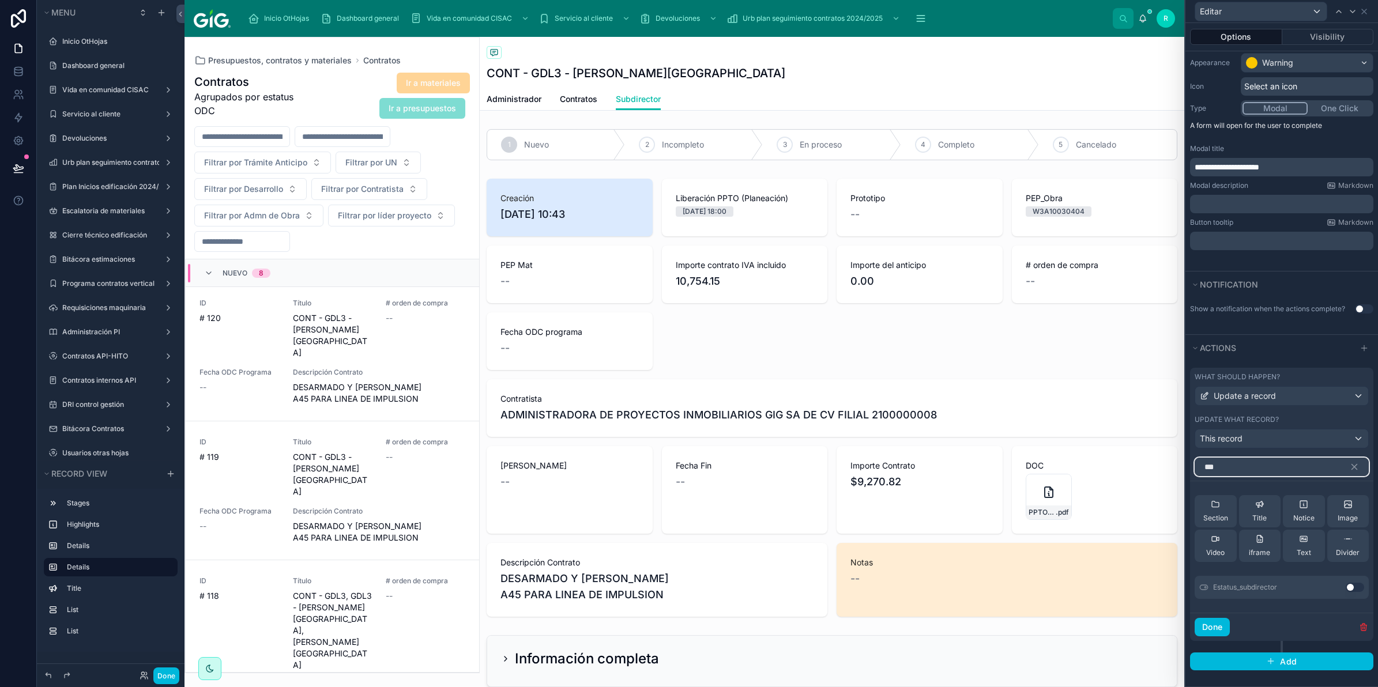
scroll to position [119, 0]
type input "****"
click at [1346, 586] on button "Use setting" at bounding box center [1355, 587] width 18 height 9
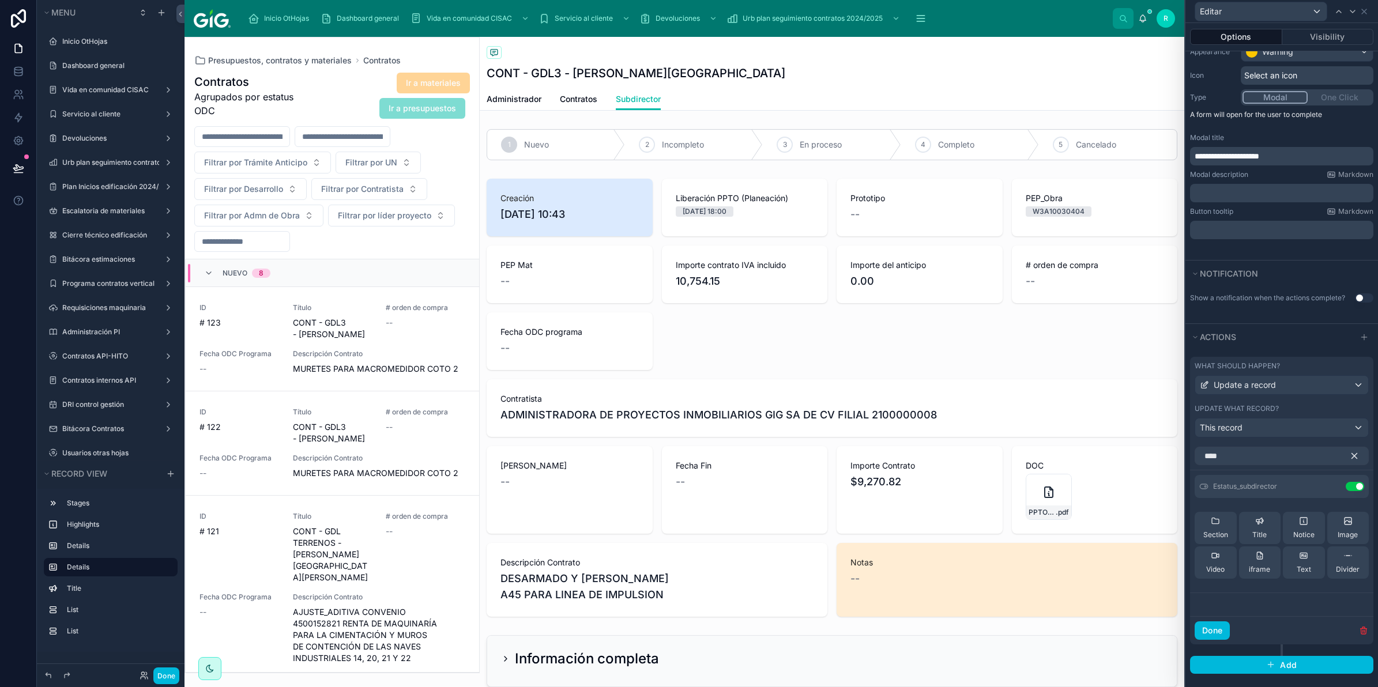
scroll to position [398, 0]
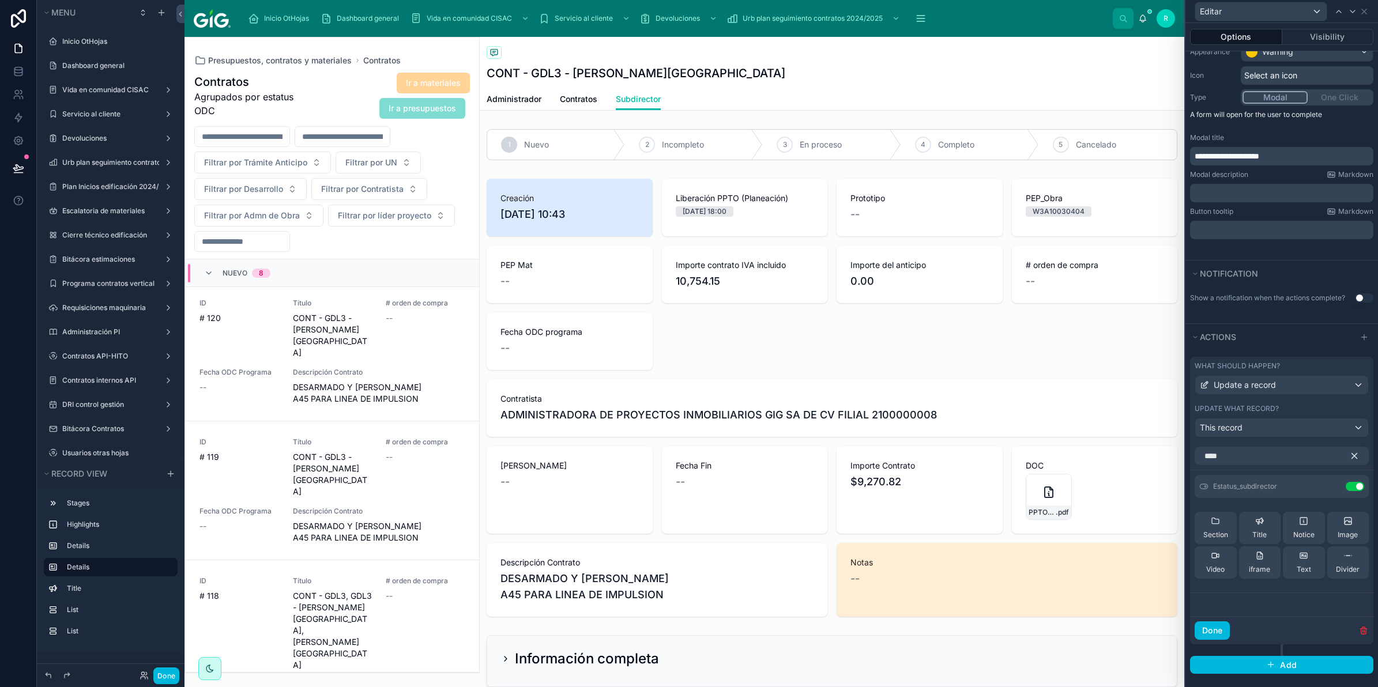
click at [1349, 461] on icon "button" at bounding box center [1354, 456] width 10 height 10
click at [1302, 465] on input "****" at bounding box center [1282, 456] width 174 height 18
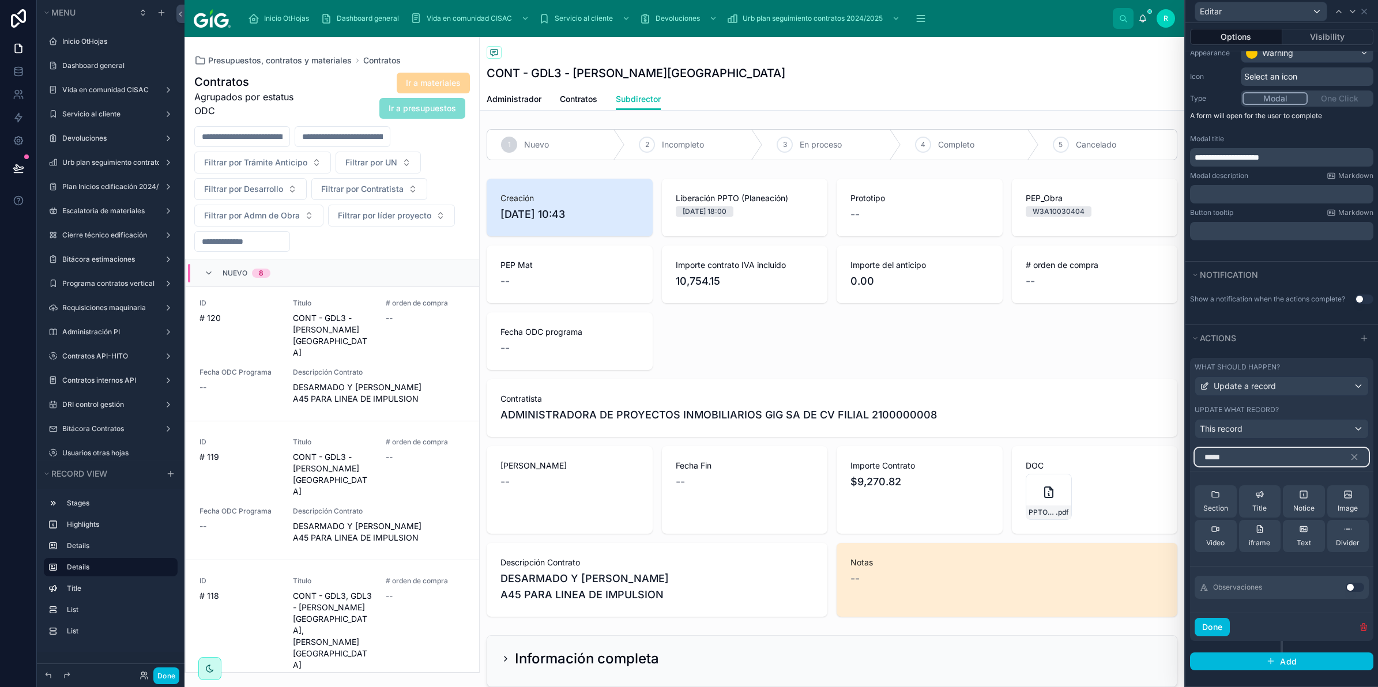
type input "*****"
click at [1346, 592] on button "Use setting" at bounding box center [1355, 587] width 18 height 9
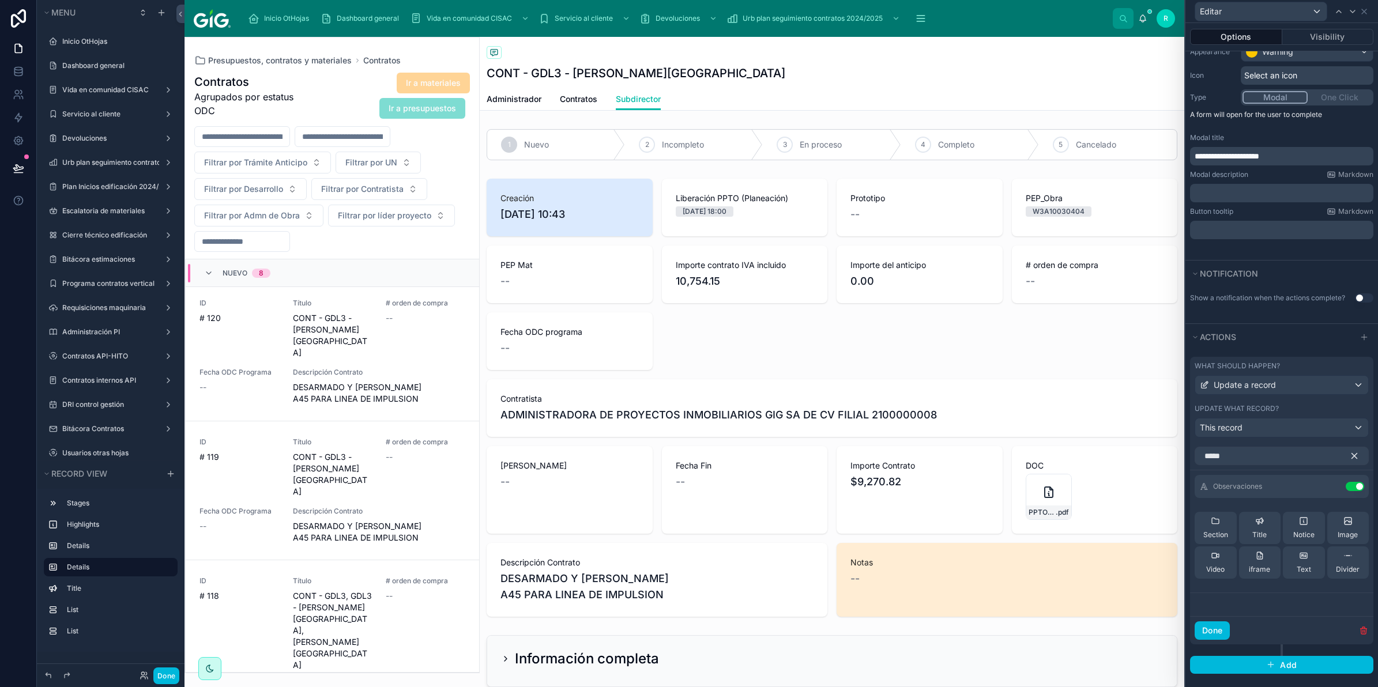
click at [1349, 461] on icon "button" at bounding box center [1354, 456] width 10 height 10
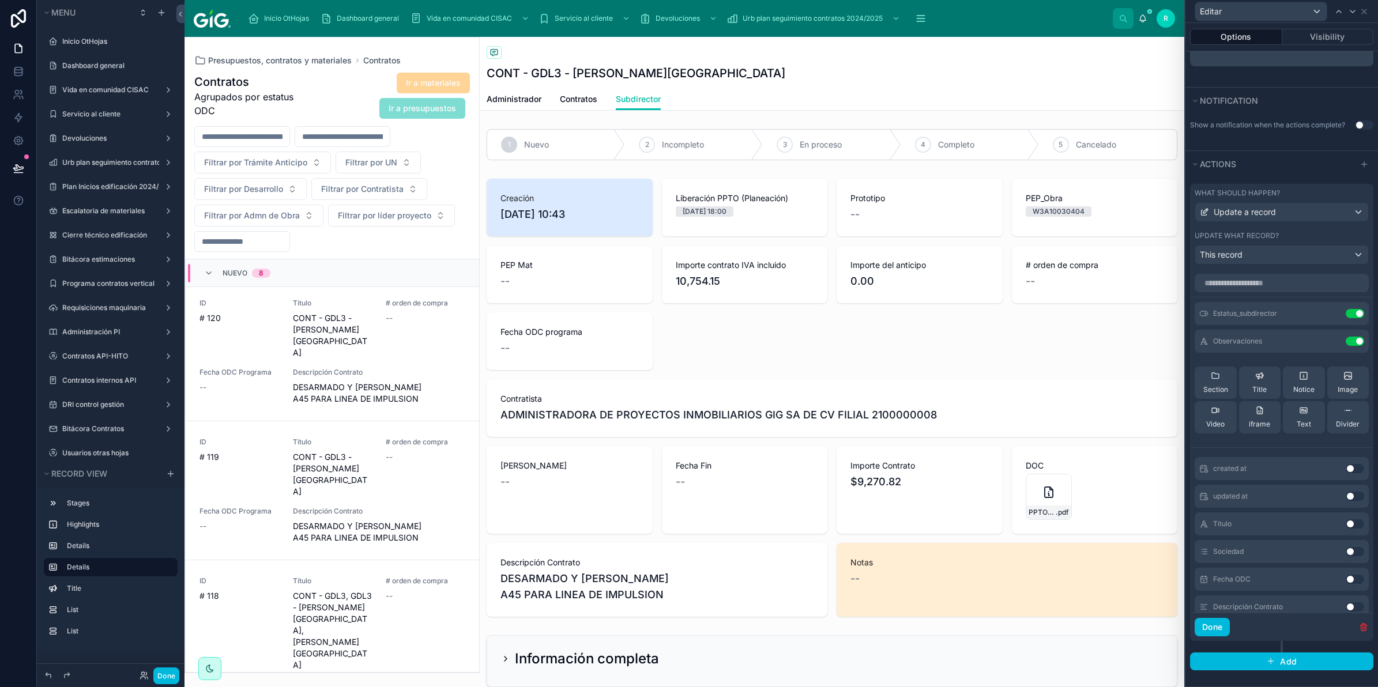
click at [0, 0] on icon at bounding box center [0, 0] width 0 height 0
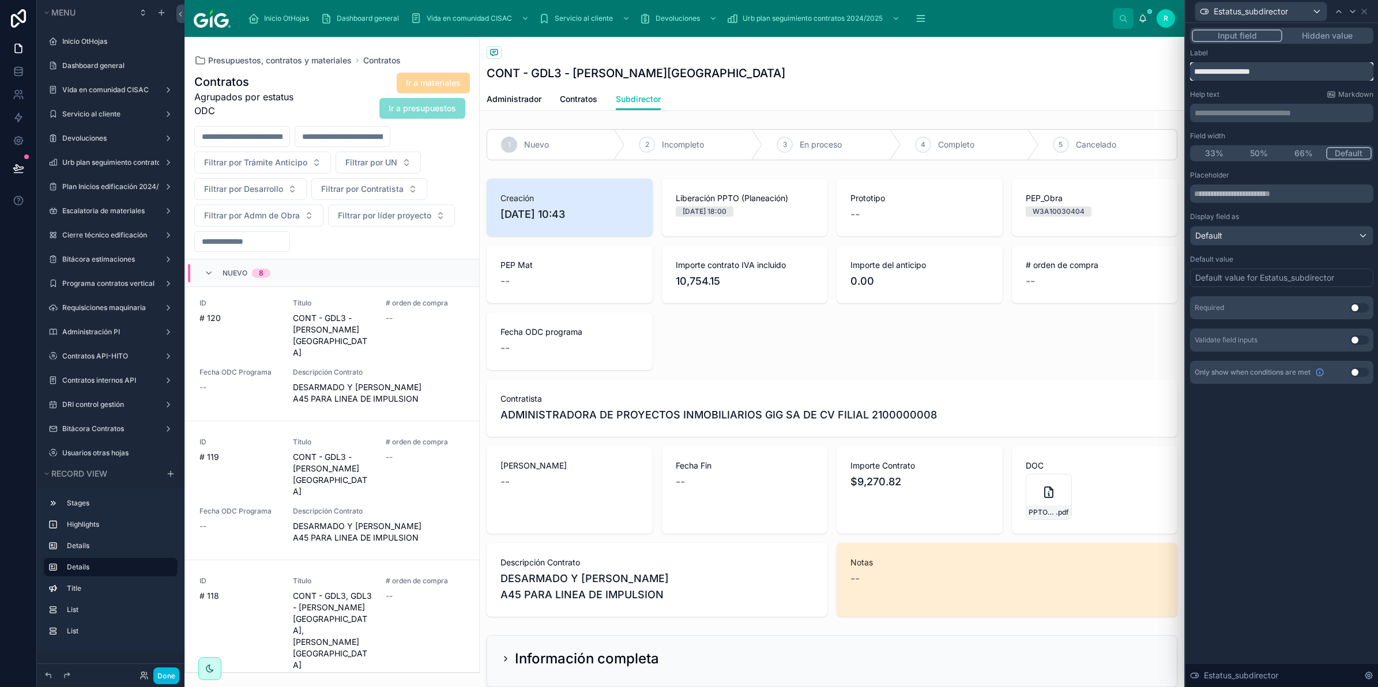
click at [1261, 73] on input "**********" at bounding box center [1281, 71] width 183 height 18
type input "**********"
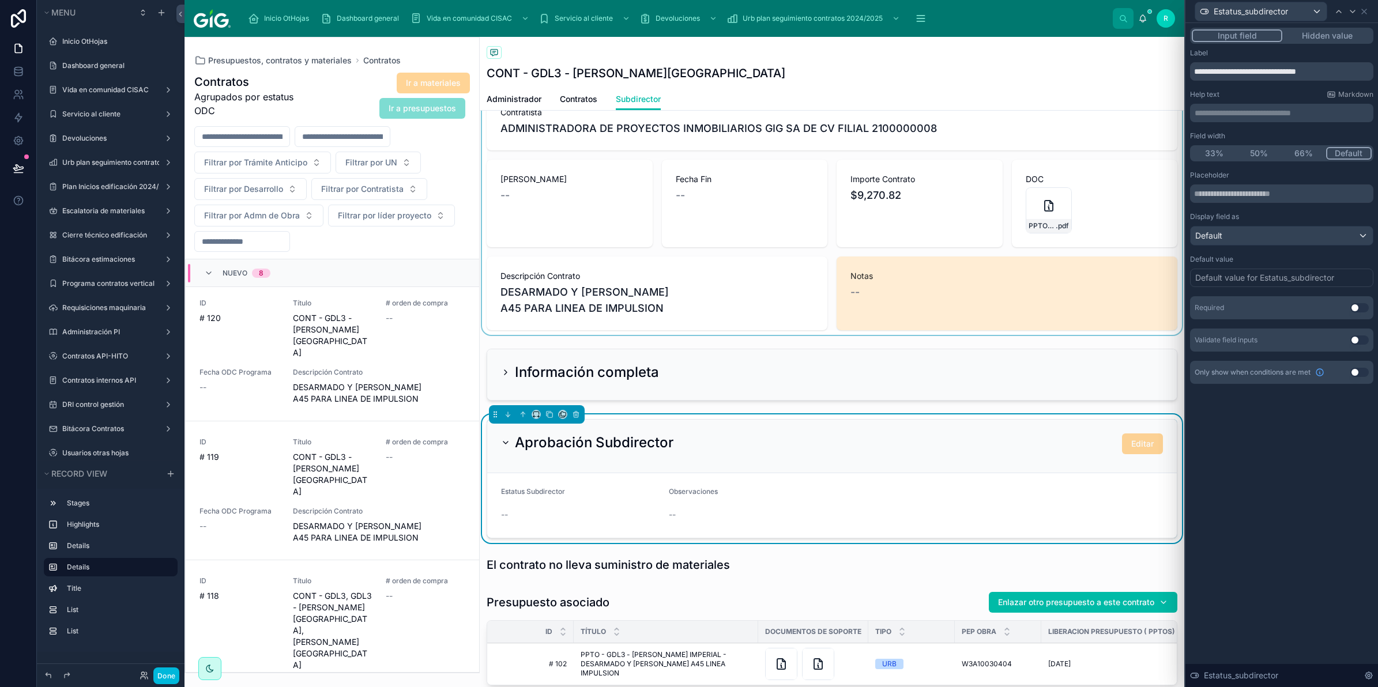
scroll to position [288, 0]
click at [650, 100] on span "Subdirector" at bounding box center [638, 99] width 45 height 12
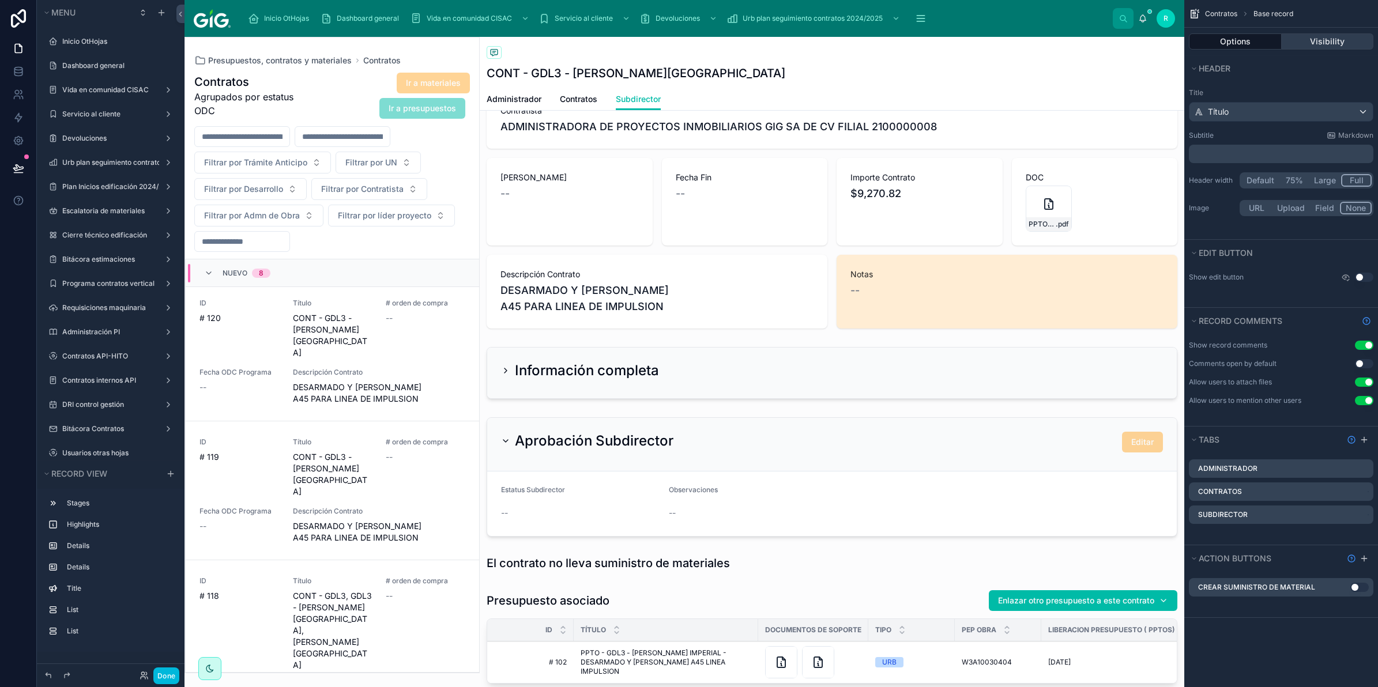
click at [1346, 38] on button "Visibility" at bounding box center [1328, 41] width 92 height 16
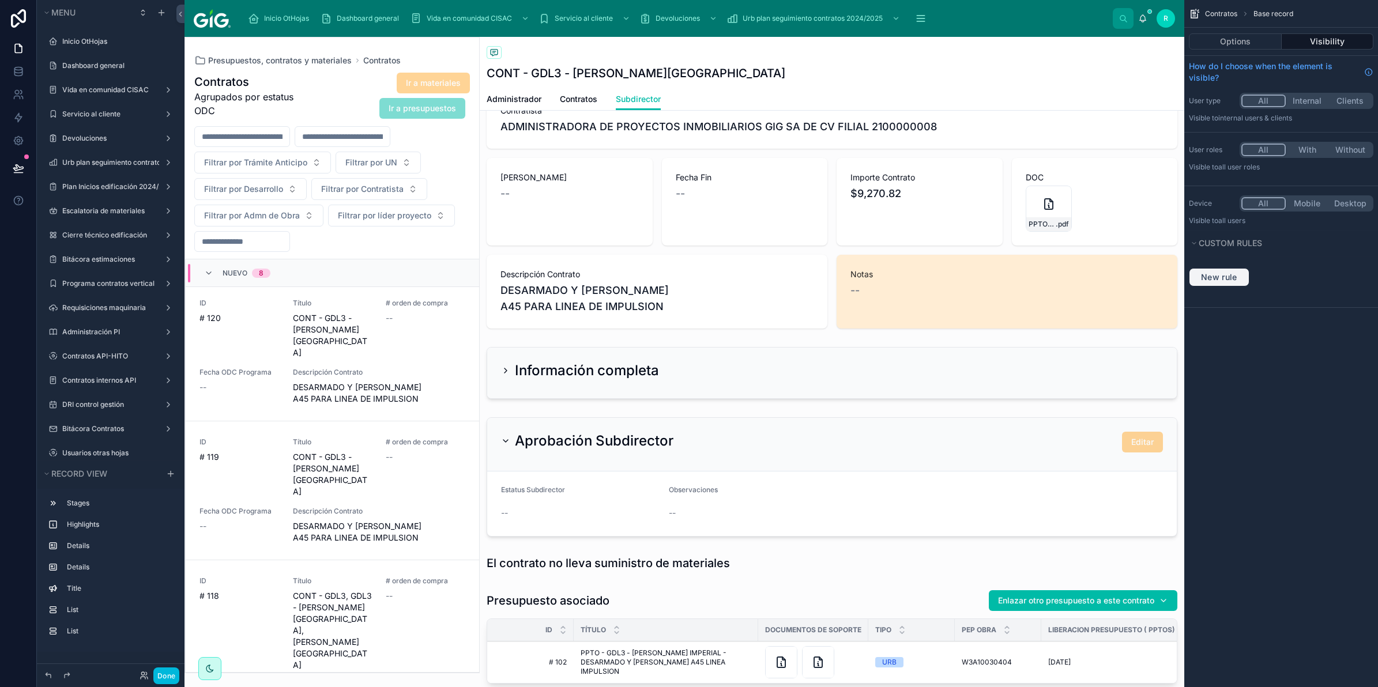
click at [1213, 280] on span "New rule" at bounding box center [1219, 277] width 46 height 10
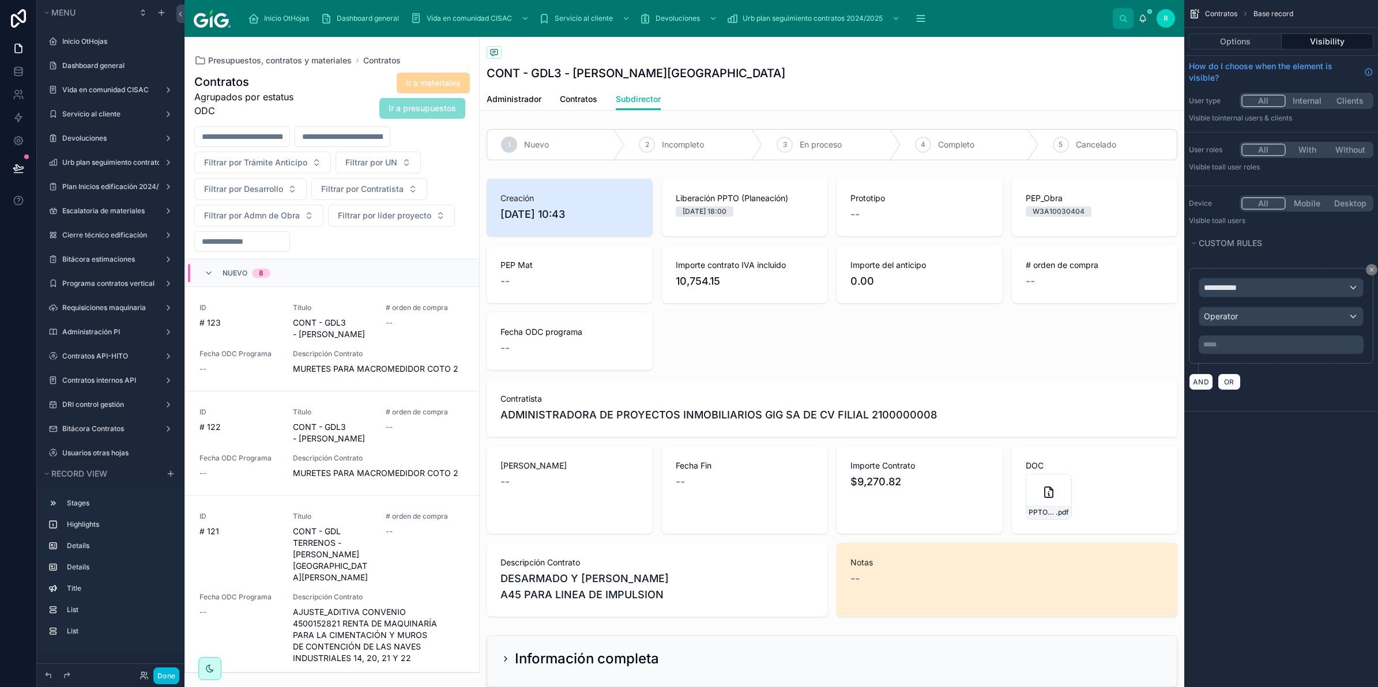
scroll to position [398, 0]
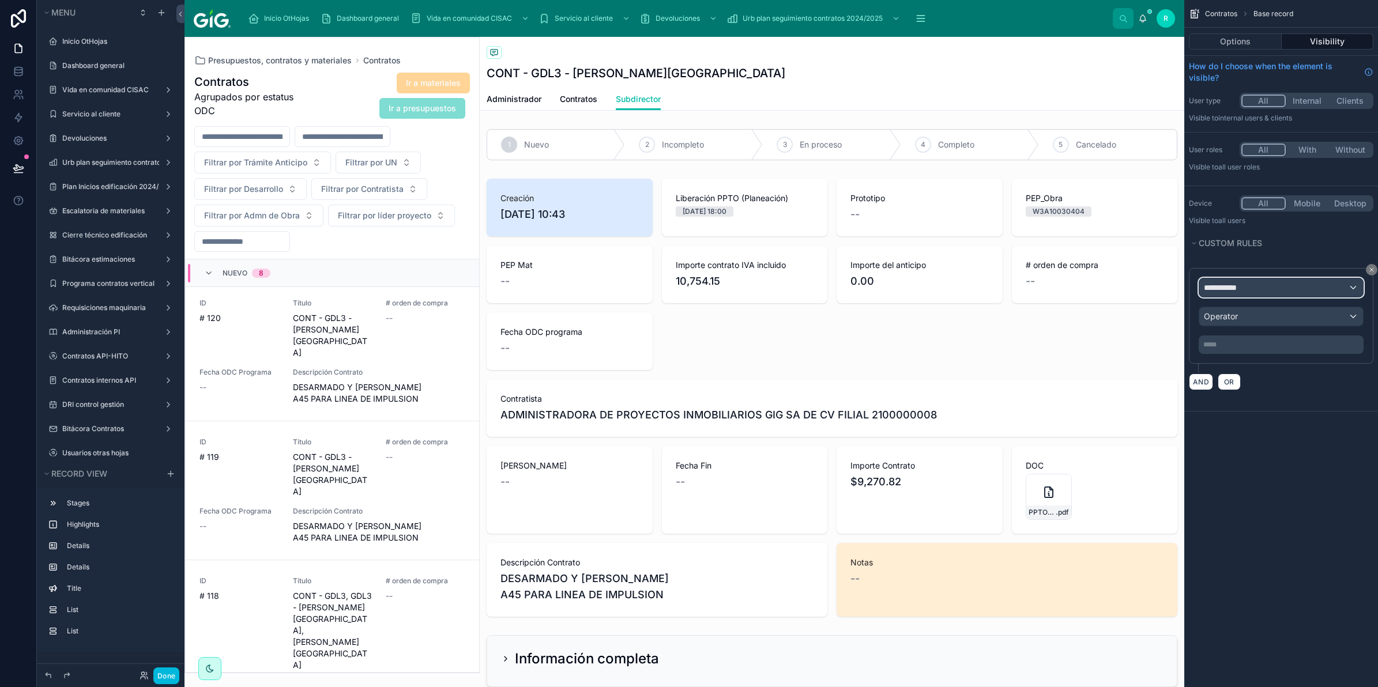
click at [1272, 283] on div "**********" at bounding box center [1281, 287] width 164 height 18
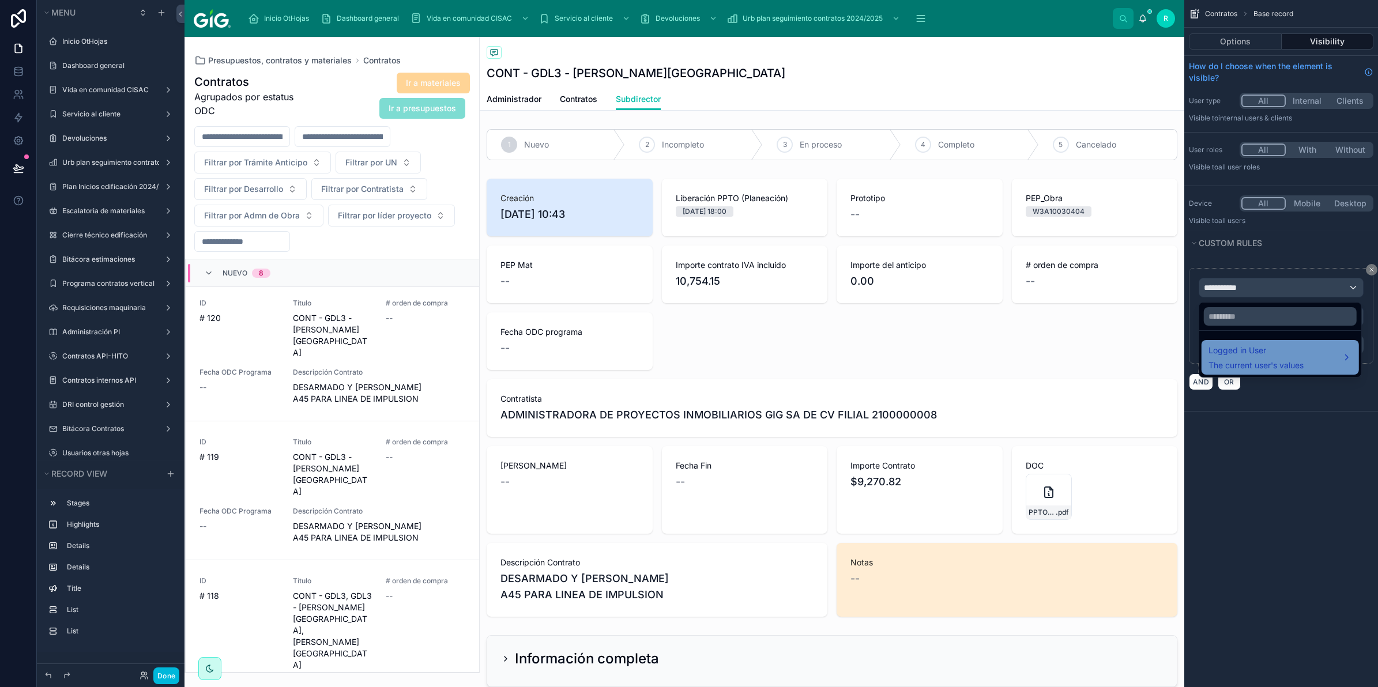
click at [1261, 356] on span "Logged in User" at bounding box center [1256, 351] width 95 height 14
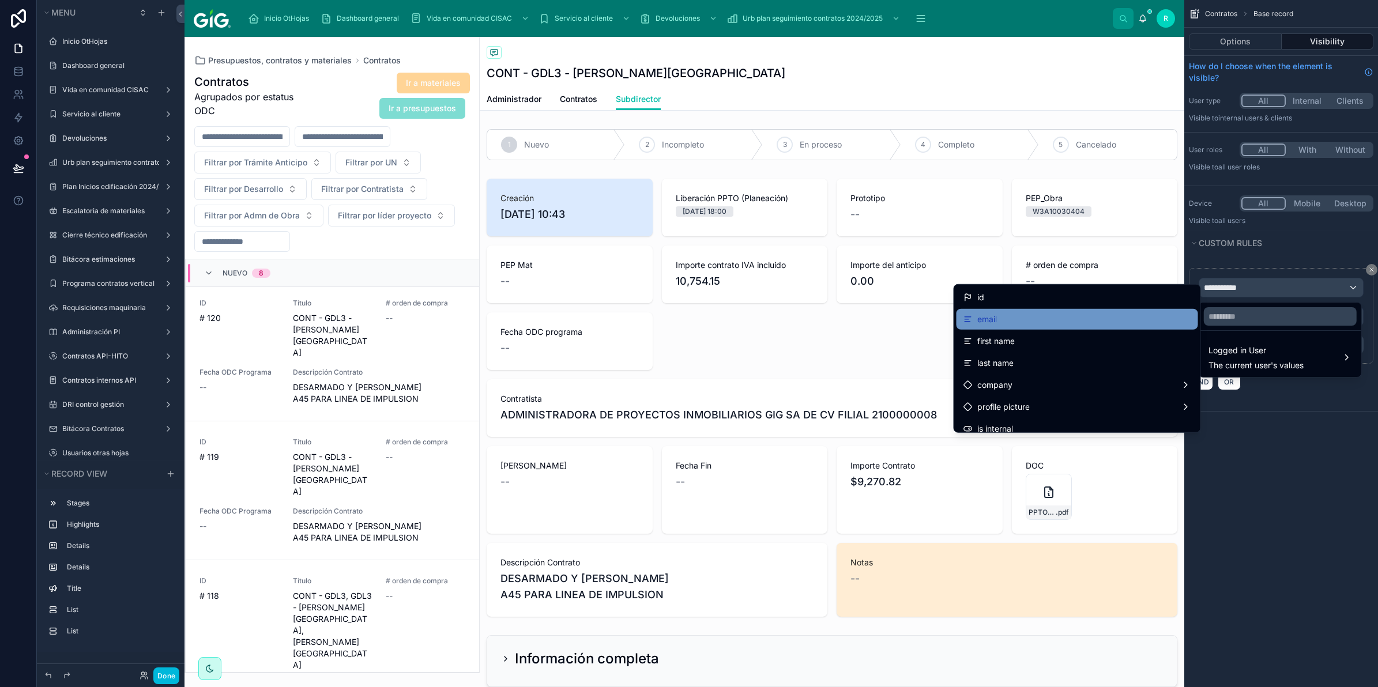
click at [1028, 317] on div "email" at bounding box center [1077, 320] width 228 height 14
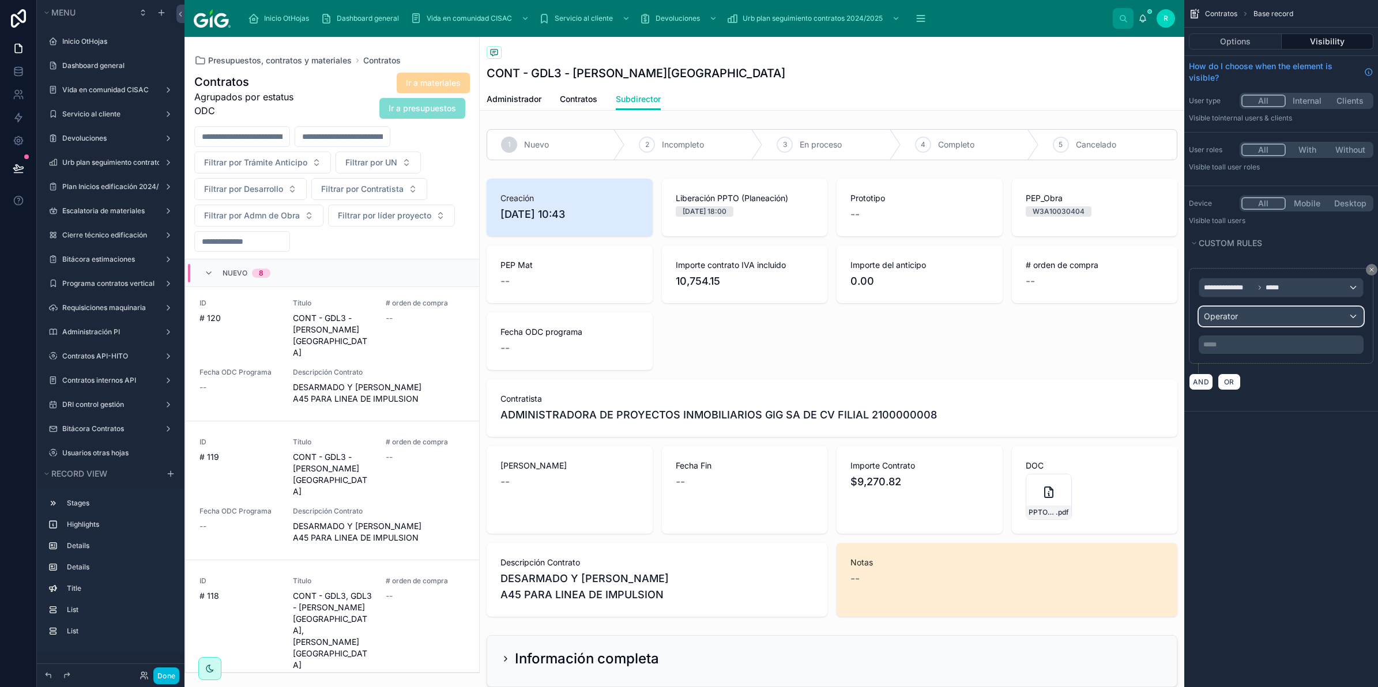
click at [1315, 310] on div "Operator" at bounding box center [1281, 316] width 164 height 18
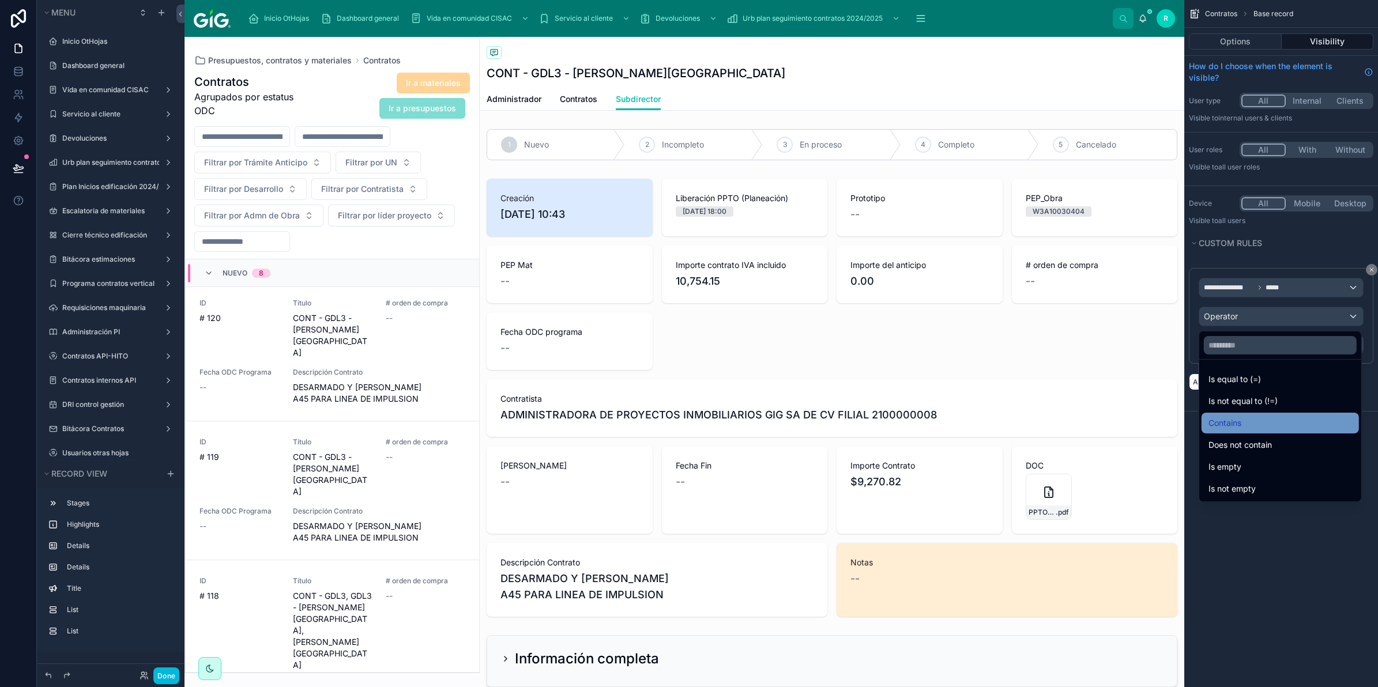
click at [1270, 426] on div "Contains" at bounding box center [1281, 423] width 144 height 14
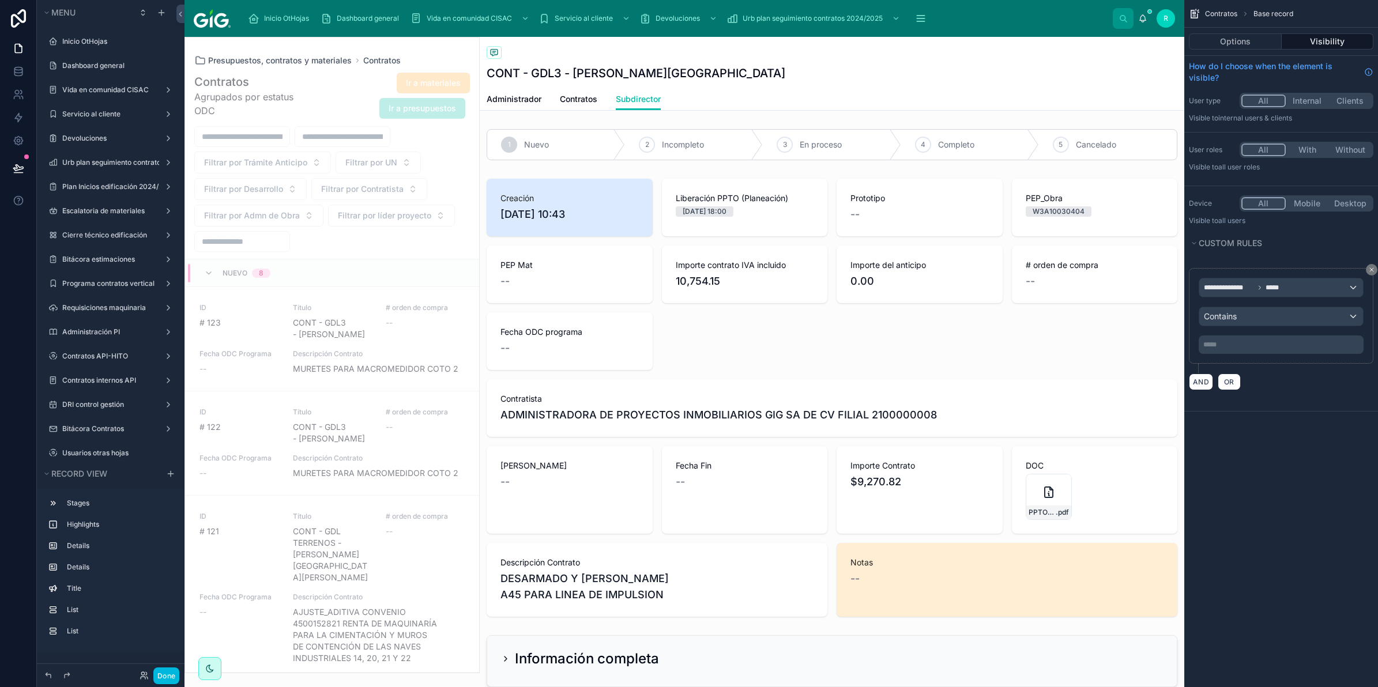
click at [1250, 344] on p "***** ﻿" at bounding box center [1282, 344] width 158 height 9
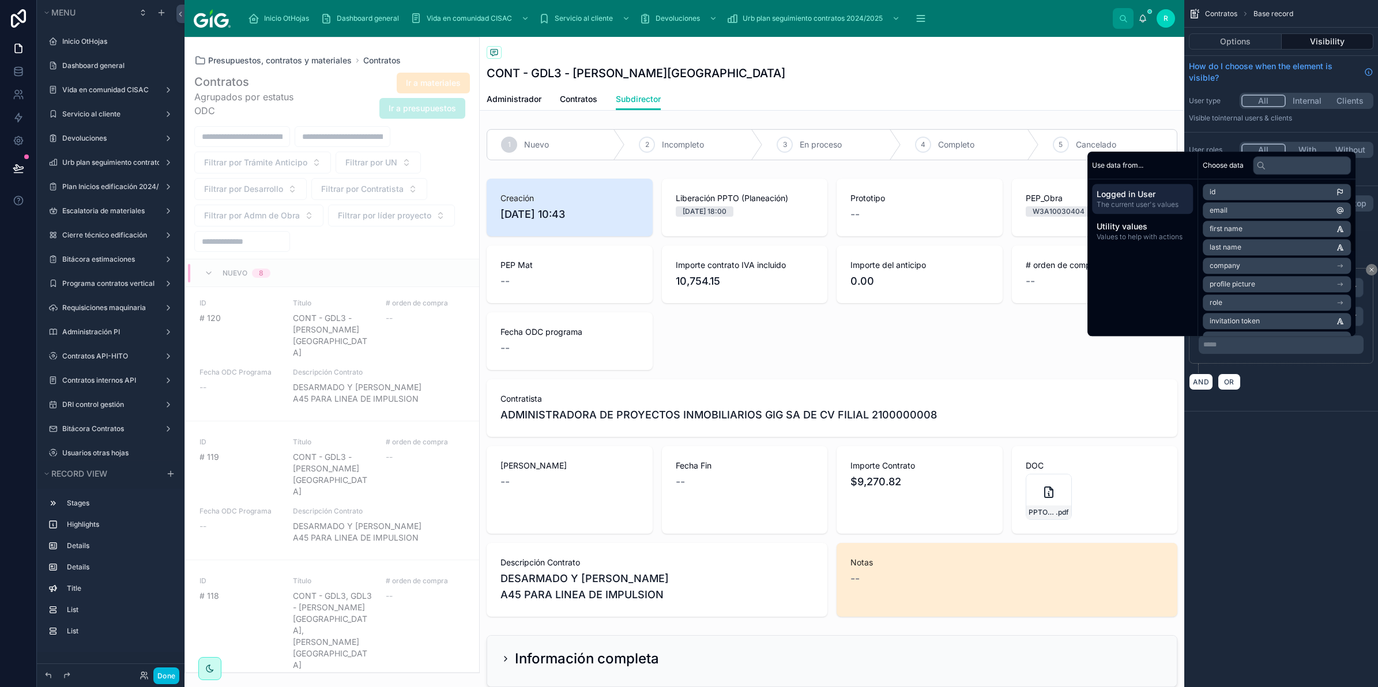
click at [1233, 337] on div "***** ﻿" at bounding box center [1281, 345] width 165 height 18
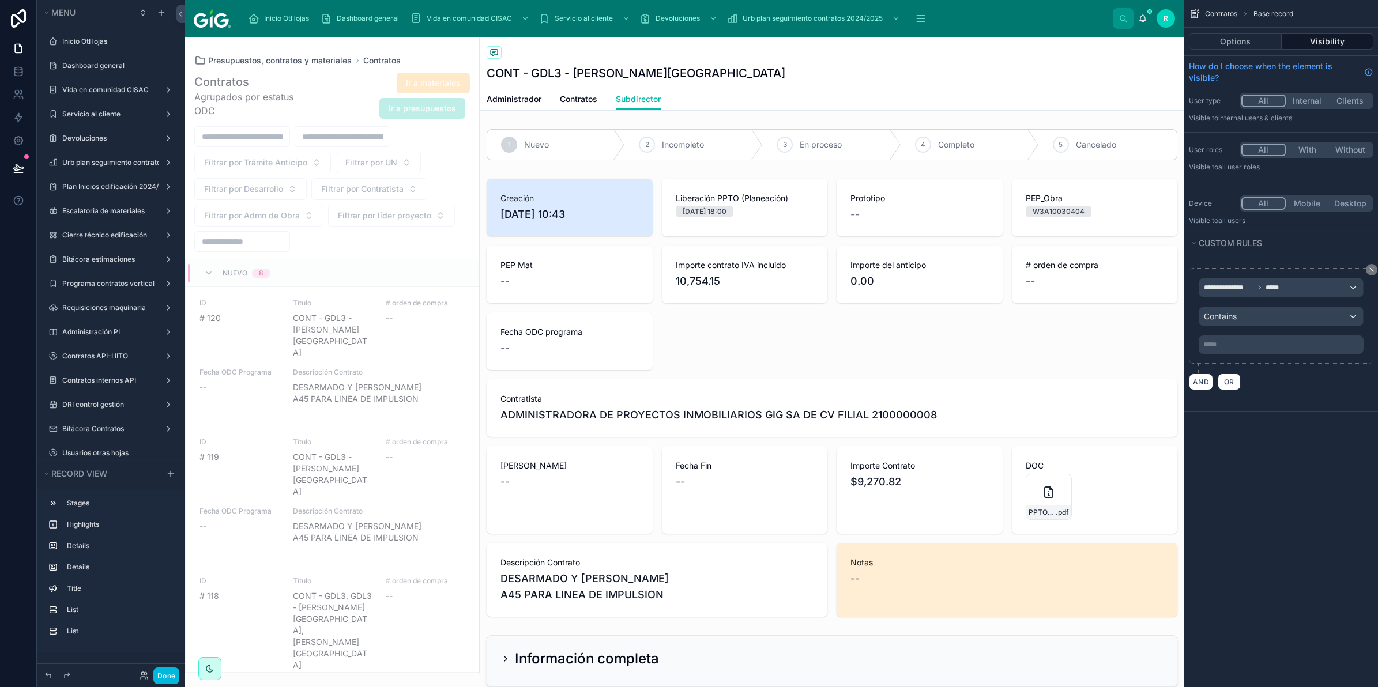
click at [1231, 342] on p "***** ﻿" at bounding box center [1282, 344] width 158 height 9
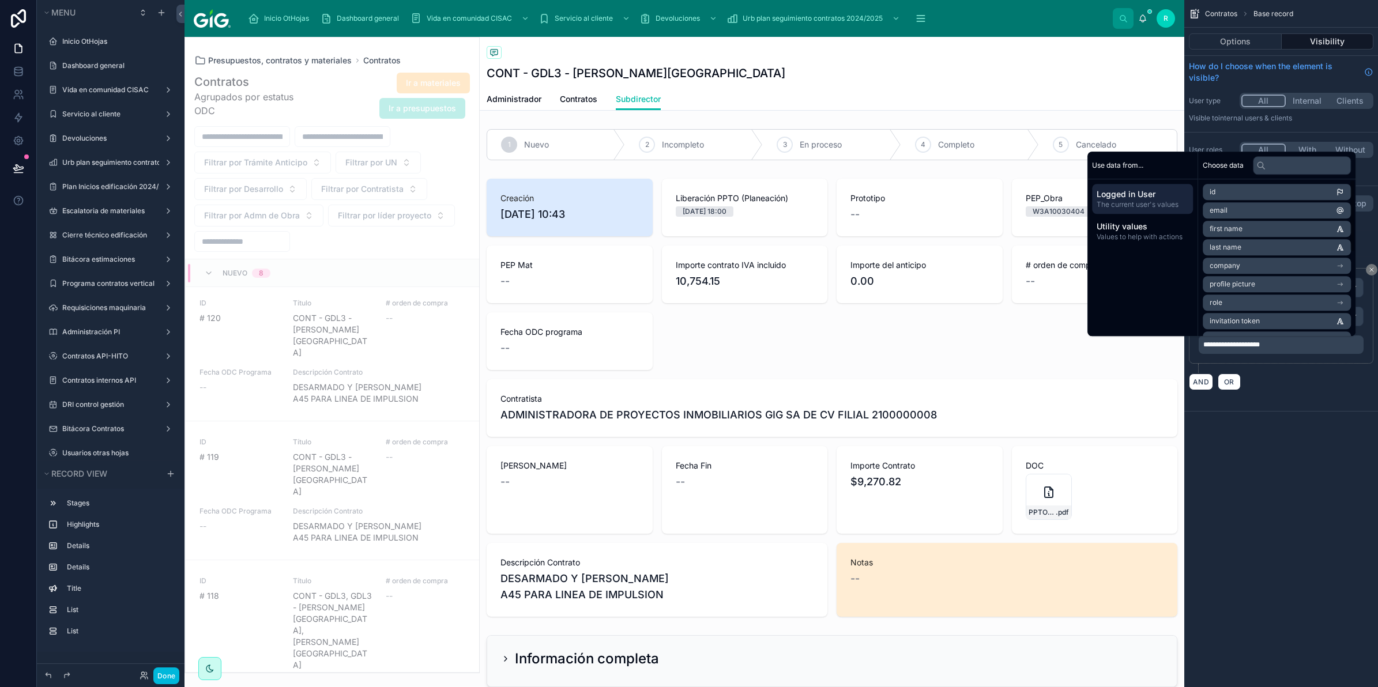
click at [1322, 500] on div "**********" at bounding box center [1281, 343] width 194 height 687
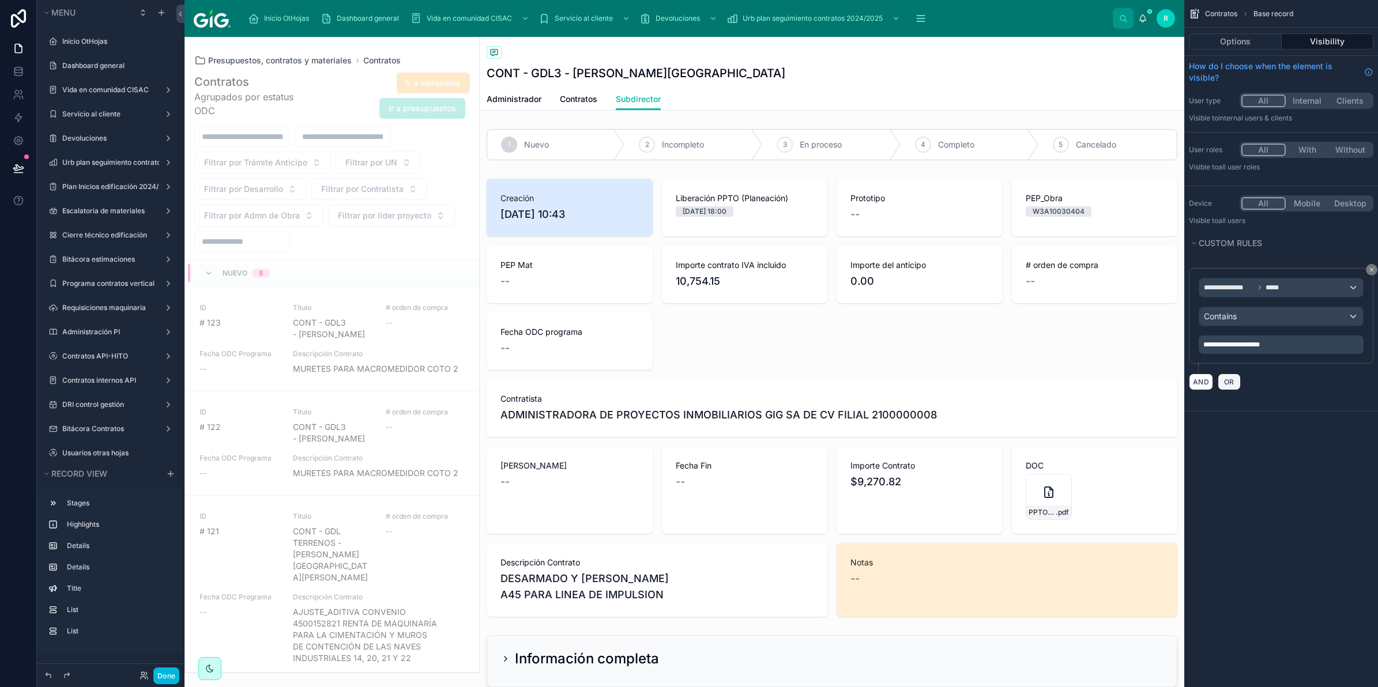
click at [1227, 385] on span "OR" at bounding box center [1229, 382] width 15 height 9
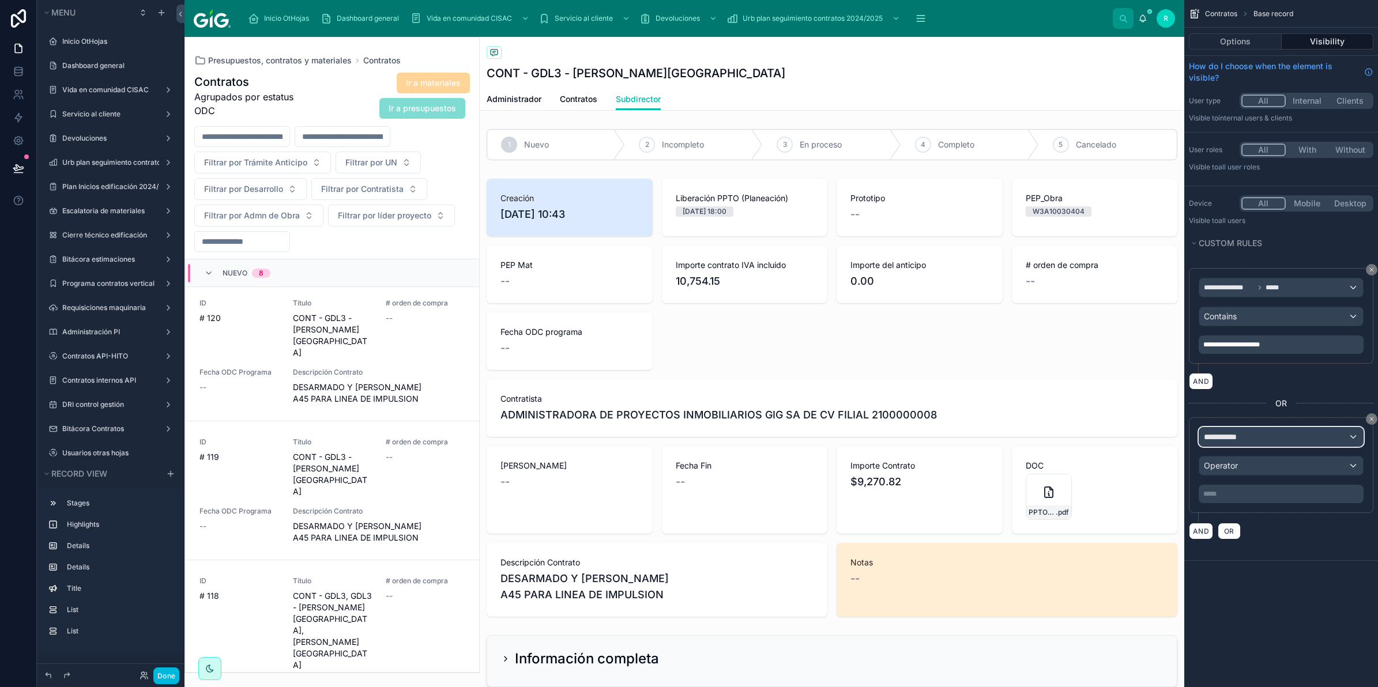
click at [1262, 445] on div "**********" at bounding box center [1281, 437] width 164 height 18
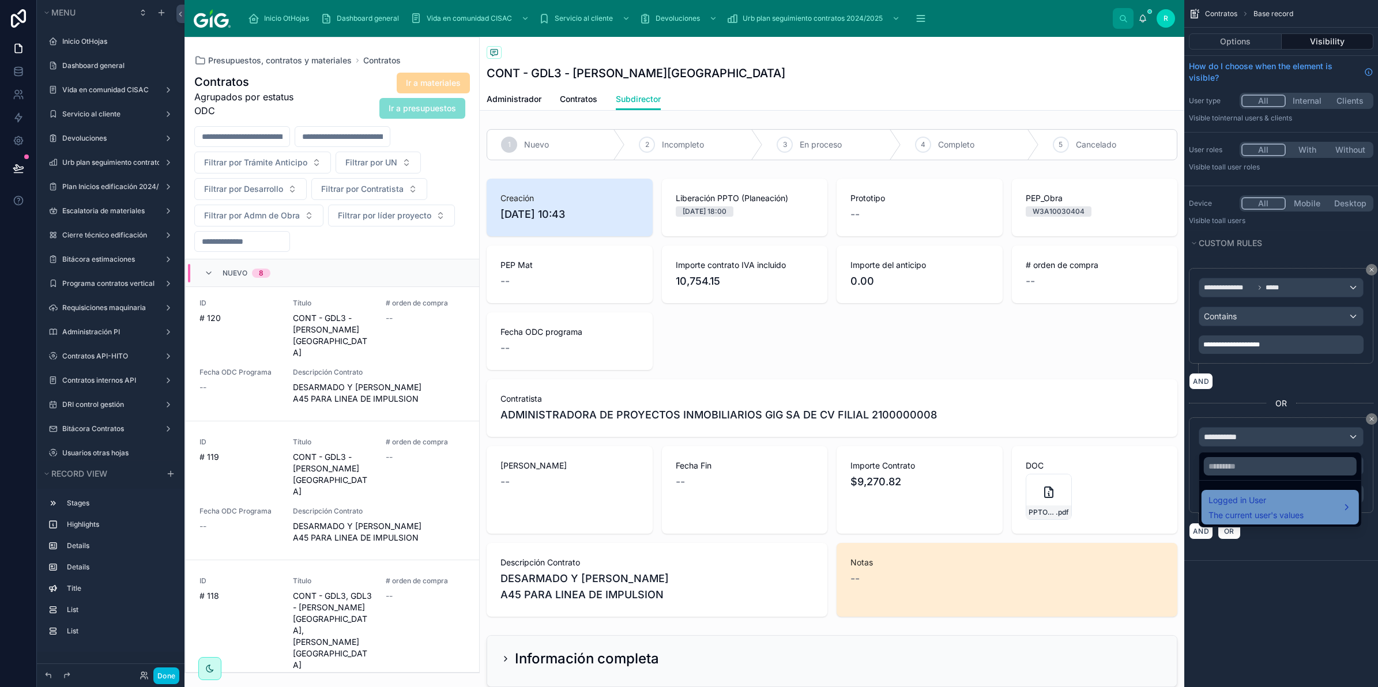
click at [1258, 525] on div "Logged in User The current user's values" at bounding box center [1280, 507] width 157 height 35
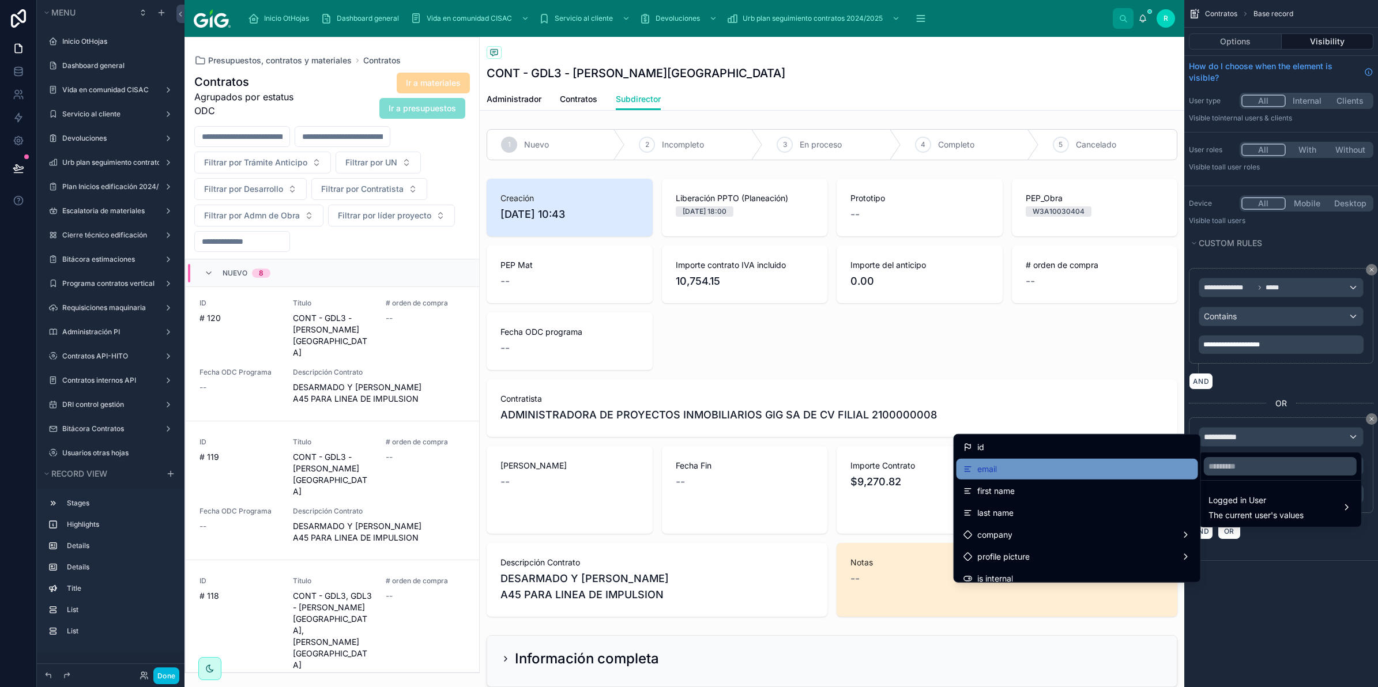
click at [1033, 470] on div "email" at bounding box center [1077, 469] width 228 height 14
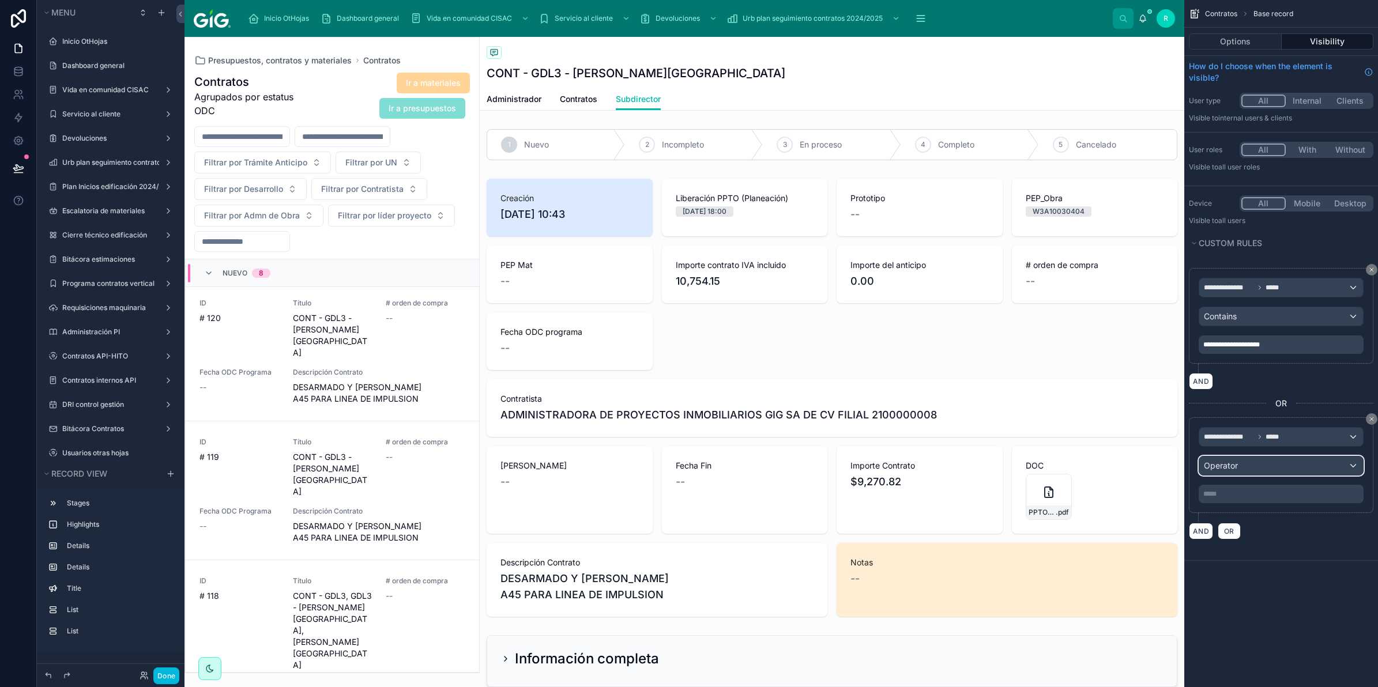
click at [1290, 464] on div "Operator" at bounding box center [1281, 466] width 164 height 18
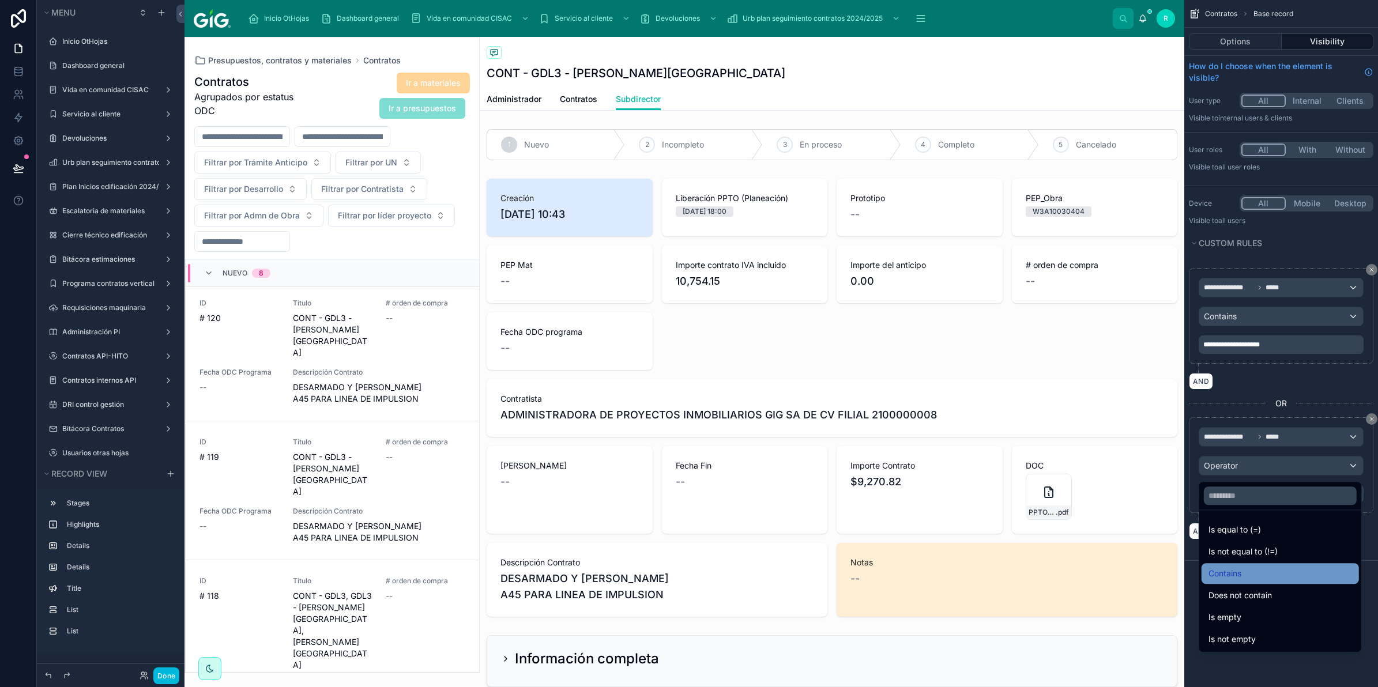
click at [1257, 574] on div "Contains" at bounding box center [1281, 574] width 144 height 14
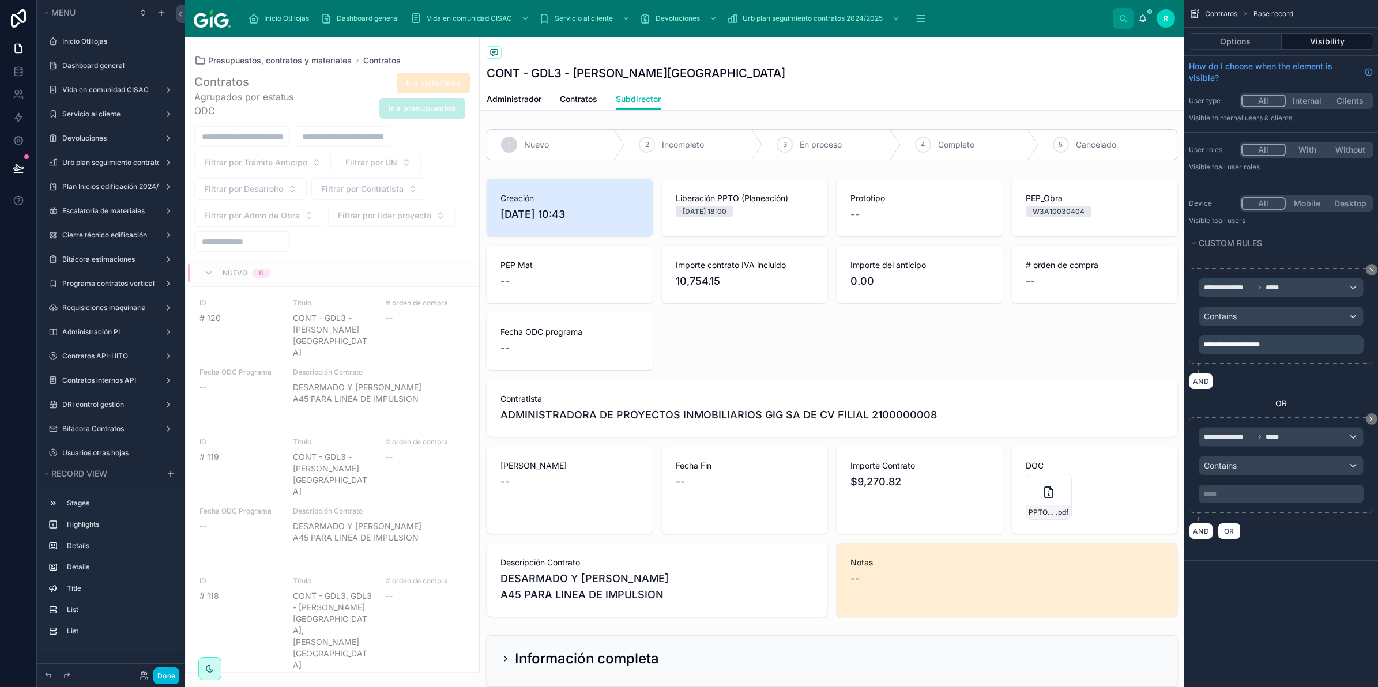
click at [1246, 502] on div "***** ﻿" at bounding box center [1281, 494] width 165 height 18
click at [1246, 487] on div "***** ﻿" at bounding box center [1281, 494] width 165 height 18
click at [1248, 493] on p "***** ﻿" at bounding box center [1282, 494] width 158 height 9
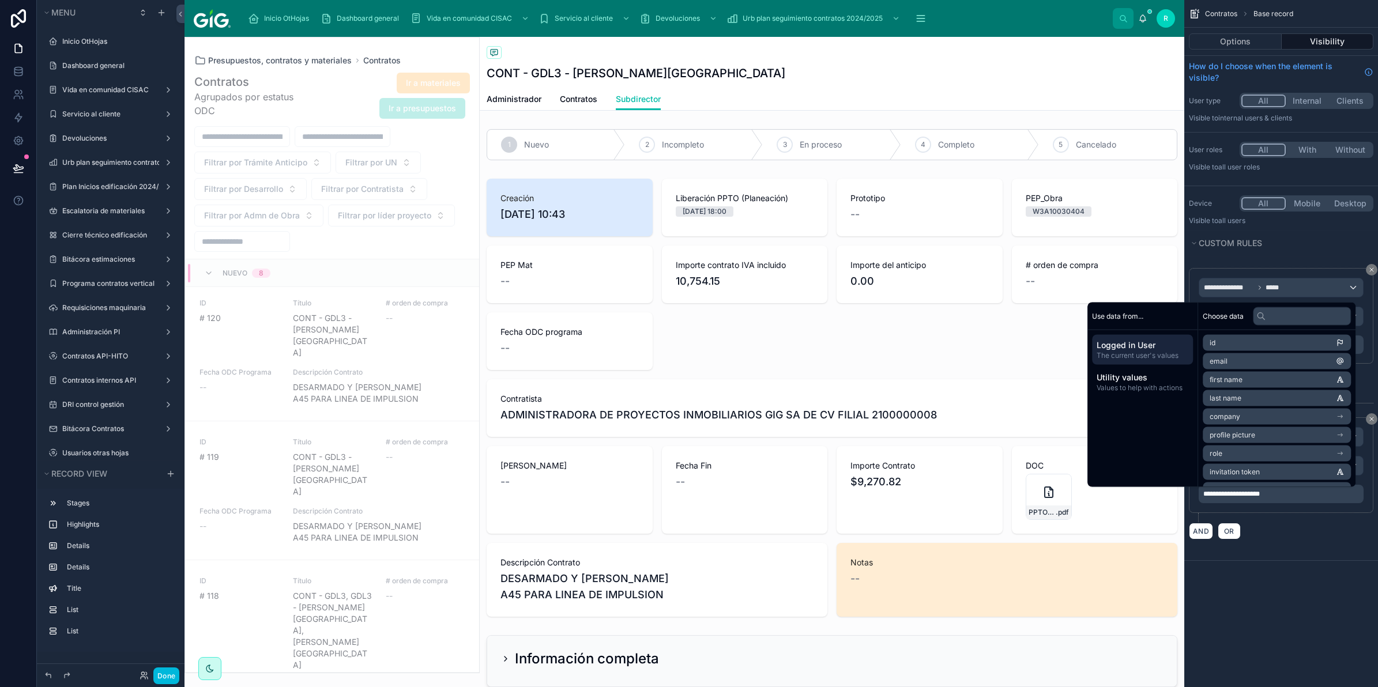
click at [1254, 615] on div "**********" at bounding box center [1281, 343] width 194 height 687
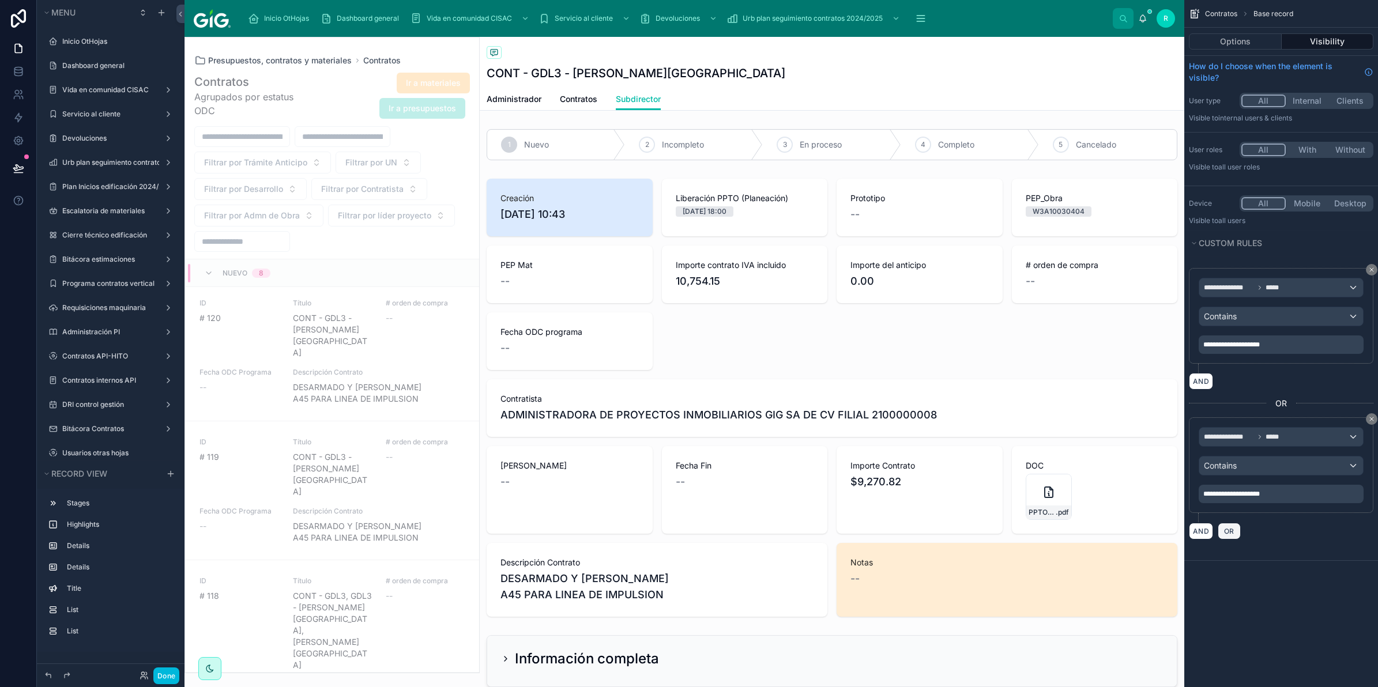
drag, startPoint x: 1231, startPoint y: 536, endPoint x: 1247, endPoint y: 475, distance: 63.6
click at [1231, 536] on span "OR" at bounding box center [1229, 531] width 15 height 9
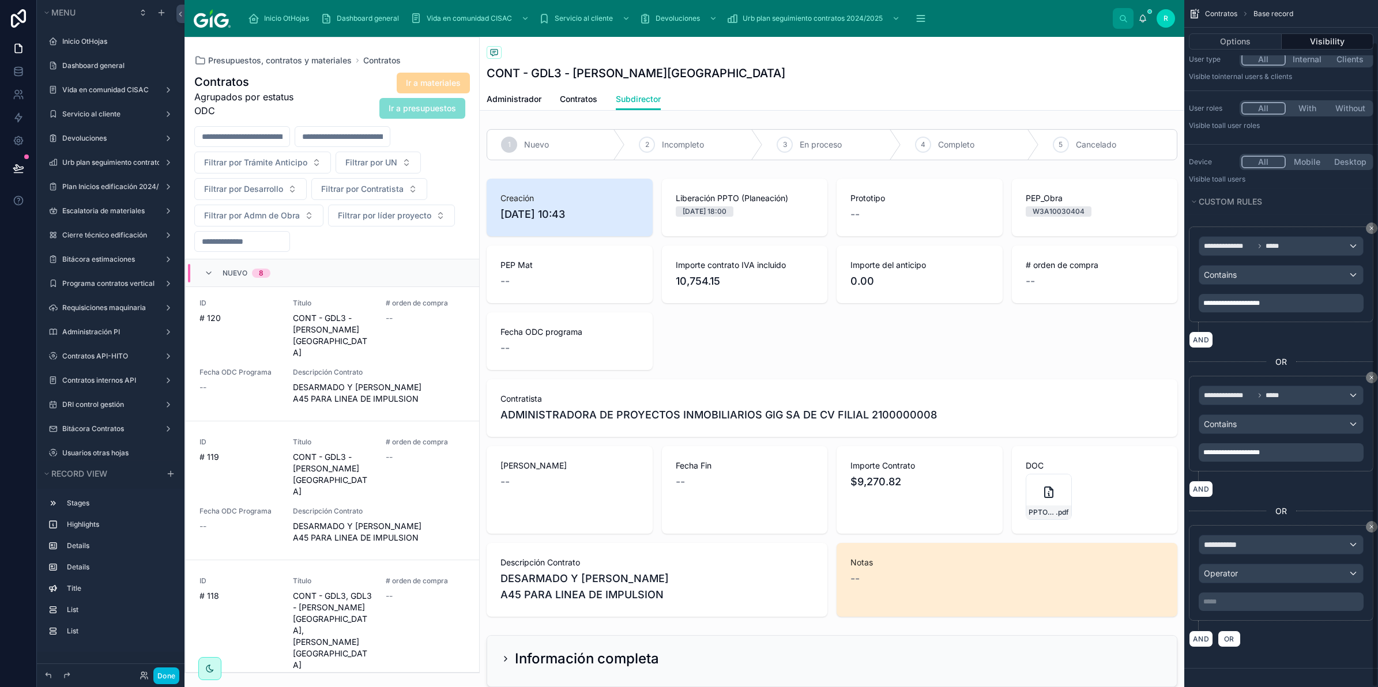
click at [1255, 555] on div "**********" at bounding box center [1281, 573] width 165 height 76
click at [1258, 549] on div "**********" at bounding box center [1281, 545] width 164 height 18
click at [1239, 599] on span "Logged in User" at bounding box center [1256, 606] width 95 height 14
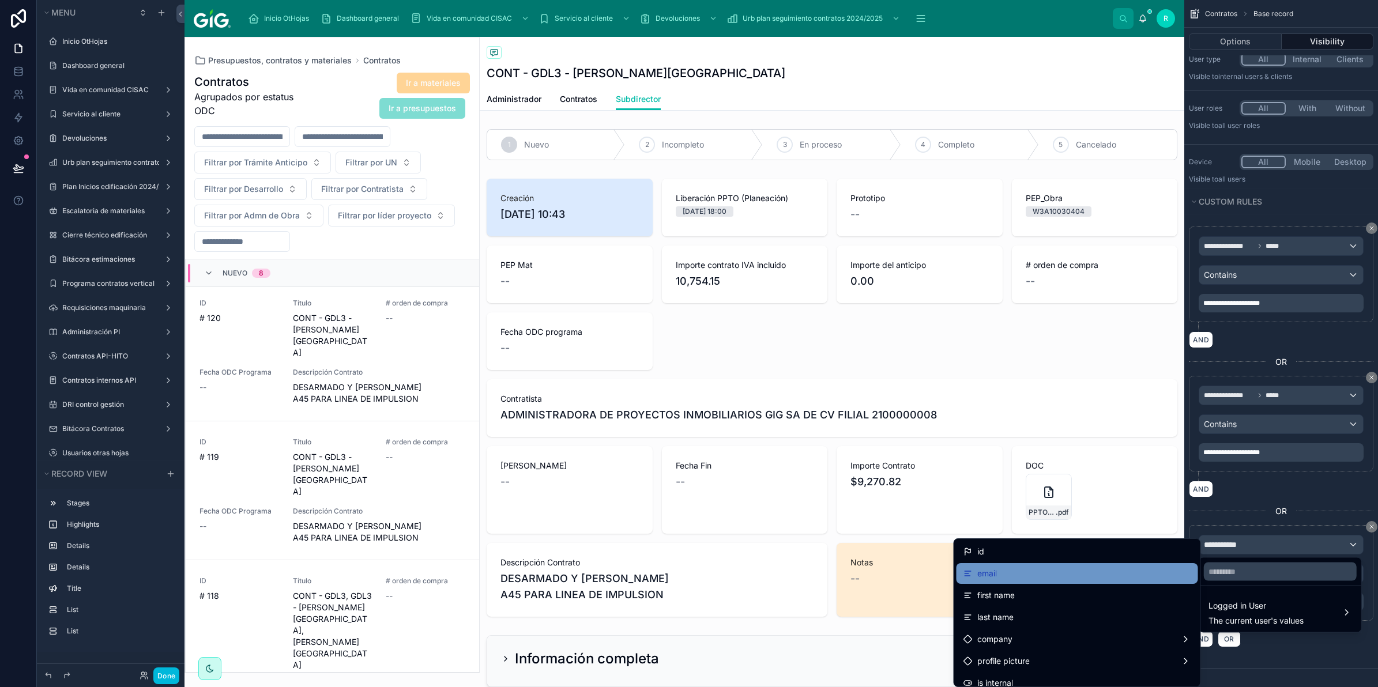
click at [1040, 569] on div "email" at bounding box center [1077, 574] width 228 height 14
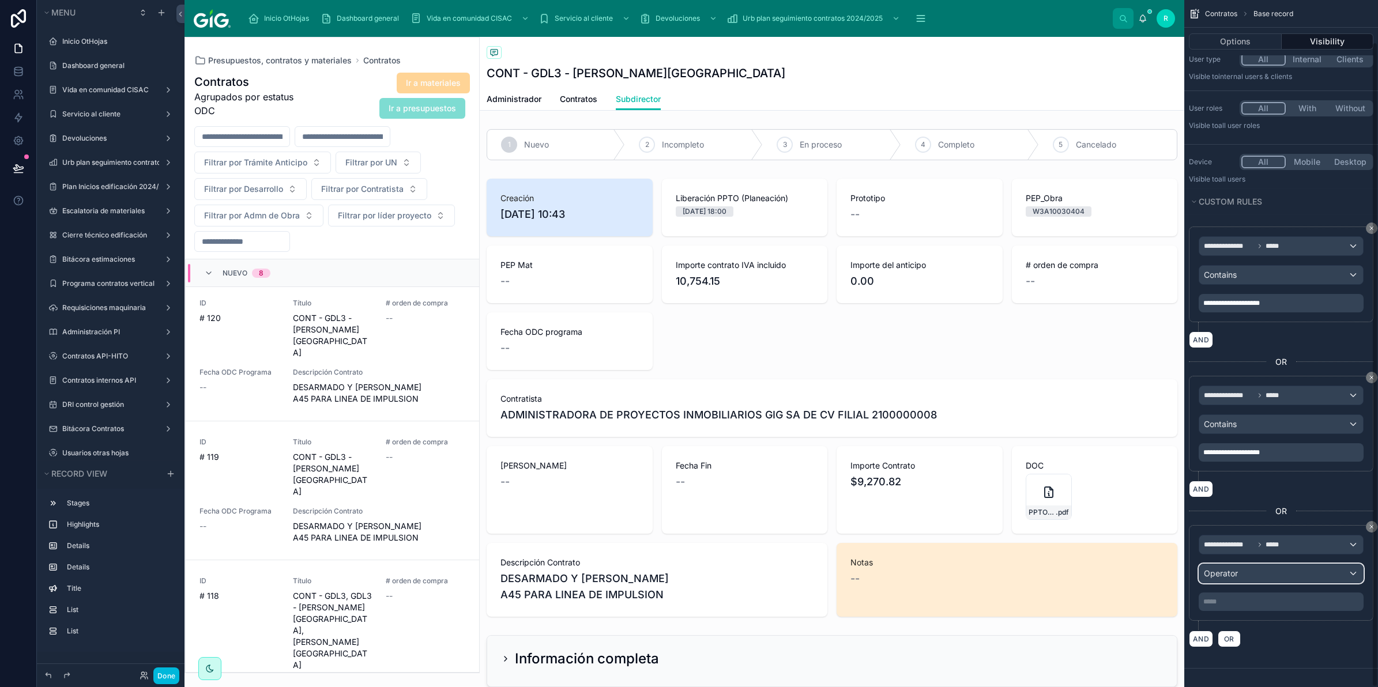
click at [1279, 575] on div "Operator" at bounding box center [1281, 573] width 164 height 18
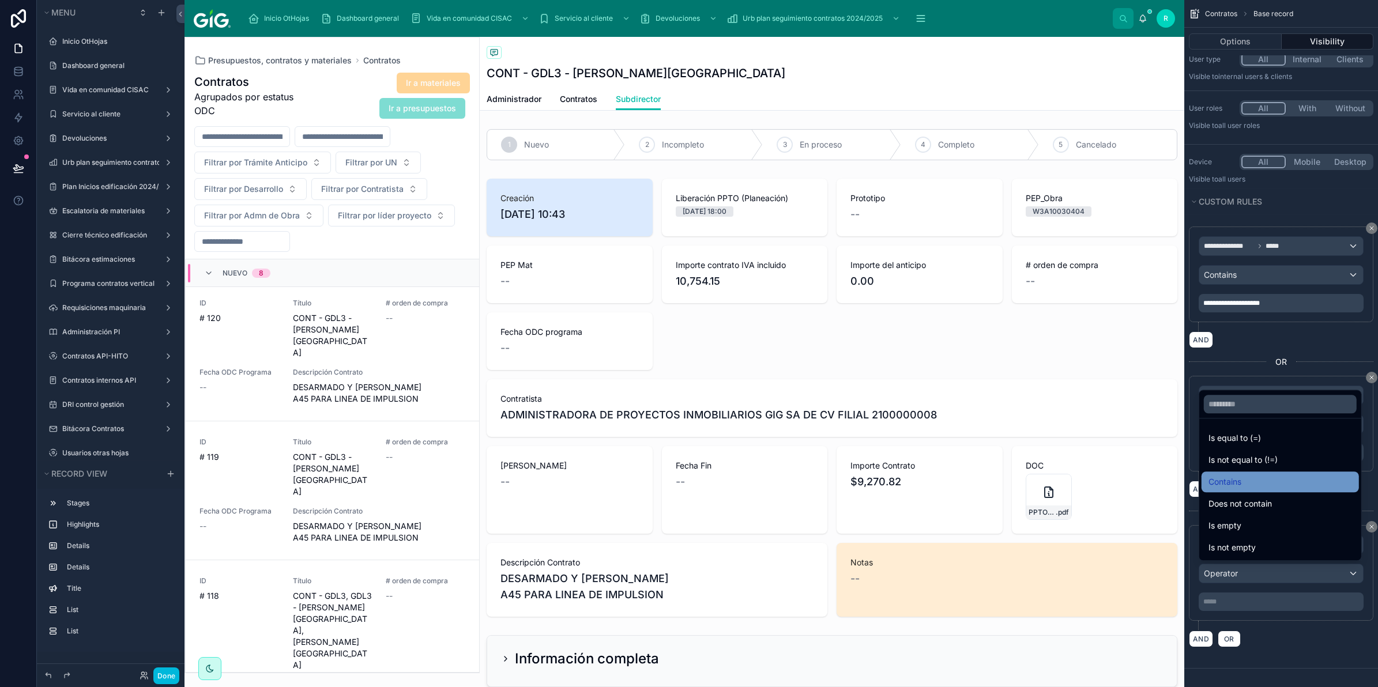
click at [1275, 483] on div "Contains" at bounding box center [1281, 482] width 144 height 14
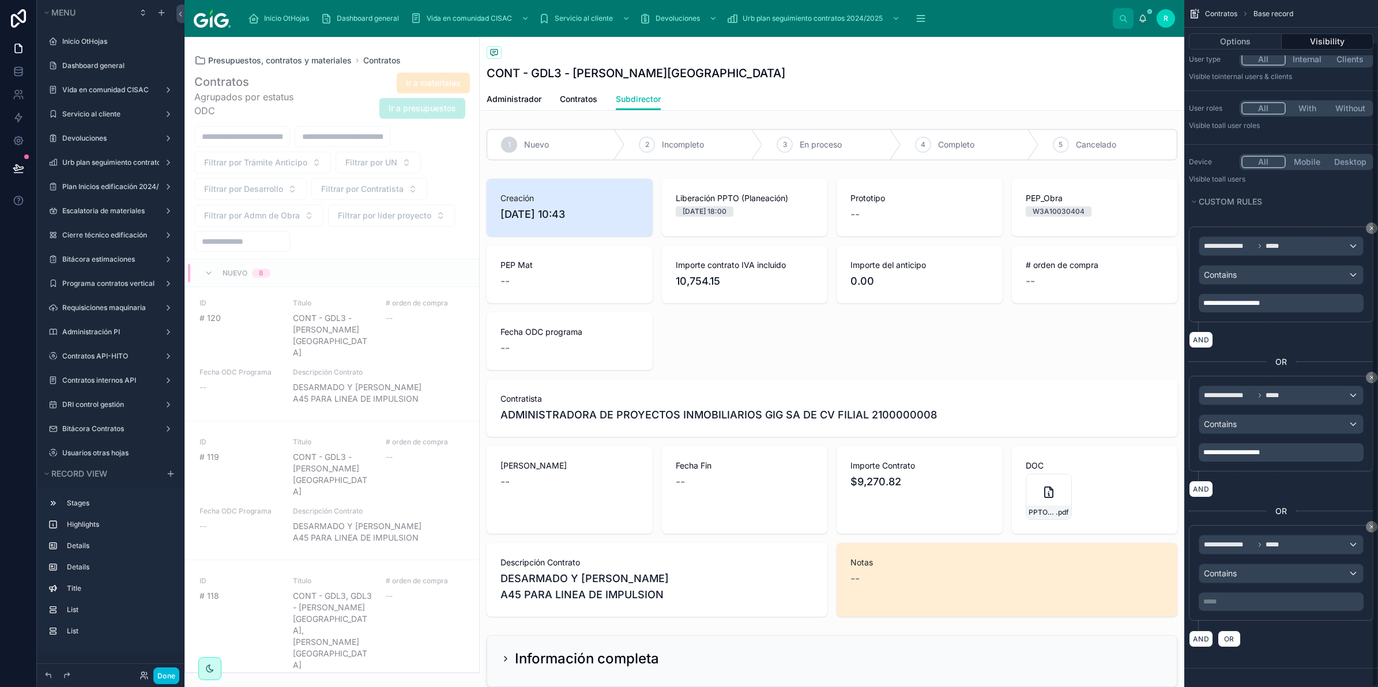
click at [1258, 601] on p "***** ﻿" at bounding box center [1282, 601] width 158 height 9
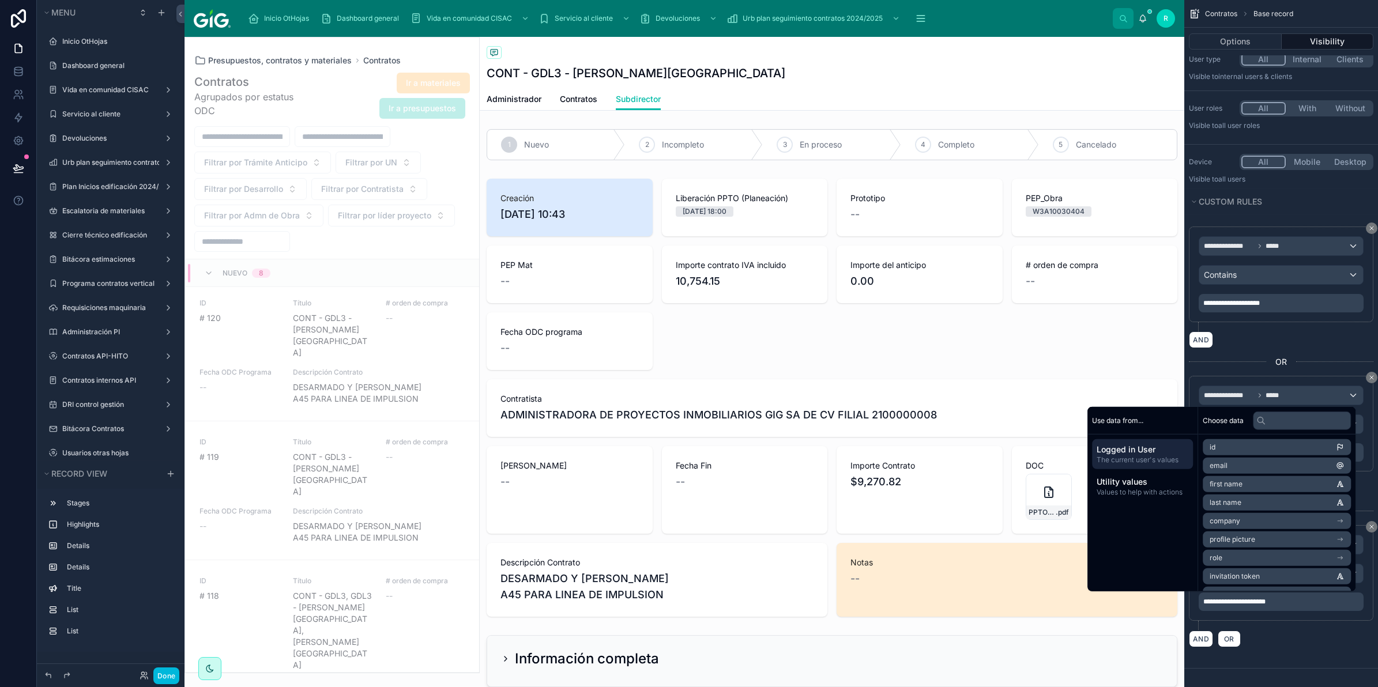
click at [1285, 652] on div "**********" at bounding box center [1281, 436] width 194 height 439
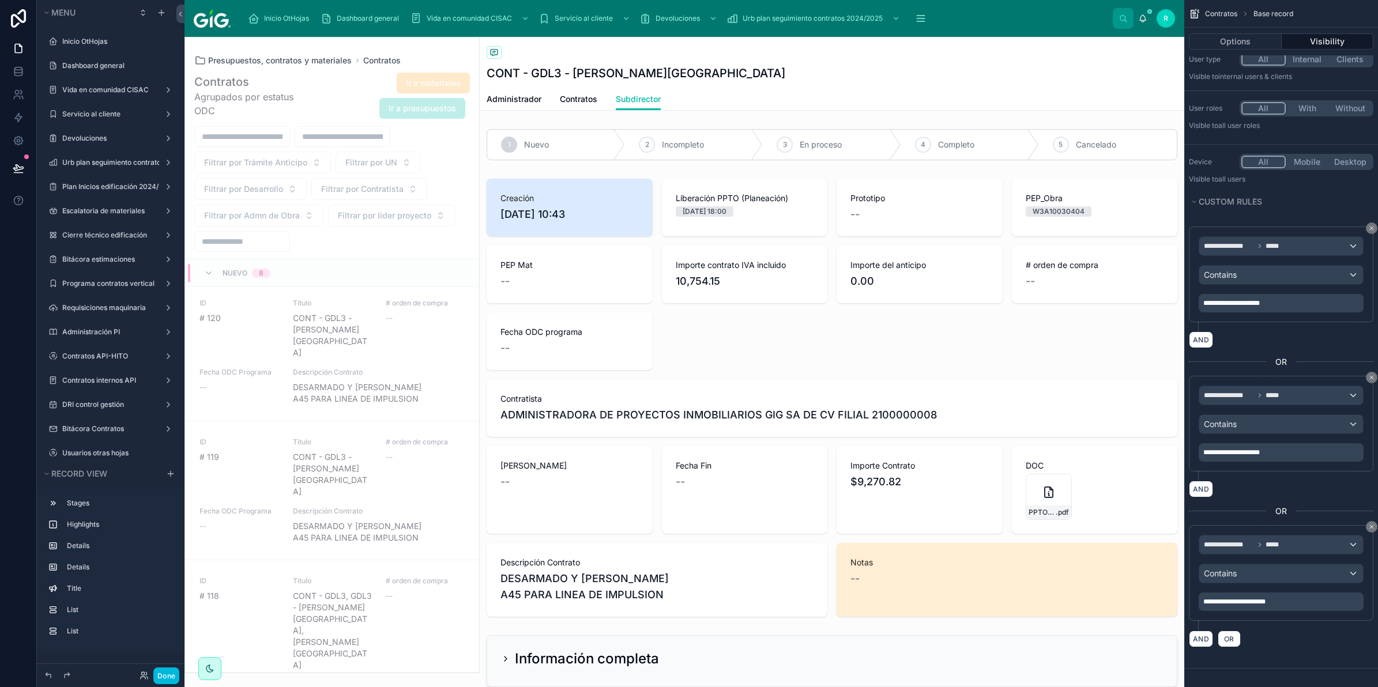
click at [584, 94] on span "Contratos" at bounding box center [578, 99] width 37 height 12
click at [656, 99] on span "Subdirector" at bounding box center [638, 99] width 45 height 12
click at [656, 97] on span "Subdirector" at bounding box center [638, 99] width 45 height 12
click at [1373, 222] on div "**********" at bounding box center [1281, 343] width 194 height 687
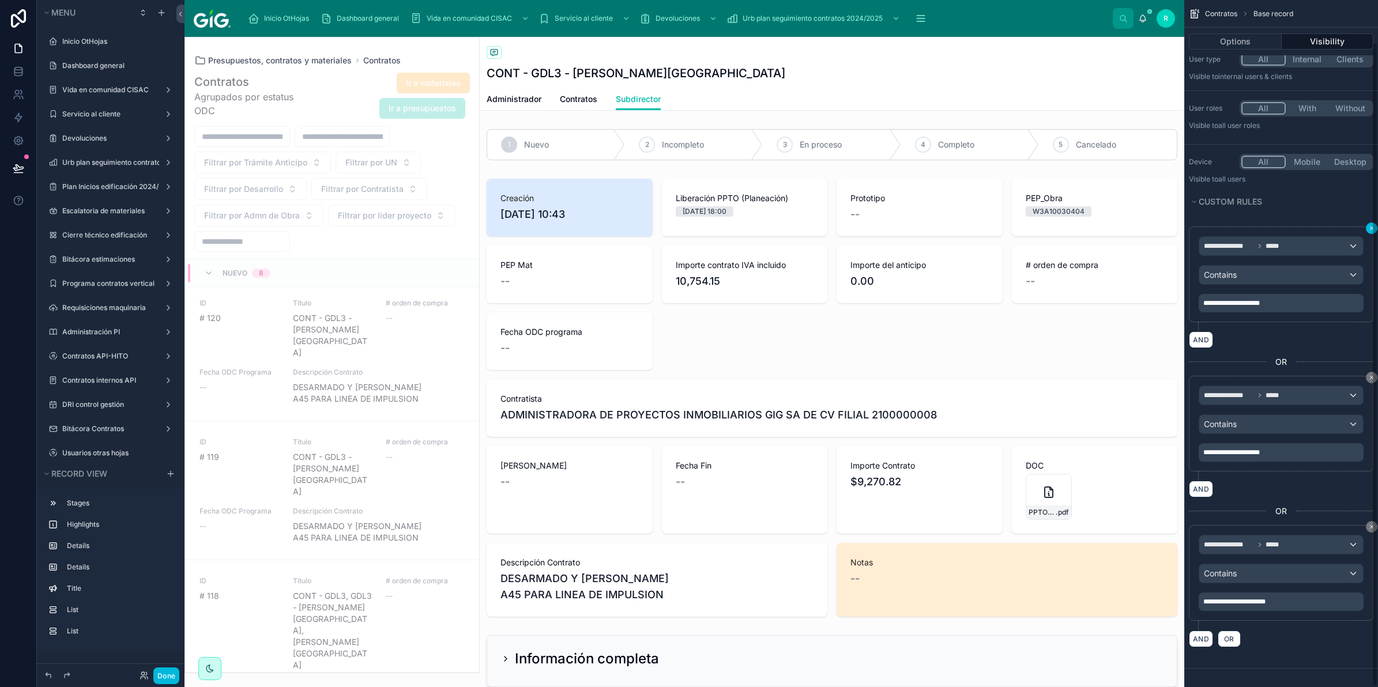
click at [1373, 223] on div "**********" at bounding box center [1281, 343] width 194 height 687
click at [1368, 227] on icon "scrollable content" at bounding box center [1371, 228] width 7 height 7
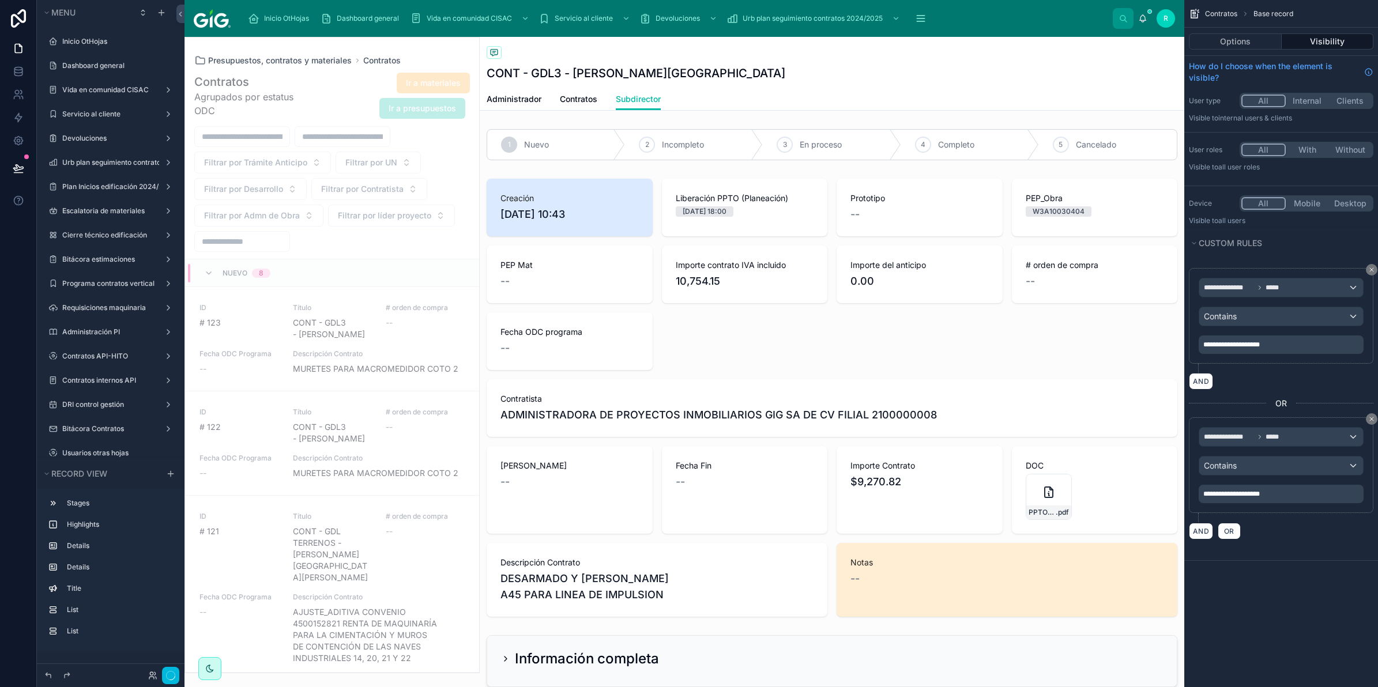
scroll to position [398, 0]
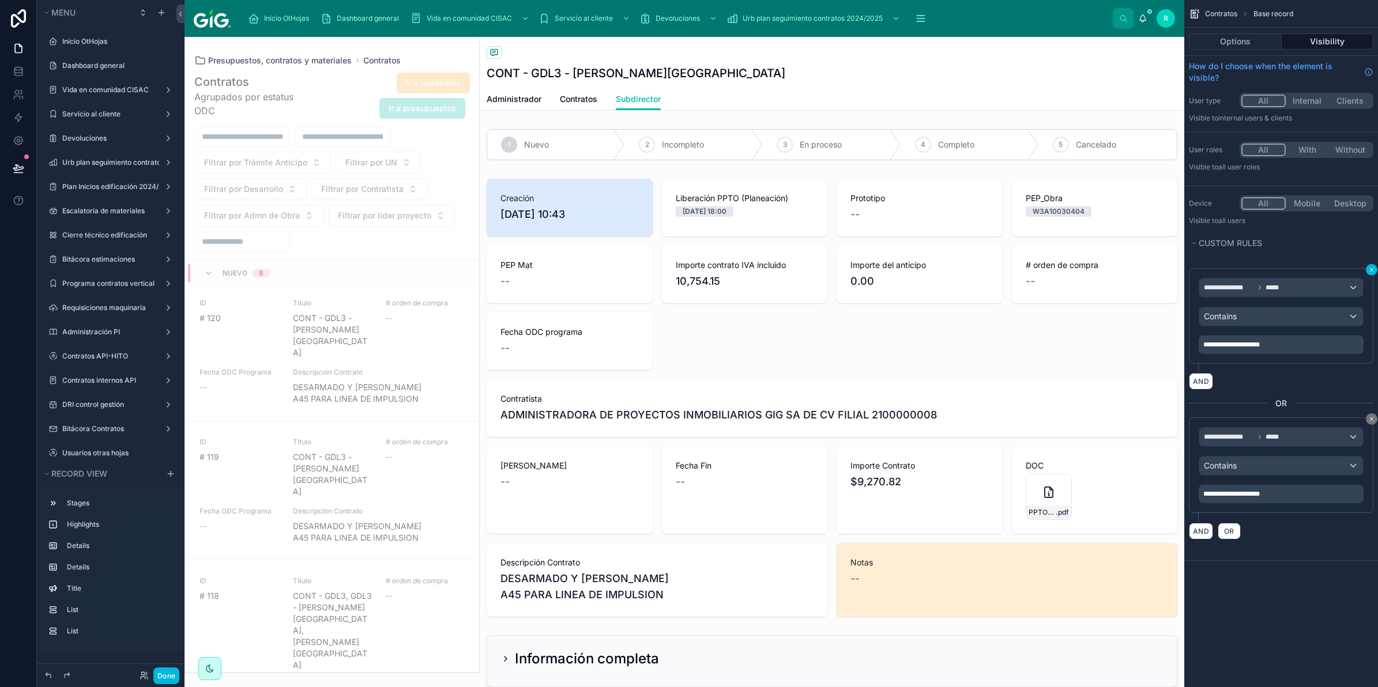
click at [1372, 272] on icon "scrollable content" at bounding box center [1371, 269] width 7 height 7
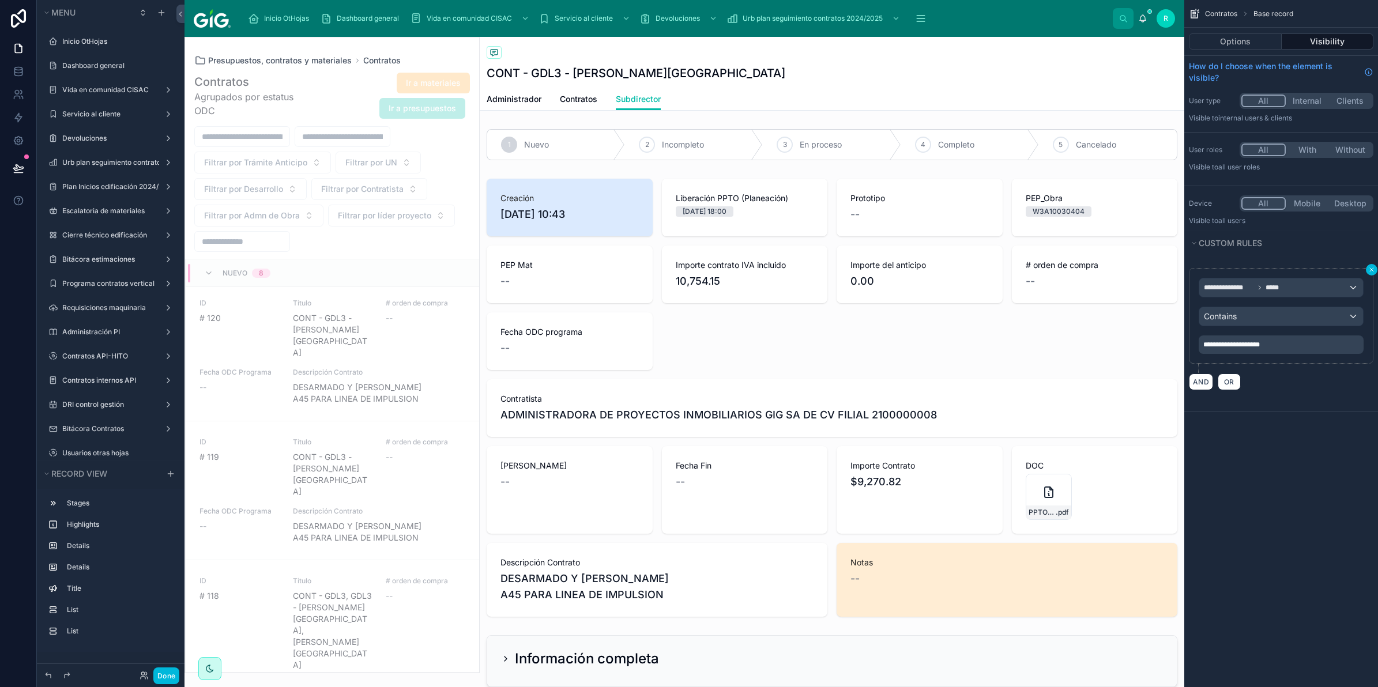
click at [1372, 269] on icon "scrollable content" at bounding box center [1371, 269] width 7 height 7
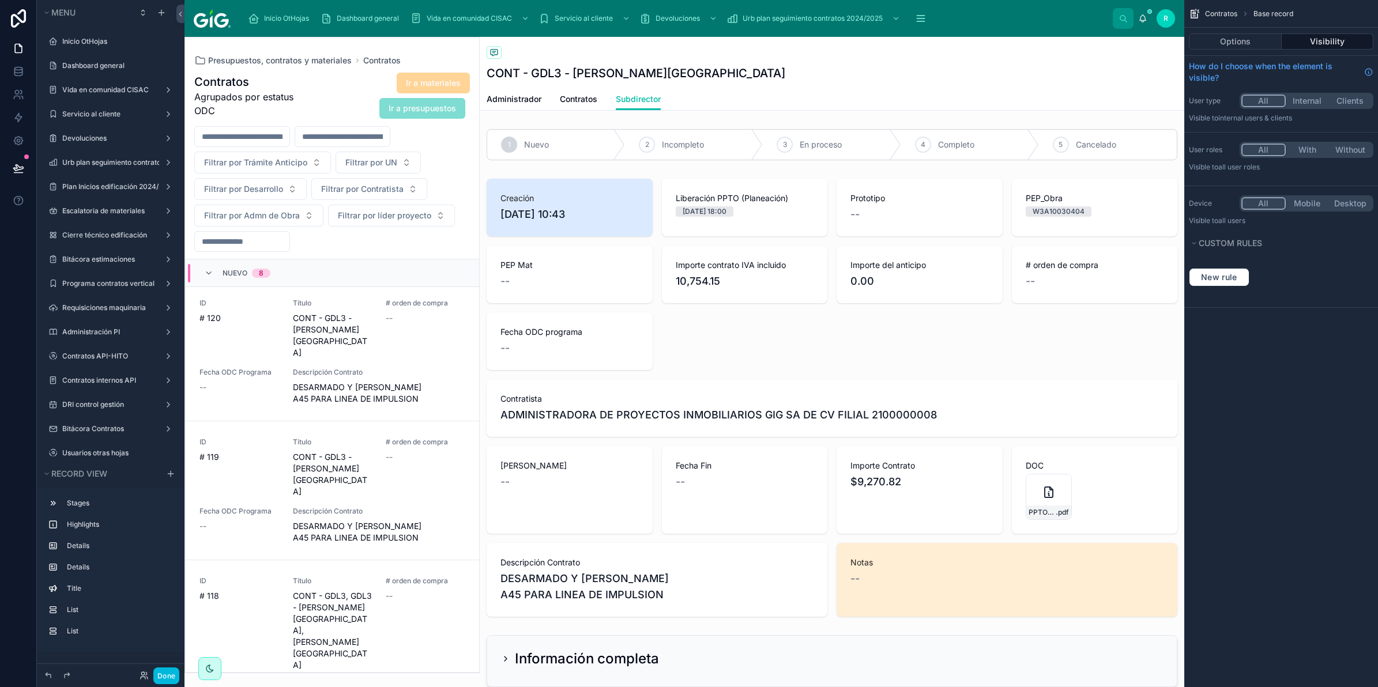
click at [652, 97] on span "Subdirector" at bounding box center [638, 99] width 45 height 12
click at [1250, 41] on button "Options" at bounding box center [1235, 41] width 93 height 16
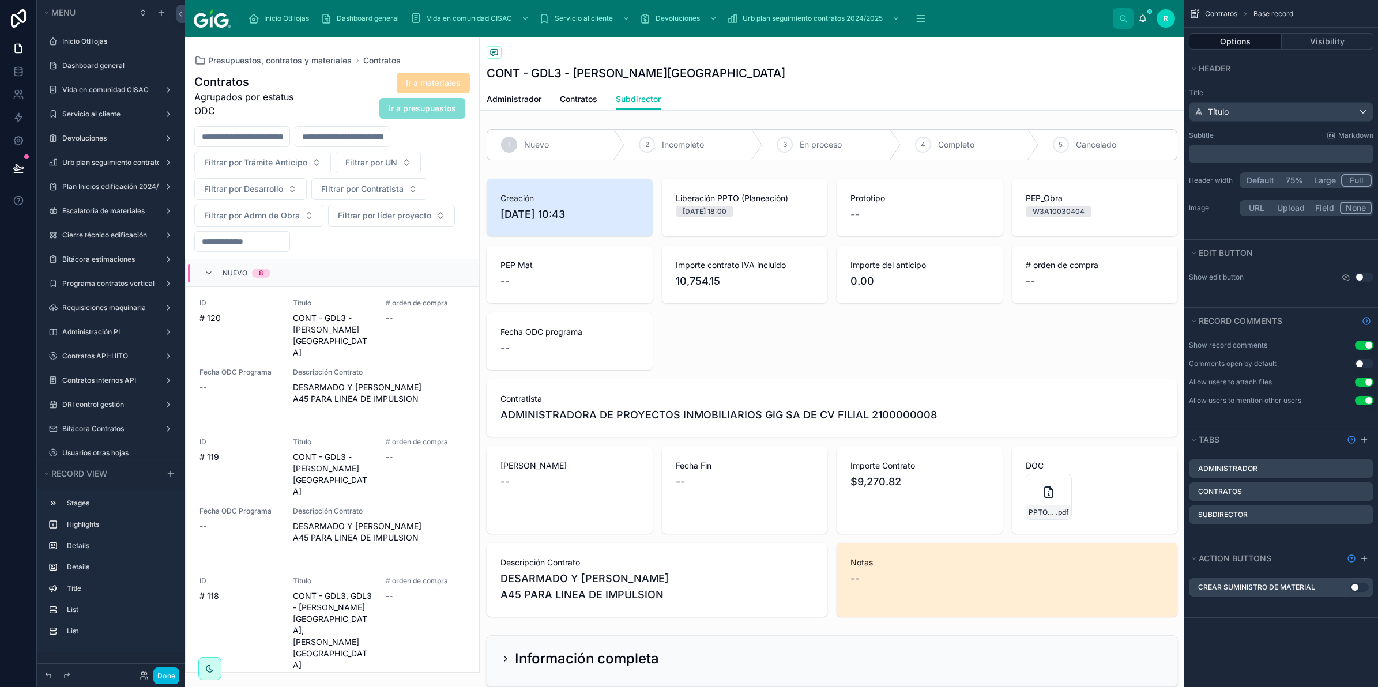
click at [0, 0] on icon "scrollable content" at bounding box center [0, 0] width 0 height 0
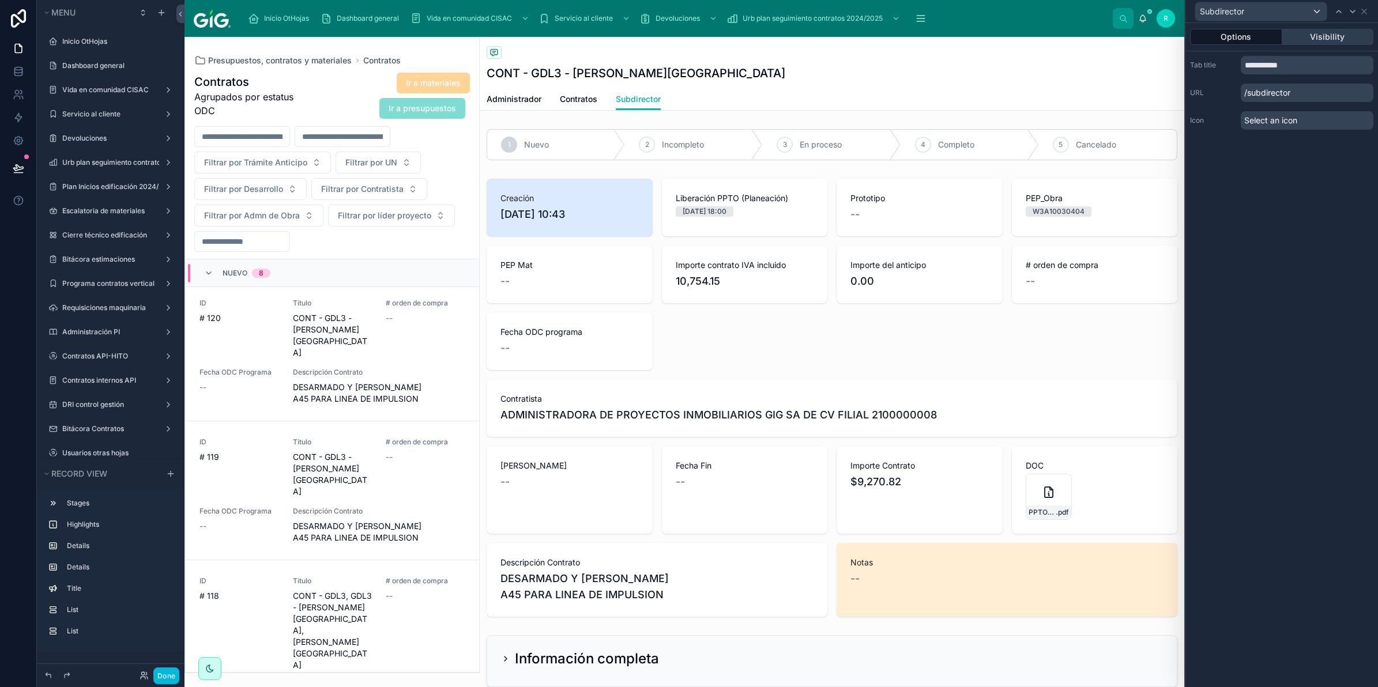
click at [1335, 33] on button "Visibility" at bounding box center [1328, 37] width 92 height 16
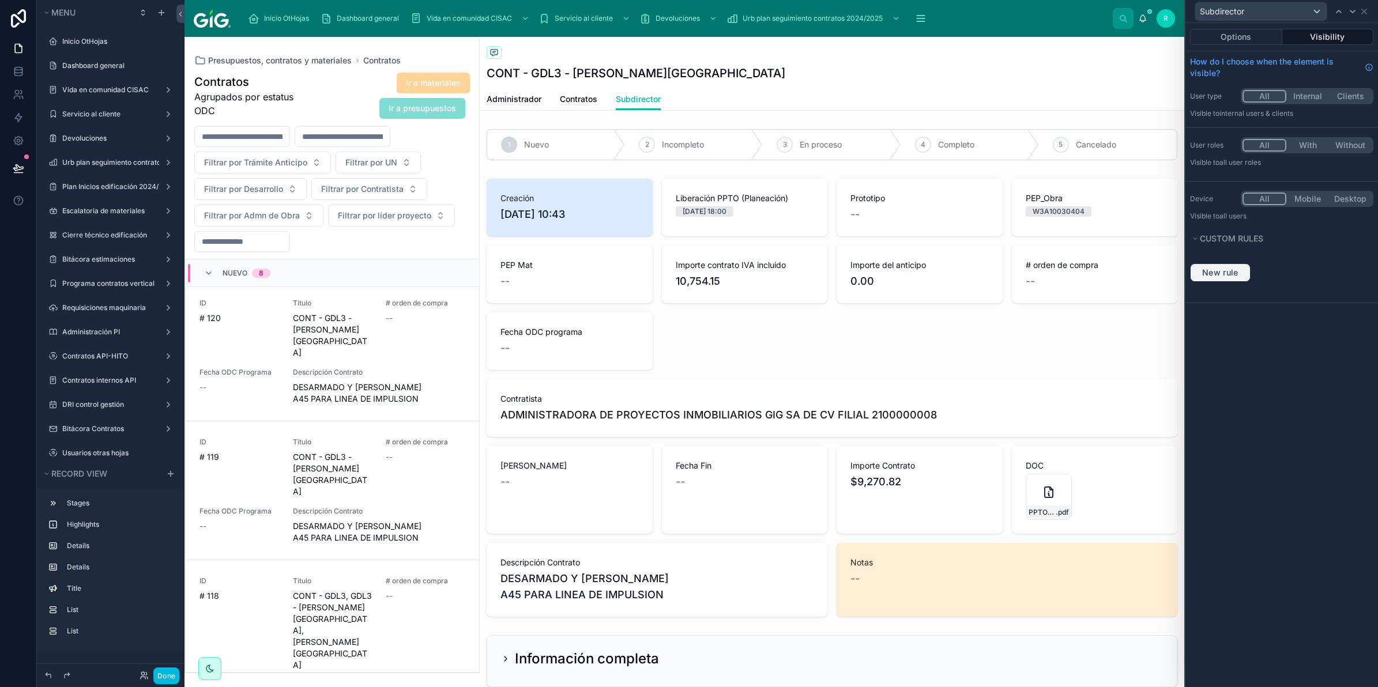
click at [1223, 273] on span "New rule" at bounding box center [1221, 273] width 46 height 10
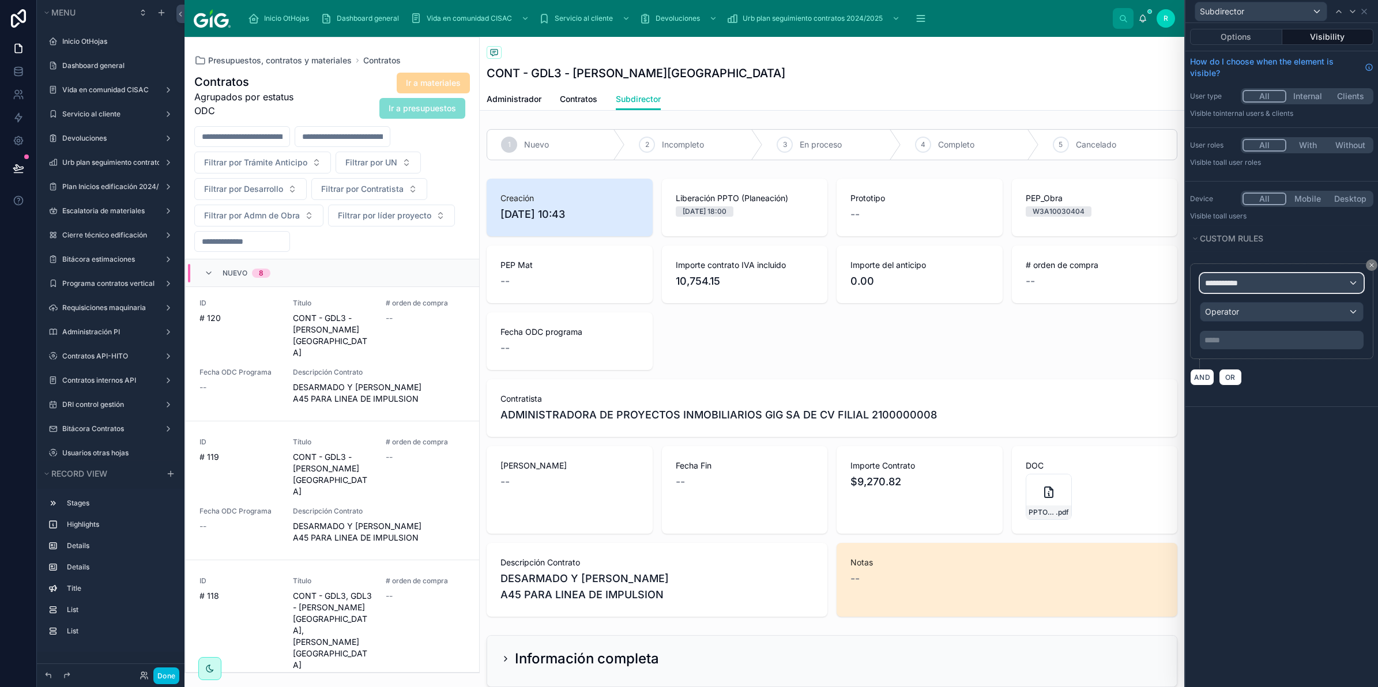
click at [1250, 276] on div "**********" at bounding box center [1281, 283] width 163 height 18
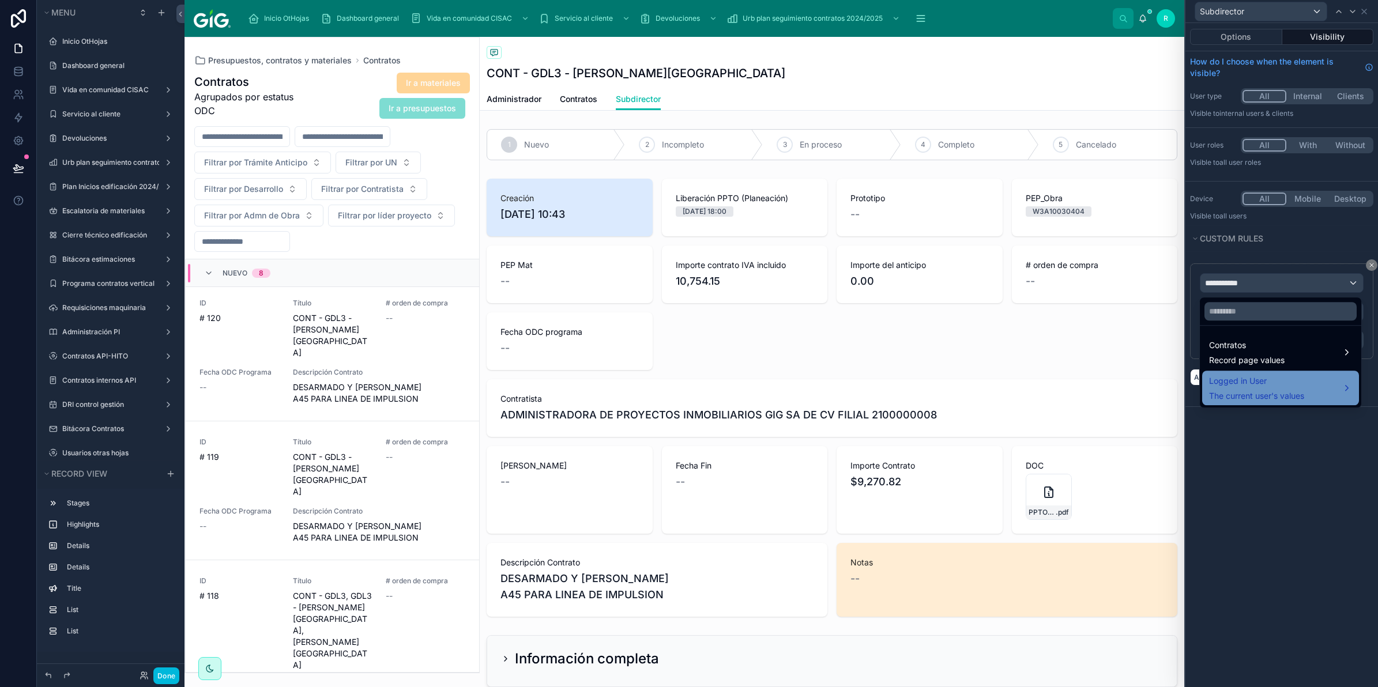
click at [1255, 375] on span "Logged in User" at bounding box center [1256, 381] width 95 height 14
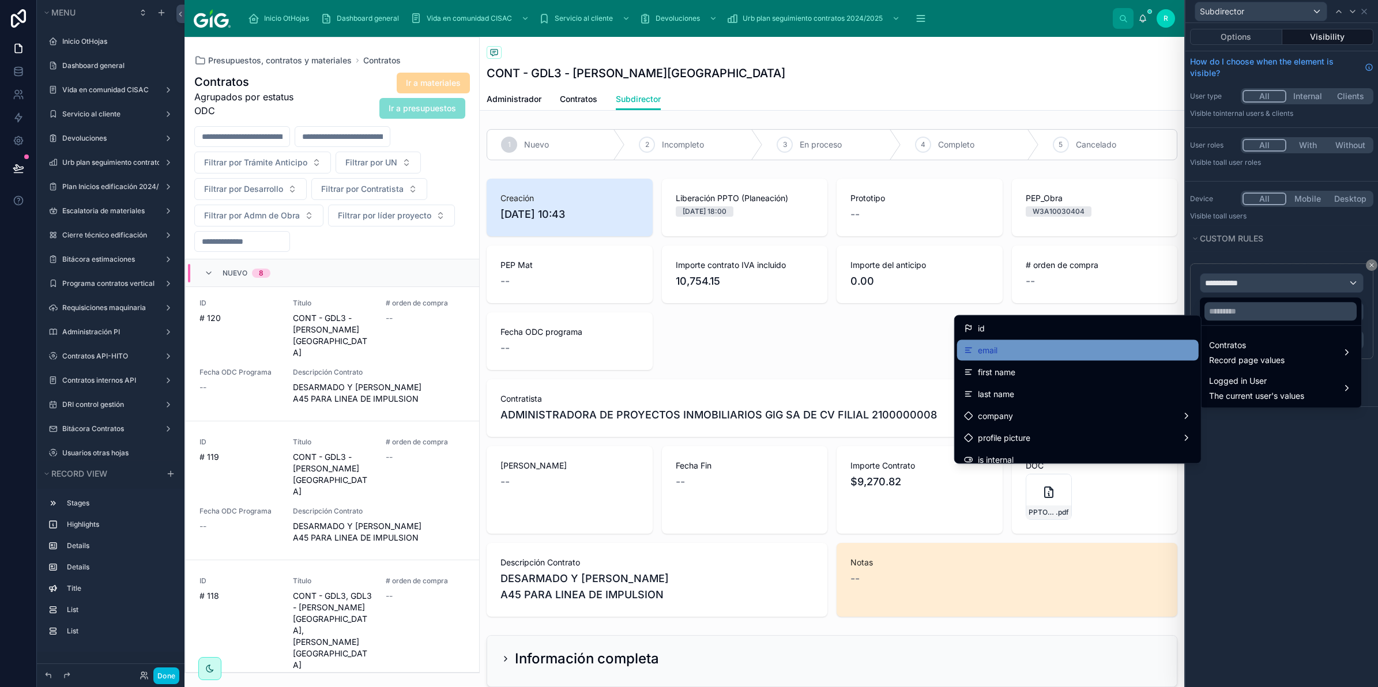
click at [1090, 346] on div "email" at bounding box center [1078, 351] width 228 height 14
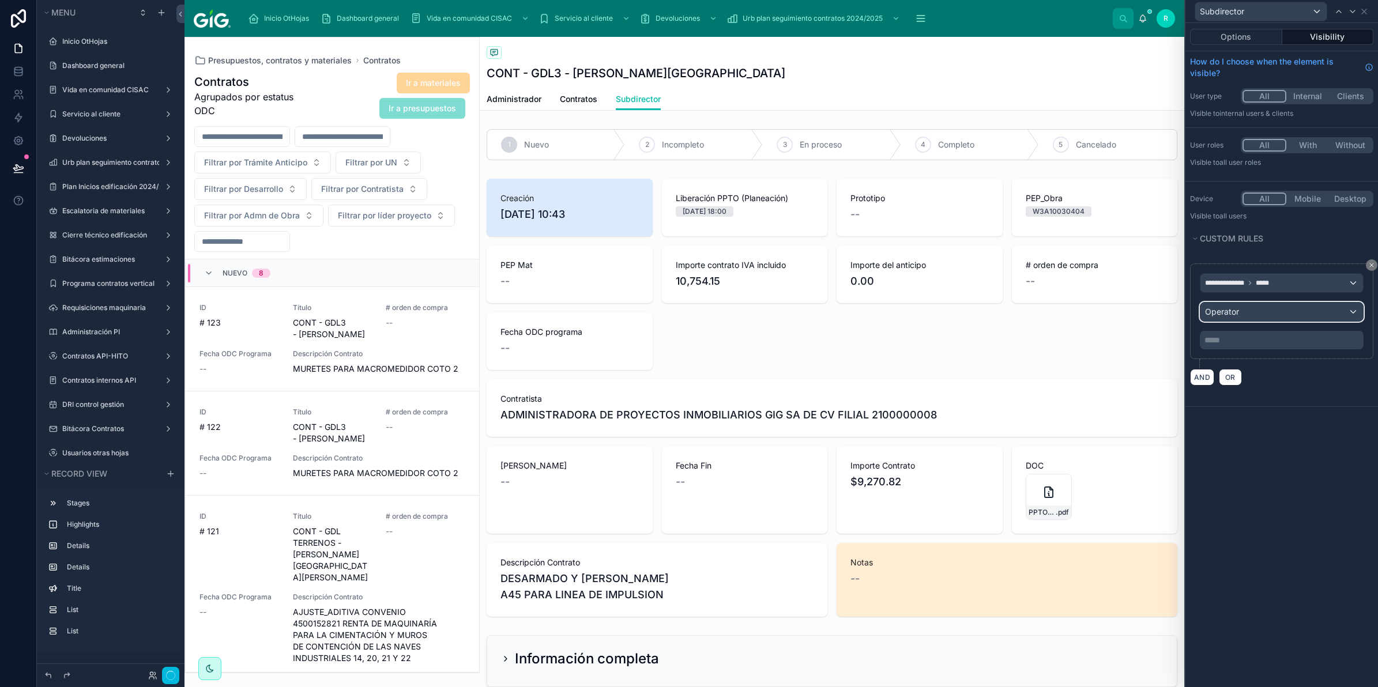
click at [1248, 311] on div "Operator" at bounding box center [1281, 312] width 163 height 18
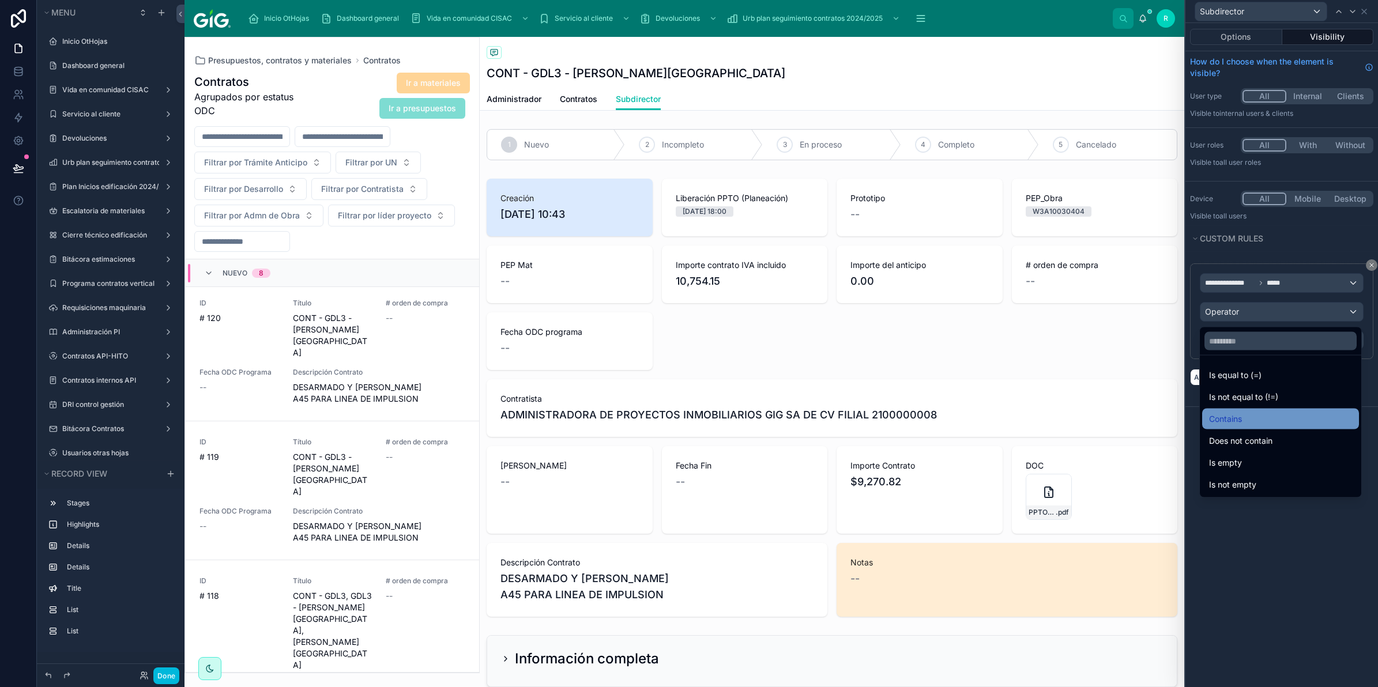
click at [1251, 409] on div "Contains" at bounding box center [1280, 419] width 157 height 21
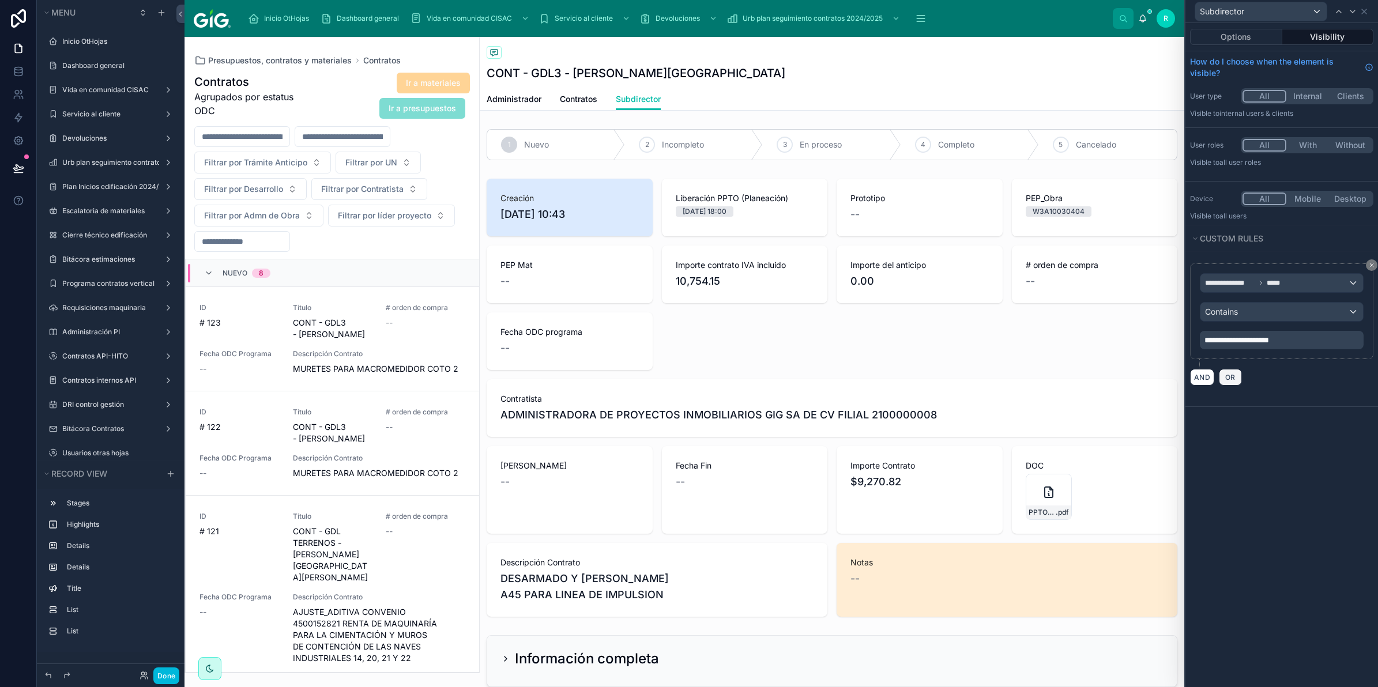
click at [1228, 378] on span "OR" at bounding box center [1230, 377] width 15 height 9
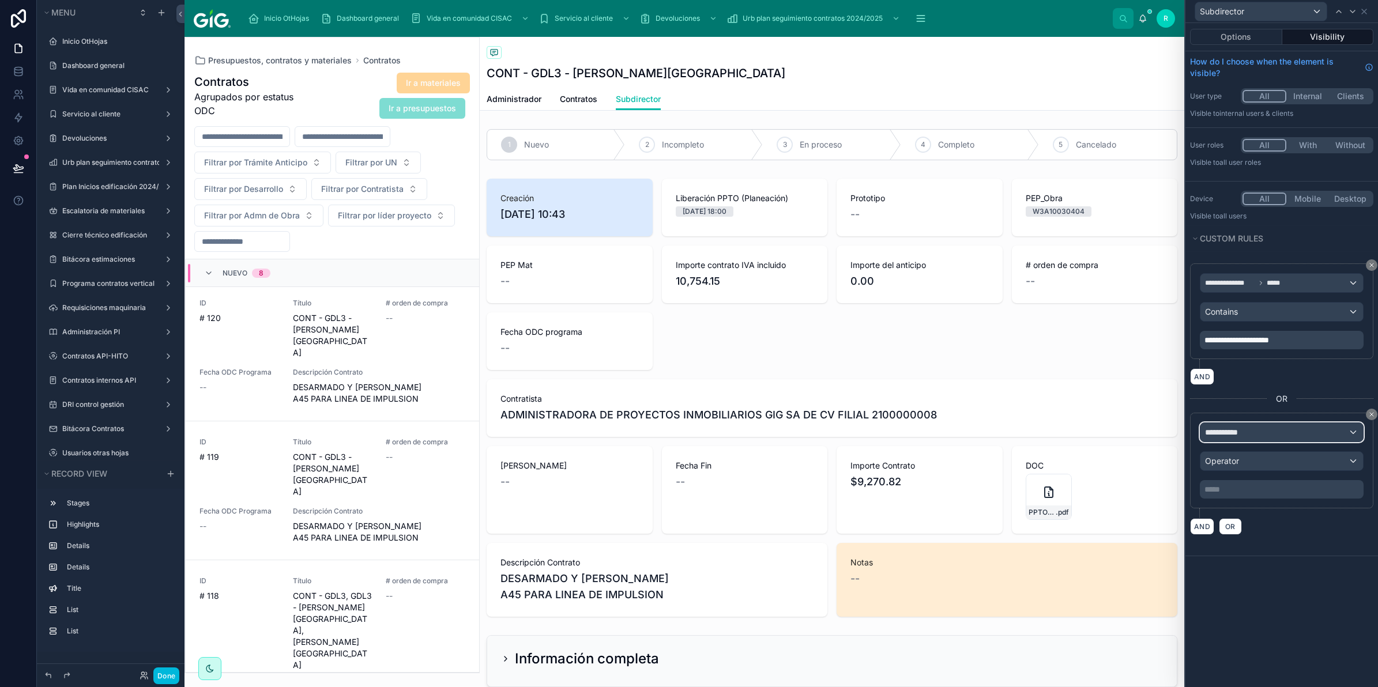
click at [1262, 430] on div "**********" at bounding box center [1281, 432] width 163 height 18
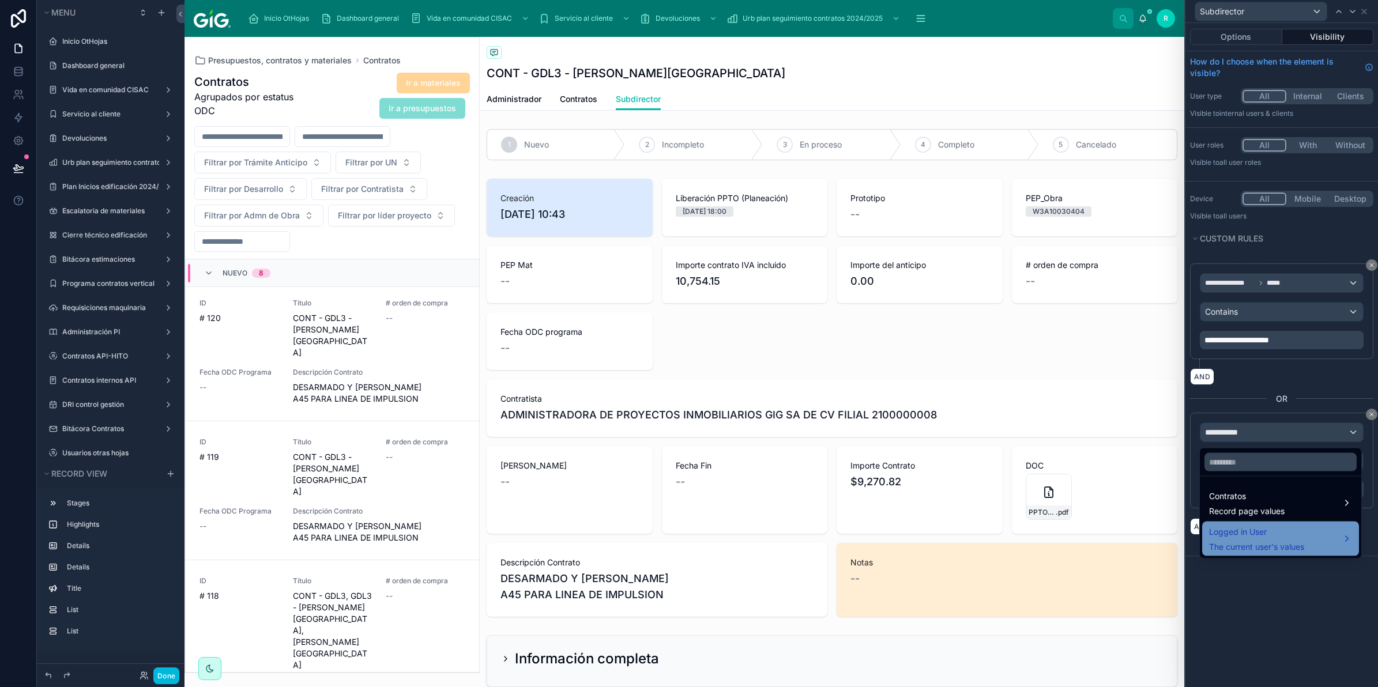
click at [1272, 529] on span "Logged in User" at bounding box center [1256, 532] width 95 height 14
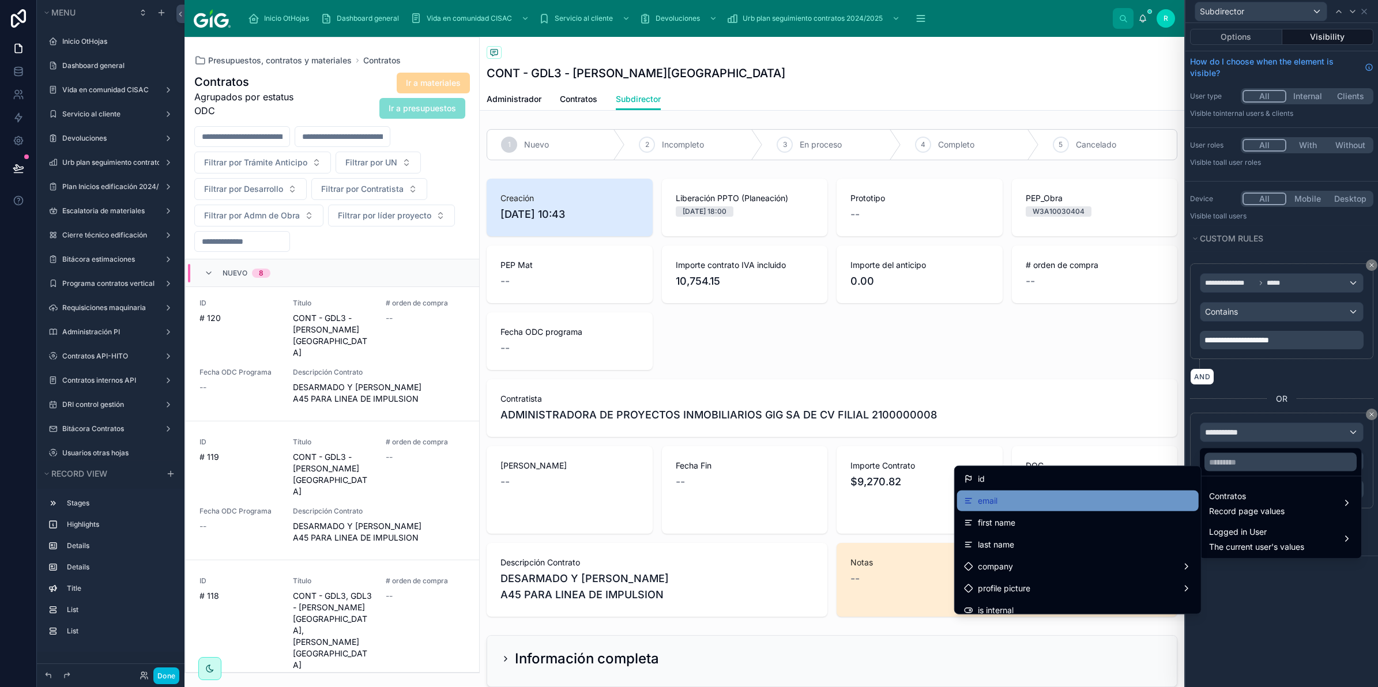
click at [1064, 502] on div "email" at bounding box center [1078, 501] width 228 height 14
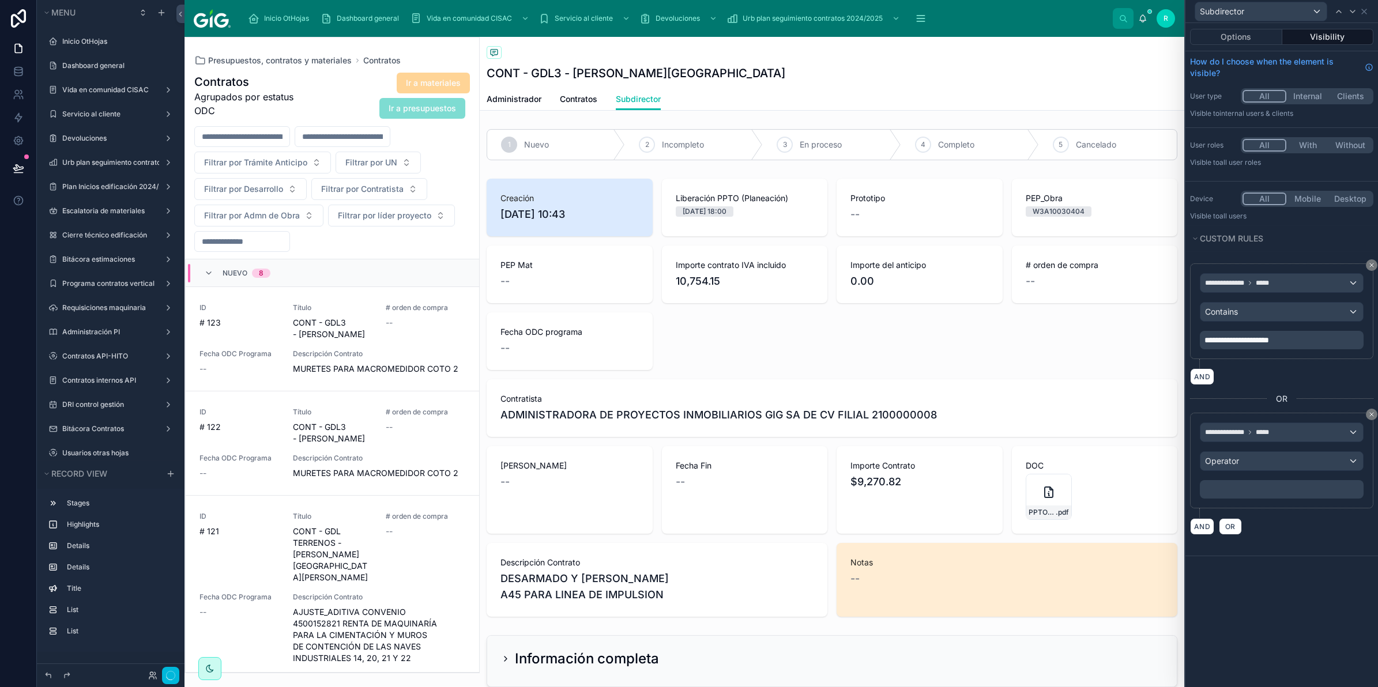
click at [1309, 450] on div "**********" at bounding box center [1282, 461] width 164 height 76
click at [1304, 461] on div "Operator" at bounding box center [1281, 461] width 163 height 18
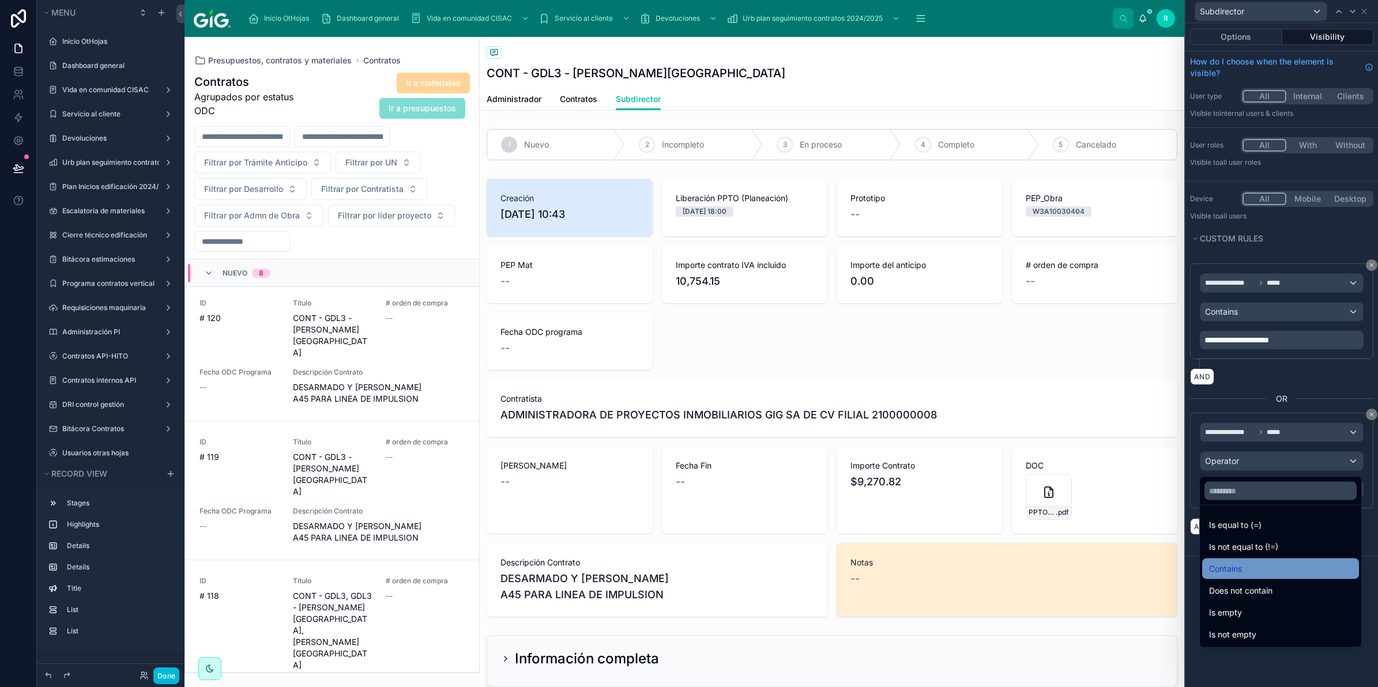
click at [1256, 574] on div "Contains" at bounding box center [1280, 569] width 143 height 14
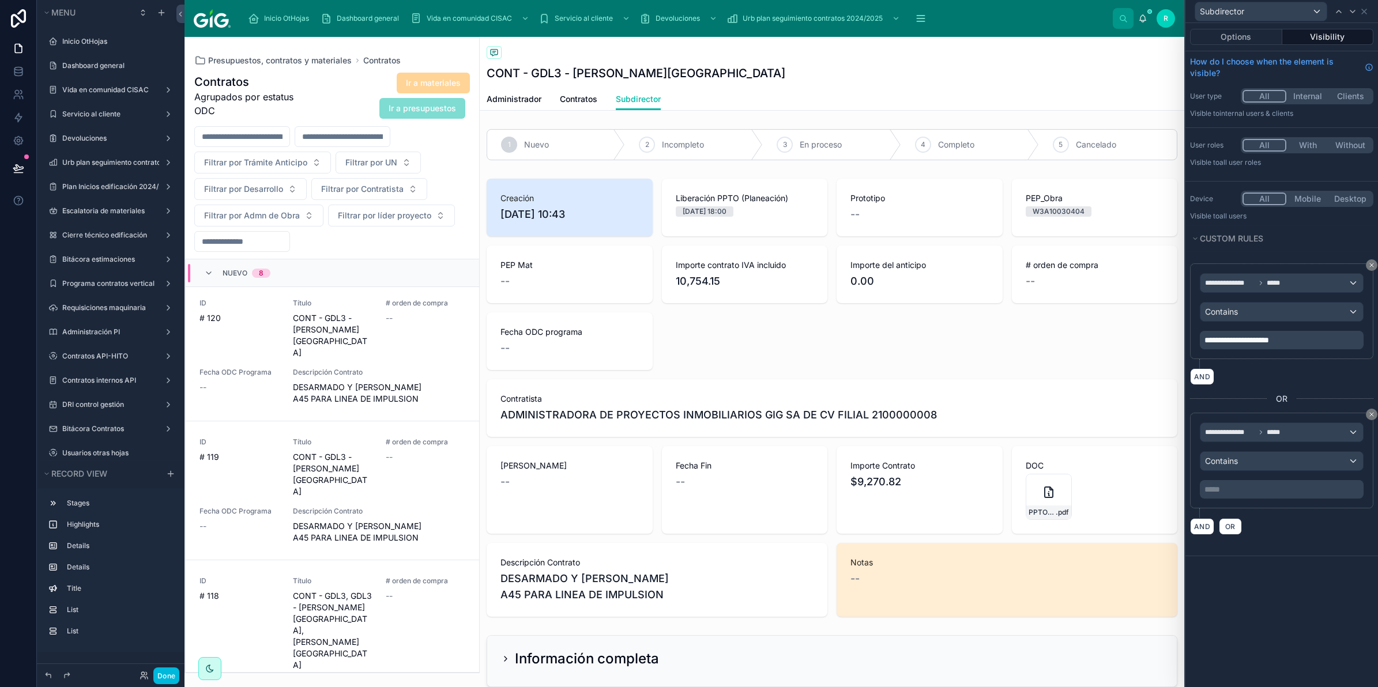
drag, startPoint x: 1293, startPoint y: 488, endPoint x: 1283, endPoint y: 494, distance: 11.4
click at [1293, 488] on p "***** ﻿" at bounding box center [1282, 490] width 157 height 12
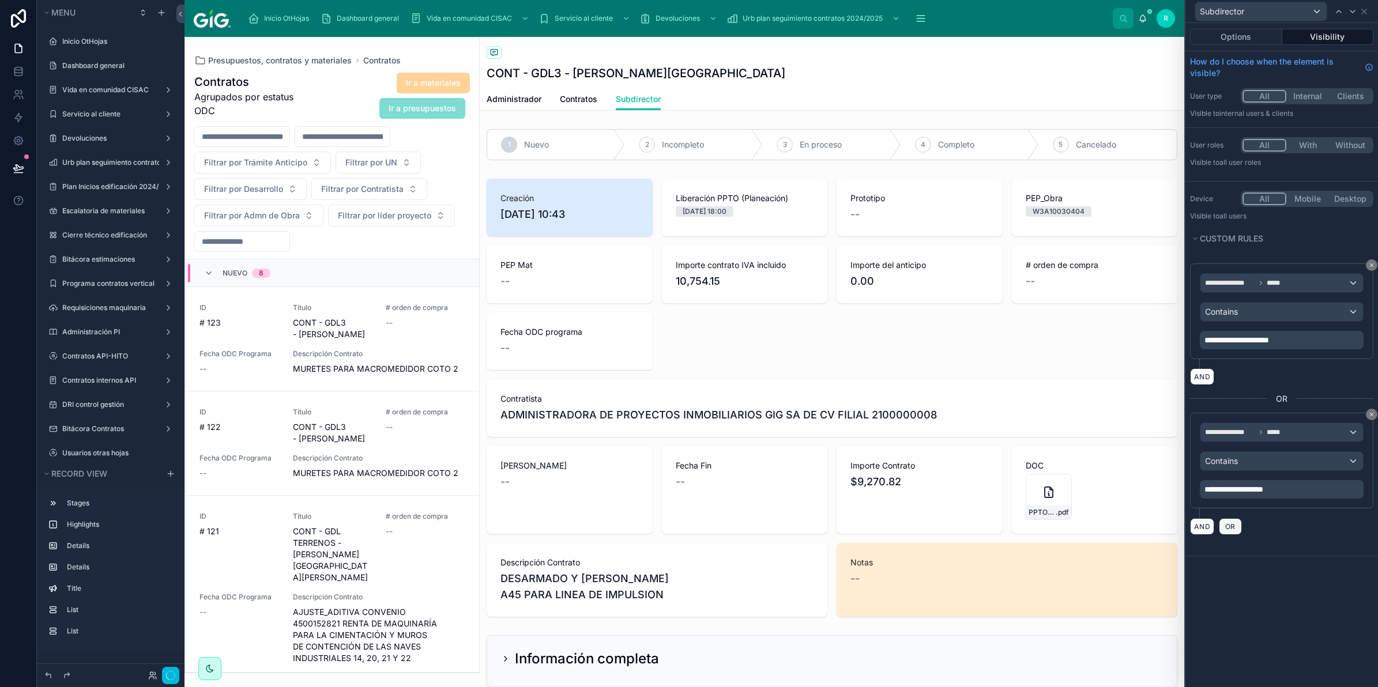
click at [1227, 528] on span "OR" at bounding box center [1230, 526] width 15 height 9
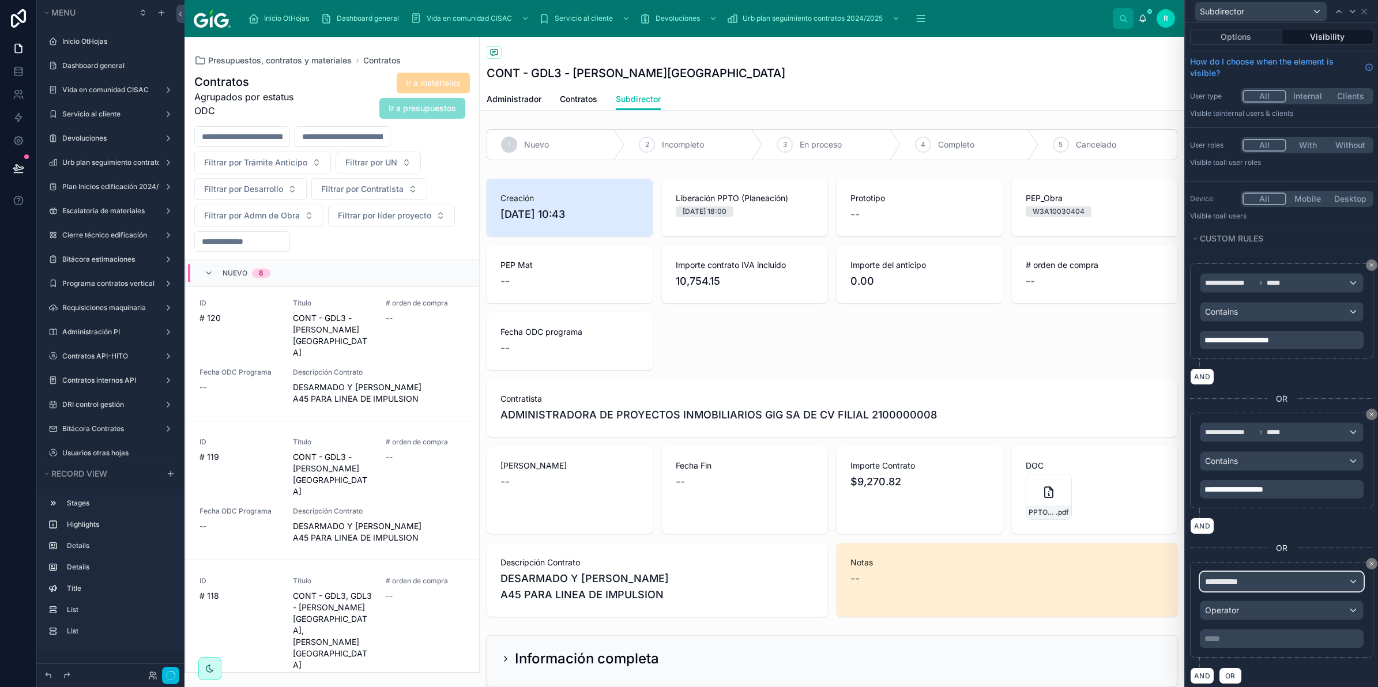
click at [1232, 579] on span "**********" at bounding box center [1226, 582] width 43 height 12
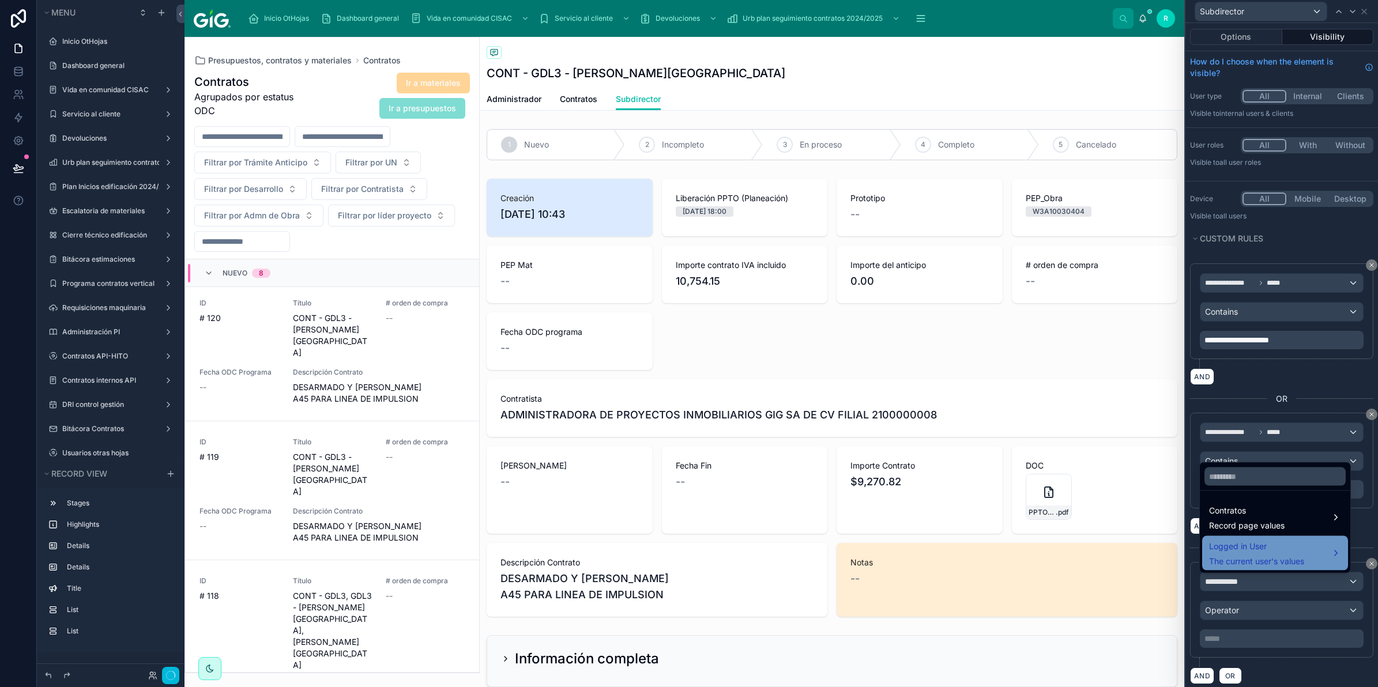
click at [1260, 545] on span "Logged in User" at bounding box center [1256, 547] width 95 height 14
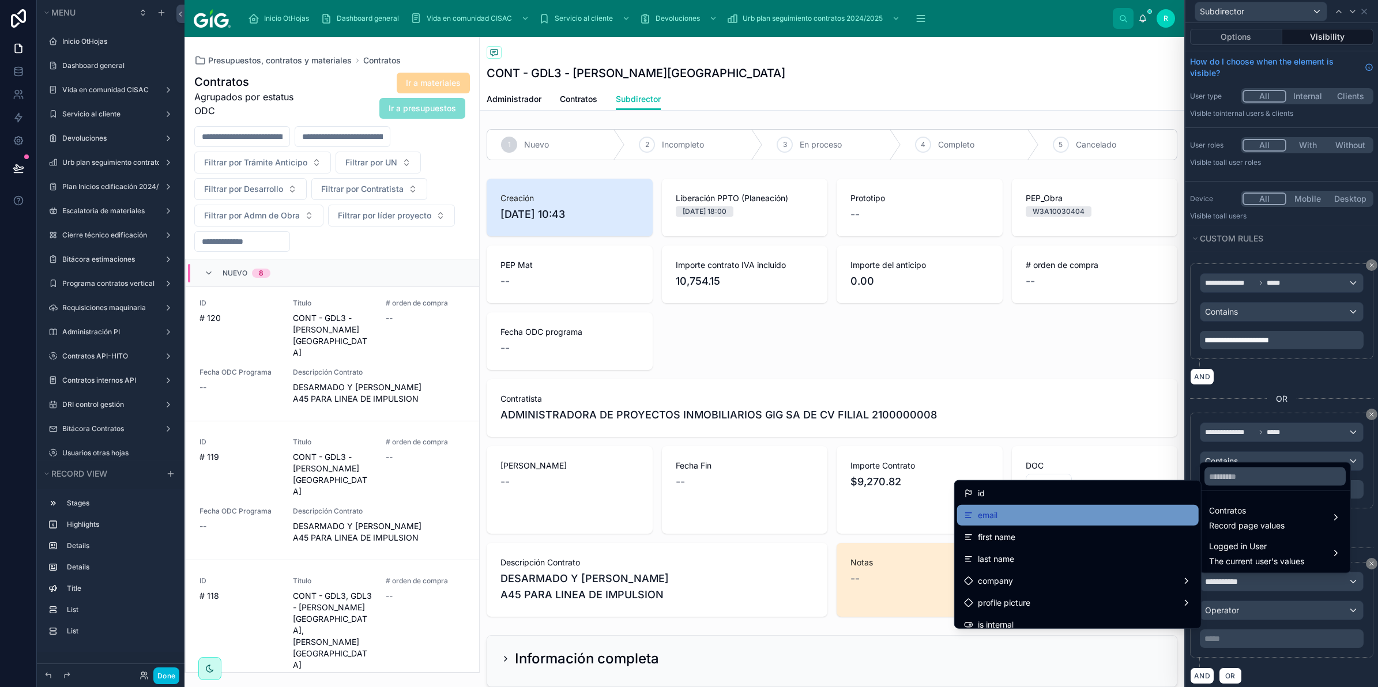
click at [1028, 522] on div "email" at bounding box center [1078, 516] width 228 height 14
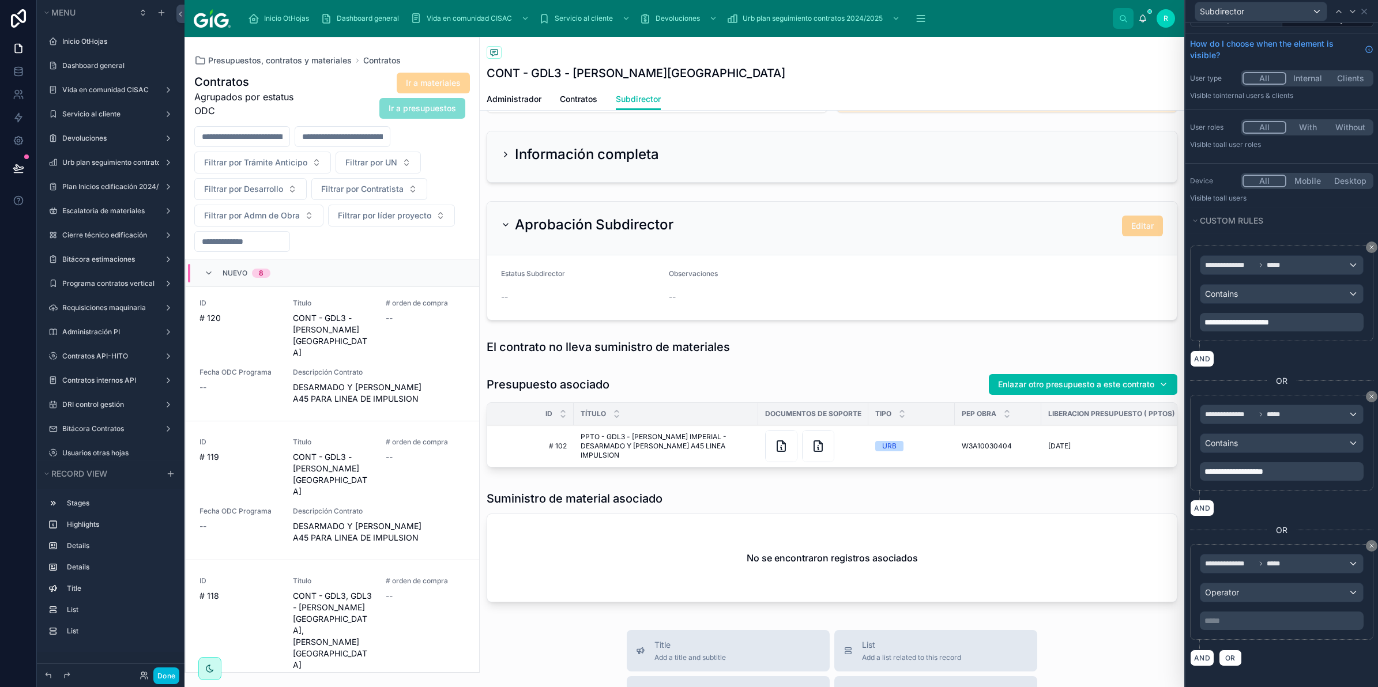
scroll to position [22, 0]
drag, startPoint x: 1263, startPoint y: 546, endPoint x: 1227, endPoint y: 603, distance: 67.2
drag, startPoint x: 1227, startPoint y: 603, endPoint x: 1270, endPoint y: 612, distance: 44.3
click at [1270, 612] on div "***** ﻿" at bounding box center [1282, 620] width 164 height 18
click at [1256, 592] on div "Operator" at bounding box center [1281, 592] width 163 height 18
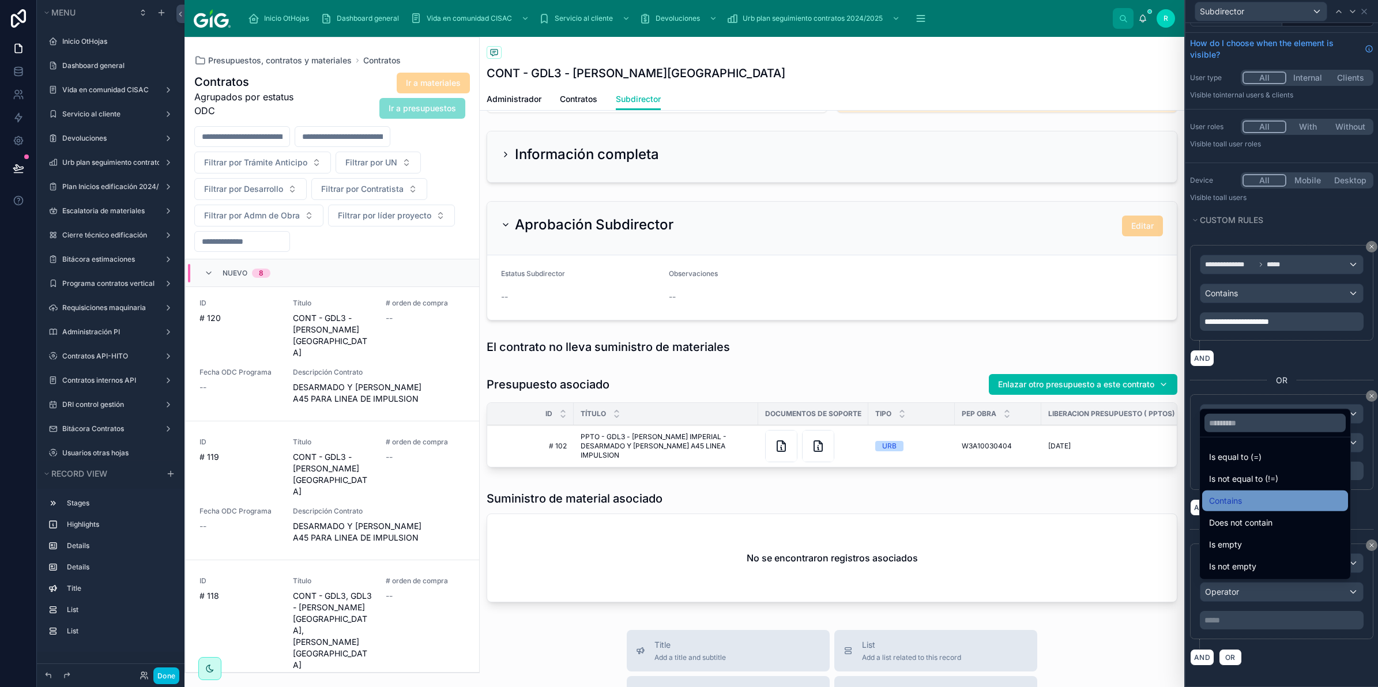
click at [1264, 500] on div "Contains" at bounding box center [1275, 501] width 132 height 14
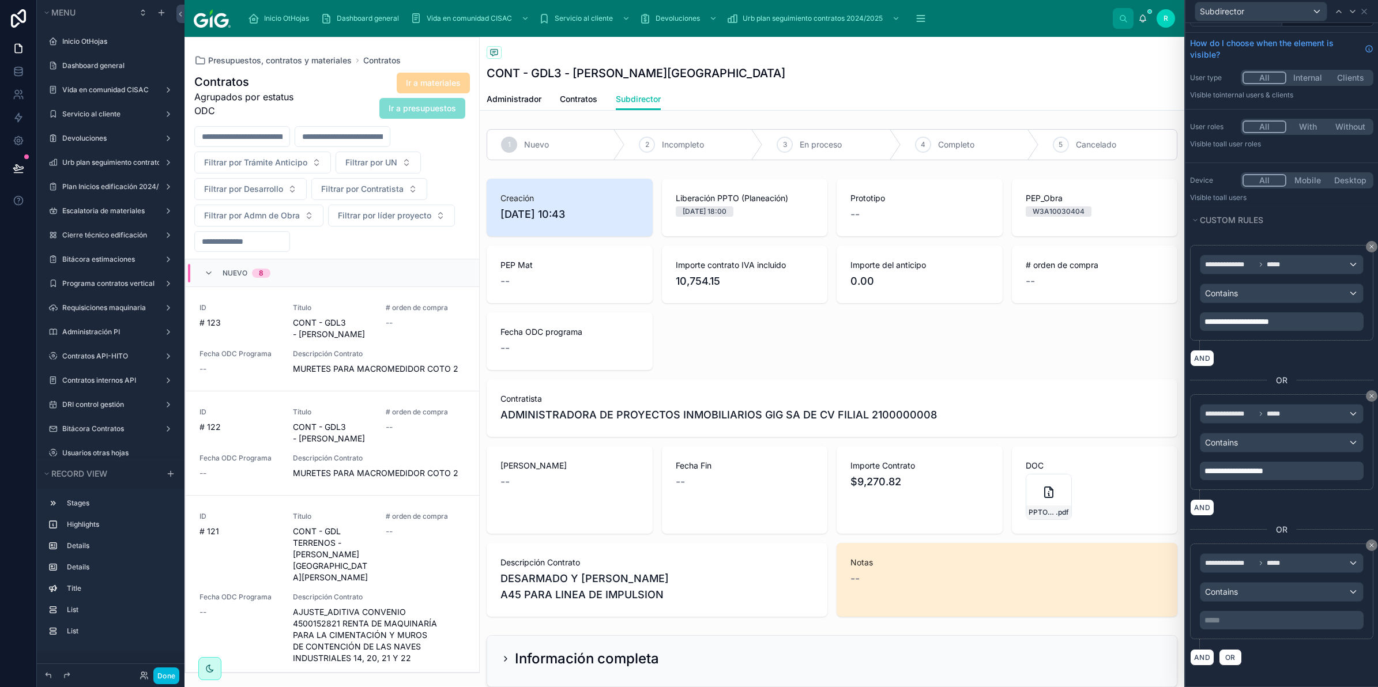
scroll to position [398, 0]
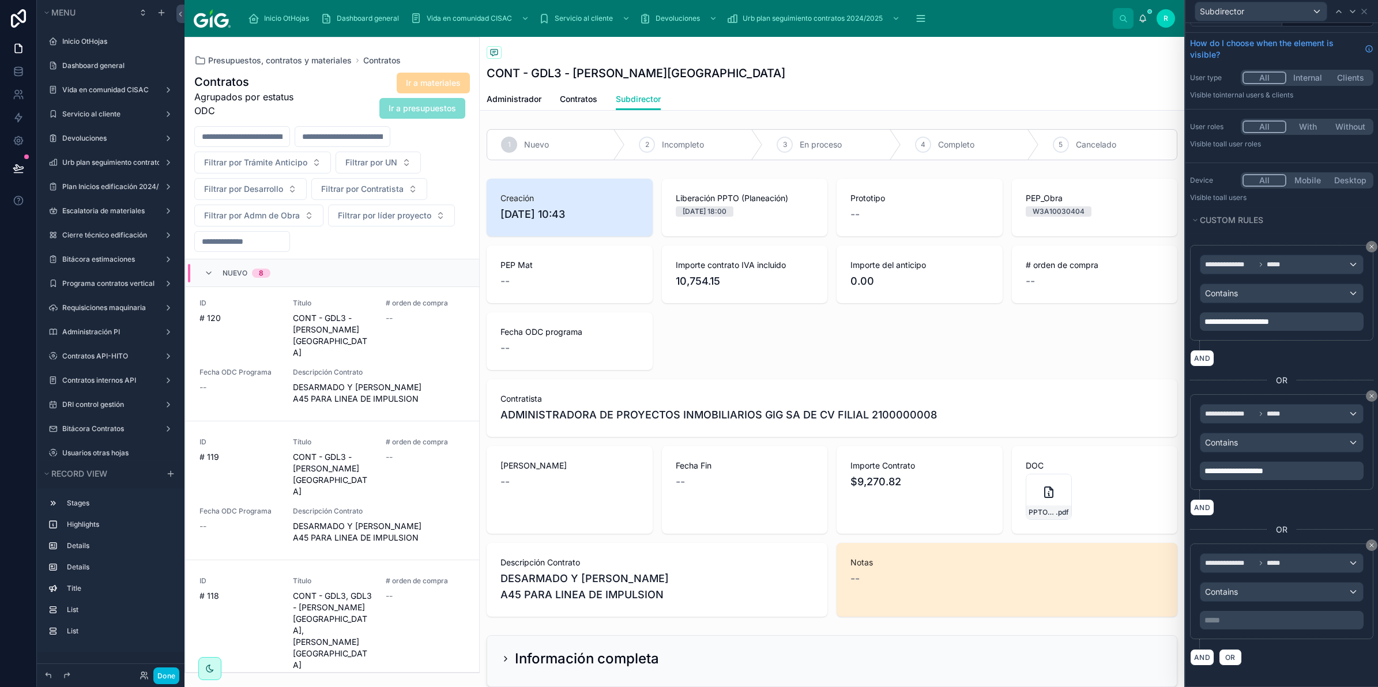
click at [1269, 628] on div "***** ﻿" at bounding box center [1282, 620] width 164 height 18
click at [1241, 627] on div "***** ﻿" at bounding box center [1282, 620] width 164 height 18
click at [1244, 619] on p "***** ﻿" at bounding box center [1282, 621] width 157 height 12
click at [1292, 649] on div "AND OR" at bounding box center [1281, 657] width 183 height 17
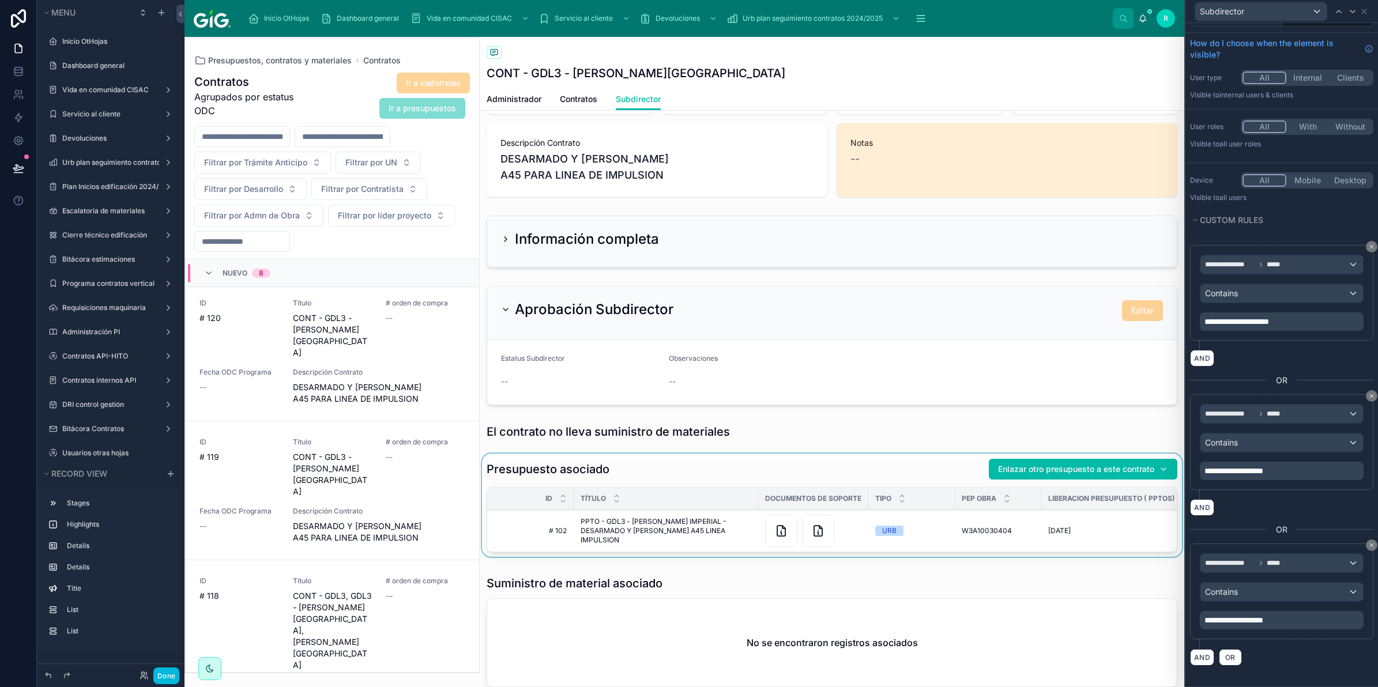
scroll to position [432, 0]
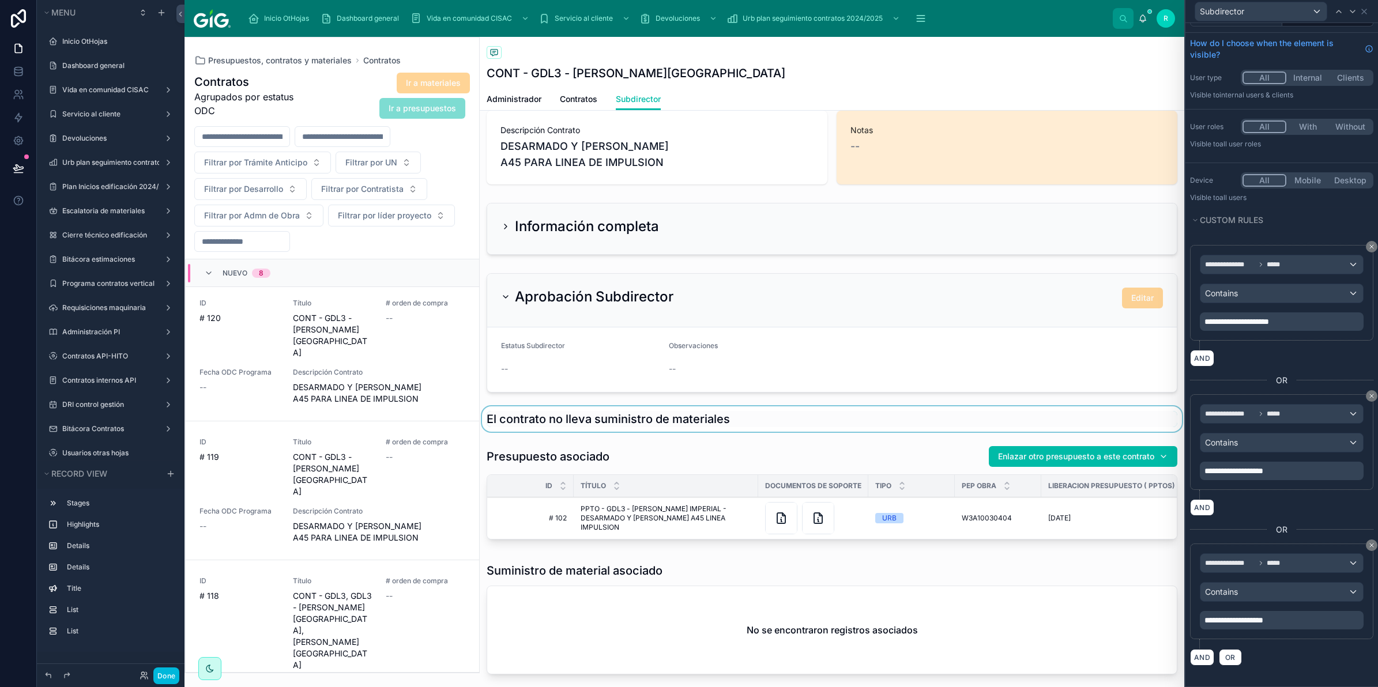
click at [797, 427] on div at bounding box center [832, 418] width 705 height 25
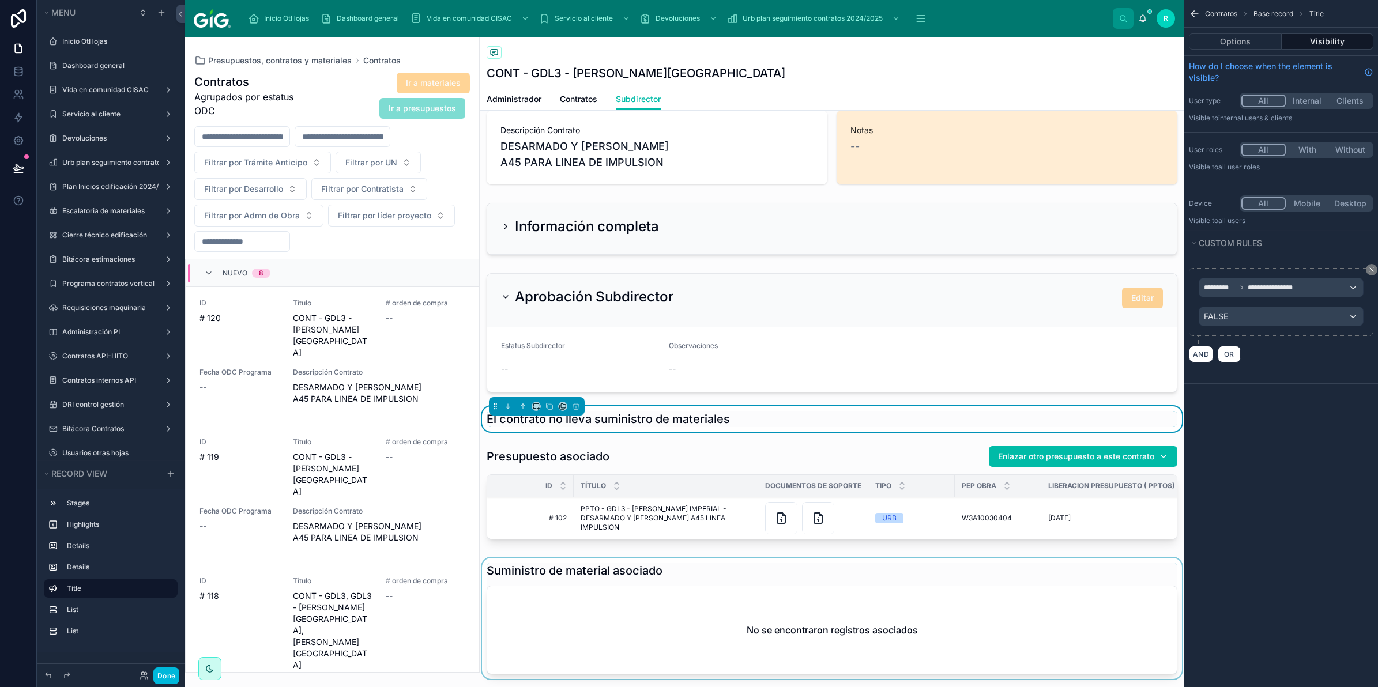
click at [706, 592] on div at bounding box center [832, 621] width 705 height 126
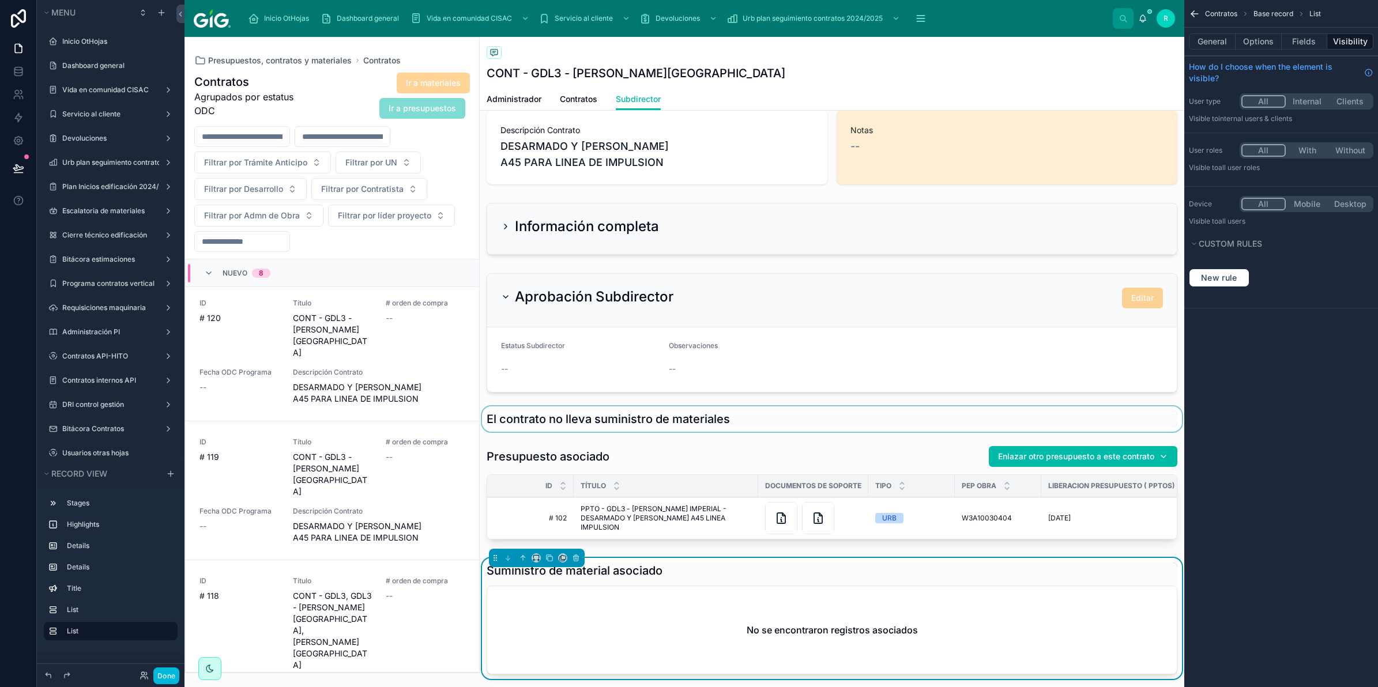
click at [819, 421] on div at bounding box center [832, 418] width 705 height 25
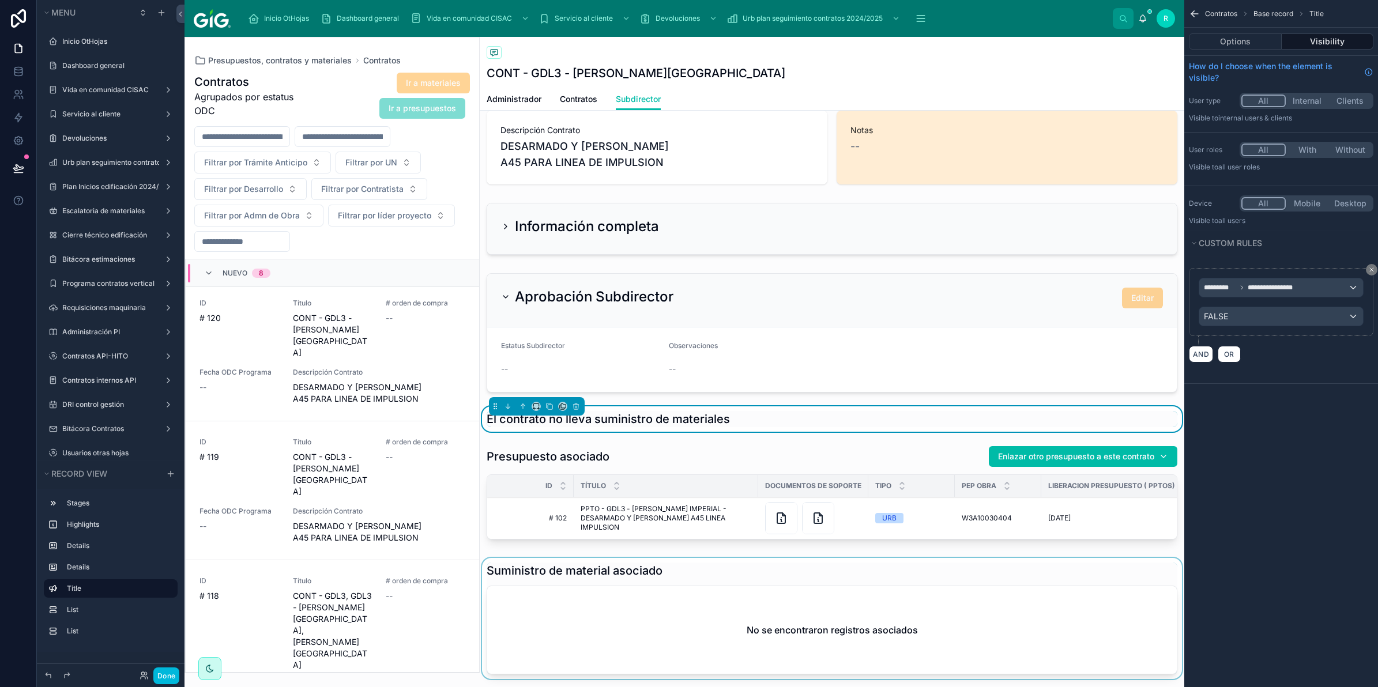
click at [771, 594] on div at bounding box center [832, 621] width 705 height 126
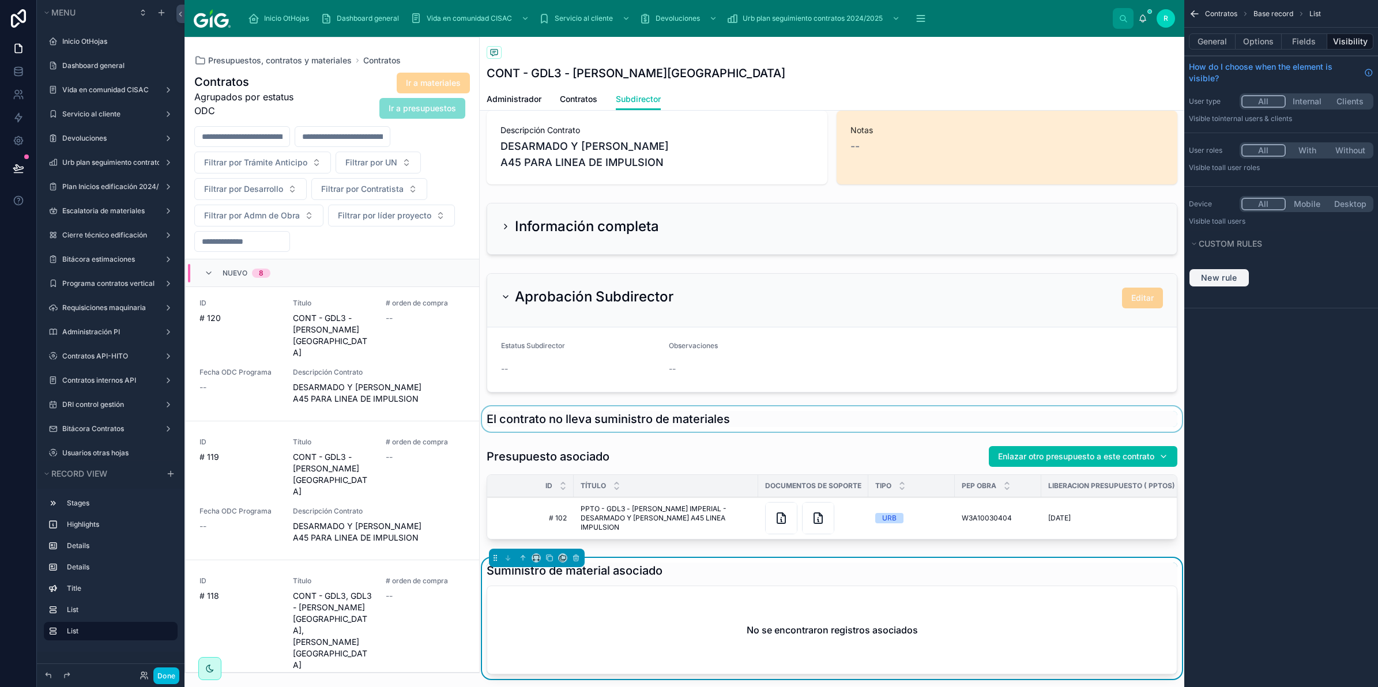
click at [1215, 283] on span "New rule" at bounding box center [1219, 278] width 46 height 10
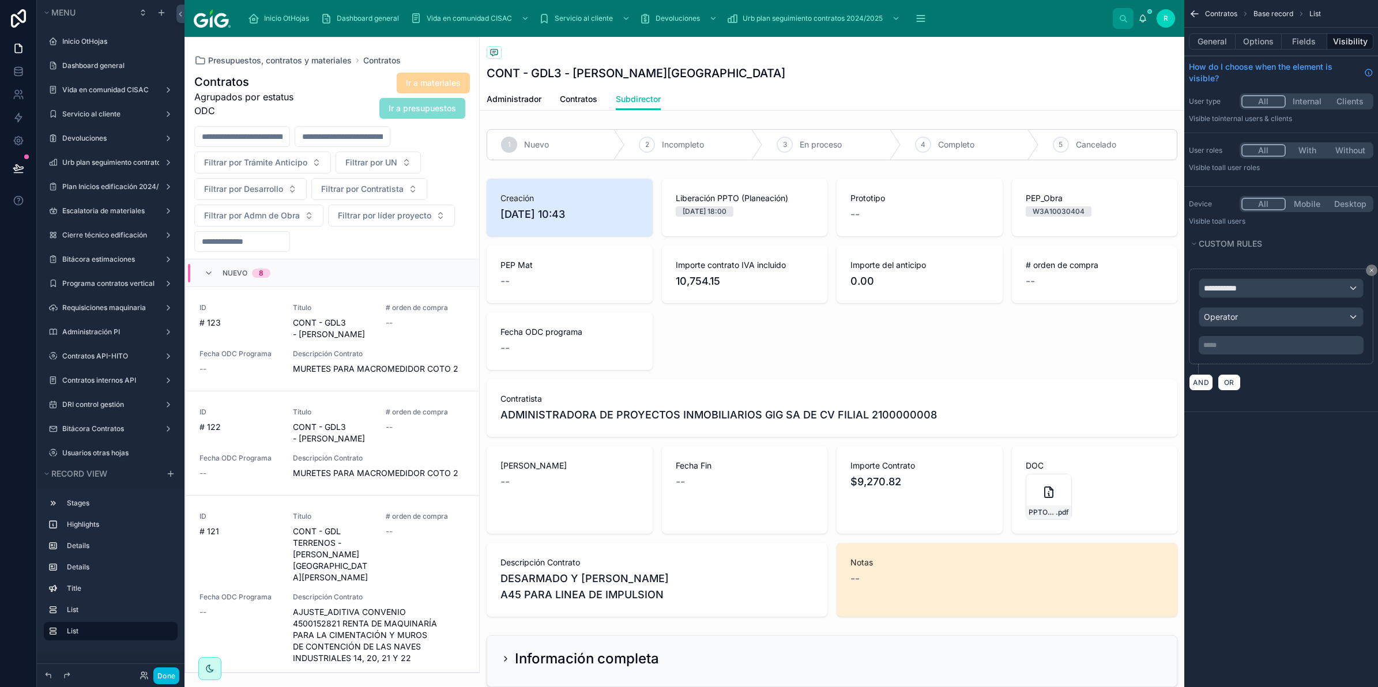
scroll to position [398, 0]
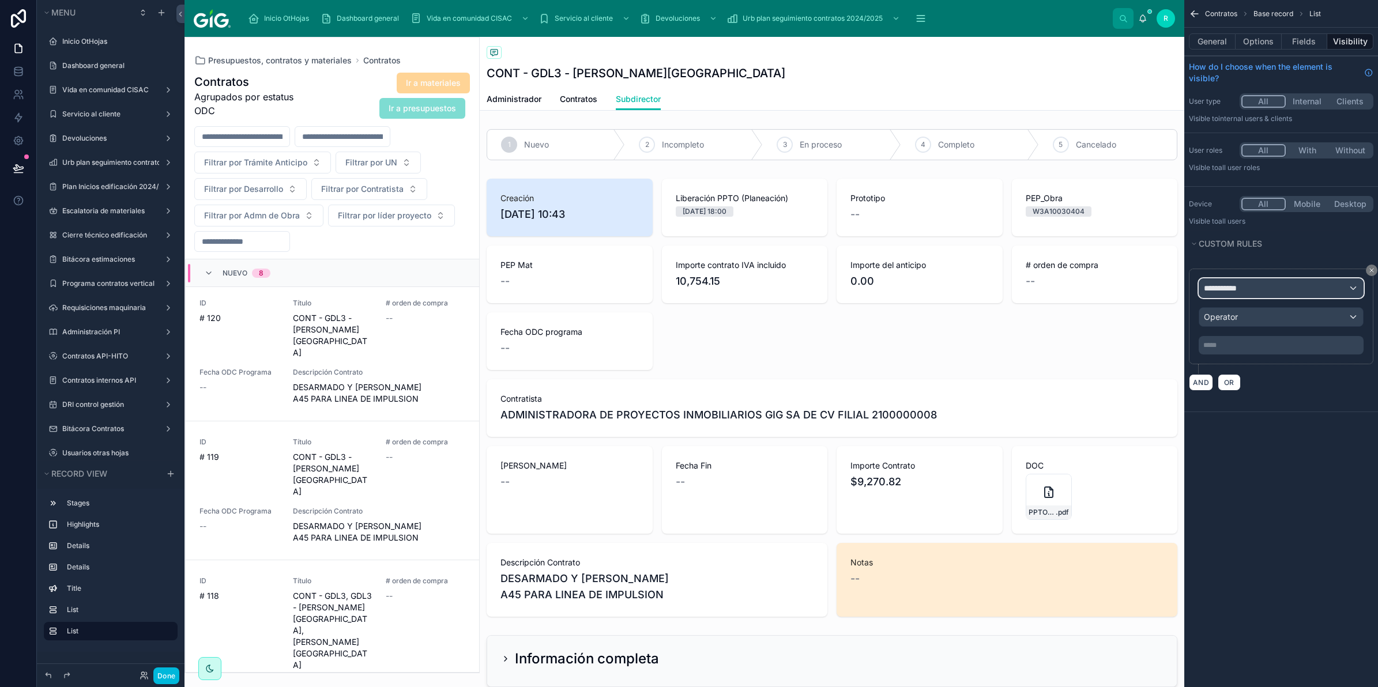
click at [1273, 285] on div "**********" at bounding box center [1281, 288] width 164 height 18
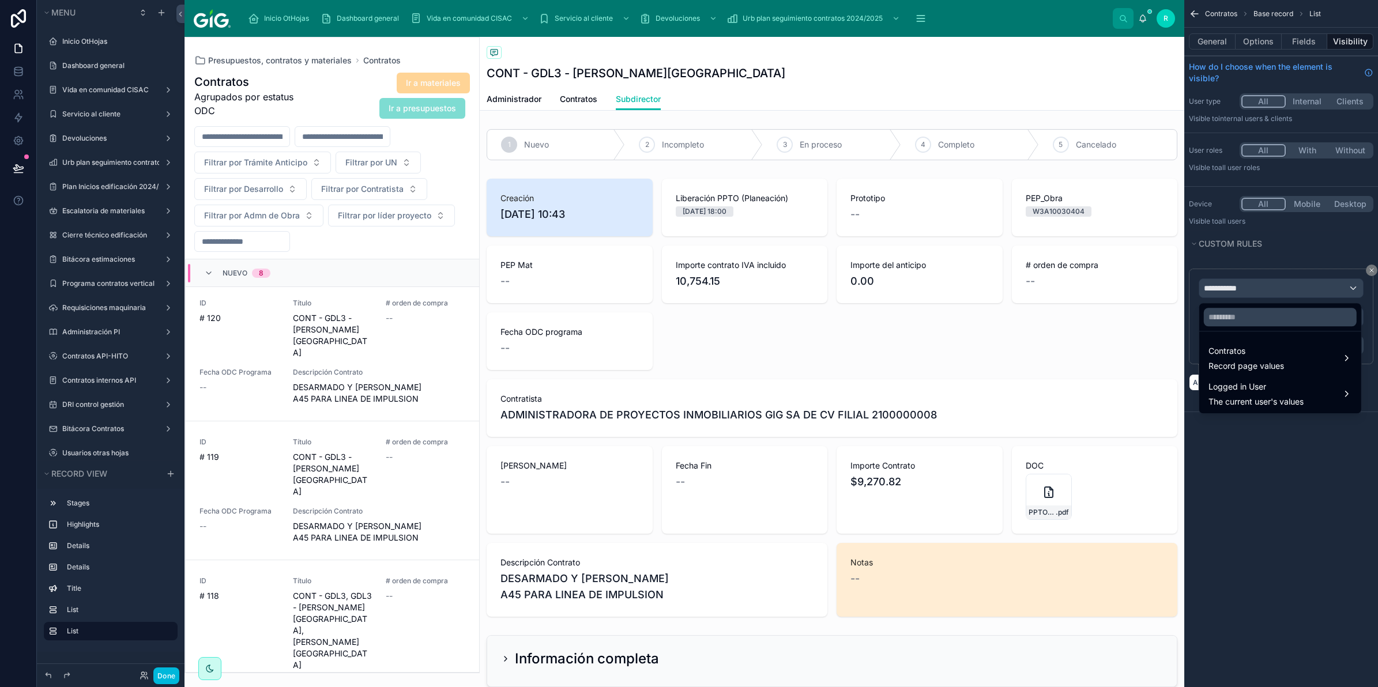
click at [1218, 333] on ul "Contratos Record page values Logged in User The current user's values" at bounding box center [1280, 373] width 162 height 82
click at [1239, 310] on input "text" at bounding box center [1280, 317] width 153 height 18
type input "***"
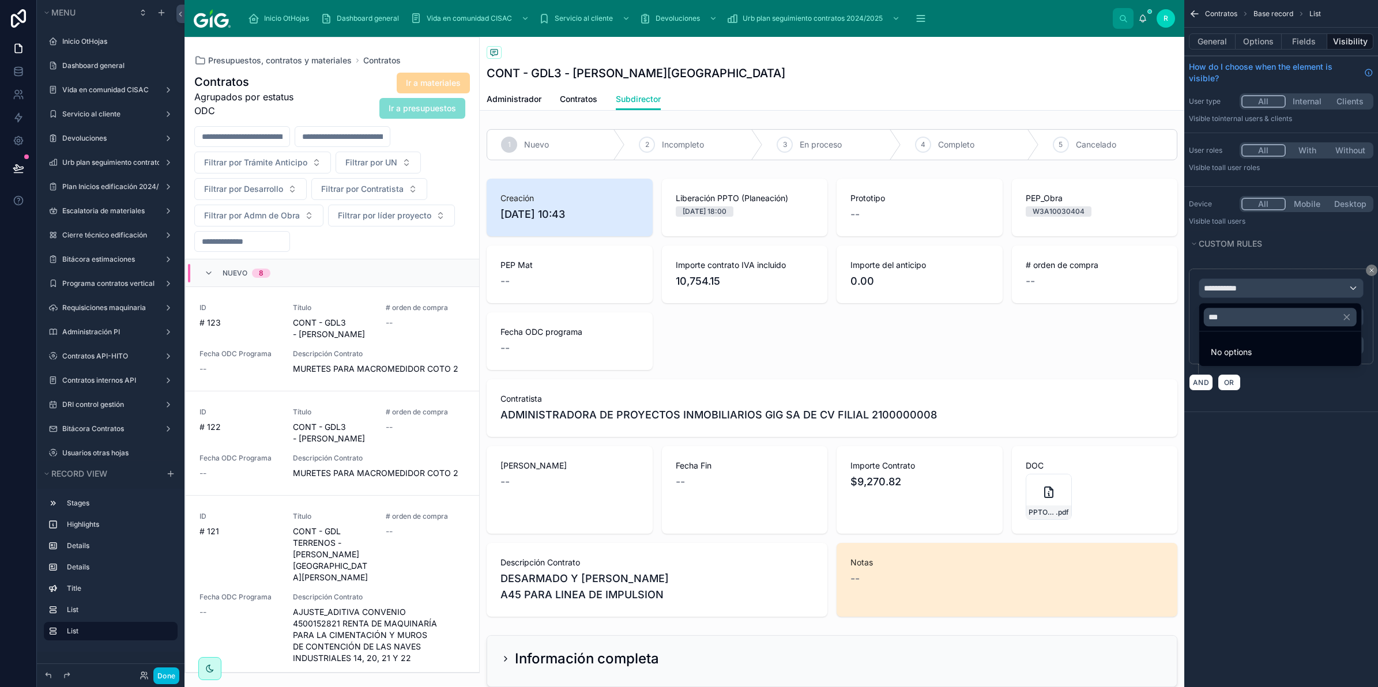
scroll to position [398, 0]
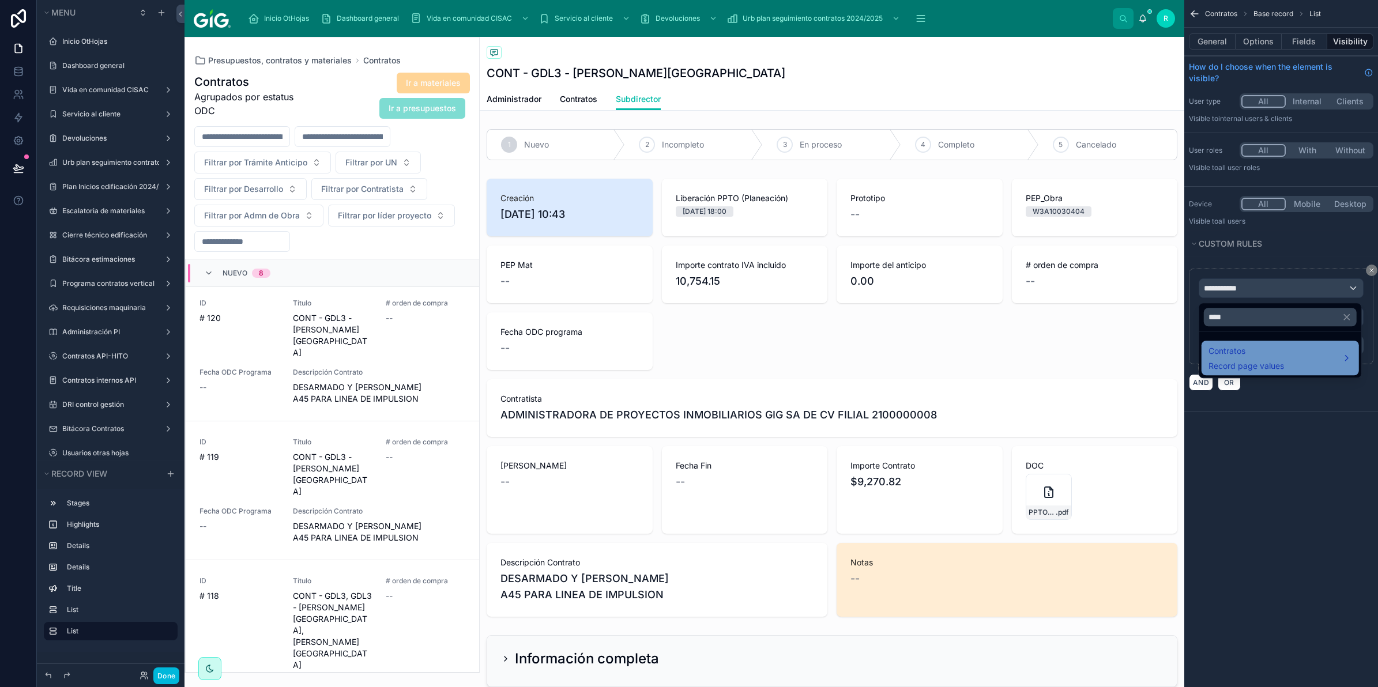
type input "****"
click at [1258, 347] on span "Contratos" at bounding box center [1247, 351] width 76 height 14
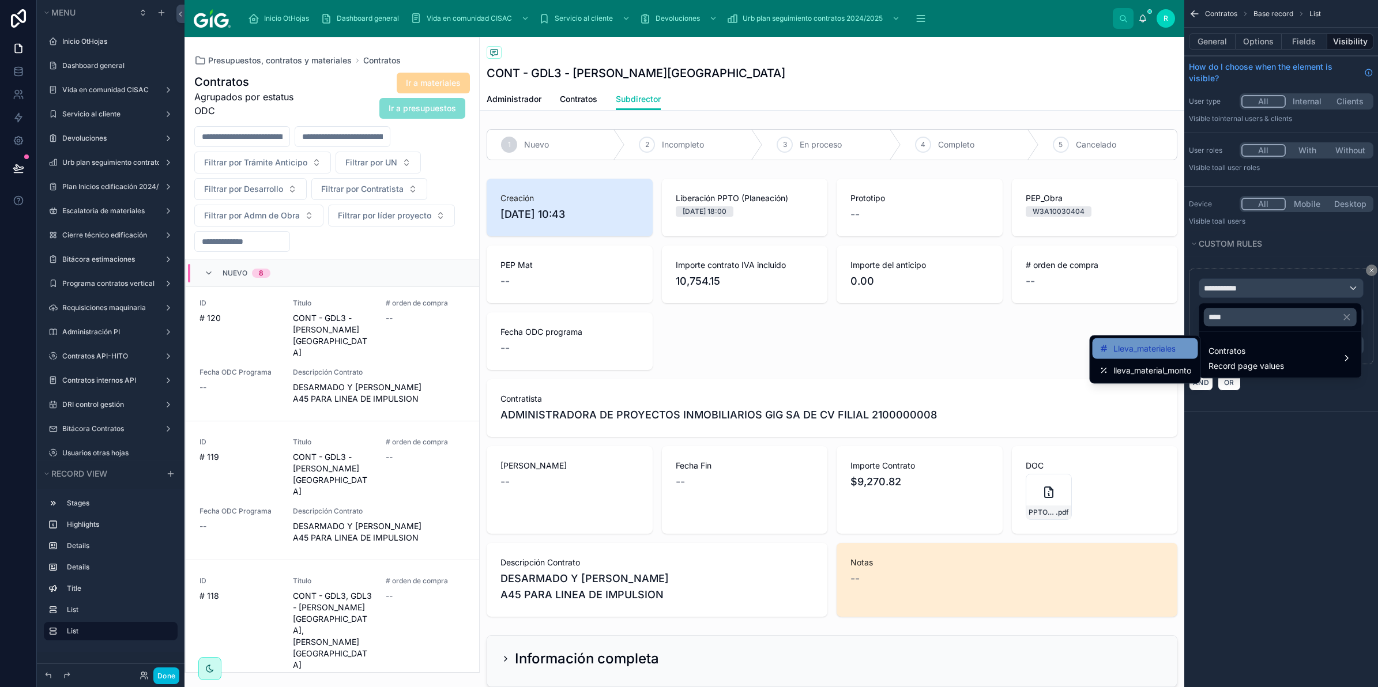
click at [1160, 338] on div "Lleva_materiales" at bounding box center [1146, 348] width 106 height 21
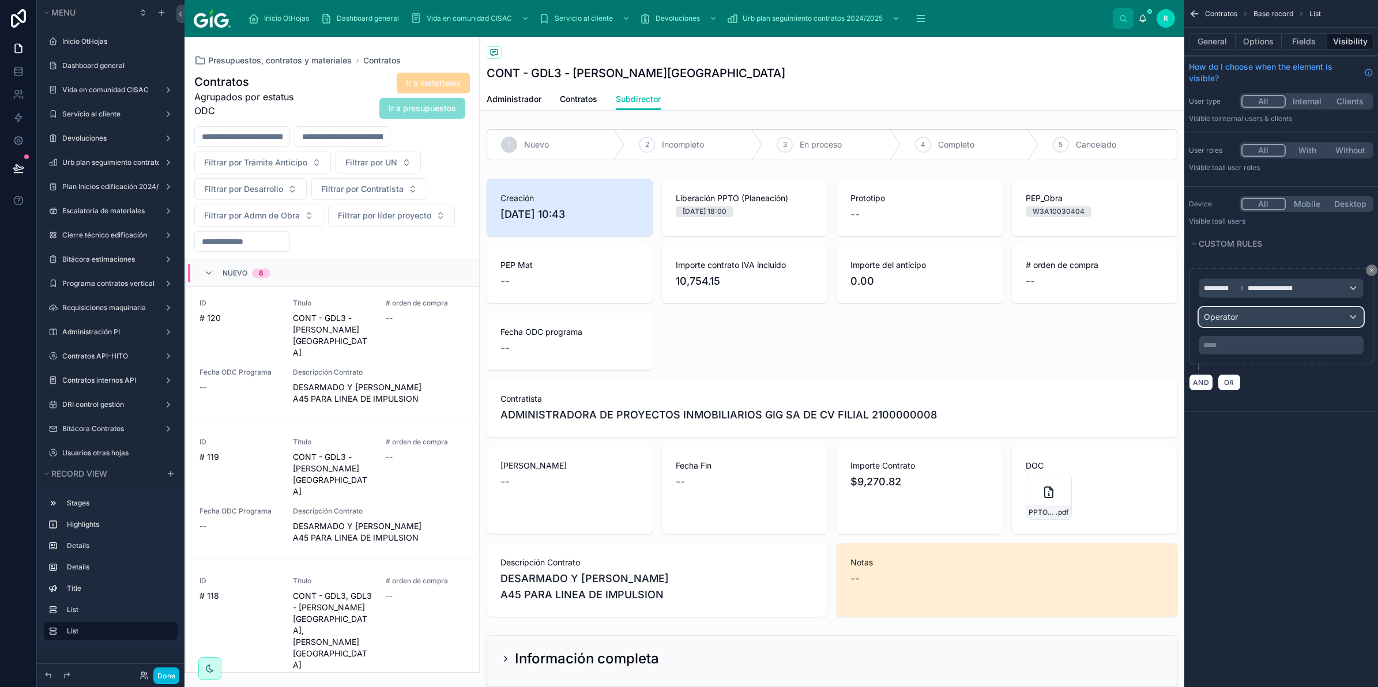
click at [1275, 318] on div "Operator" at bounding box center [1281, 317] width 164 height 18
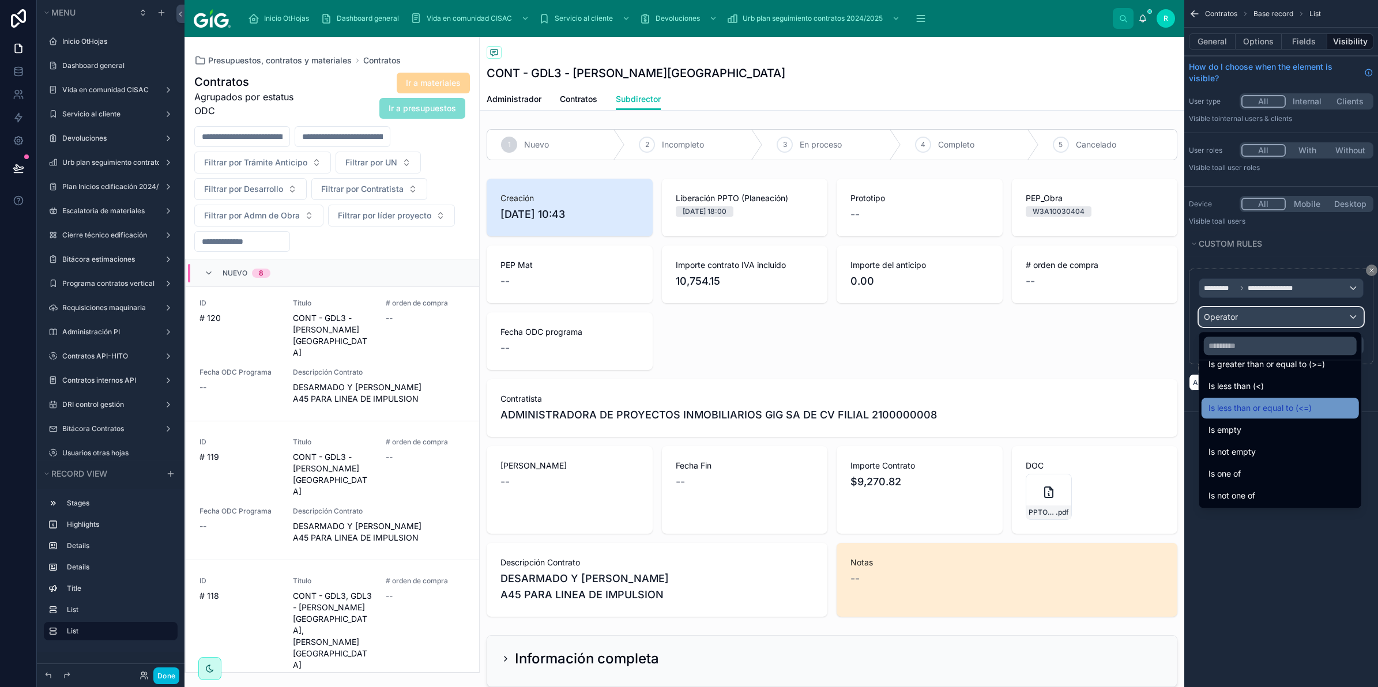
scroll to position [0, 0]
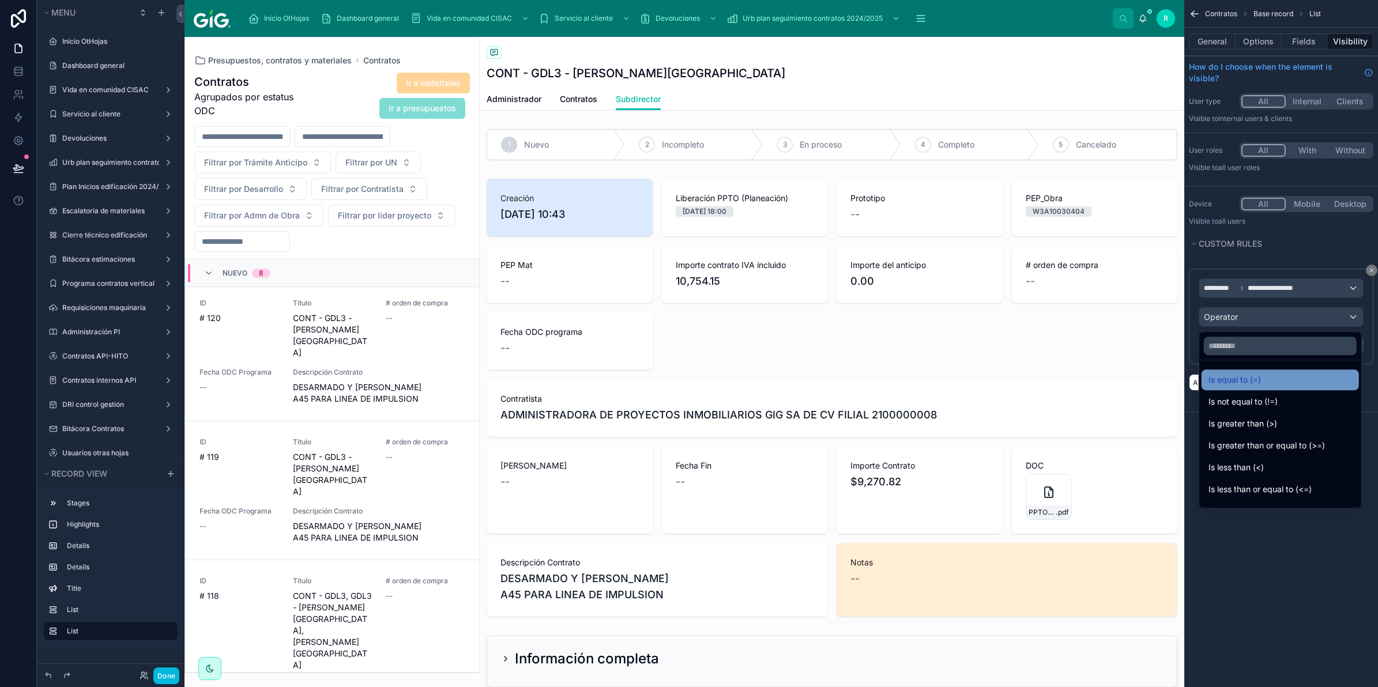
click at [1275, 387] on div "Is equal to (=)" at bounding box center [1281, 380] width 144 height 14
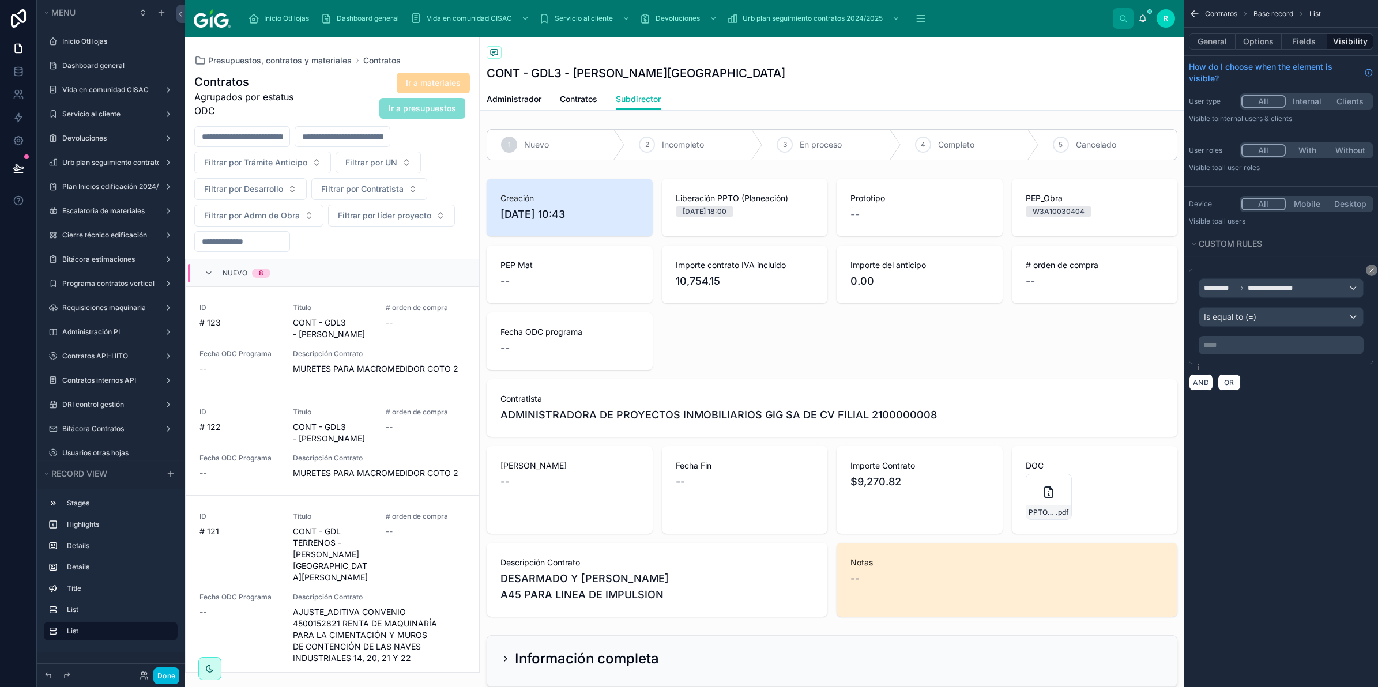
scroll to position [398, 0]
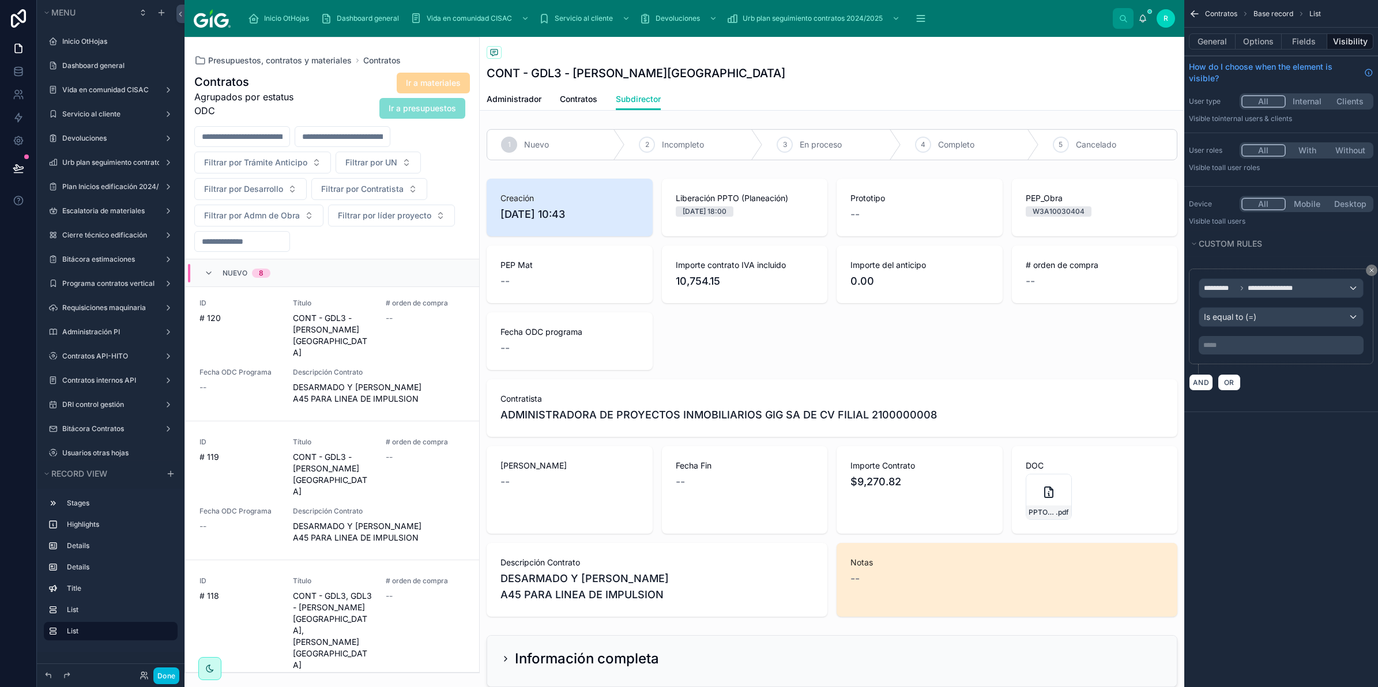
click at [1274, 349] on p "***** ﻿" at bounding box center [1282, 345] width 158 height 9
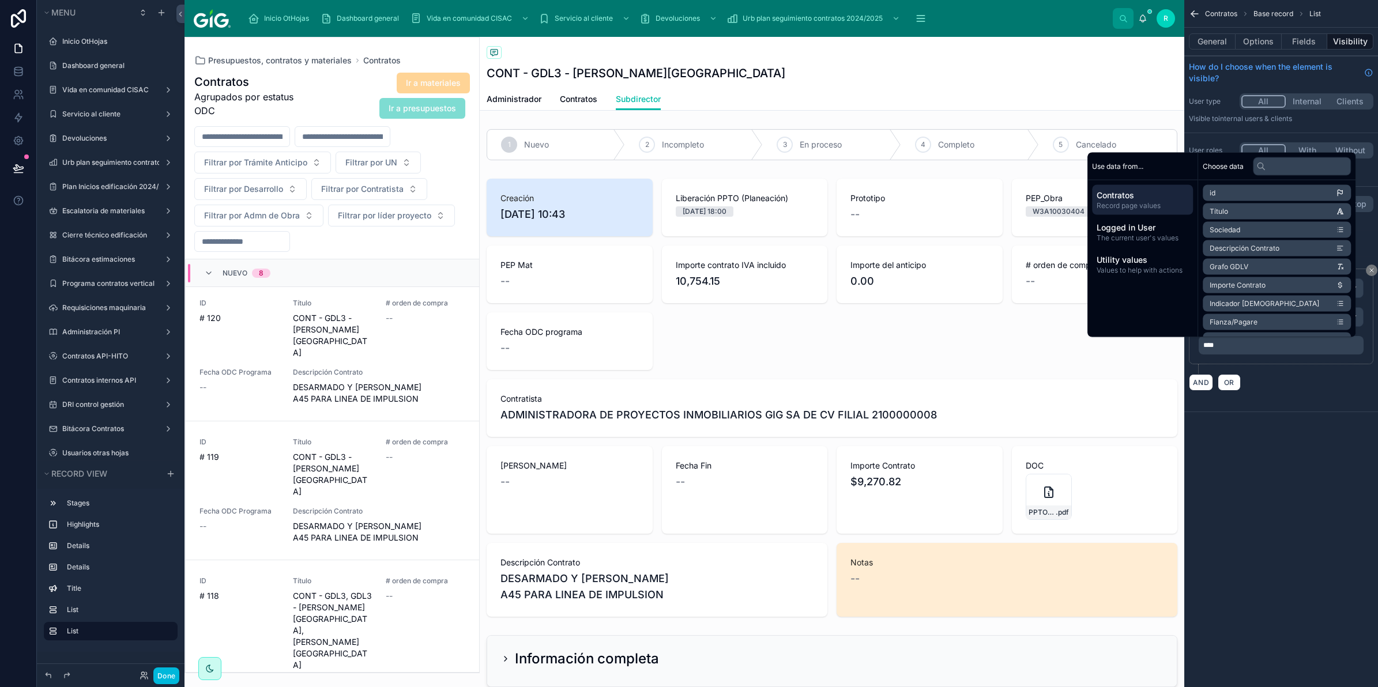
click at [1326, 485] on div "**********" at bounding box center [1281, 343] width 194 height 687
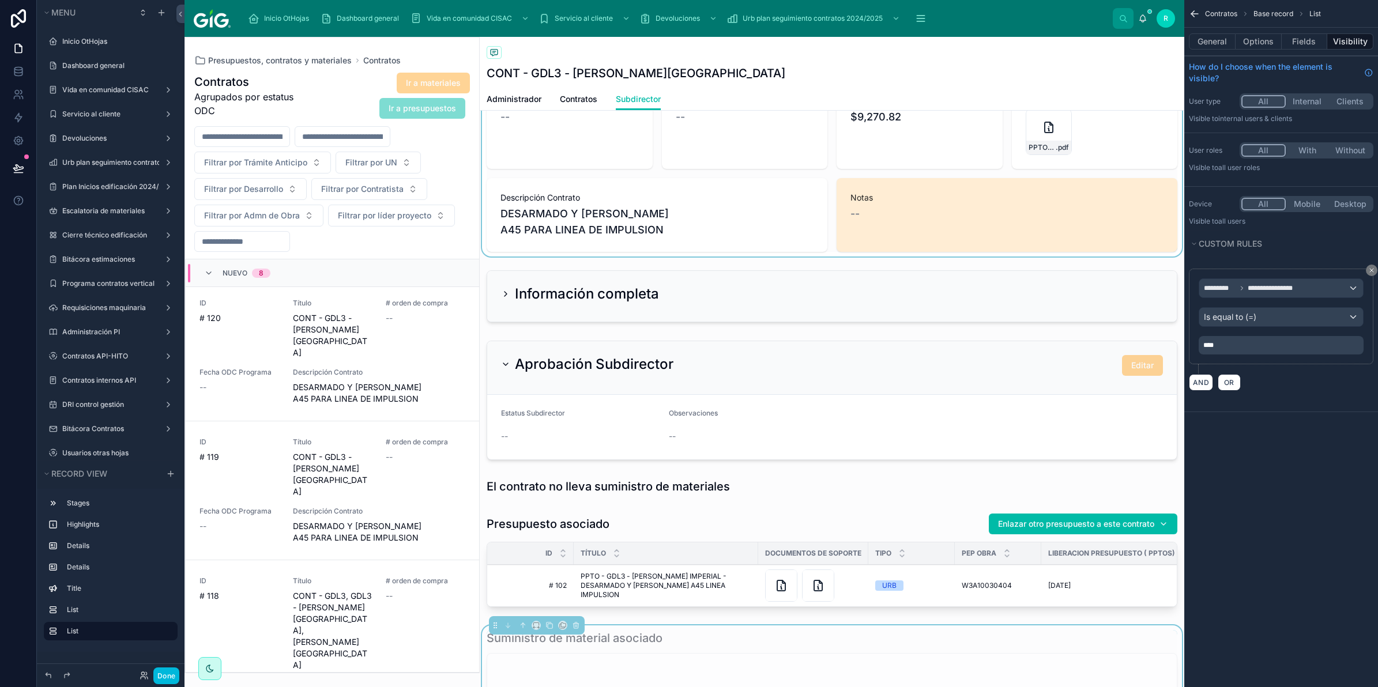
scroll to position [505, 0]
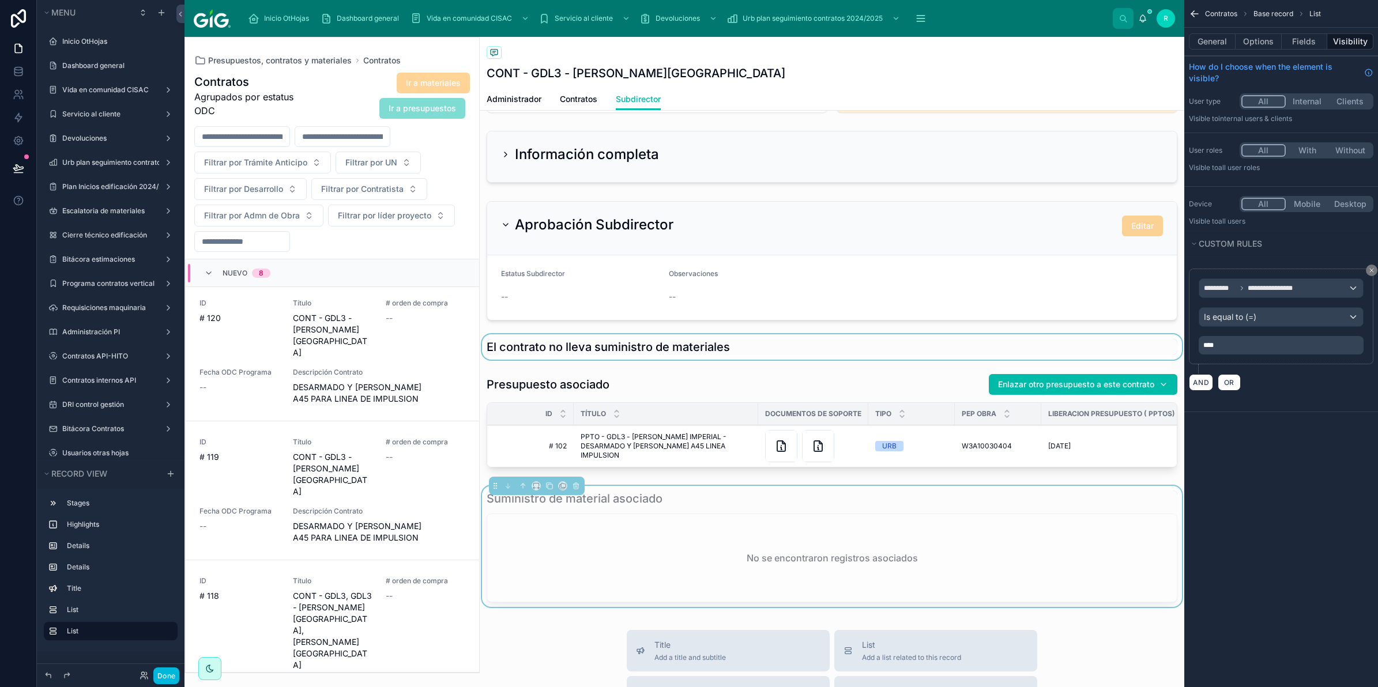
click at [791, 345] on div at bounding box center [832, 346] width 705 height 25
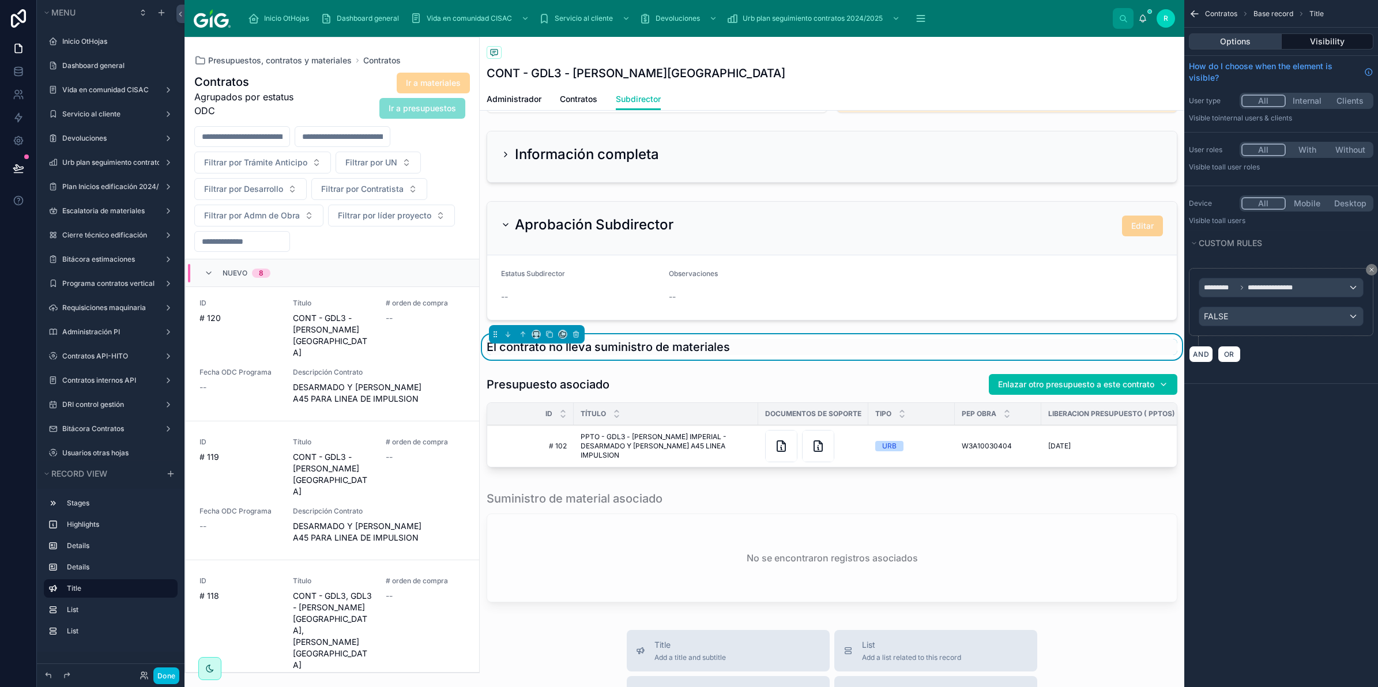
click at [1239, 39] on button "Options" at bounding box center [1235, 41] width 93 height 16
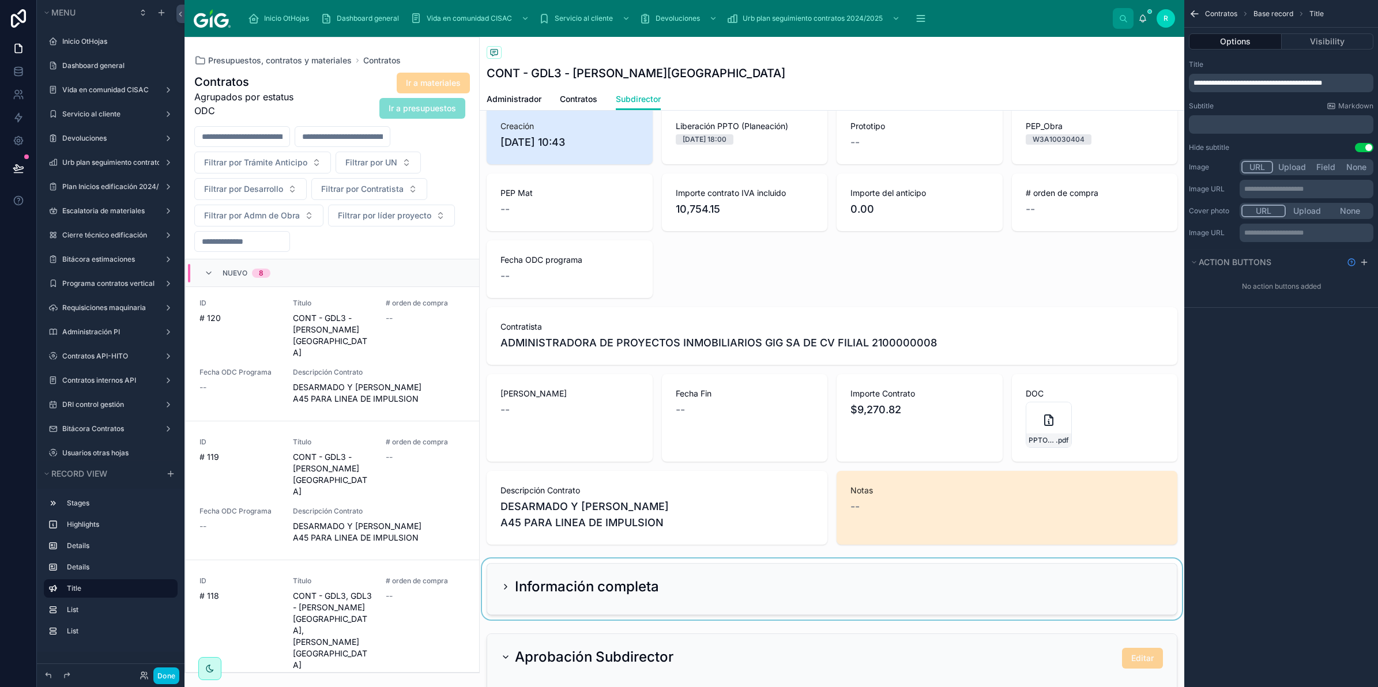
scroll to position [0, 0]
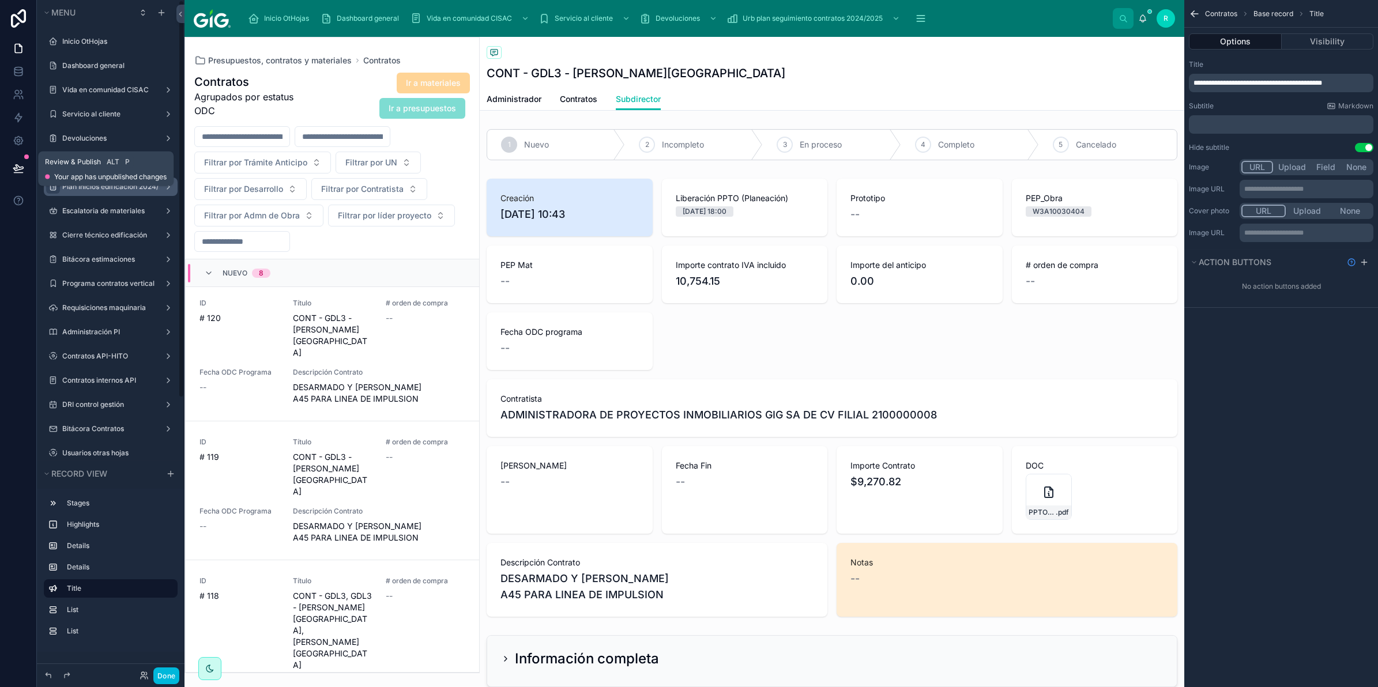
drag, startPoint x: 10, startPoint y: 167, endPoint x: 50, endPoint y: 191, distance: 47.1
click at [10, 167] on button at bounding box center [18, 168] width 25 height 32
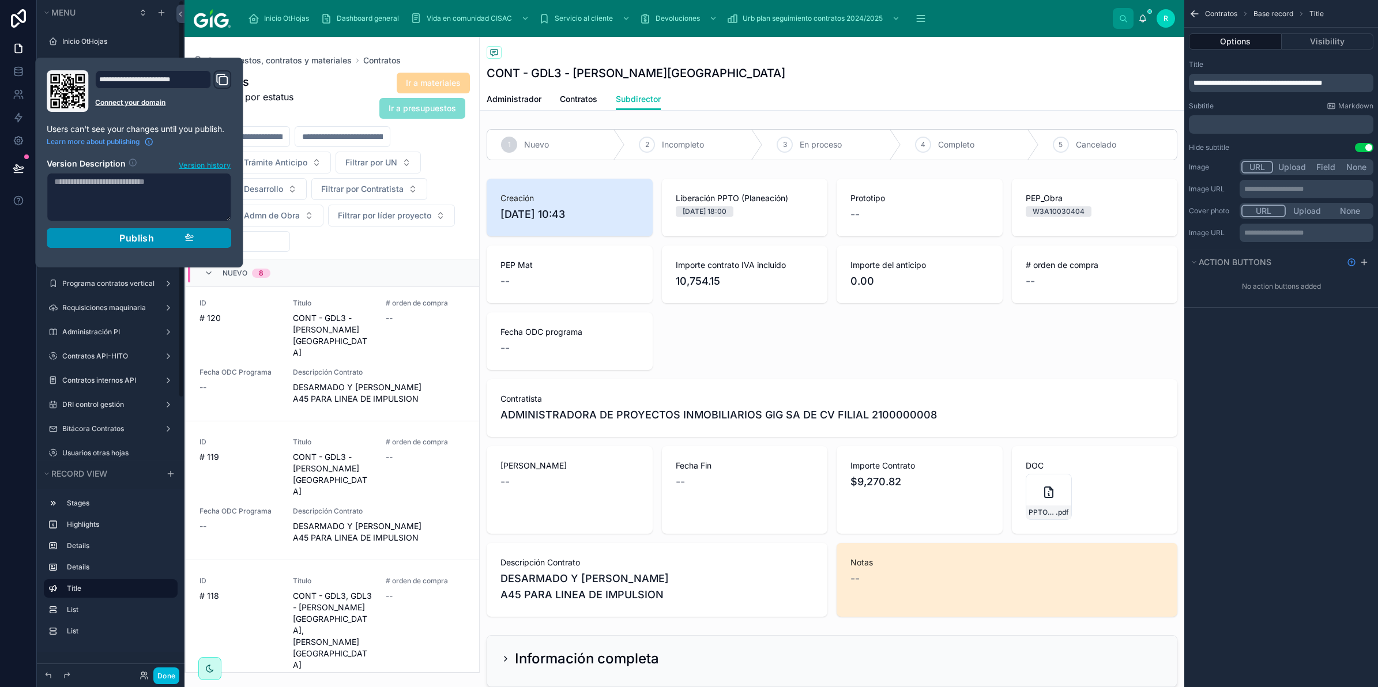
click at [105, 245] on button "Publish" at bounding box center [139, 238] width 185 height 20
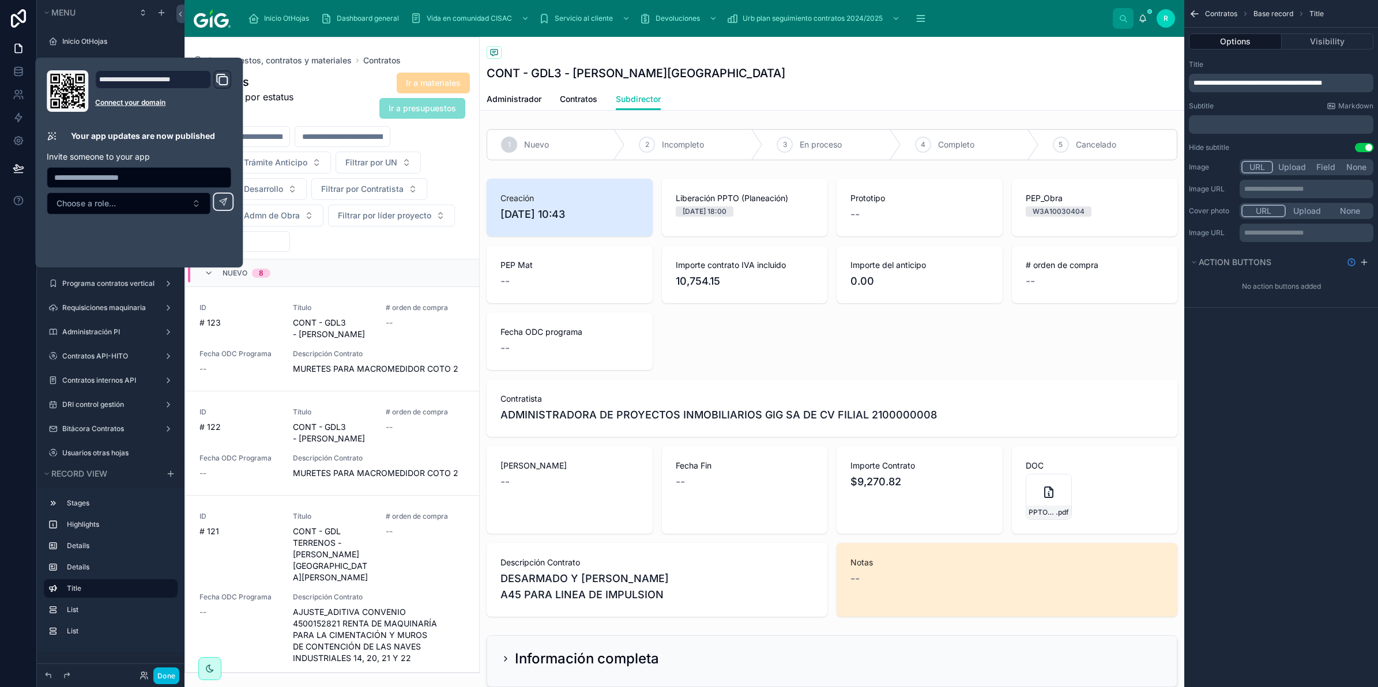
scroll to position [398, 0]
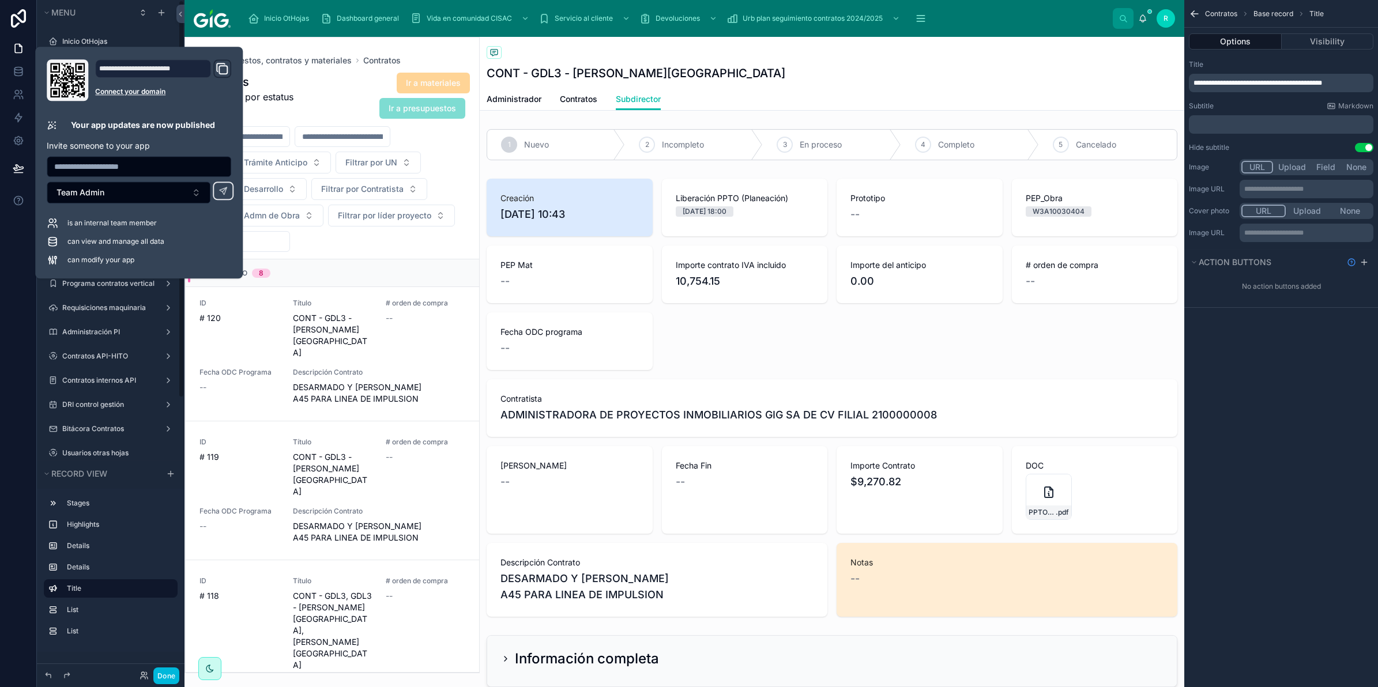
click at [344, 87] on div "Ir a materiales Ir a presupuestos" at bounding box center [388, 95] width 163 height 47
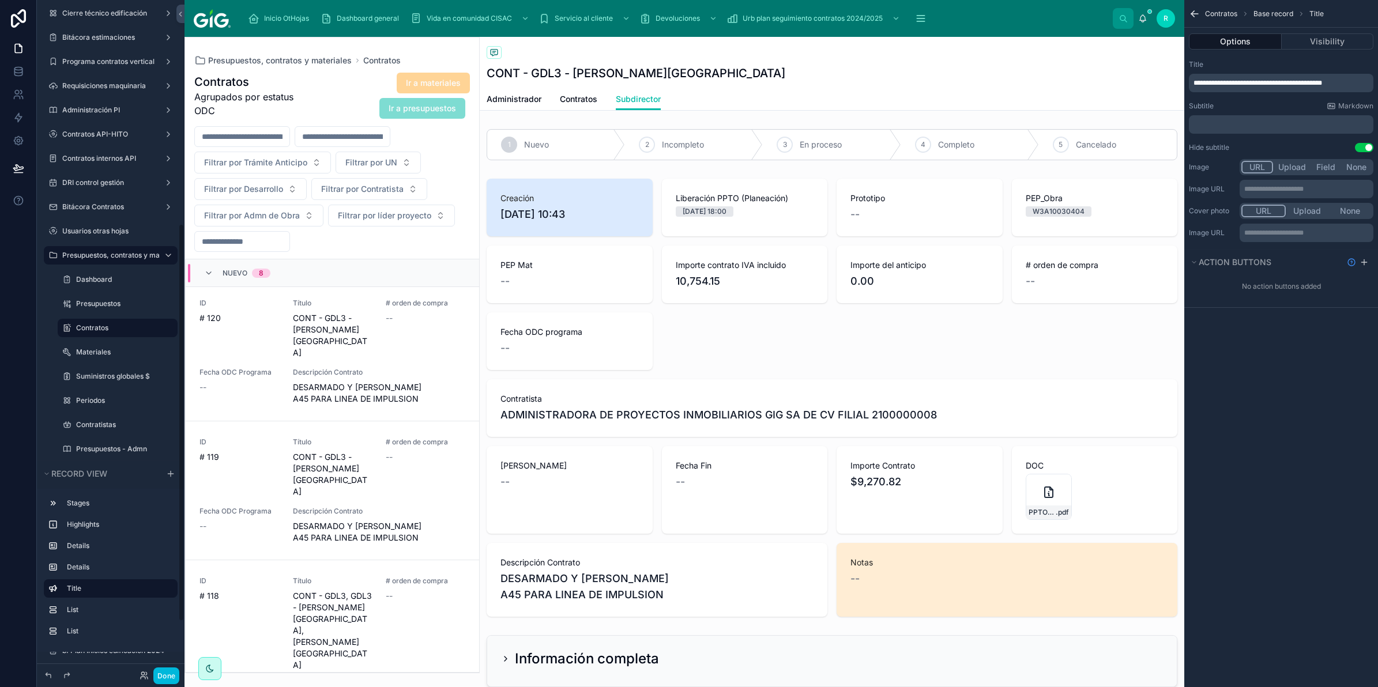
scroll to position [466, 0]
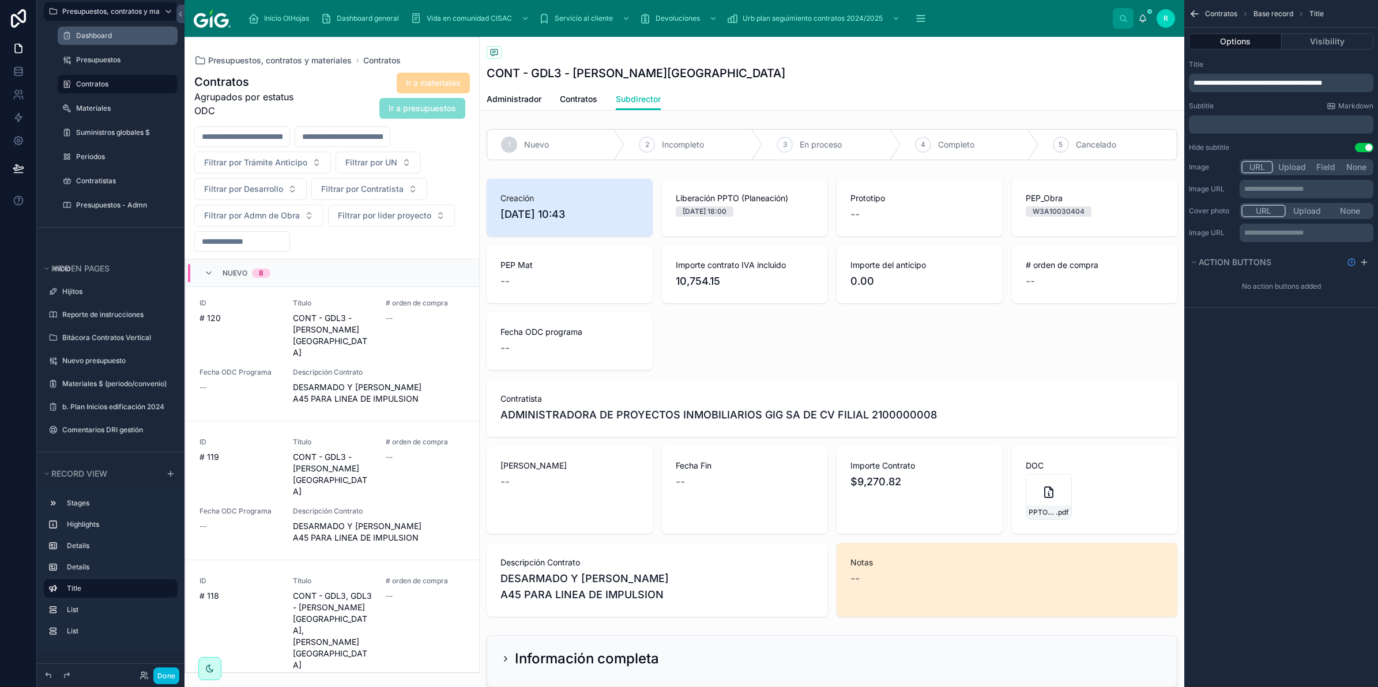
click at [134, 35] on label "Dashboard" at bounding box center [123, 35] width 95 height 9
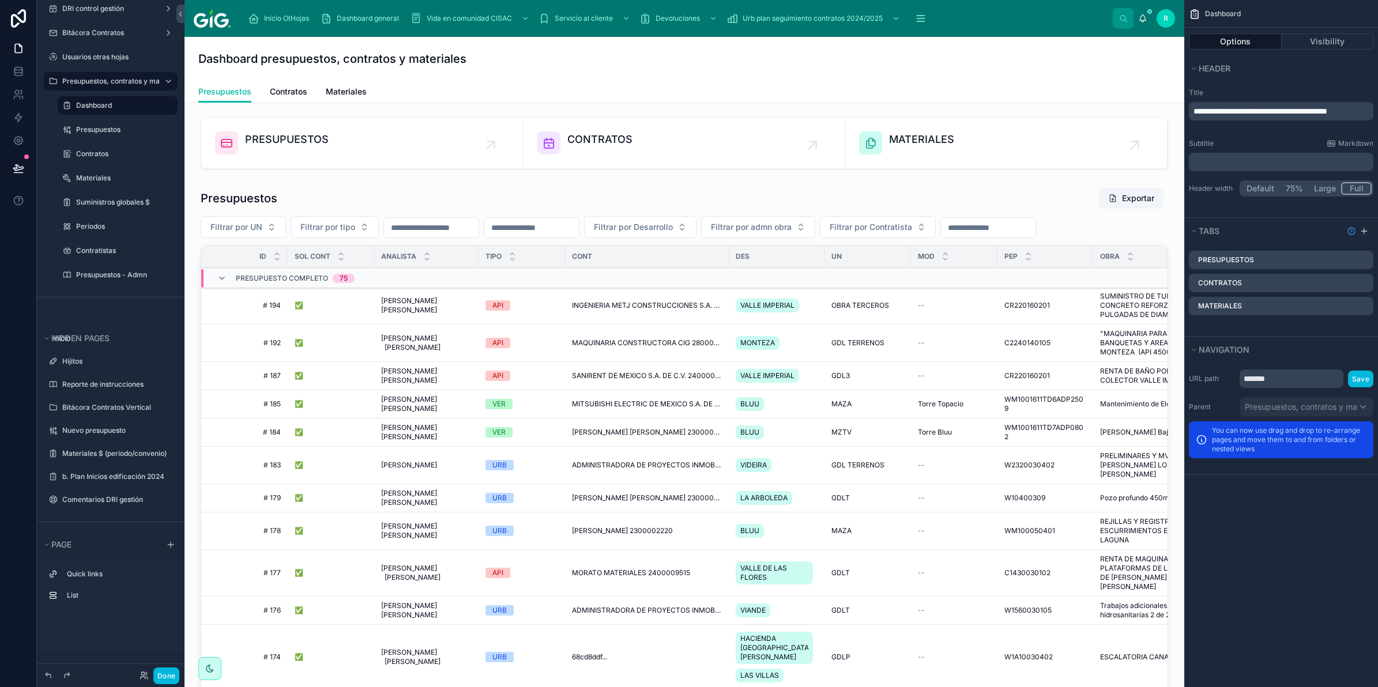
scroll to position [396, 0]
click at [284, 93] on span "Contratos" at bounding box center [288, 92] width 37 height 12
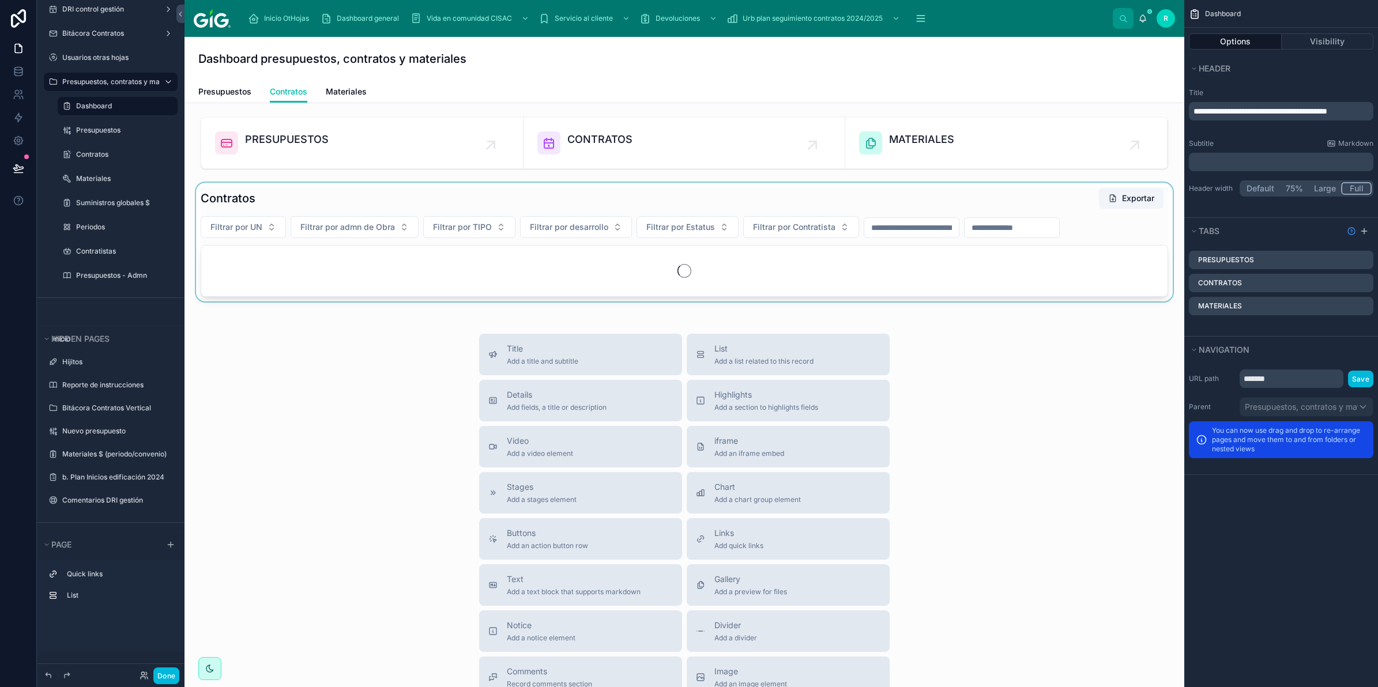
click at [875, 296] on div at bounding box center [684, 244] width 981 height 123
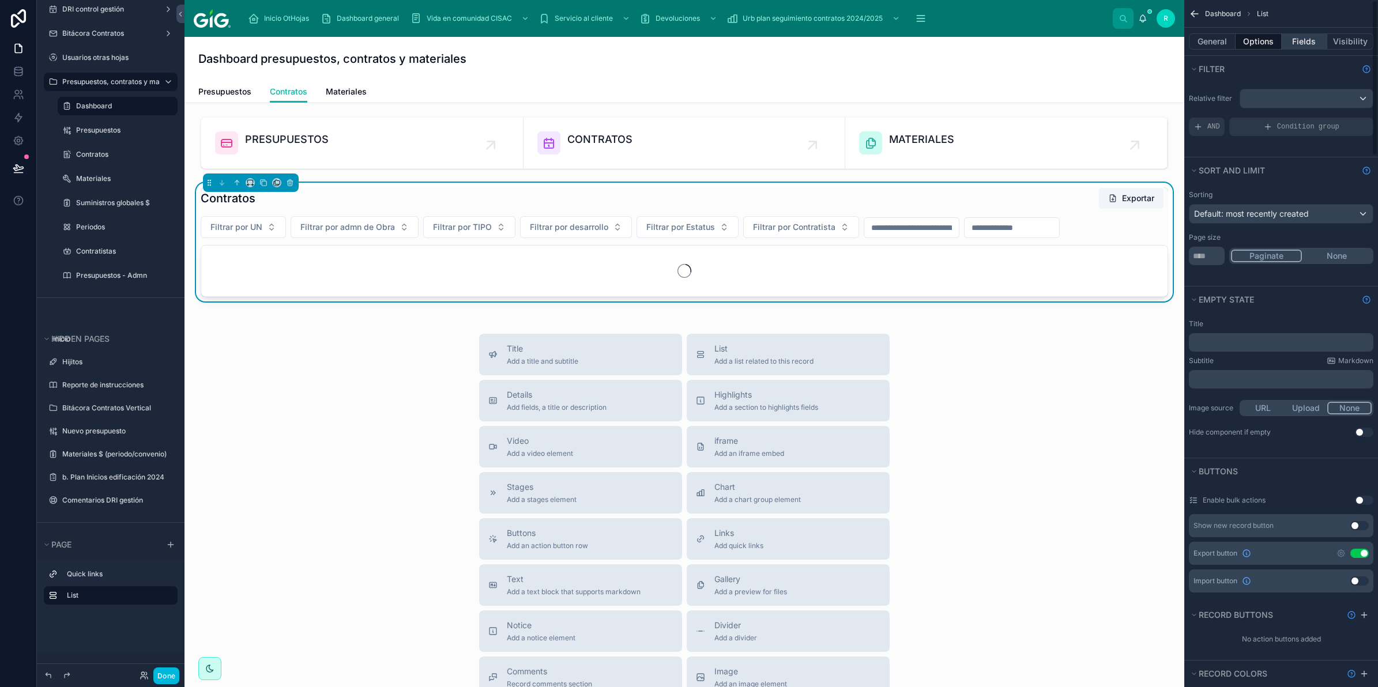
click at [1307, 38] on button "Fields" at bounding box center [1305, 41] width 46 height 16
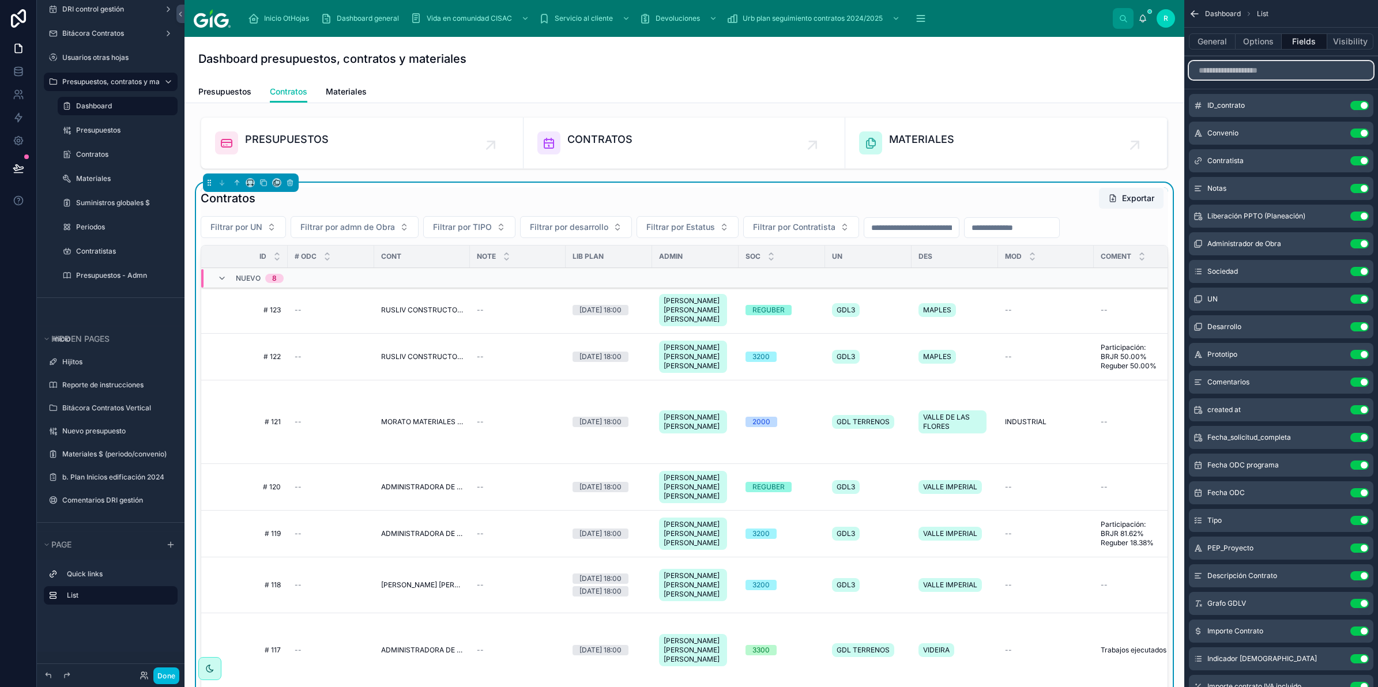
click at [1289, 76] on input "scrollable content" at bounding box center [1281, 70] width 185 height 18
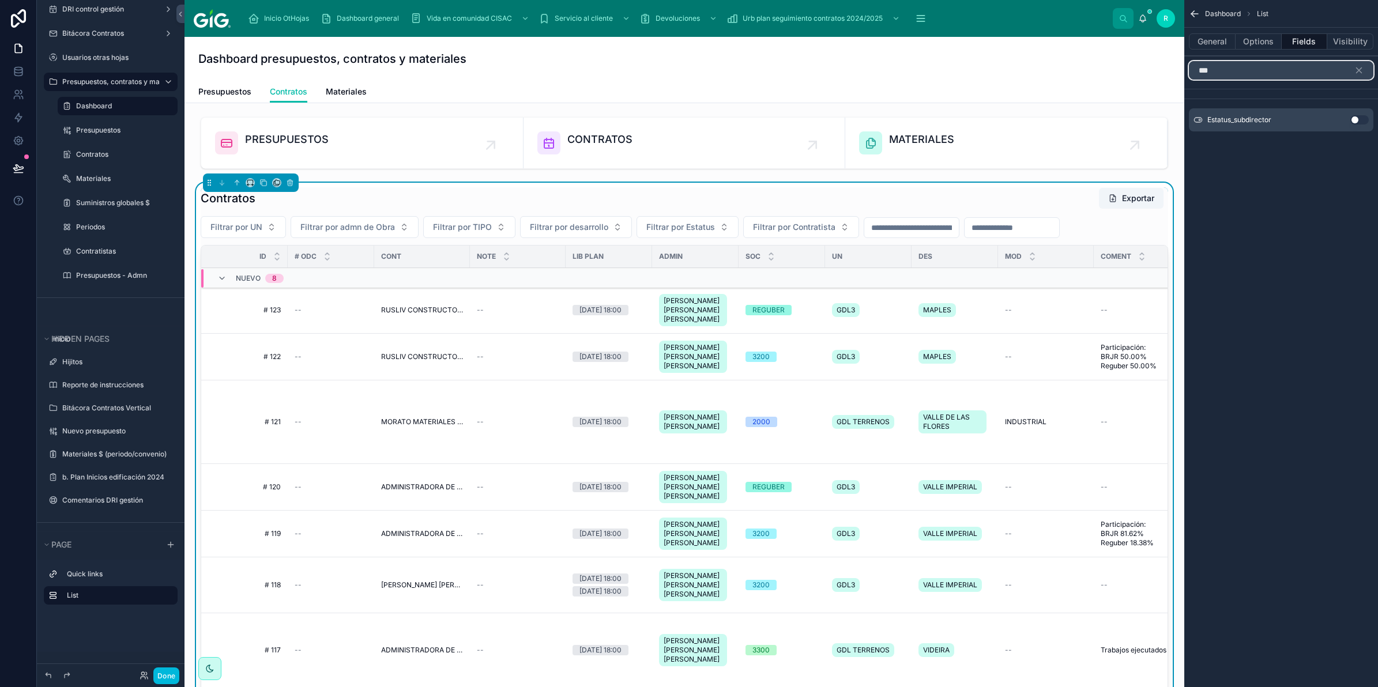
type input "***"
click at [1357, 118] on button "Use setting" at bounding box center [1359, 119] width 18 height 9
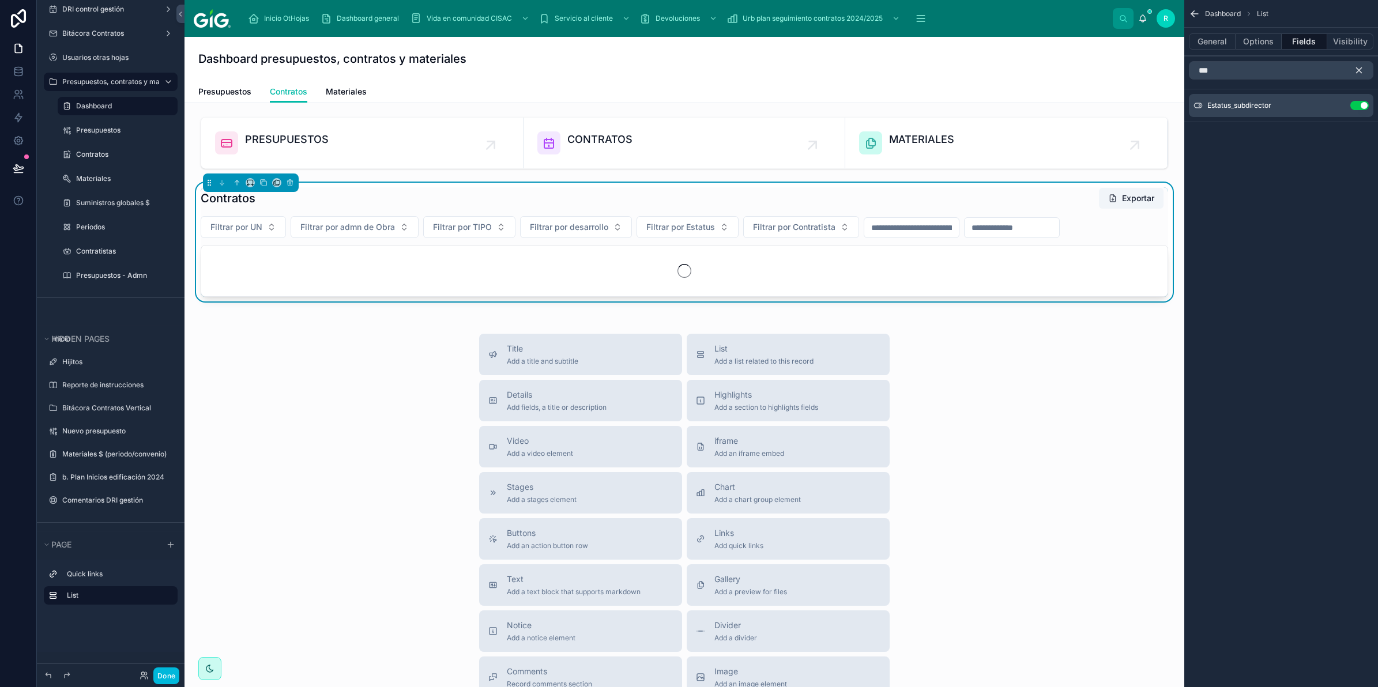
click at [1358, 65] on icon "scrollable content" at bounding box center [1359, 70] width 10 height 10
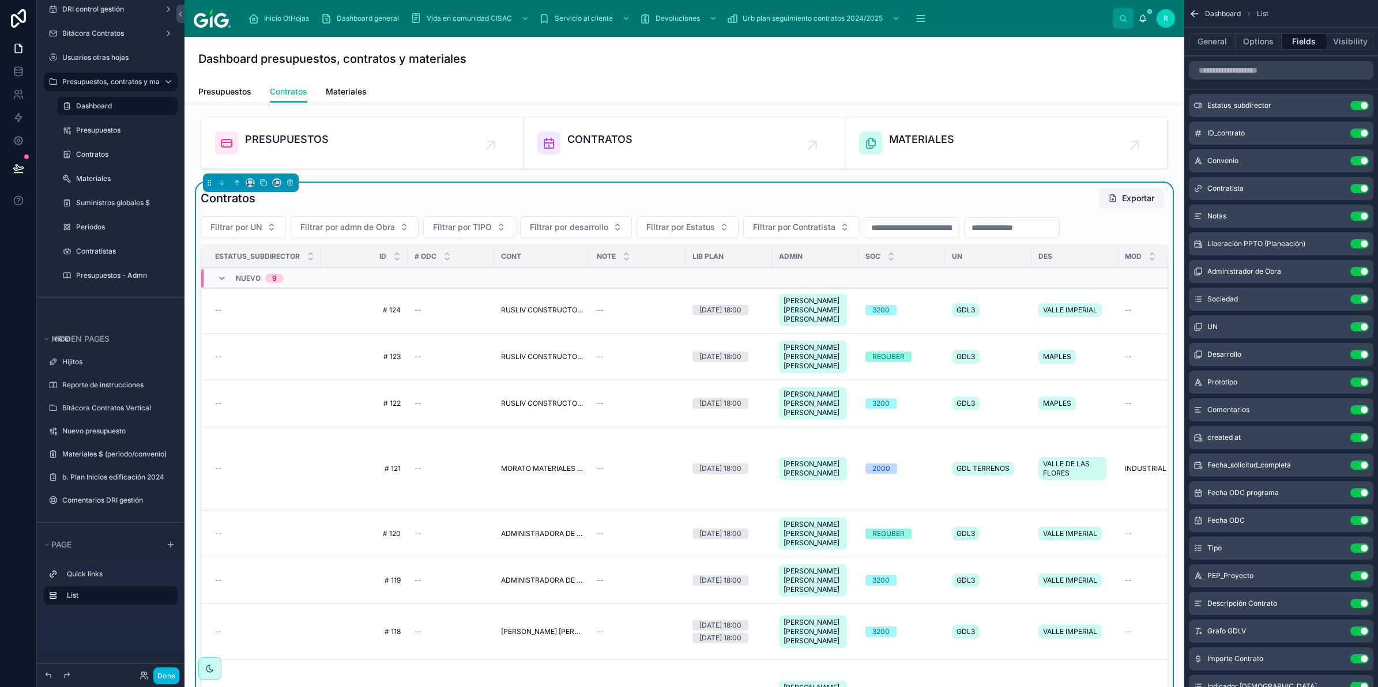
click at [0, 0] on icon "scrollable content" at bounding box center [0, 0] width 0 height 0
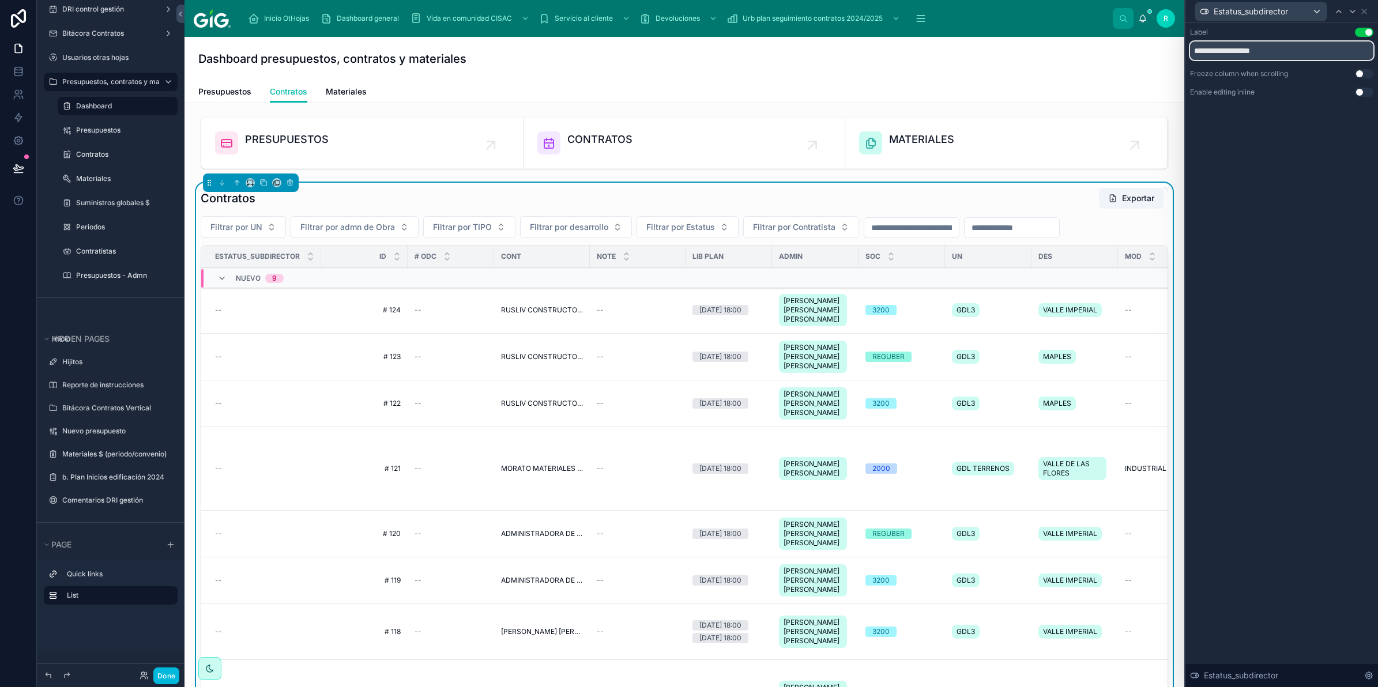
drag, startPoint x: 1276, startPoint y: 48, endPoint x: 1189, endPoint y: 41, distance: 86.8
click at [1190, 42] on div "**********" at bounding box center [1281, 51] width 183 height 18
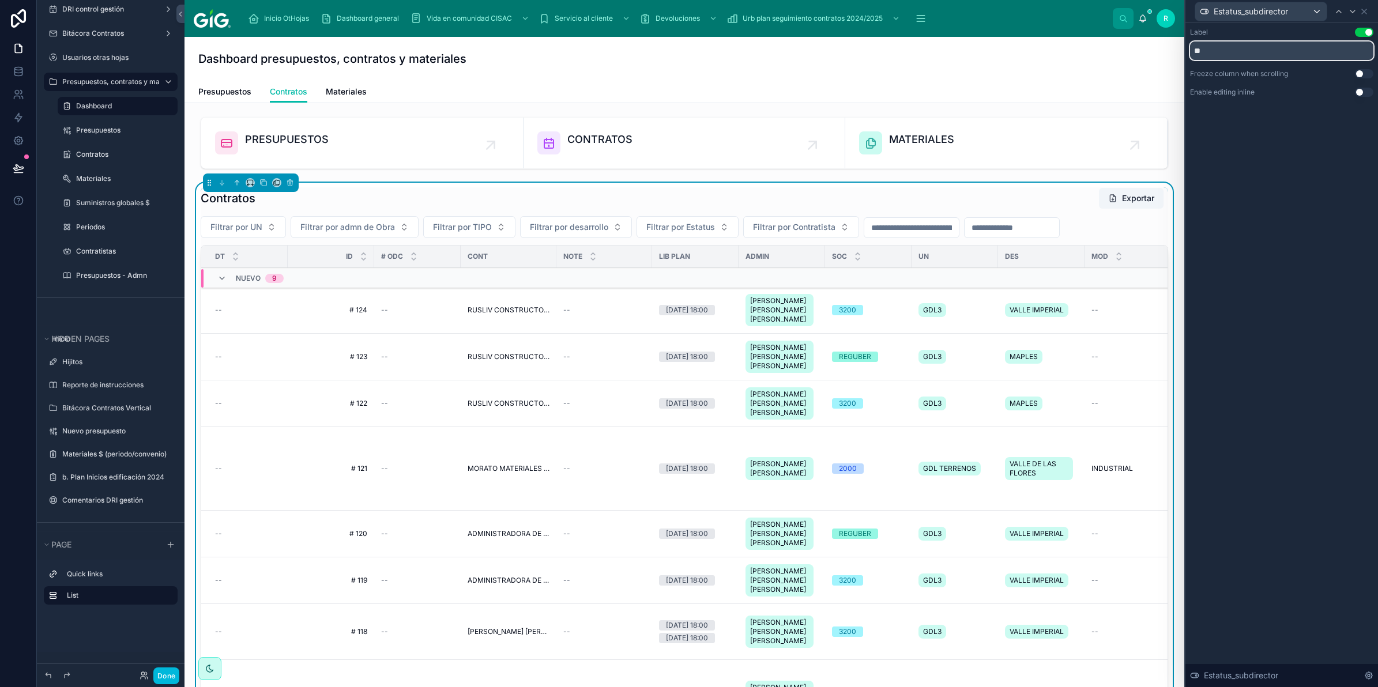
type input "**"
click at [1321, 220] on div "Label Use setting ** Freeze column when scrolling Use setting Enable editing in…" at bounding box center [1281, 355] width 193 height 664
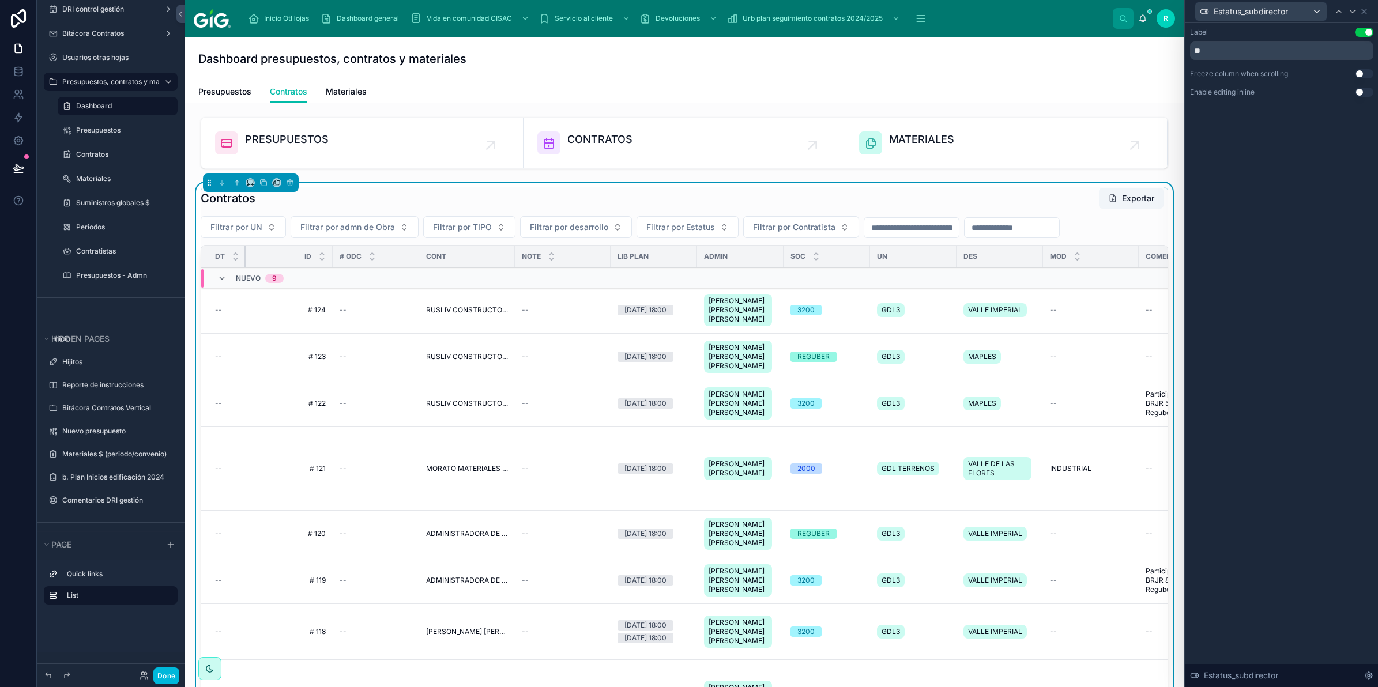
drag, startPoint x: 286, startPoint y: 255, endPoint x: 228, endPoint y: 257, distance: 57.7
click at [228, 257] on th "DT" at bounding box center [223, 257] width 45 height 22
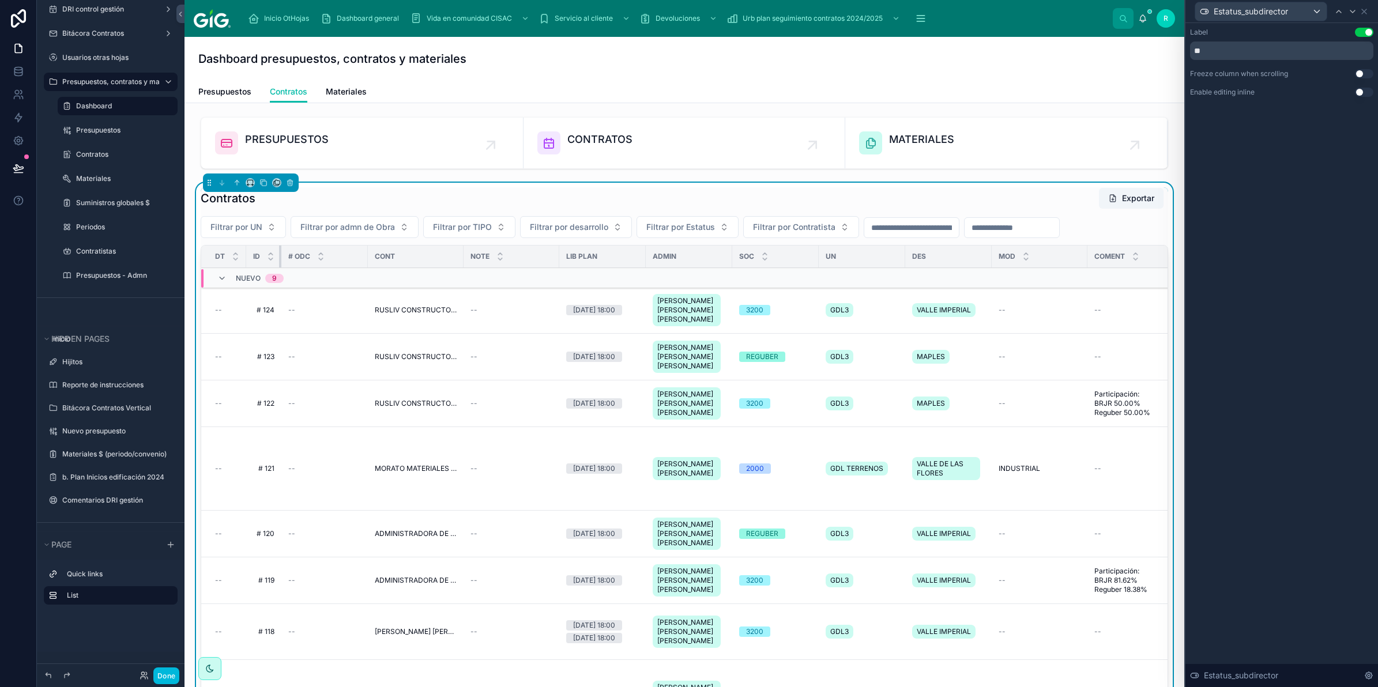
drag, startPoint x: 330, startPoint y: 260, endPoint x: 266, endPoint y: 261, distance: 64.0
click at [266, 261] on th "ID" at bounding box center [263, 257] width 35 height 22
drag, startPoint x: 7, startPoint y: 167, endPoint x: 84, endPoint y: 240, distance: 106.0
click at [7, 167] on button at bounding box center [18, 168] width 25 height 32
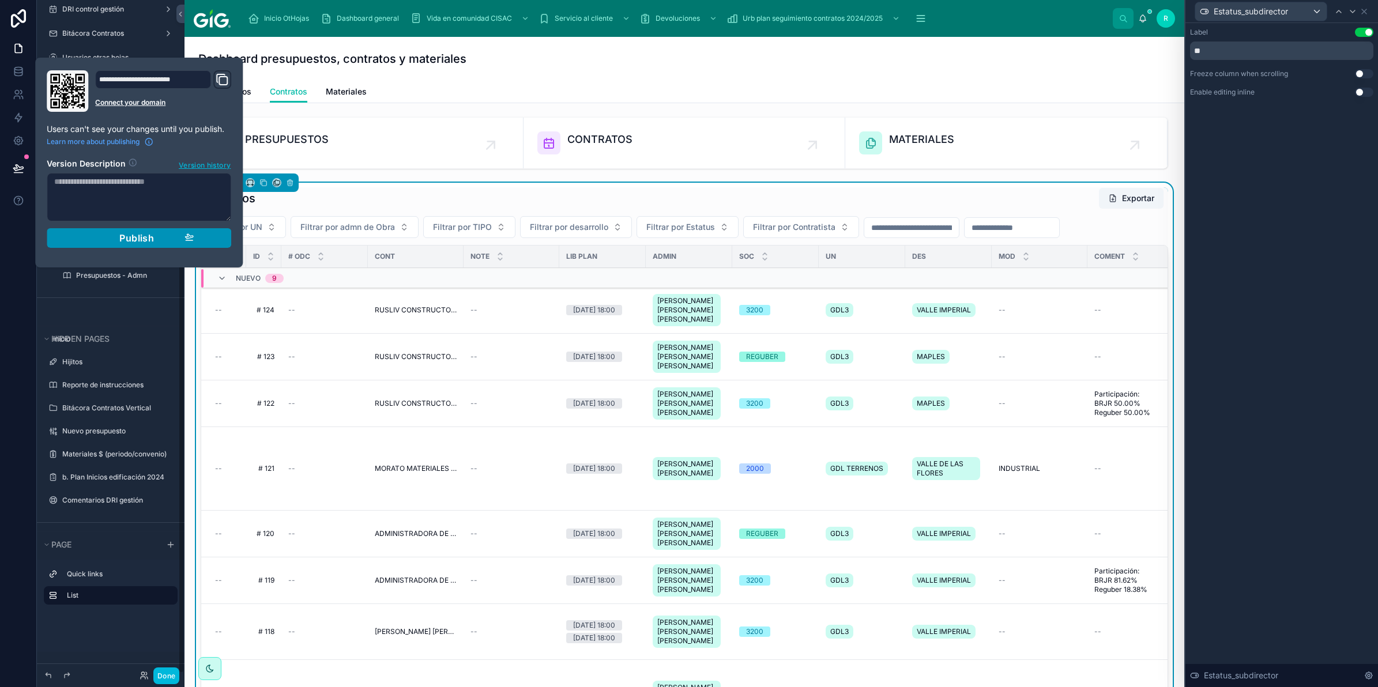
click at [162, 242] on div "Publish" at bounding box center [139, 238] width 110 height 12
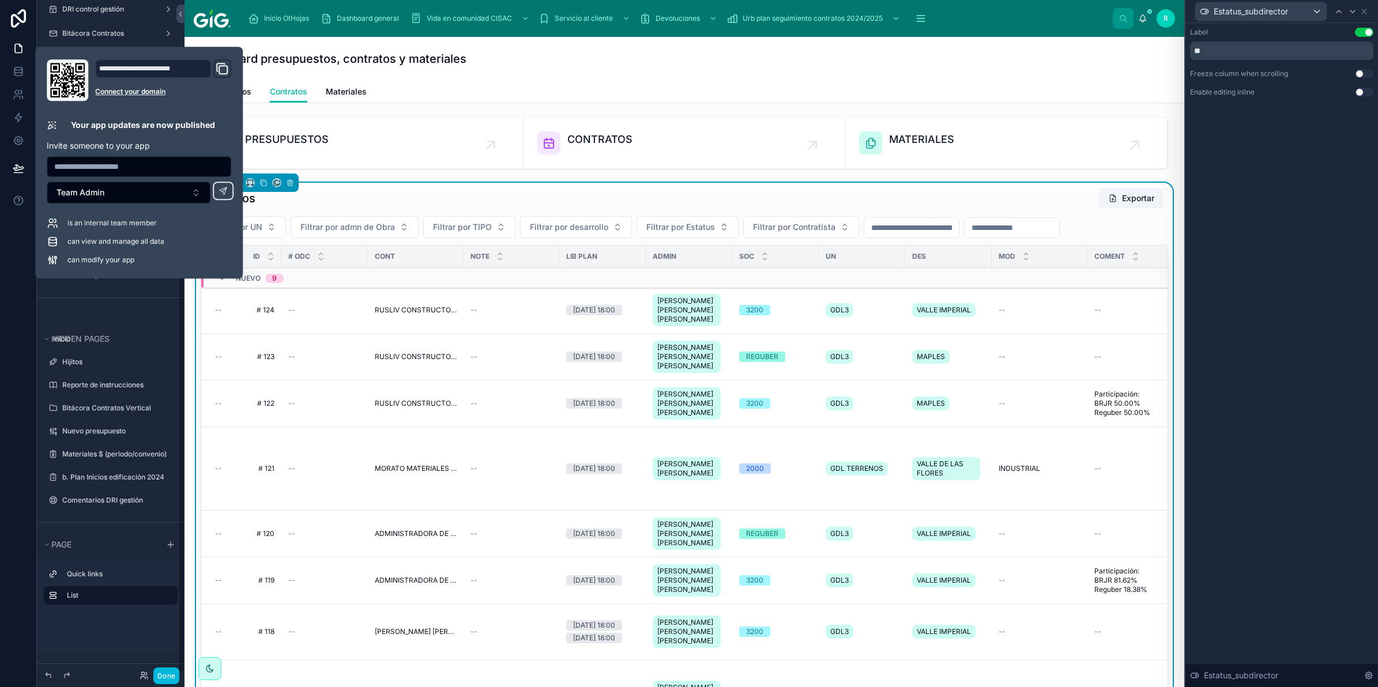
click at [805, 68] on div "Dashboard presupuestos, contratos y materiales" at bounding box center [684, 59] width 972 height 44
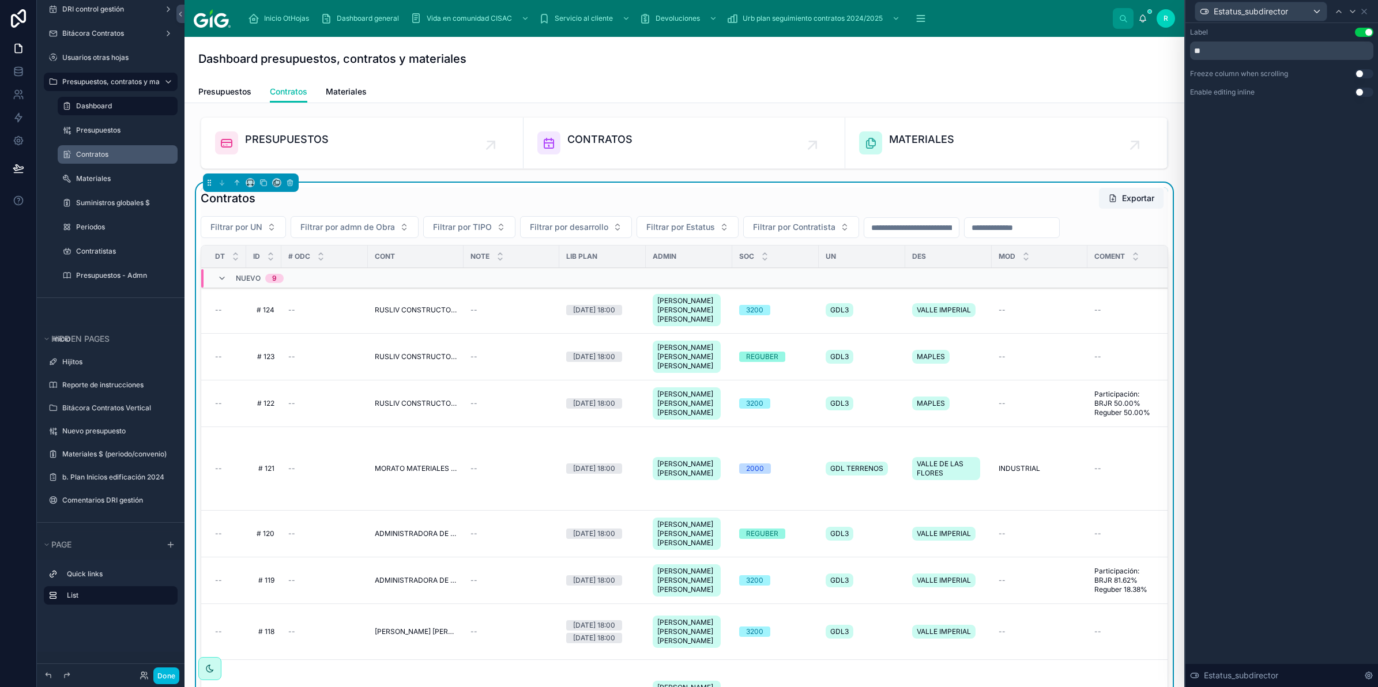
click at [100, 152] on label "Contratos" at bounding box center [123, 154] width 95 height 9
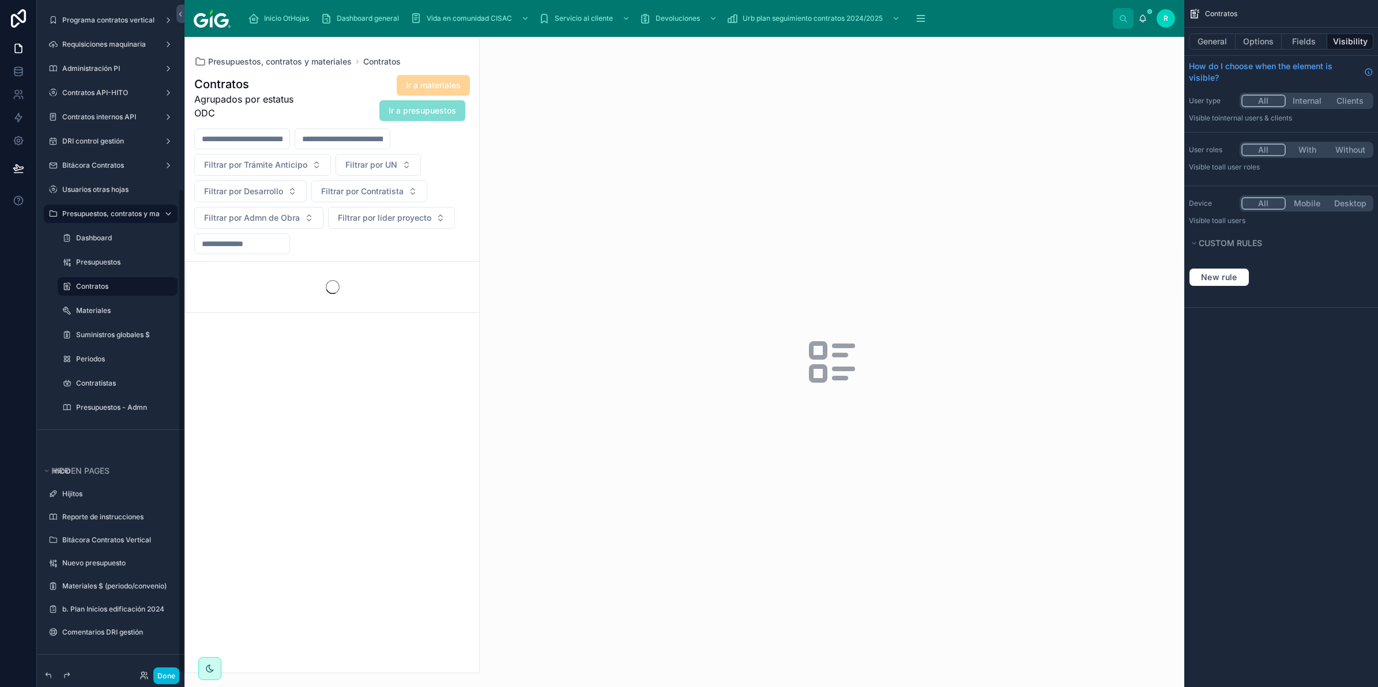
scroll to position [262, 0]
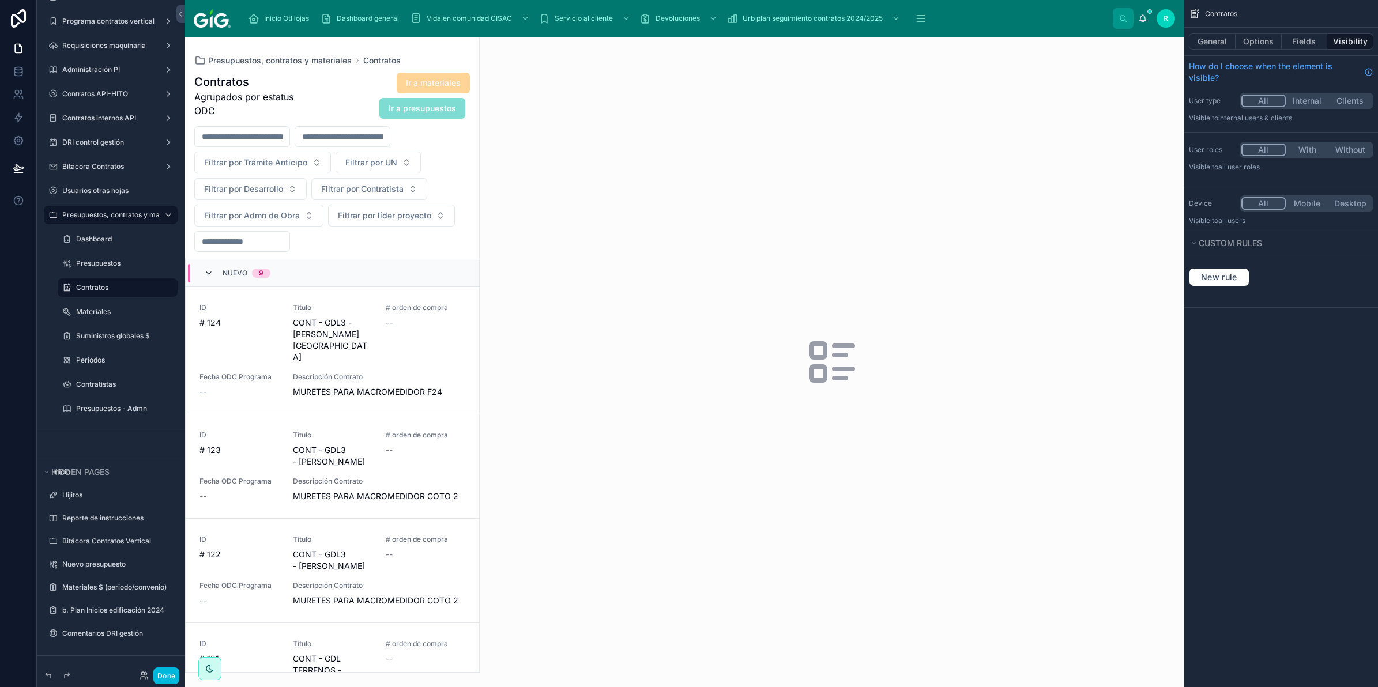
click at [213, 274] on icon at bounding box center [208, 273] width 9 height 9
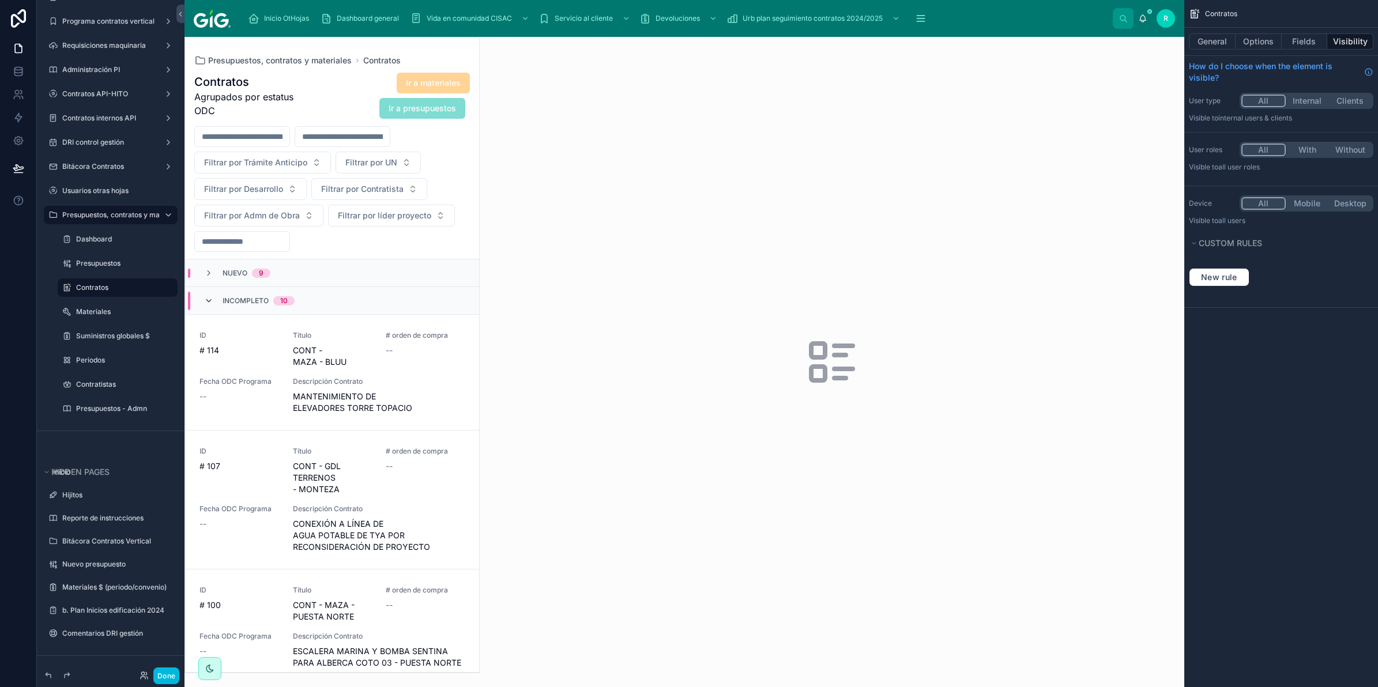
click at [208, 300] on icon at bounding box center [208, 300] width 9 height 9
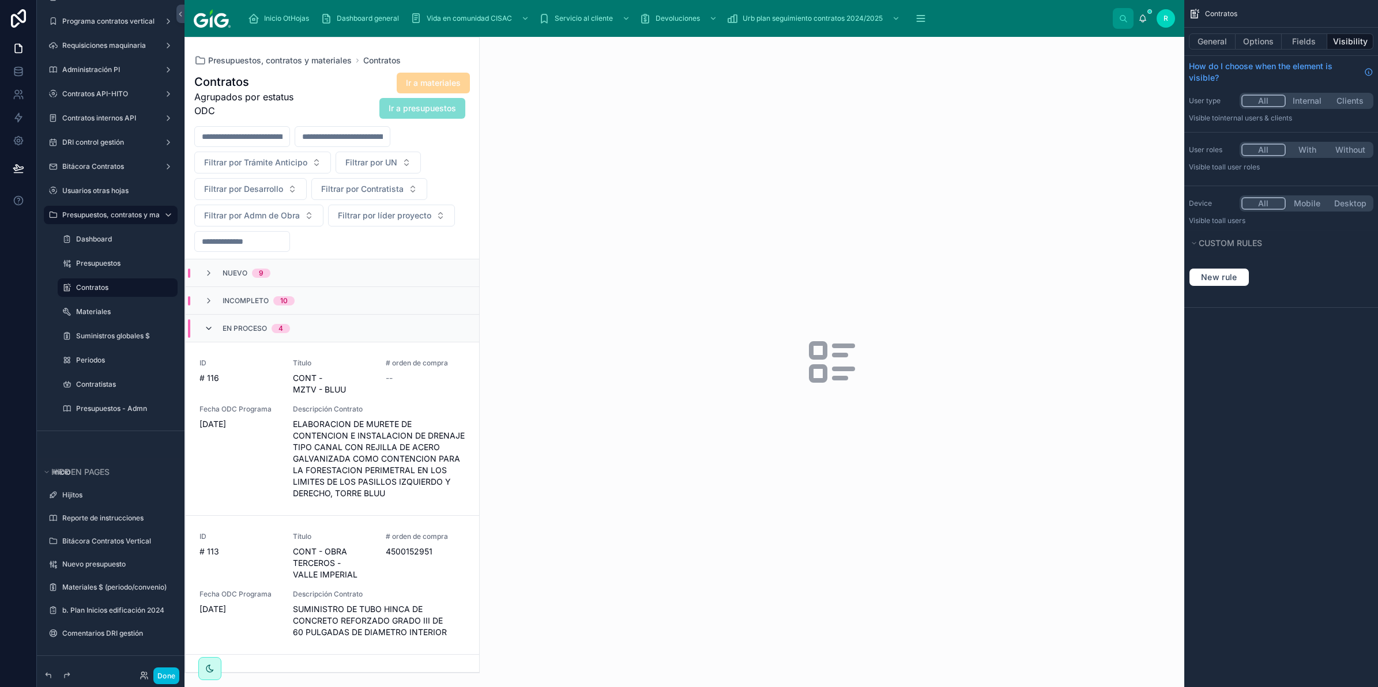
click at [209, 329] on icon at bounding box center [208, 328] width 9 height 9
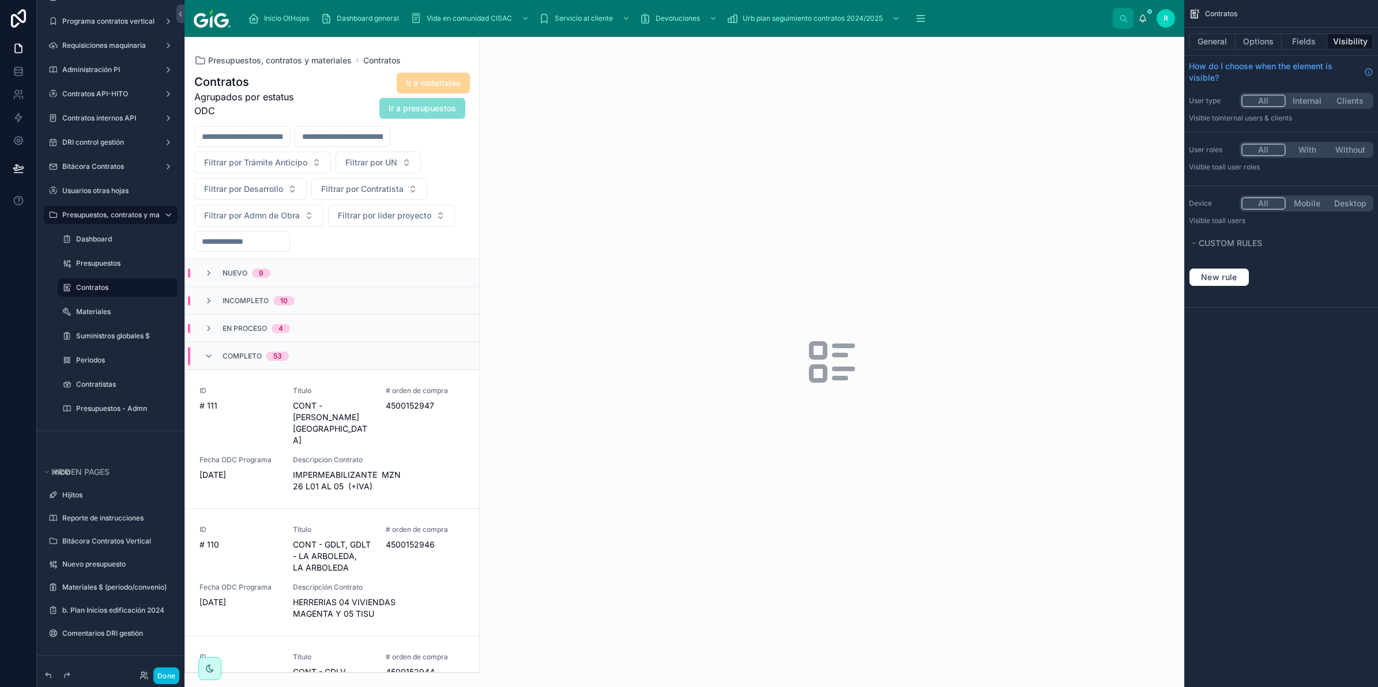
click at [210, 364] on div "Completo 53" at bounding box center [246, 356] width 85 height 18
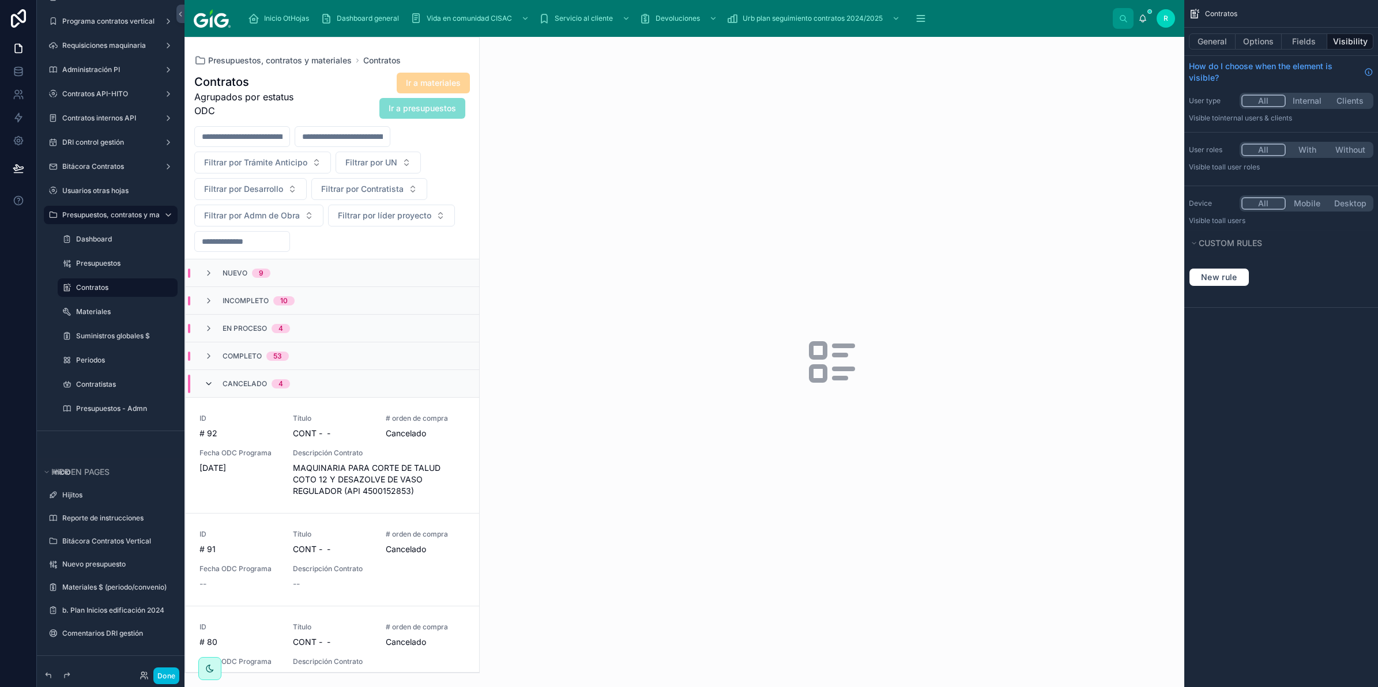
click at [205, 386] on icon at bounding box center [208, 383] width 9 height 9
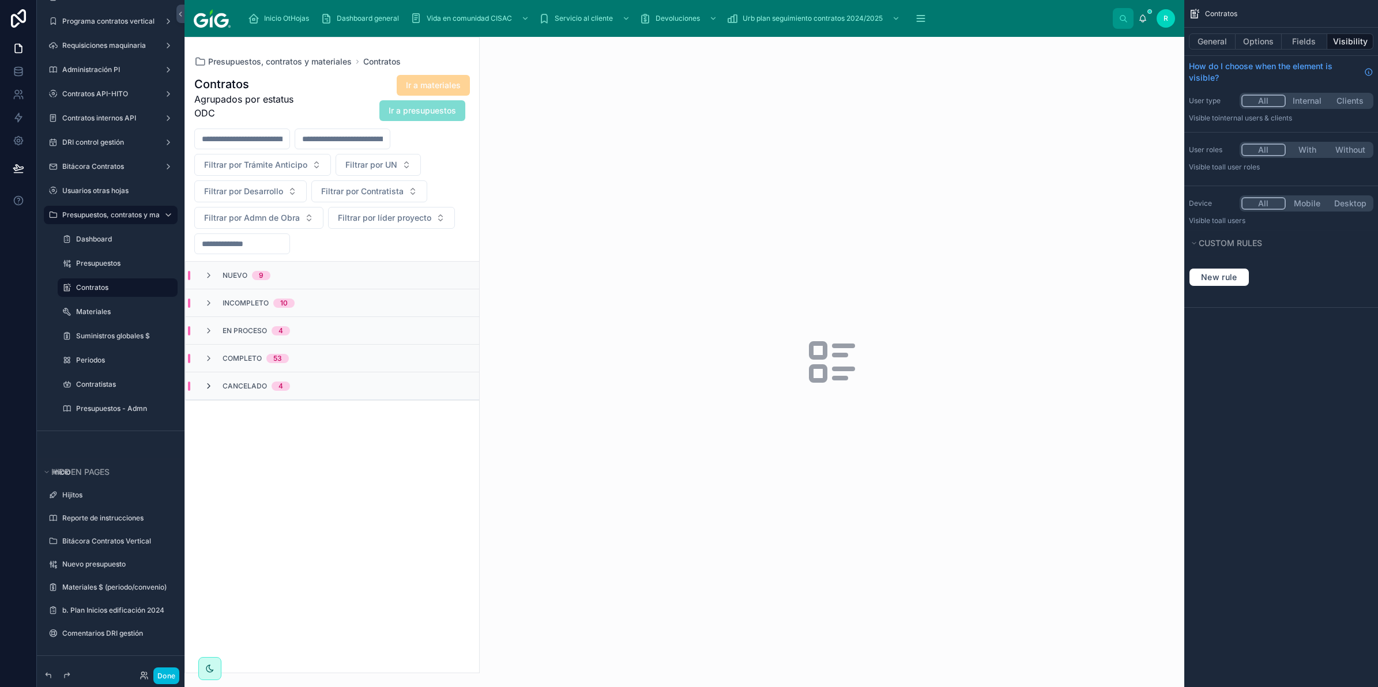
click at [206, 385] on icon at bounding box center [208, 386] width 9 height 9
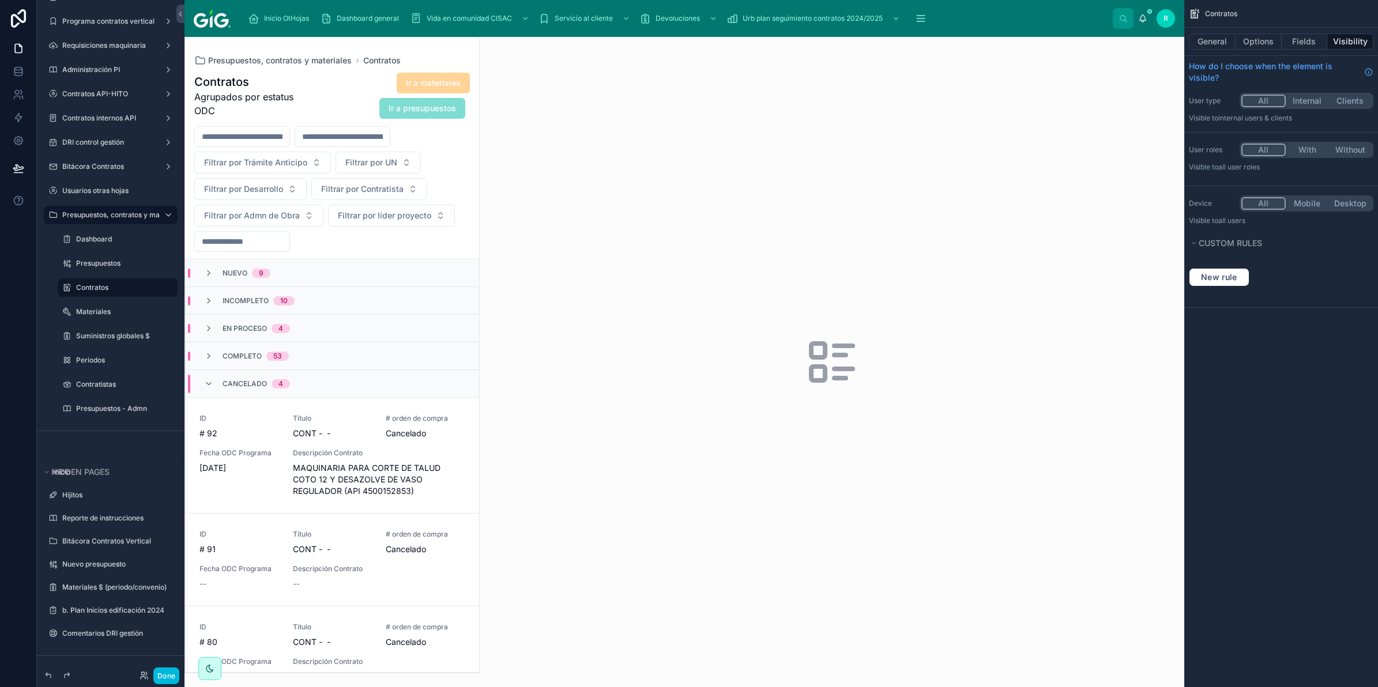
click at [206, 385] on icon at bounding box center [208, 383] width 9 height 9
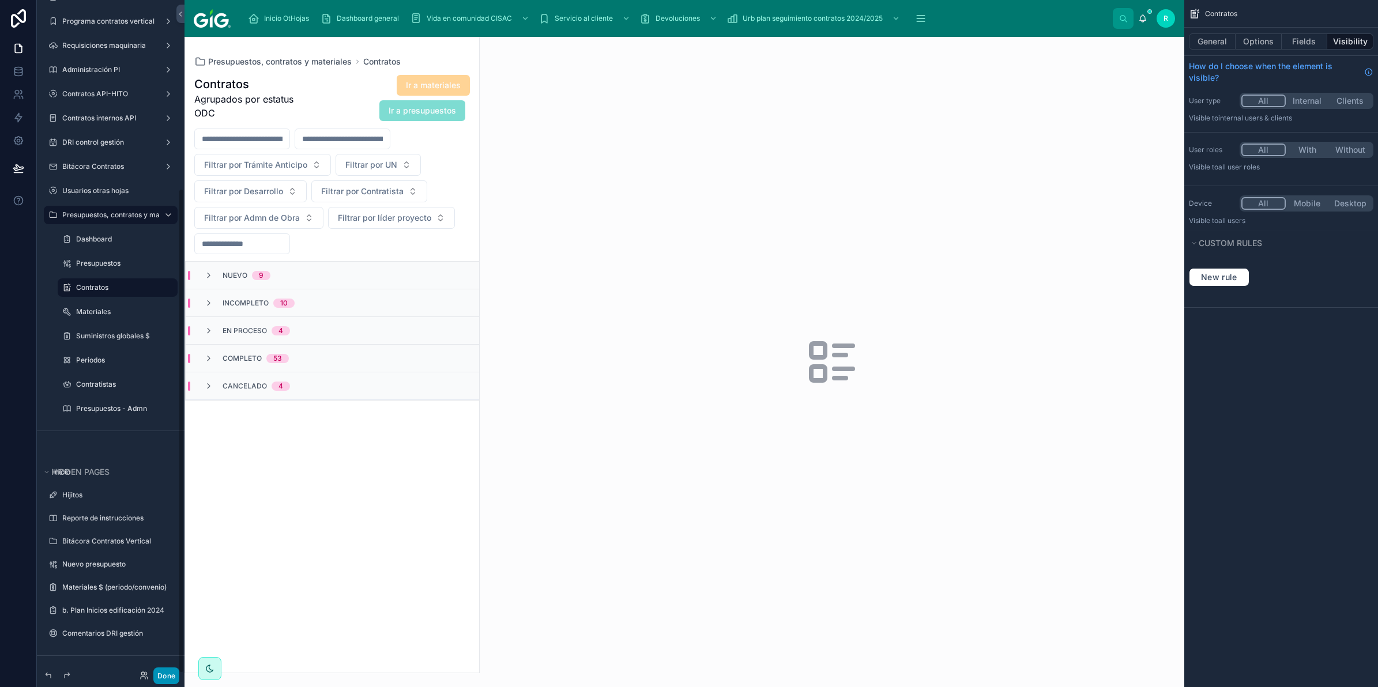
click at [174, 672] on button "Done" at bounding box center [166, 676] width 26 height 17
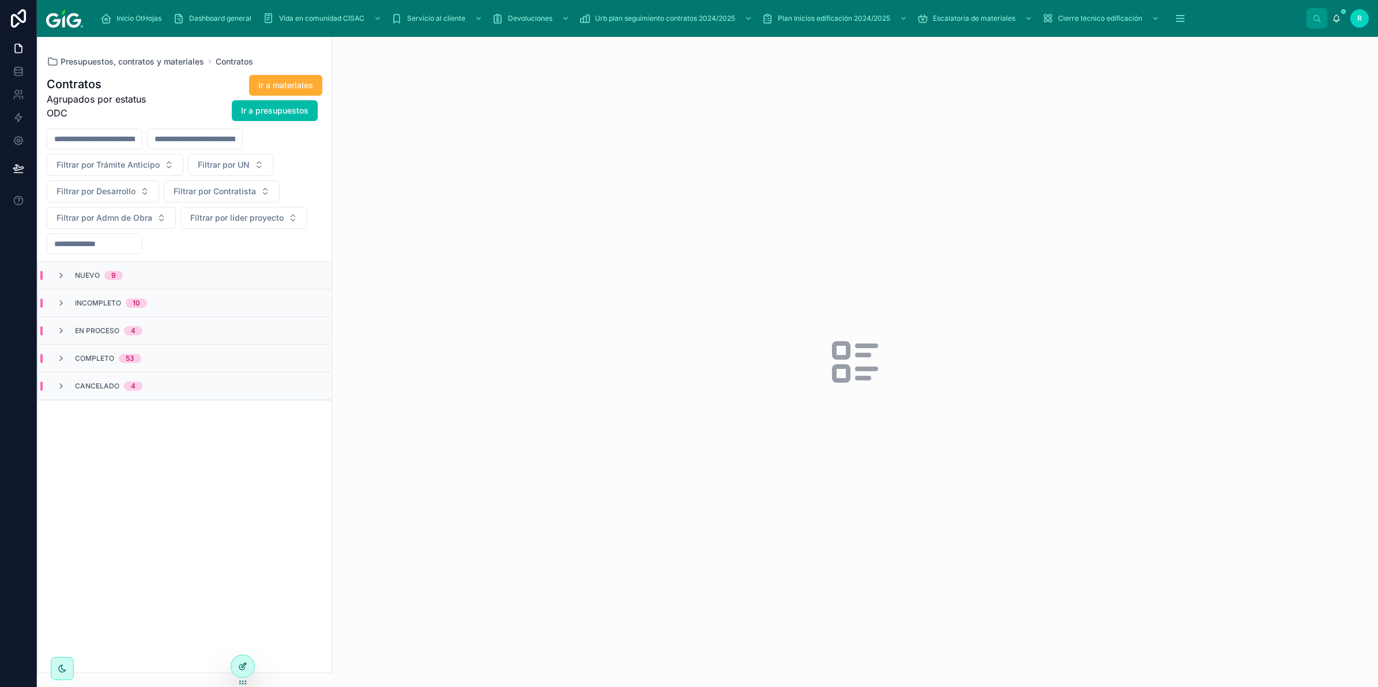
click at [241, 668] on icon at bounding box center [242, 666] width 9 height 9
